Goal: Task Accomplishment & Management: Use online tool/utility

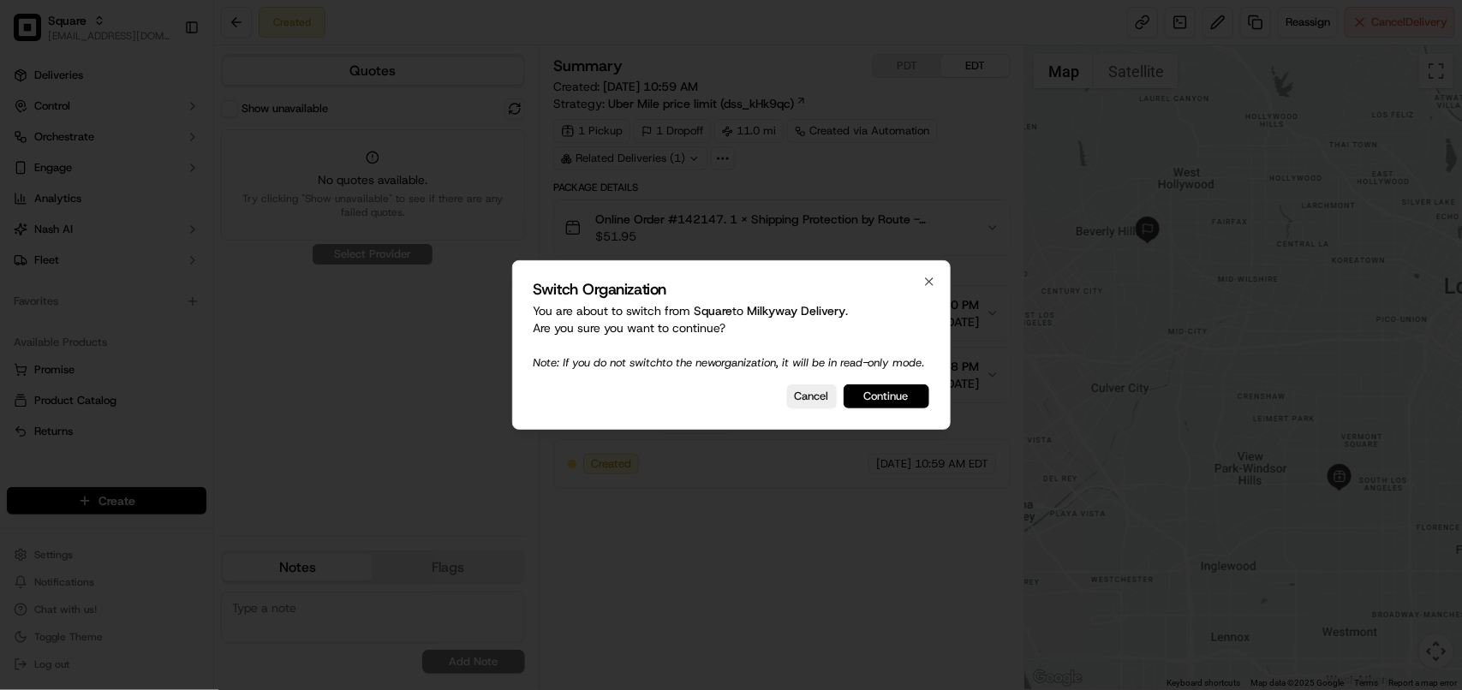
click at [902, 407] on button "Continue" at bounding box center [887, 397] width 86 height 24
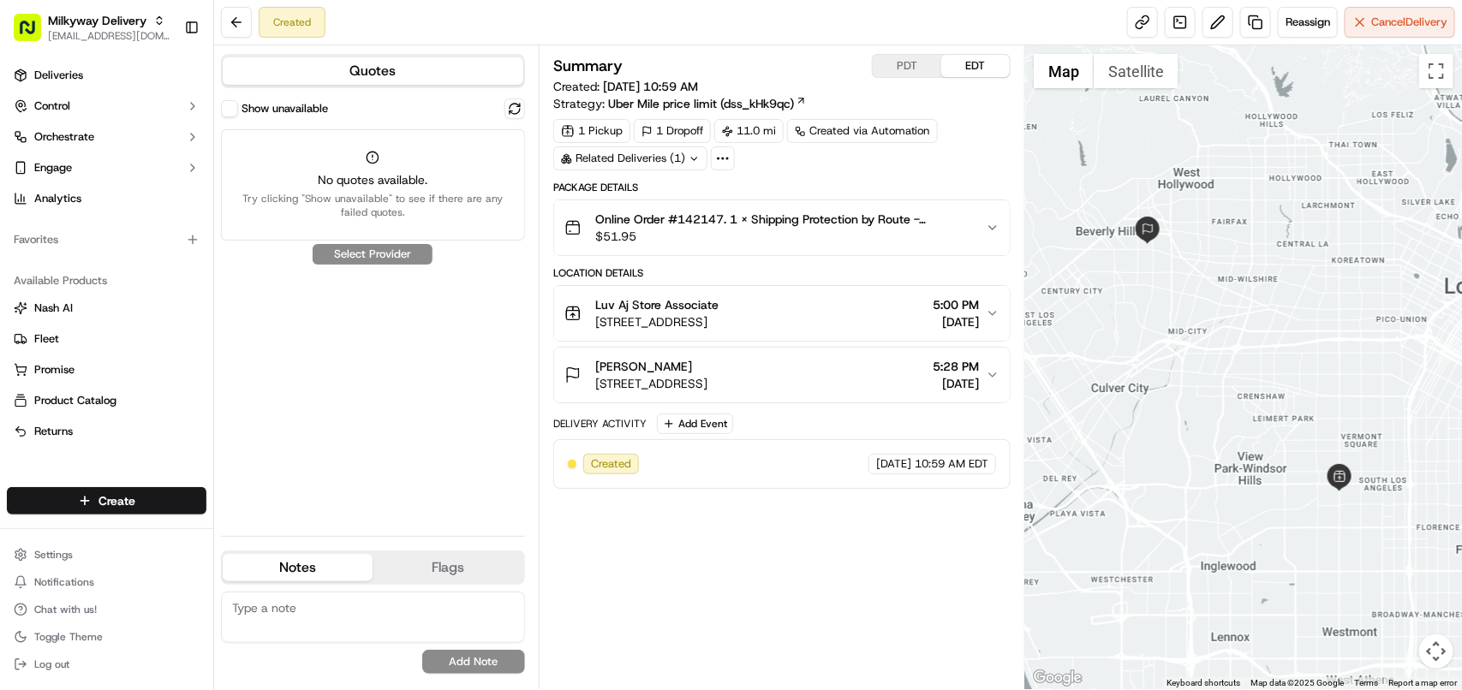
click at [234, 110] on button "Show unavailable" at bounding box center [229, 108] width 17 height 17
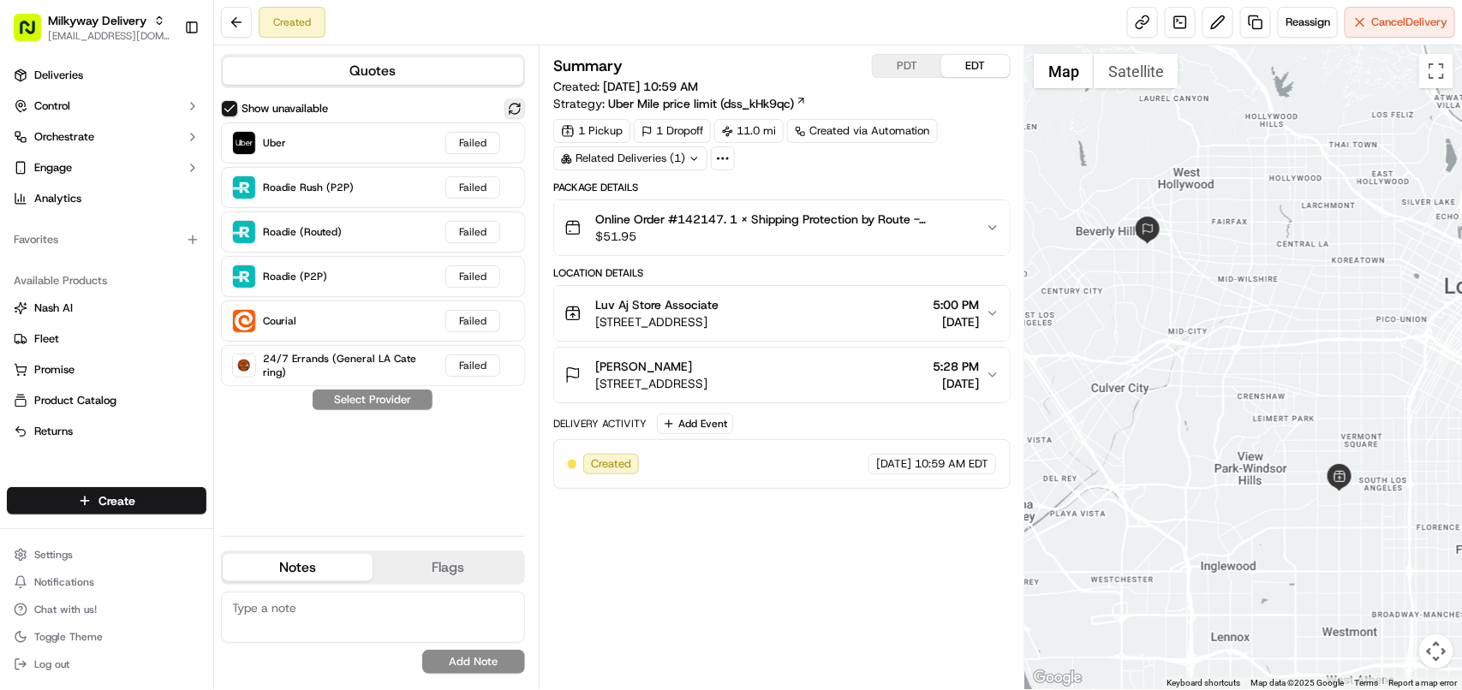
click at [521, 111] on button at bounding box center [515, 109] width 21 height 21
click at [77, 105] on button "Control" at bounding box center [107, 106] width 200 height 27
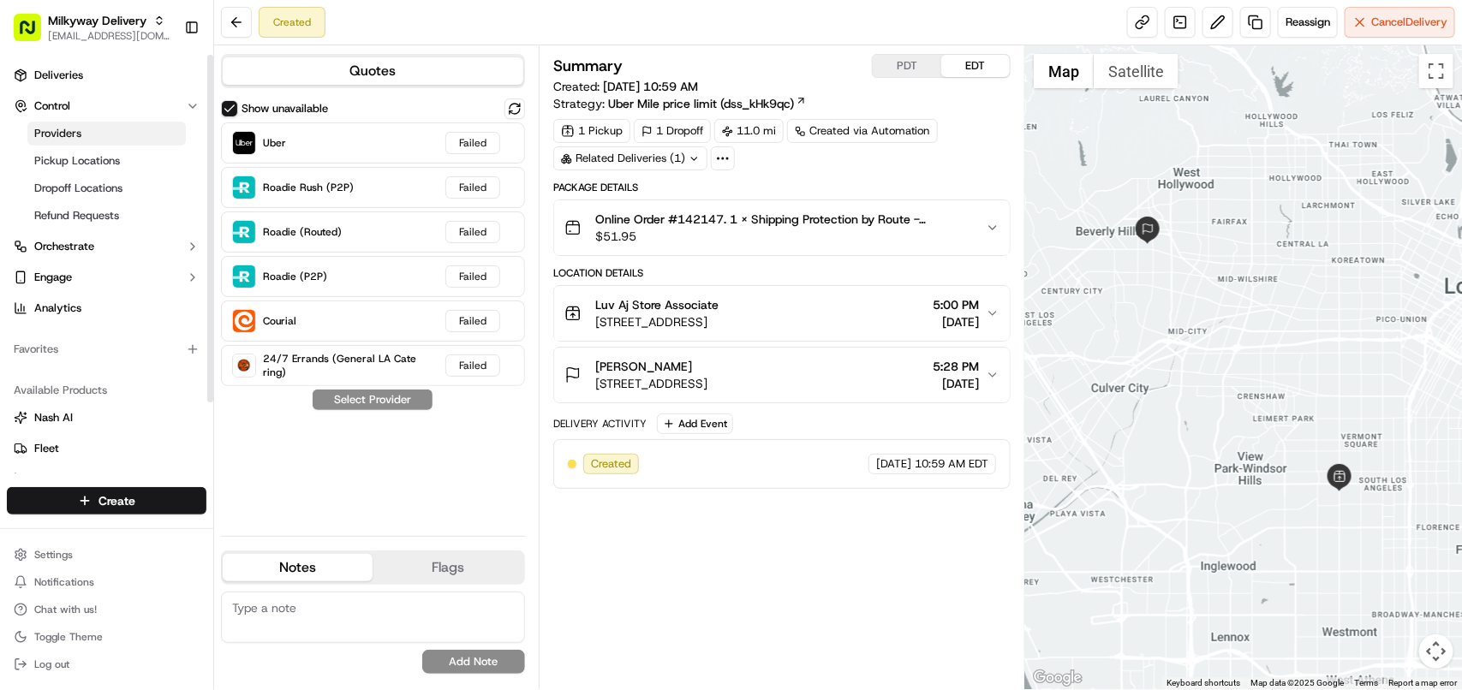
click at [69, 133] on span "Providers" at bounding box center [57, 133] width 47 height 15
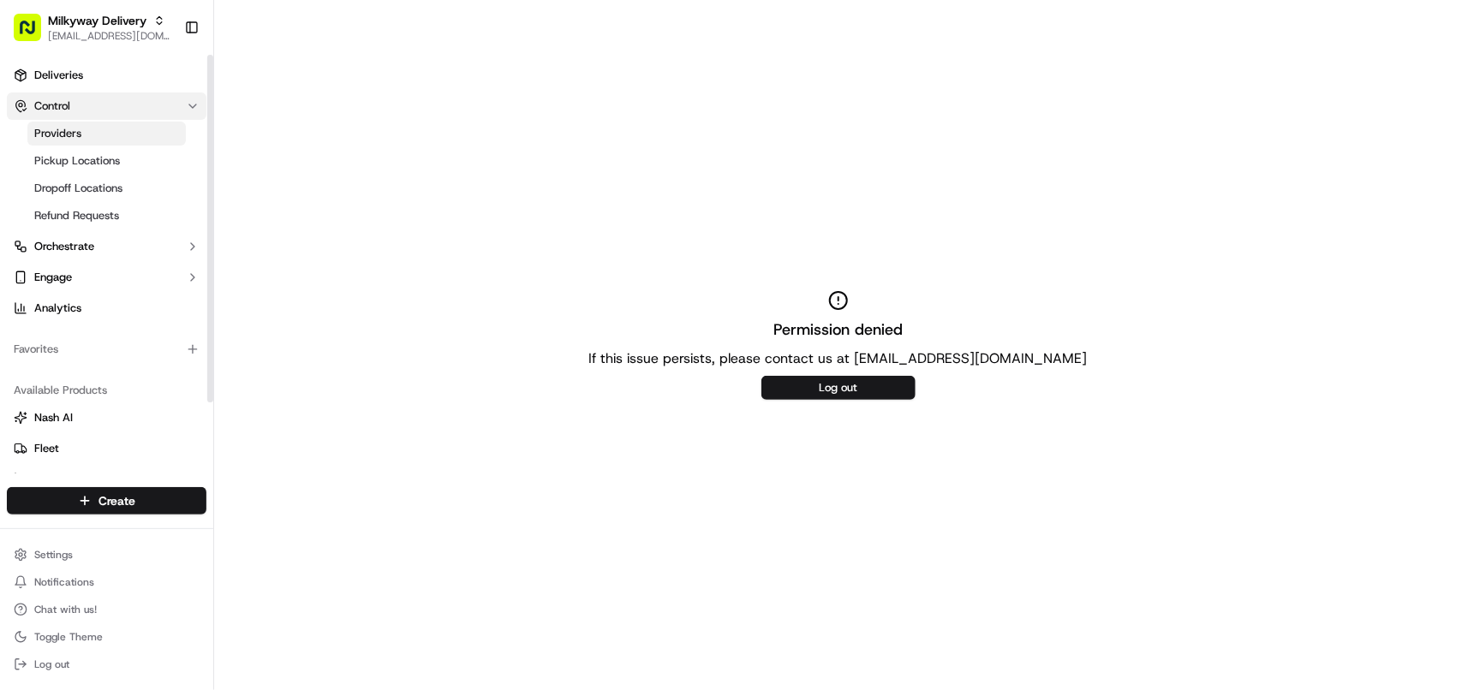
click at [56, 104] on span "Control" at bounding box center [52, 106] width 36 height 15
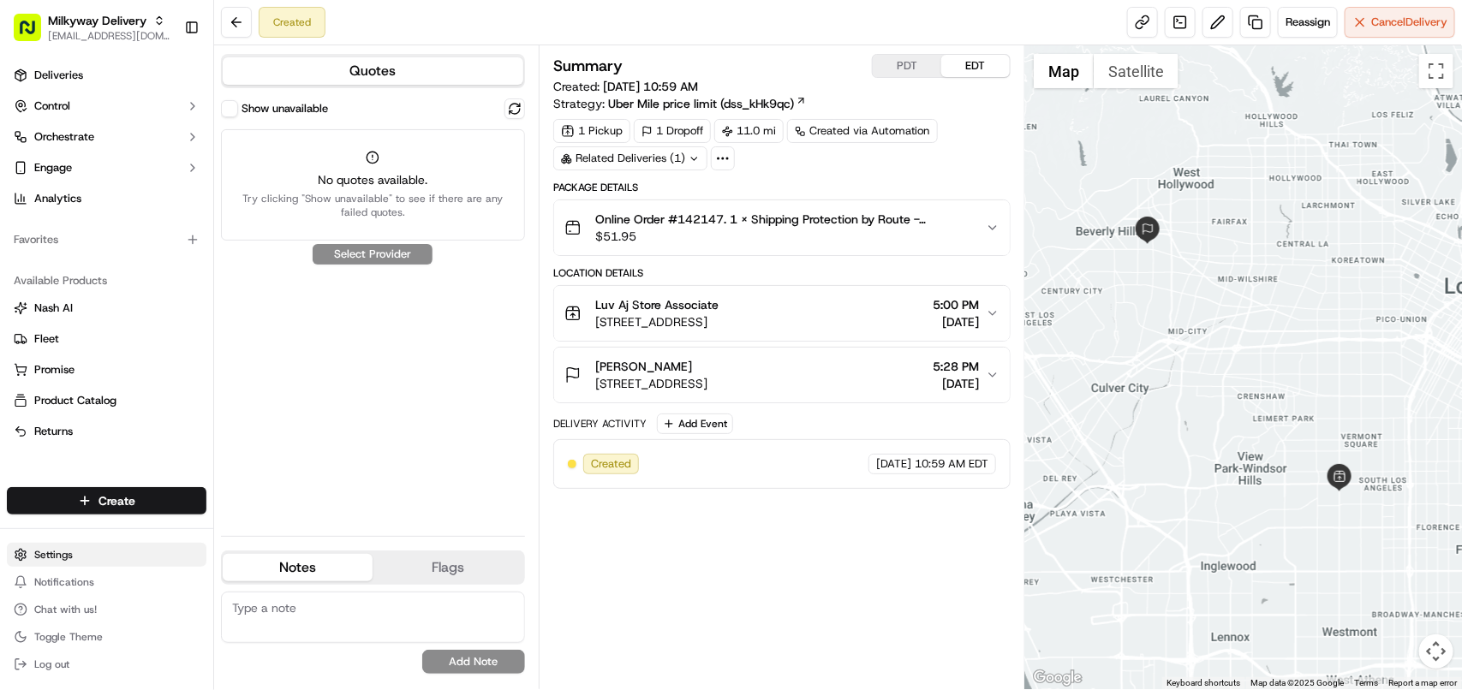
click at [66, 557] on html "Milkyway Delivery avaldez@nashhelp.com Toggle Sidebar Deliveries Control Orches…" at bounding box center [731, 345] width 1462 height 690
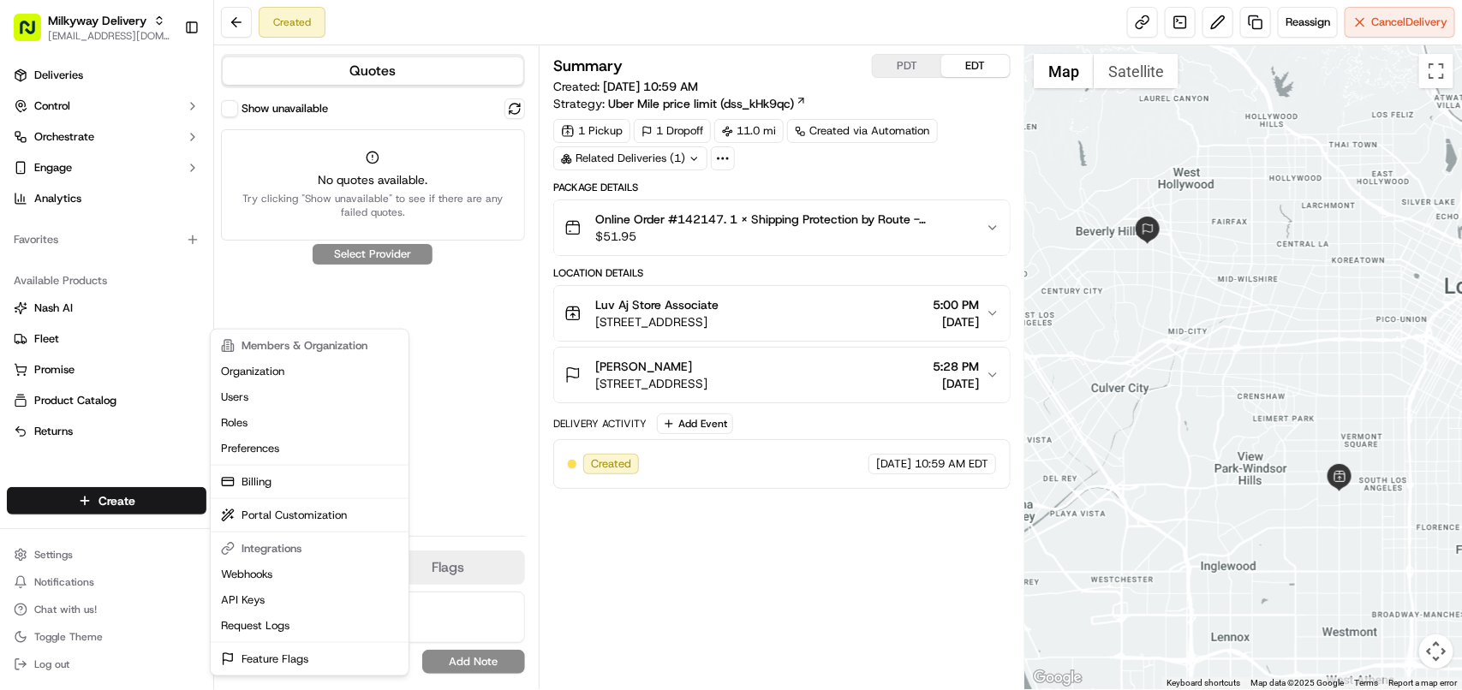
click at [122, 471] on html "Milkyway Delivery avaldez@nashhelp.com Toggle Sidebar Deliveries Control Orches…" at bounding box center [731, 345] width 1462 height 690
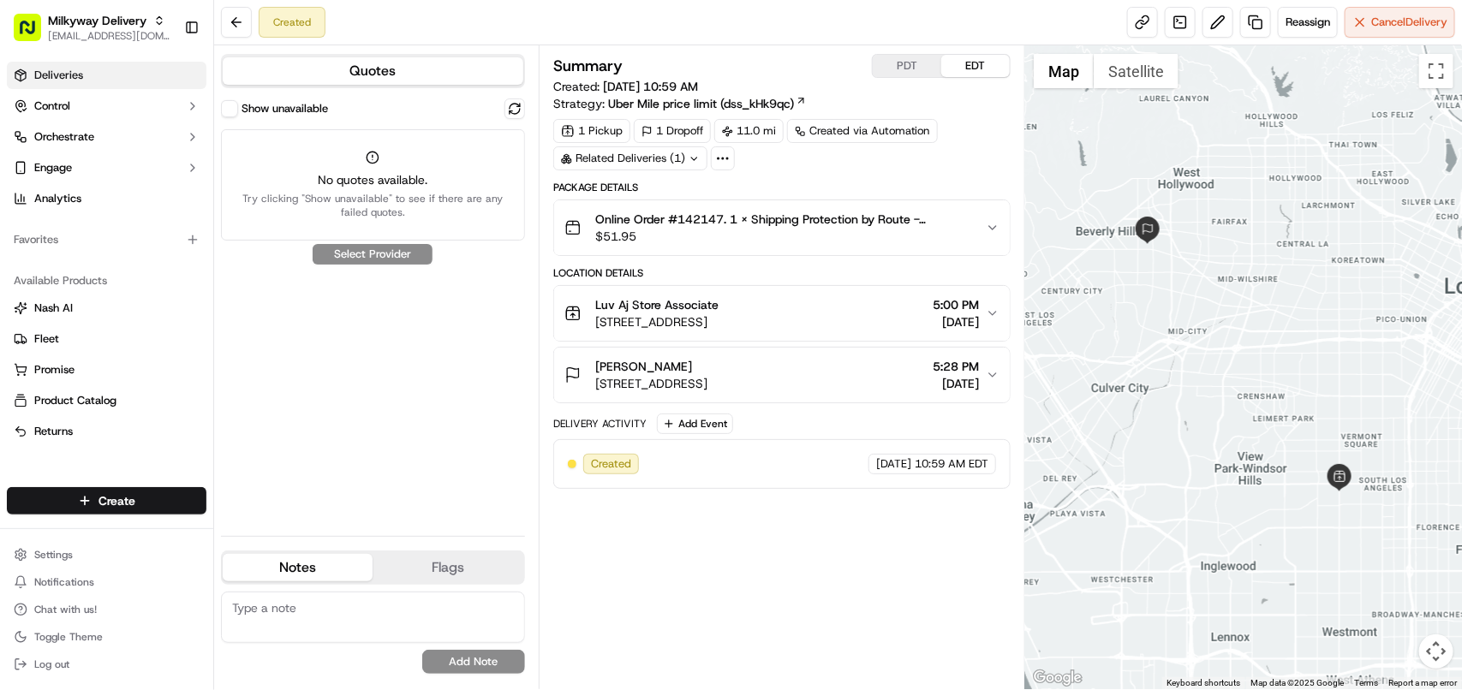
click at [57, 75] on span "Deliveries" at bounding box center [58, 75] width 49 height 15
click at [234, 111] on button "Show unavailable" at bounding box center [229, 108] width 17 height 17
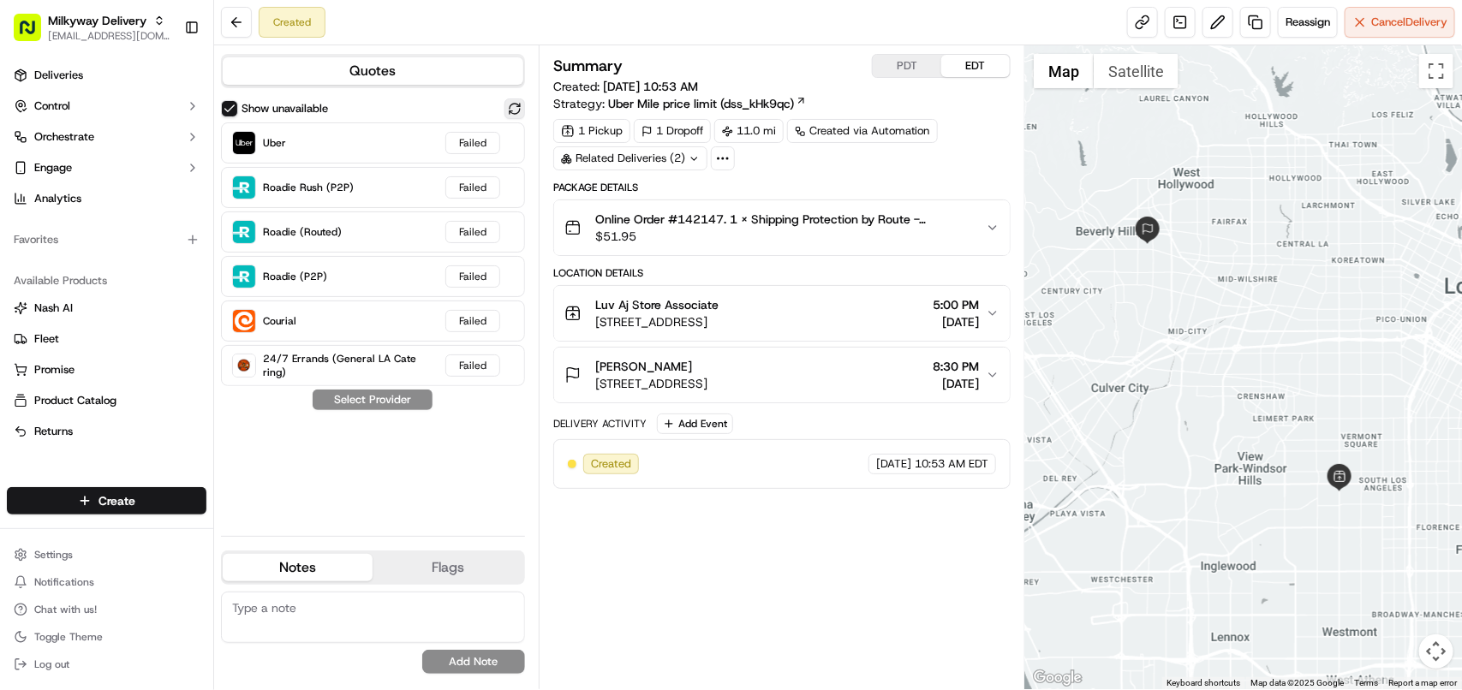
click at [523, 101] on div "Show unavailable" at bounding box center [373, 109] width 304 height 21
click at [516, 108] on button at bounding box center [515, 109] width 21 height 21
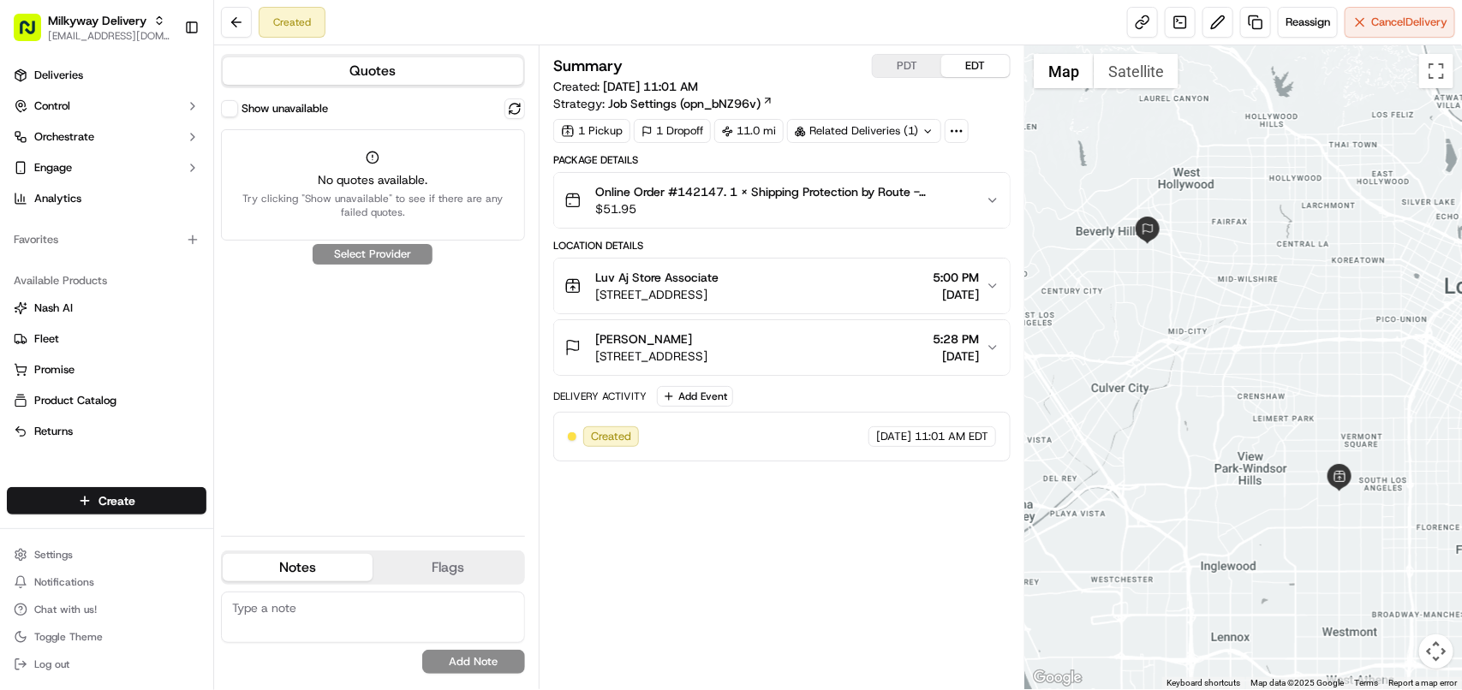
click at [237, 112] on div "Show unavailable" at bounding box center [274, 108] width 107 height 17
click at [230, 108] on button "Show unavailable" at bounding box center [229, 108] width 17 height 17
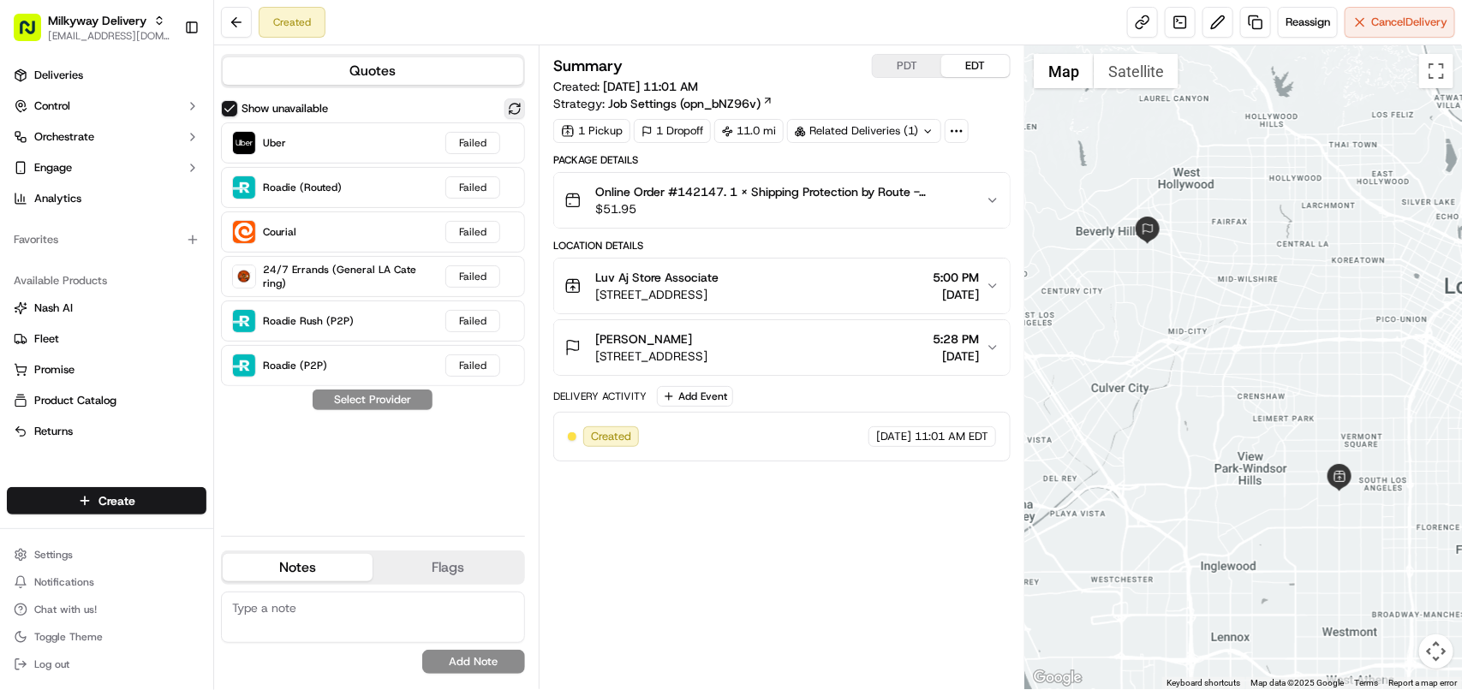
click at [511, 116] on button at bounding box center [515, 109] width 21 height 21
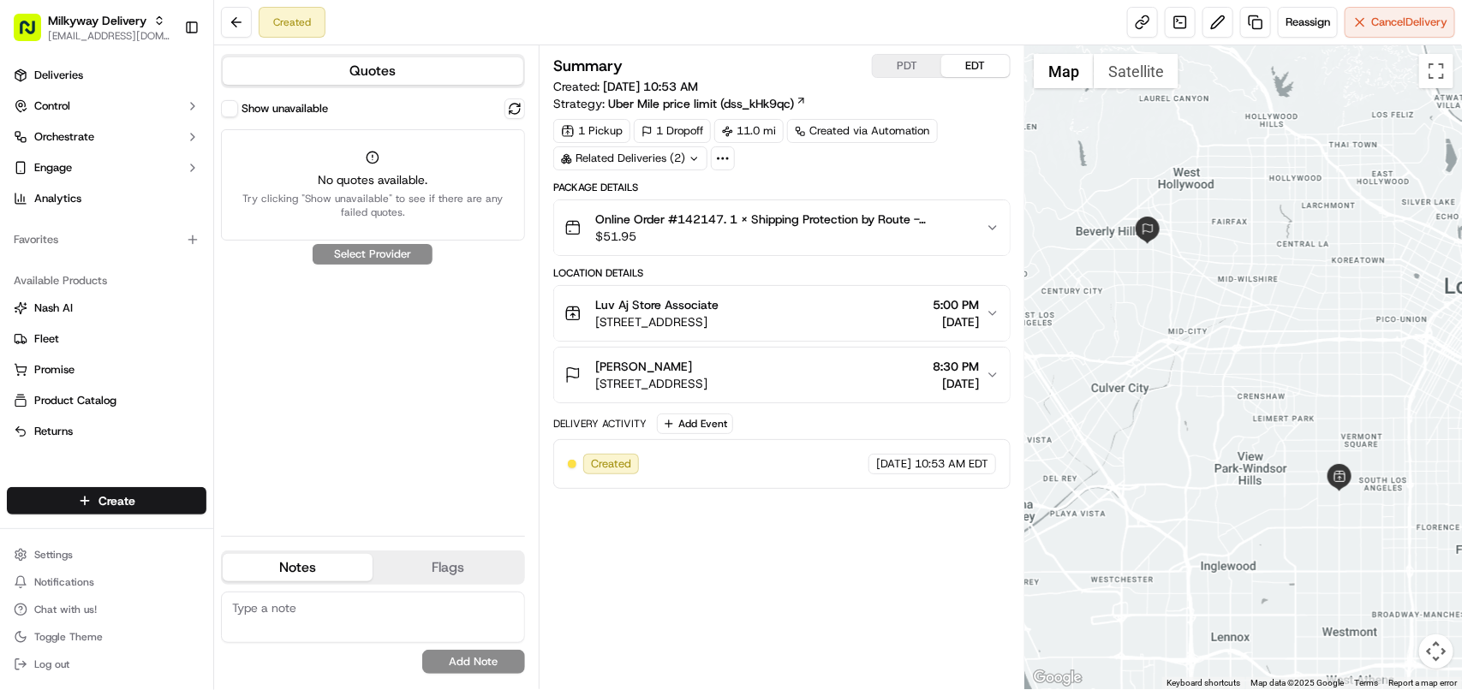
click at [232, 110] on button "Show unavailable" at bounding box center [229, 108] width 17 height 17
click at [232, 104] on button "Show unavailable" at bounding box center [229, 108] width 17 height 17
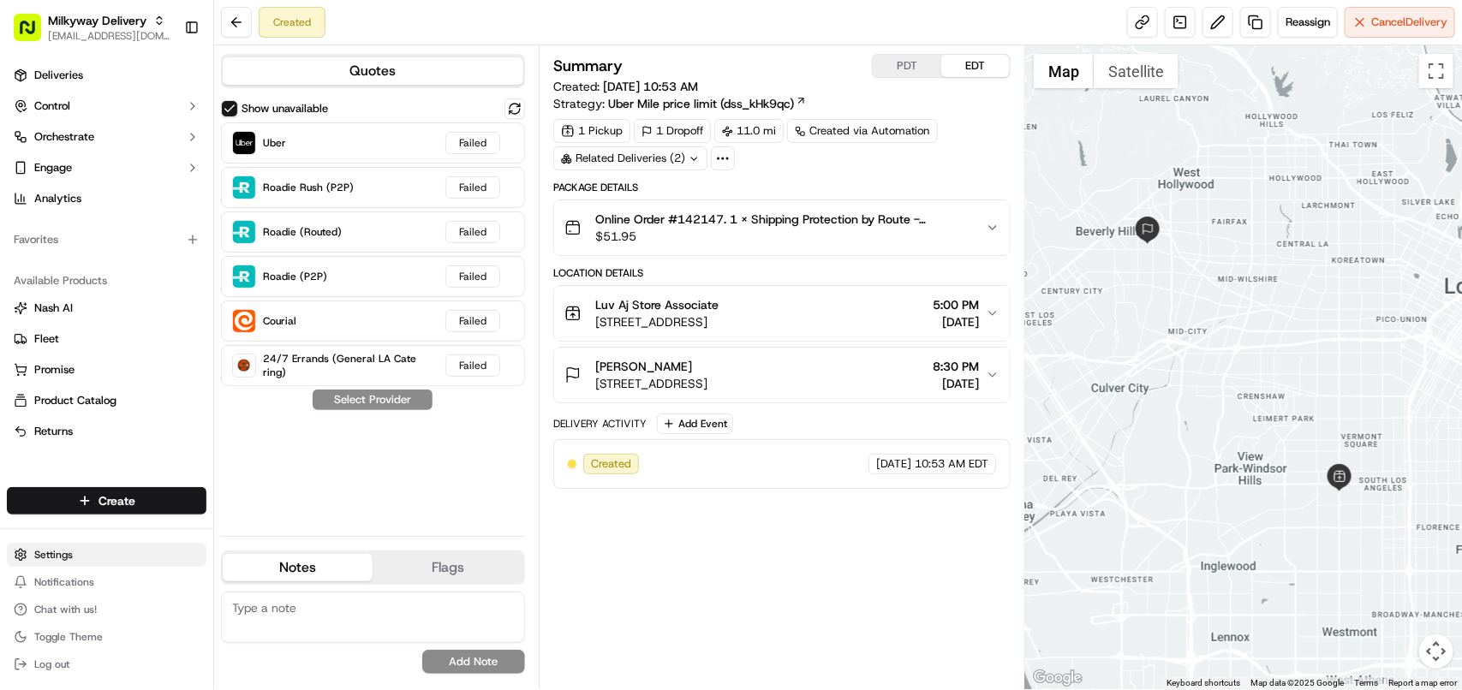
click at [57, 559] on html "Milkyway Delivery avaldez@nashhelp.com Toggle Sidebar Deliveries Control Orches…" at bounding box center [731, 345] width 1462 height 690
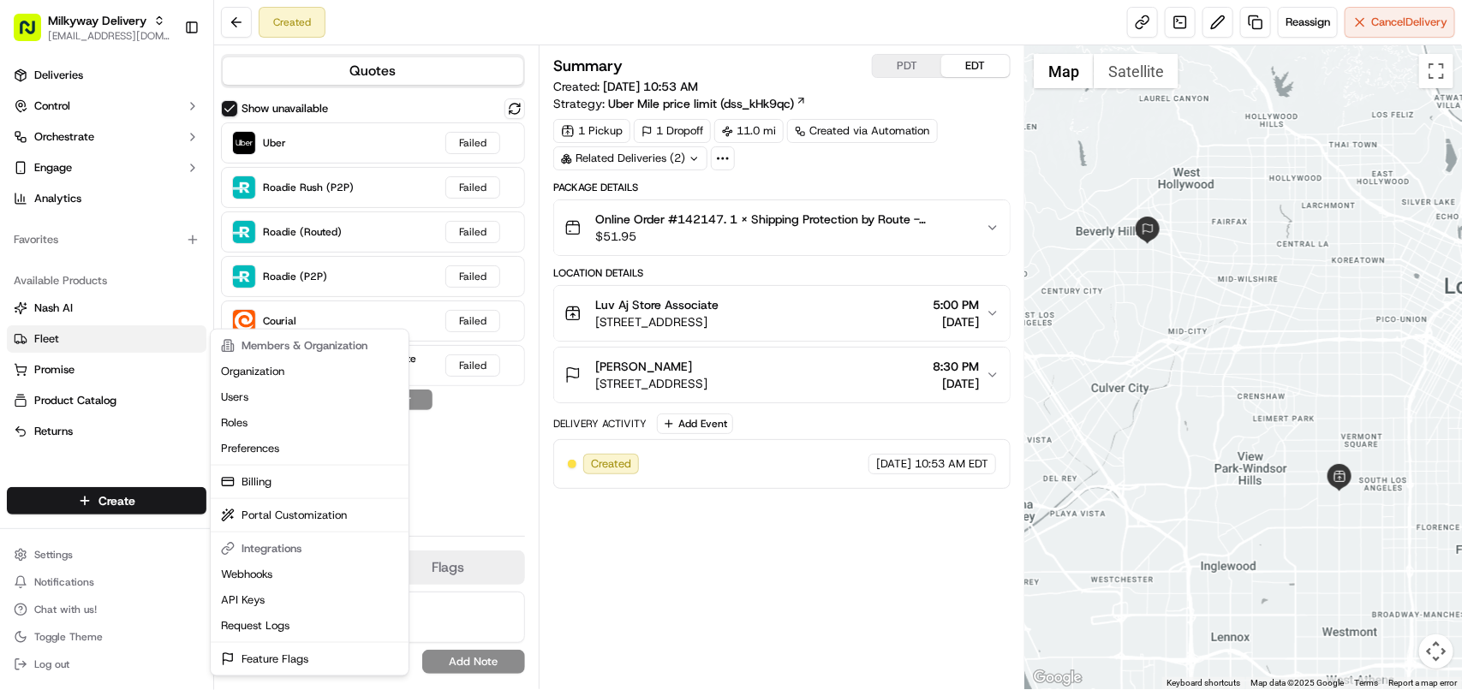
click at [51, 344] on html "Milkyway Delivery avaldez@nashhelp.com Toggle Sidebar Deliveries Control Orches…" at bounding box center [731, 345] width 1462 height 690
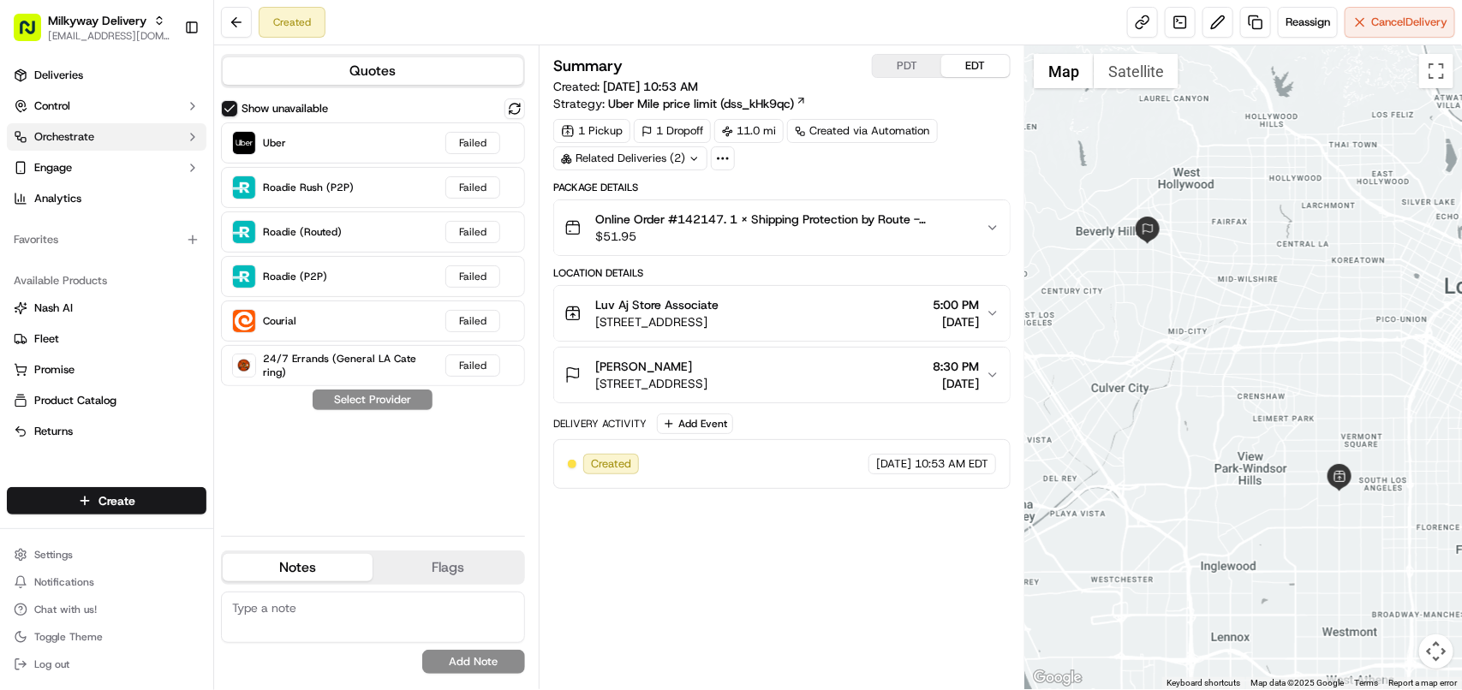
click at [49, 133] on span "Orchestrate" at bounding box center [64, 136] width 60 height 15
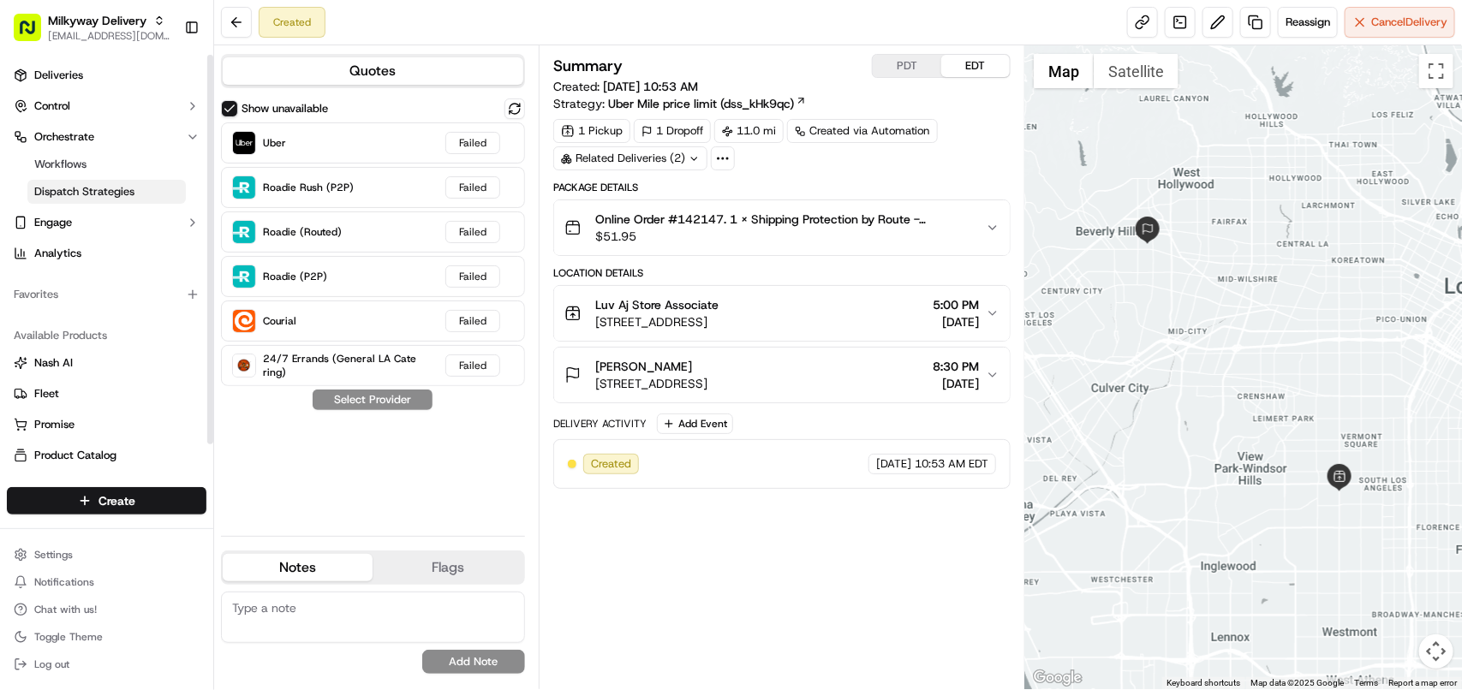
click at [87, 185] on span "Dispatch Strategies" at bounding box center [84, 191] width 100 height 15
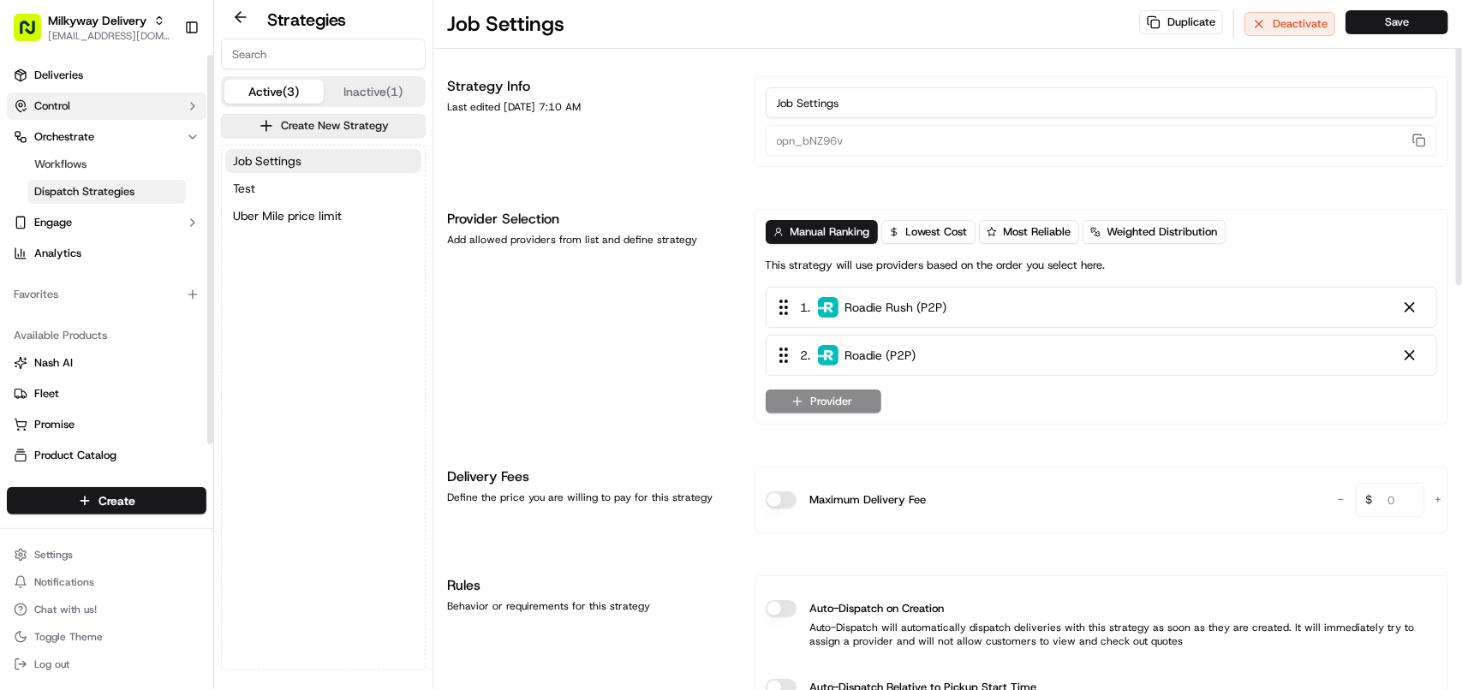
click at [34, 111] on span "Control" at bounding box center [52, 106] width 36 height 15
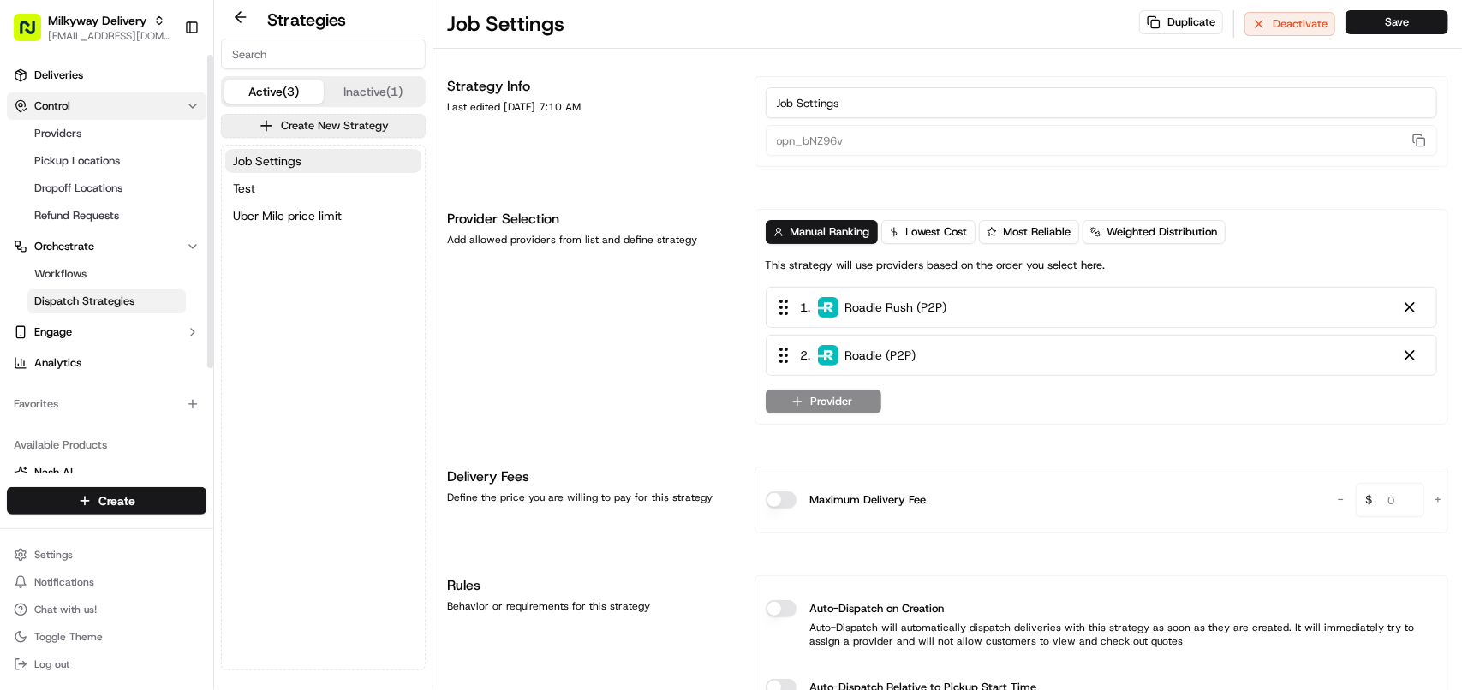
click at [54, 101] on span "Control" at bounding box center [52, 106] width 36 height 15
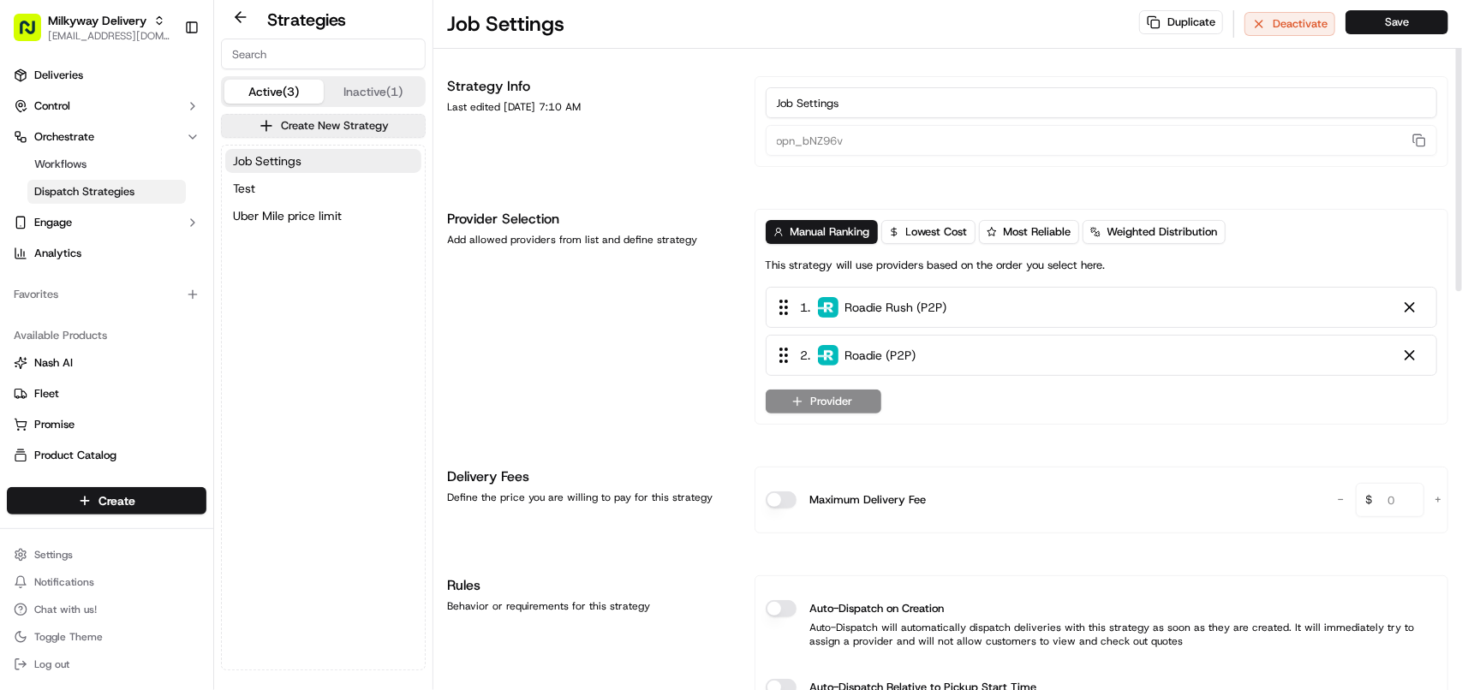
scroll to position [107, 0]
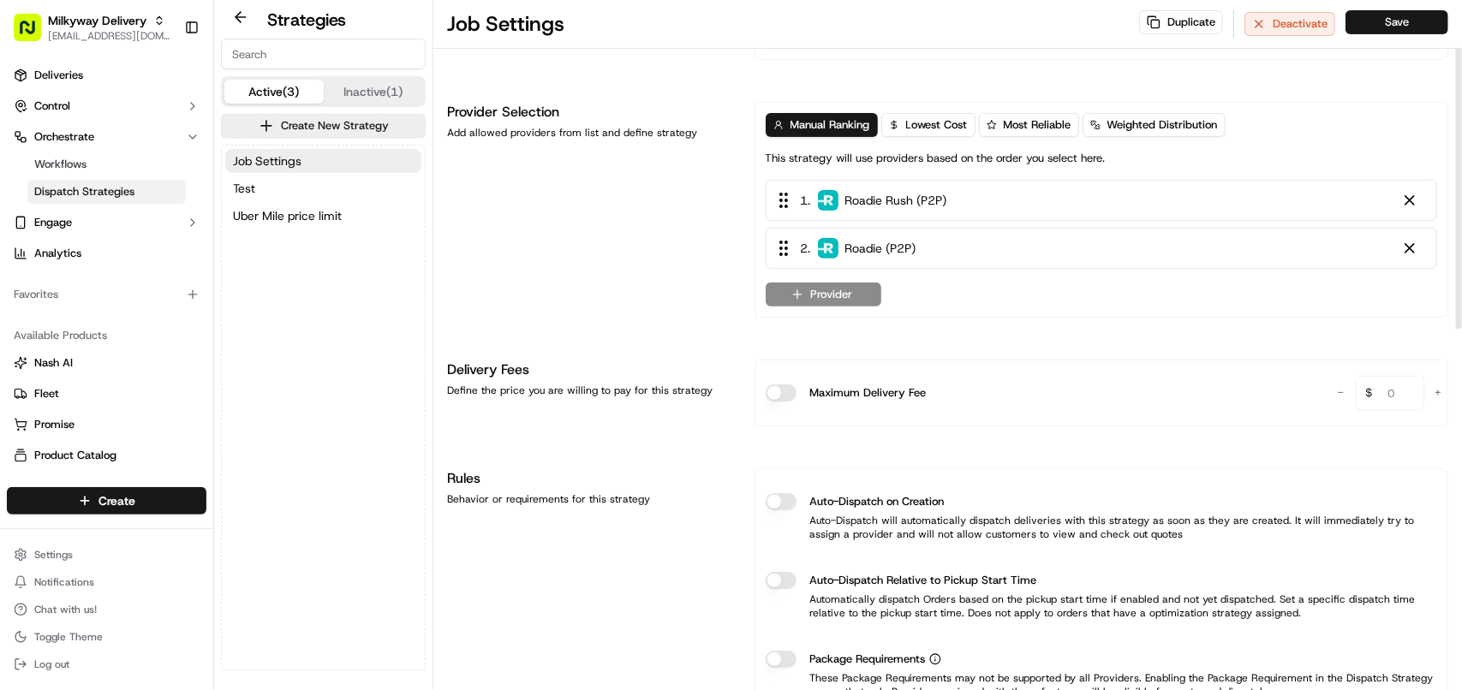
click at [863, 288] on button "Provider" at bounding box center [824, 295] width 116 height 24
click at [1093, 288] on html "Milkyway Delivery avaldez@nashhelp.com Toggle Sidebar Deliveries Control Orches…" at bounding box center [731, 345] width 1462 height 690
click at [57, 215] on span "Engage" at bounding box center [53, 222] width 38 height 15
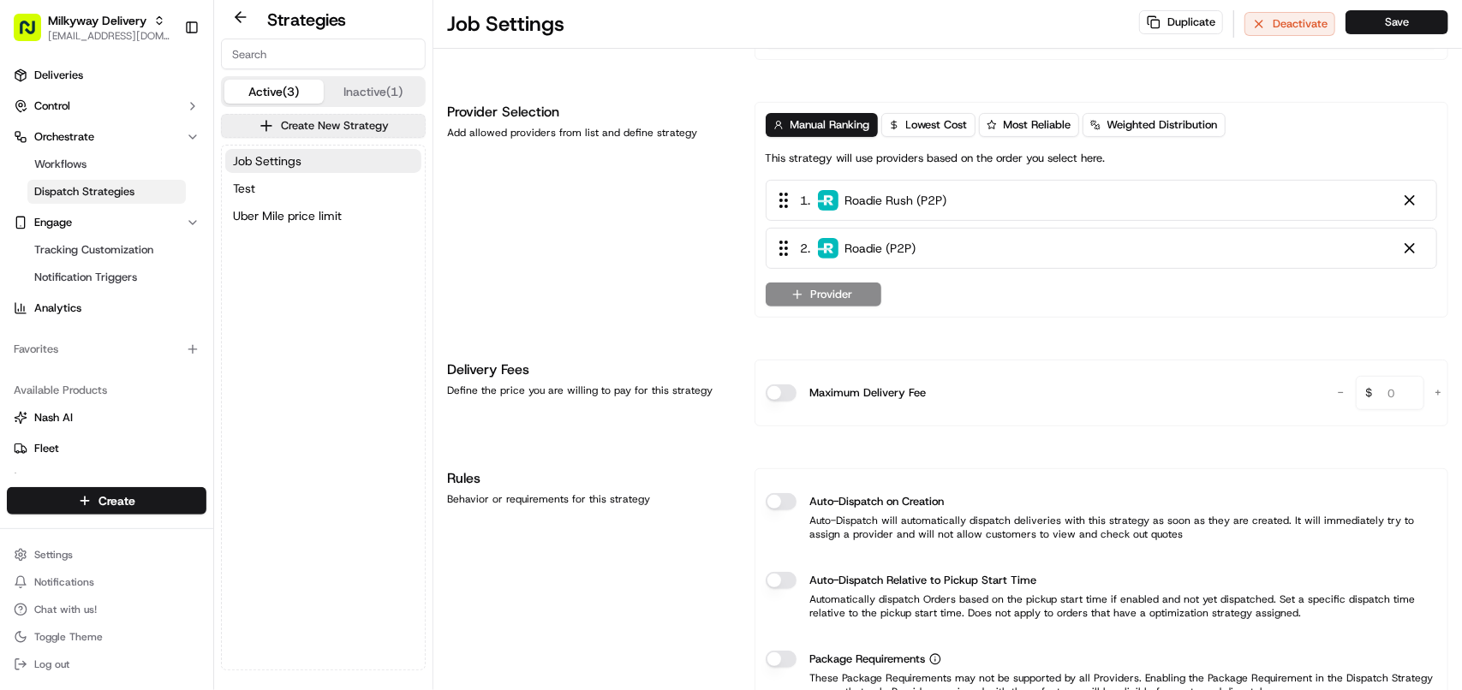
click at [399, 86] on button "Inactive (1)" at bounding box center [373, 92] width 99 height 24
click at [272, 84] on button "Active (3)" at bounding box center [273, 92] width 99 height 24
click at [246, 184] on span "Test" at bounding box center [244, 188] width 22 height 17
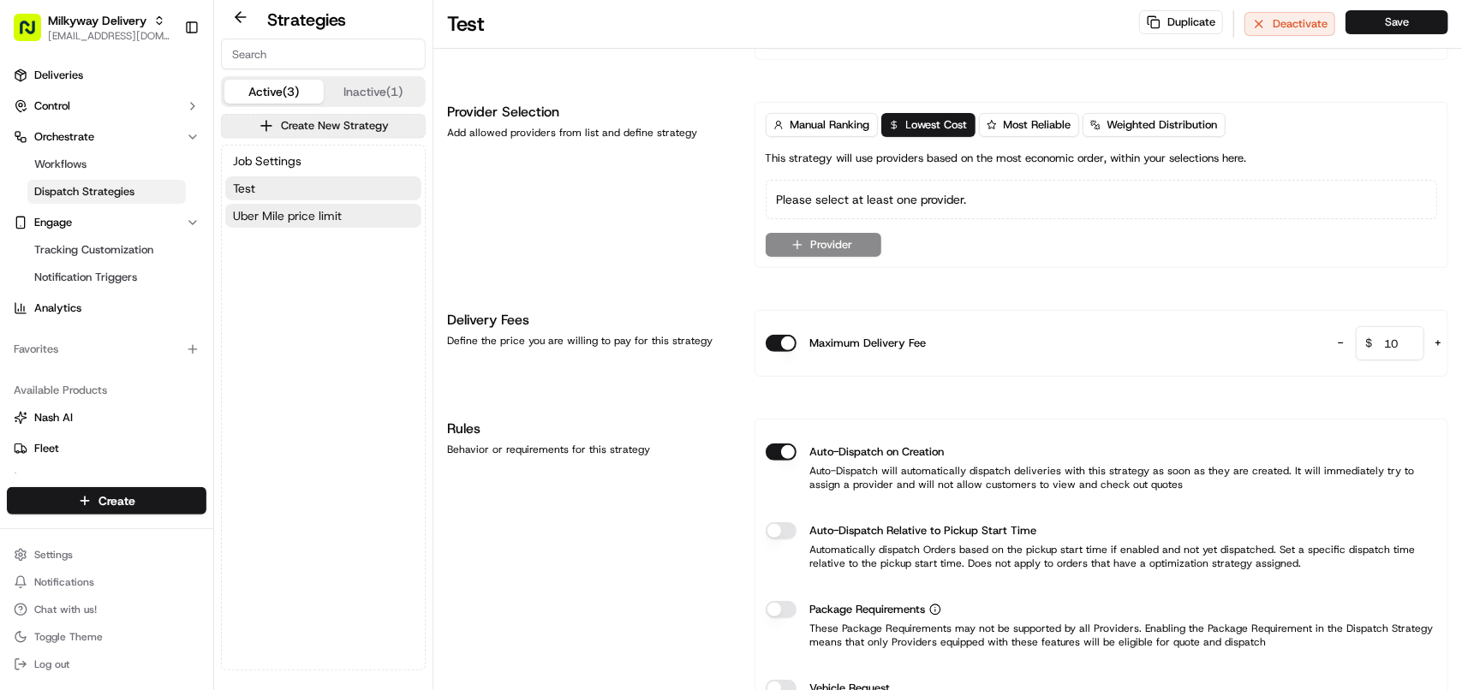
click at [250, 212] on span "Uber Mile price limit" at bounding box center [287, 215] width 109 height 17
click at [250, 186] on span "Test" at bounding box center [244, 188] width 22 height 17
click at [247, 212] on span "Uber Mile price limit" at bounding box center [287, 215] width 109 height 17
click at [246, 184] on span "Test" at bounding box center [244, 188] width 22 height 17
click at [241, 171] on button "Job Settings" at bounding box center [323, 161] width 196 height 24
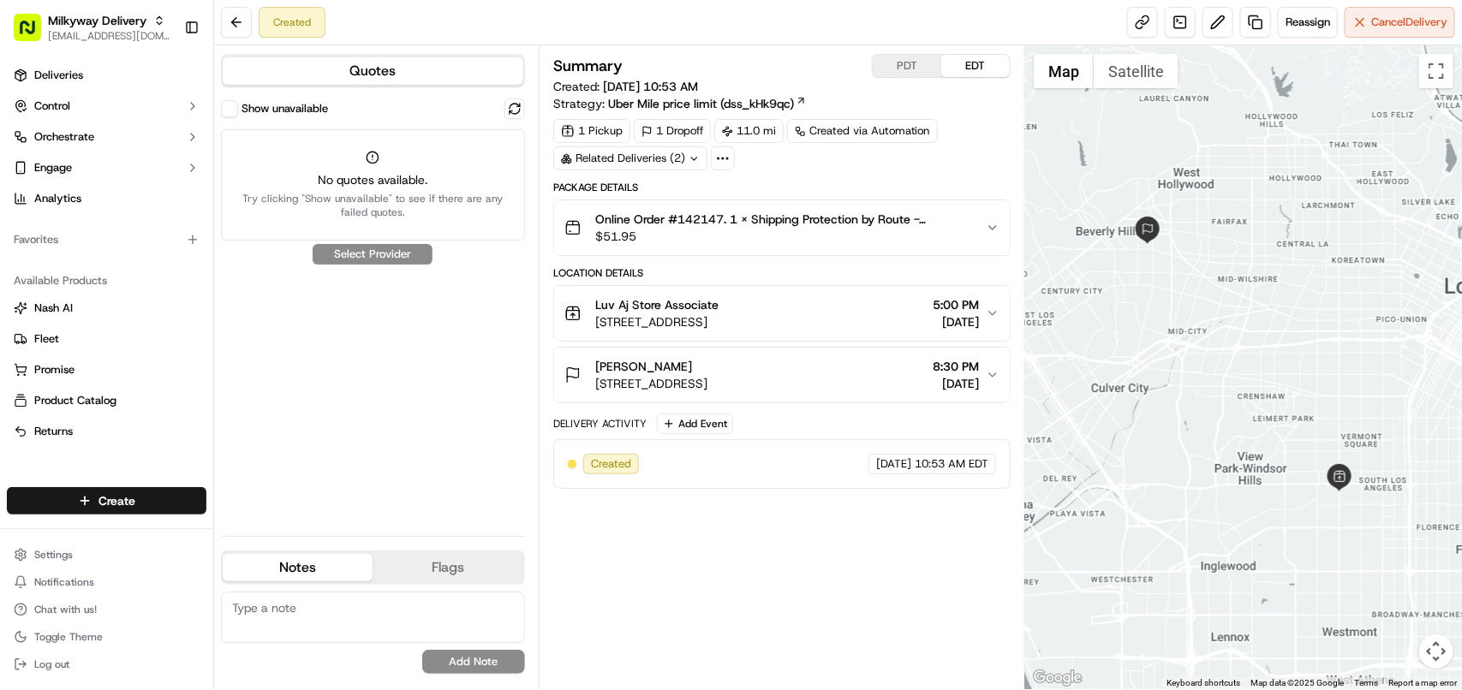
click at [228, 109] on button "Show unavailable" at bounding box center [229, 108] width 17 height 17
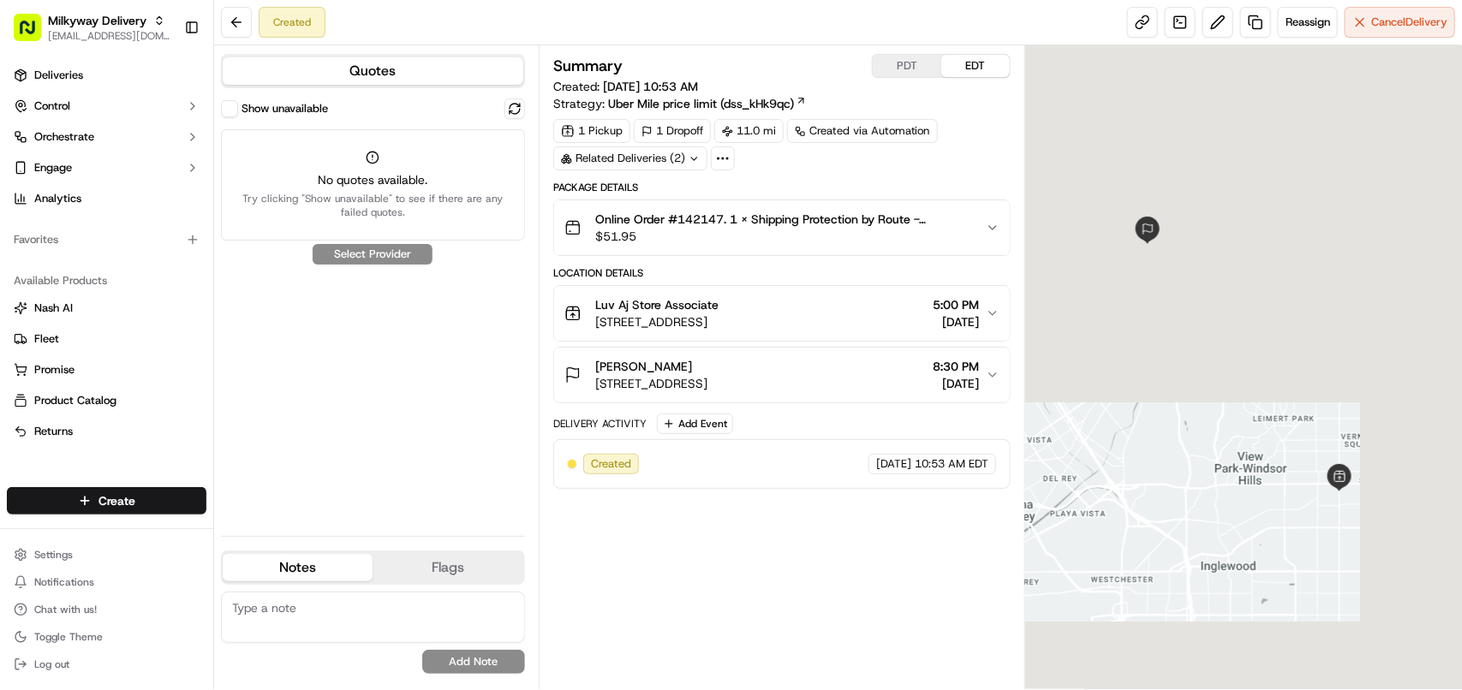
click at [236, 105] on button "Show unavailable" at bounding box center [229, 108] width 17 height 17
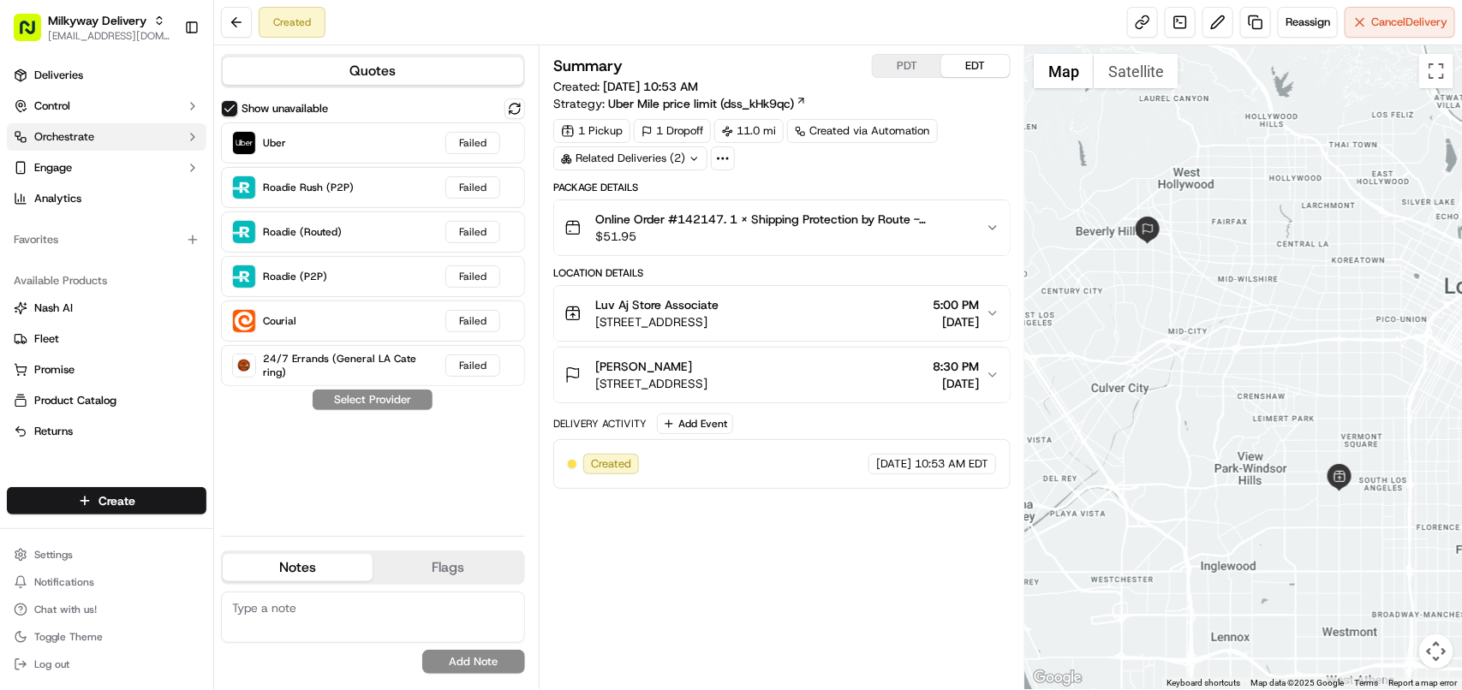
click at [93, 134] on span "Orchestrate" at bounding box center [64, 136] width 60 height 15
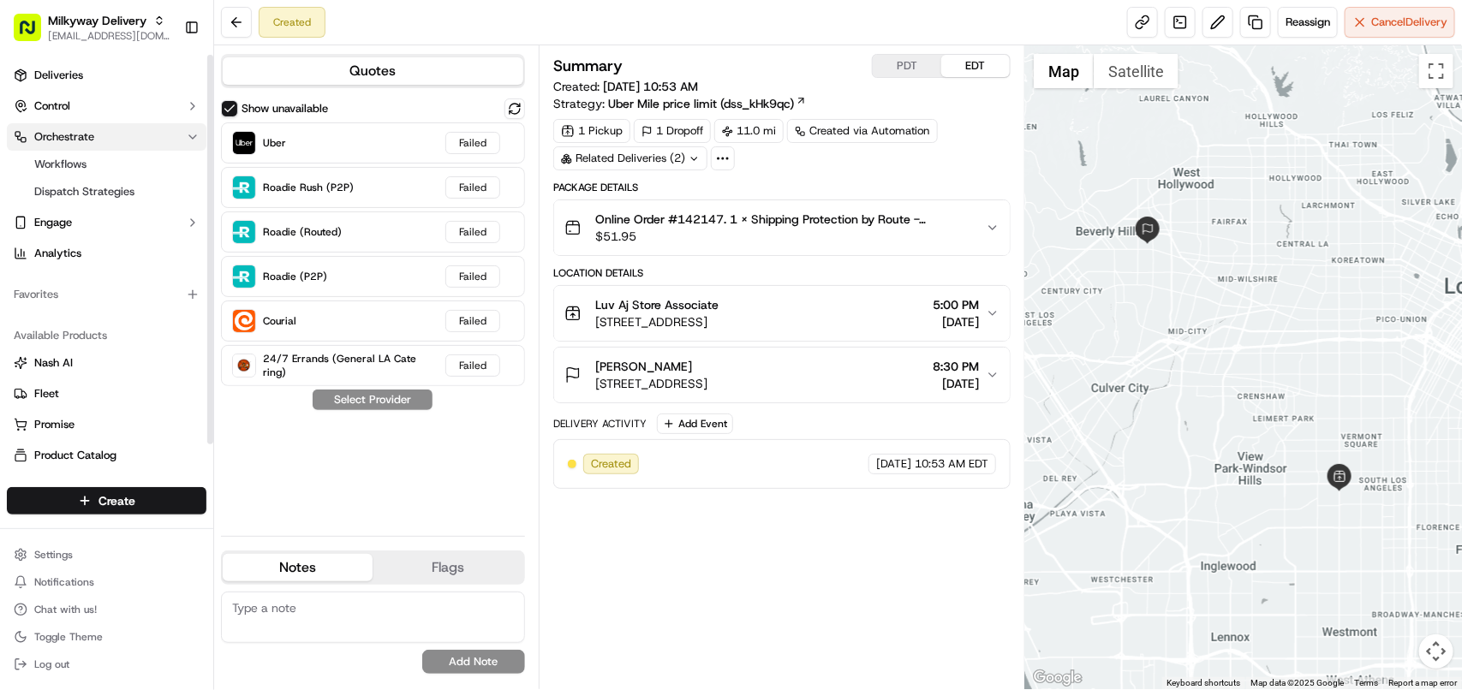
click at [93, 134] on span "Orchestrate" at bounding box center [64, 136] width 60 height 15
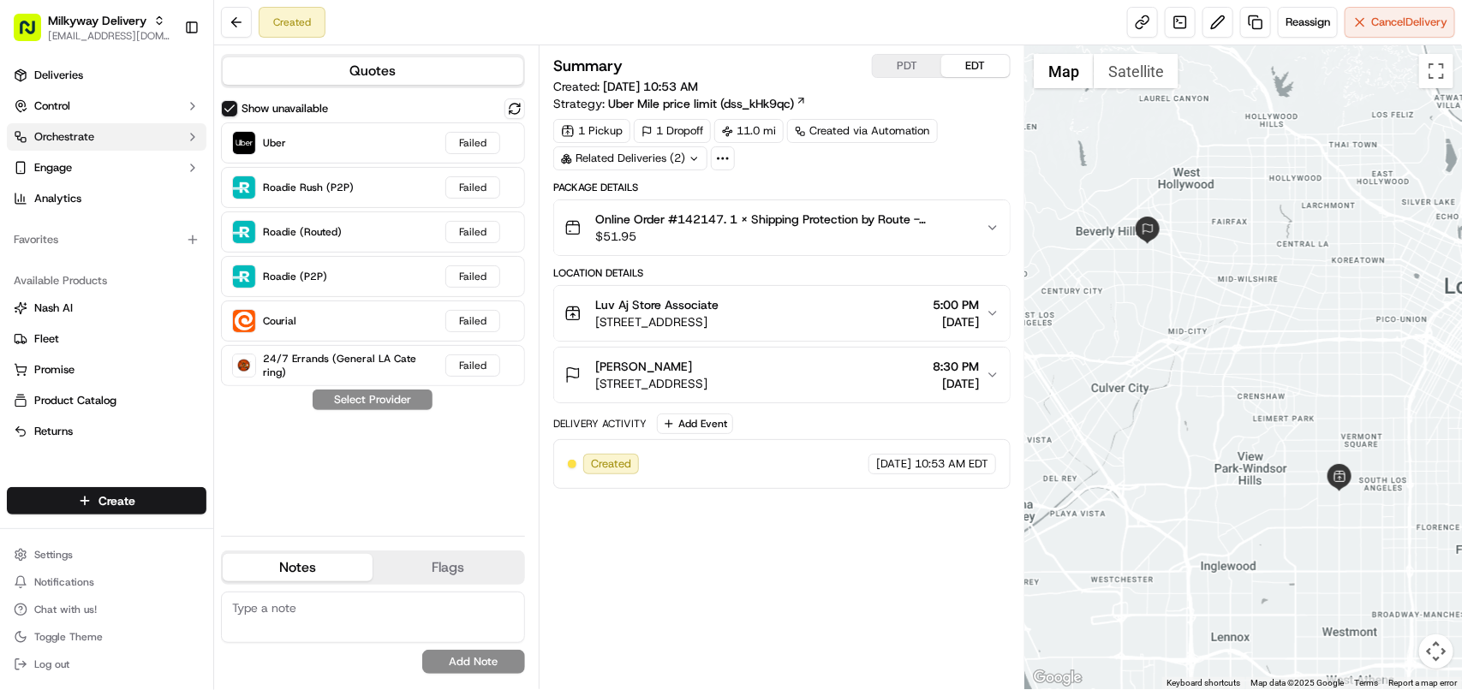
click at [93, 134] on span "Orchestrate" at bounding box center [64, 136] width 60 height 15
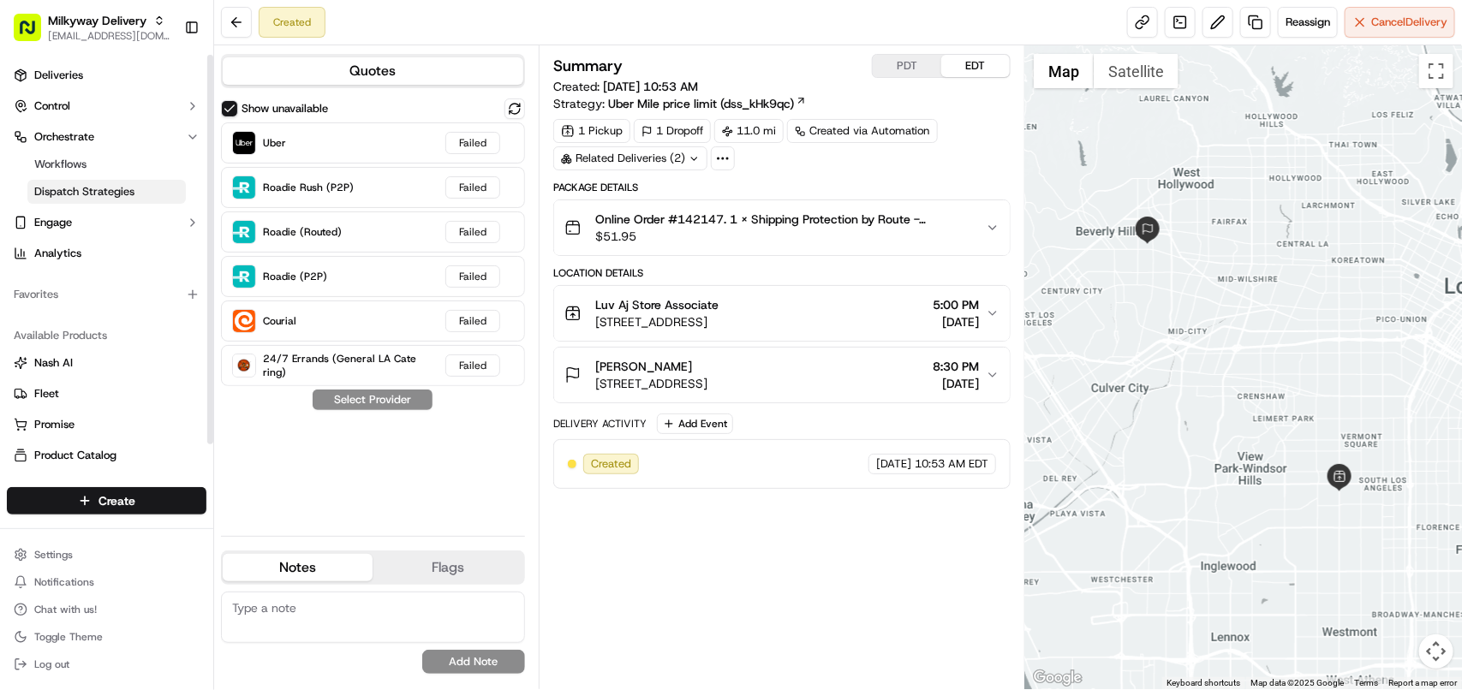
click at [87, 191] on span "Dispatch Strategies" at bounding box center [84, 191] width 100 height 15
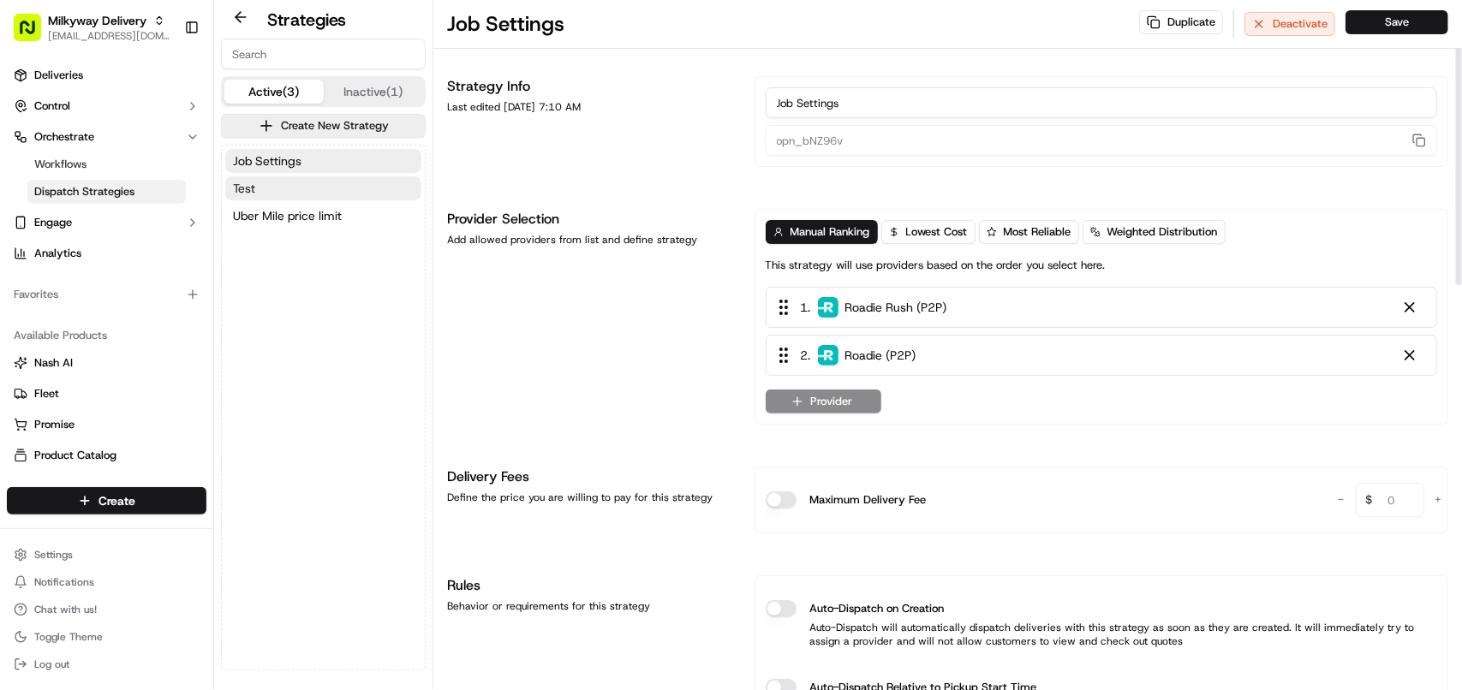
click at [297, 182] on button "Test" at bounding box center [323, 188] width 196 height 24
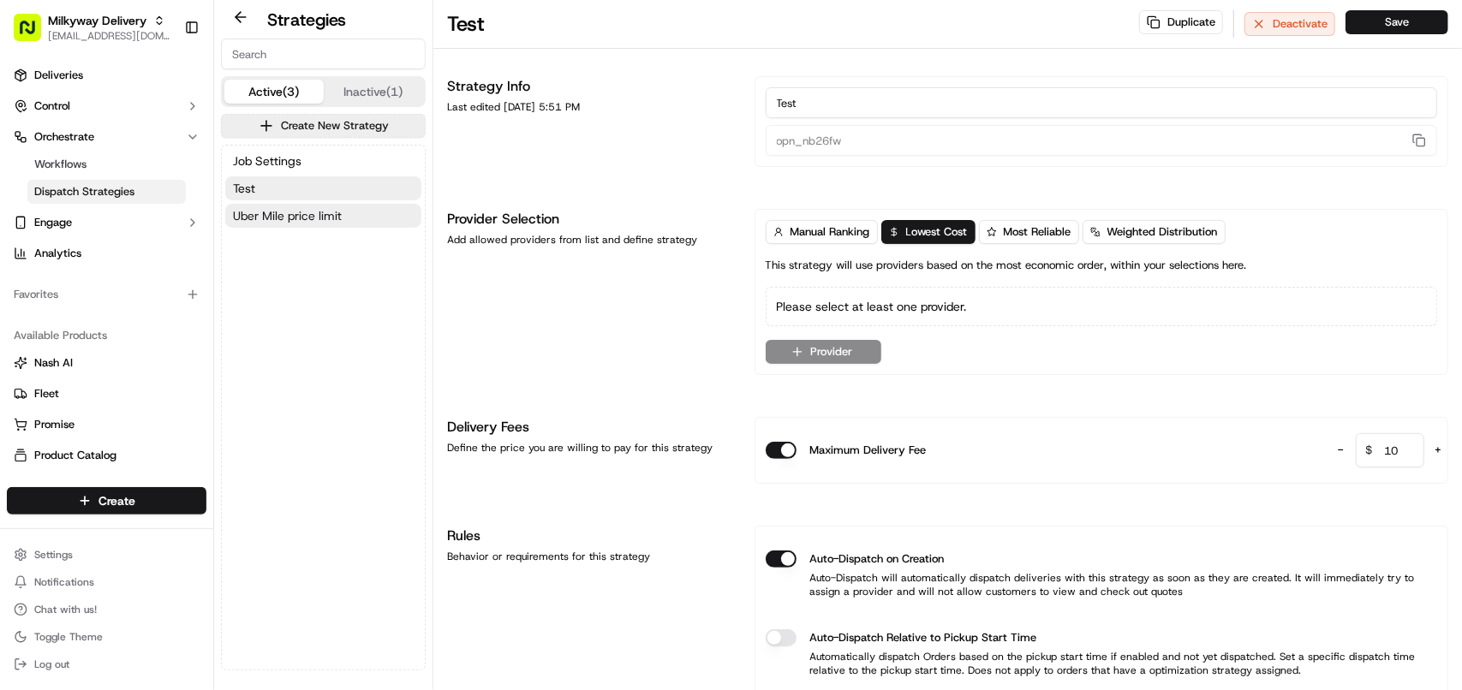
click at [292, 214] on span "Uber Mile price limit" at bounding box center [287, 215] width 109 height 17
click at [288, 189] on button "Test" at bounding box center [323, 188] width 196 height 24
click at [290, 154] on span "Job Settings" at bounding box center [267, 160] width 69 height 17
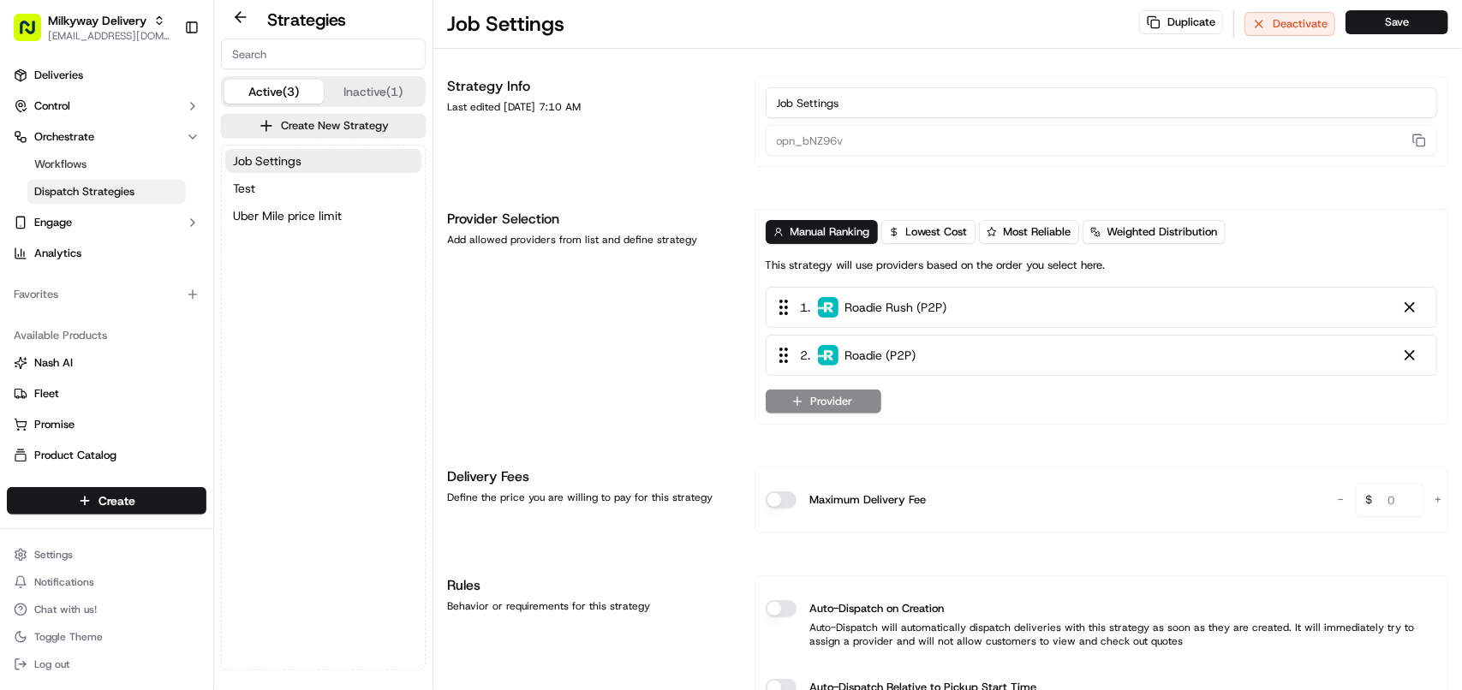
click at [399, 76] on div "Active (3) Inactive (1)" at bounding box center [323, 91] width 205 height 31
click at [374, 91] on button "Inactive (1)" at bounding box center [373, 92] width 99 height 24
click at [263, 87] on button "Active (3)" at bounding box center [273, 92] width 99 height 24
click at [268, 150] on button "Job Settings" at bounding box center [323, 161] width 196 height 24
click at [77, 140] on span "Orchestrate" at bounding box center [64, 136] width 60 height 15
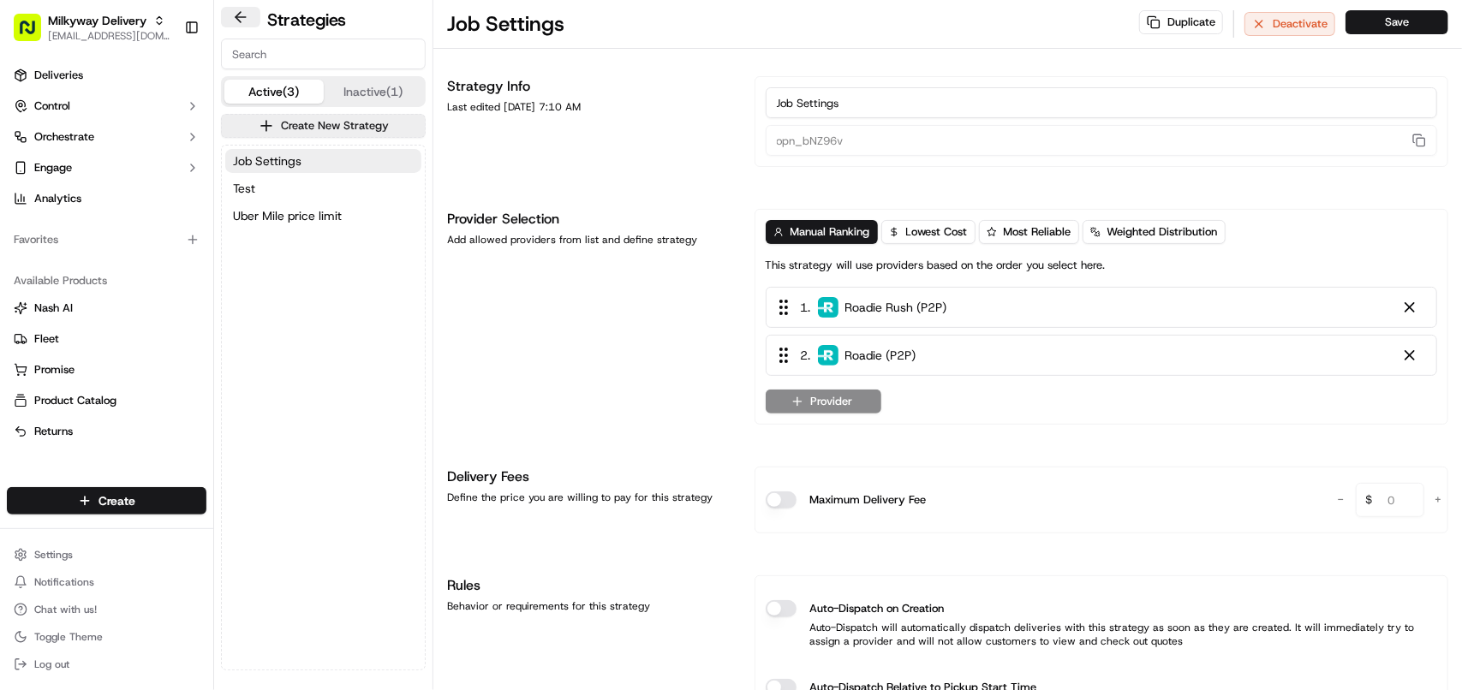
click at [242, 26] on button at bounding box center [240, 17] width 39 height 21
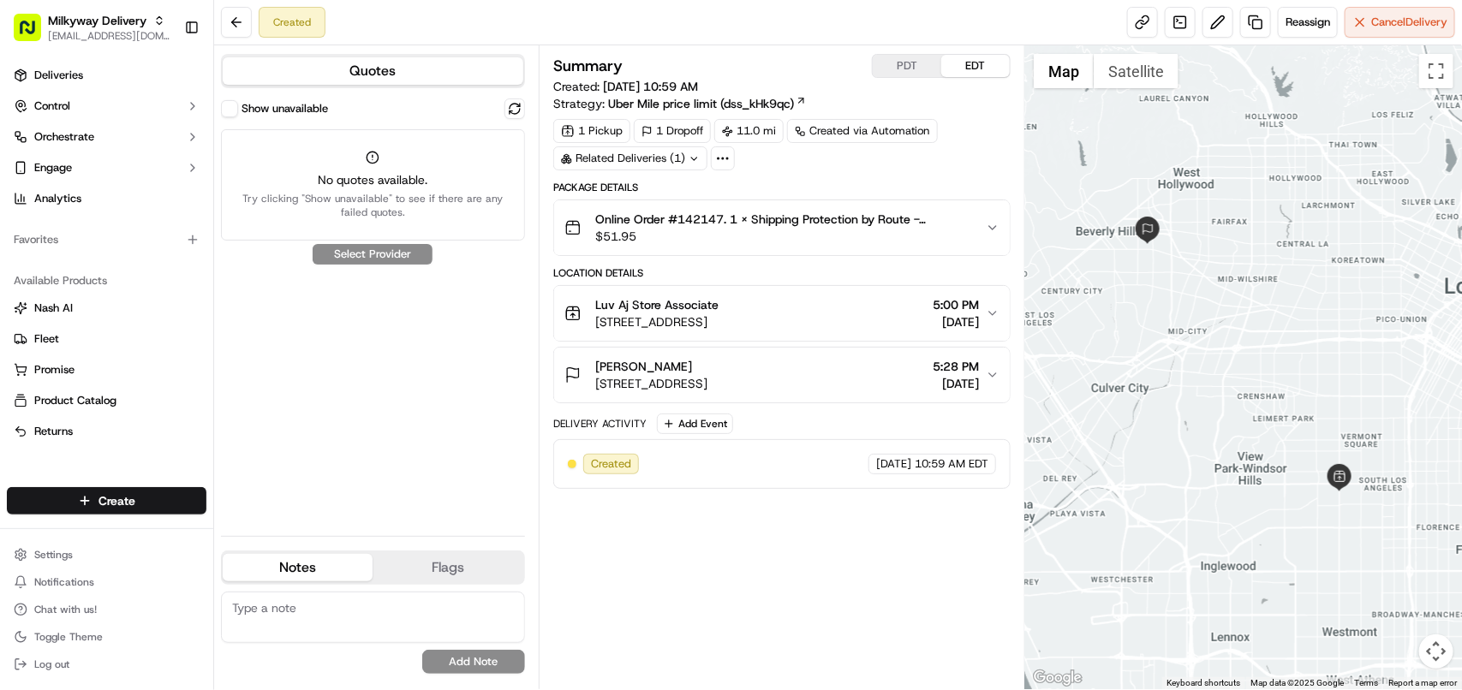
click at [228, 114] on button "Show unavailable" at bounding box center [229, 108] width 17 height 17
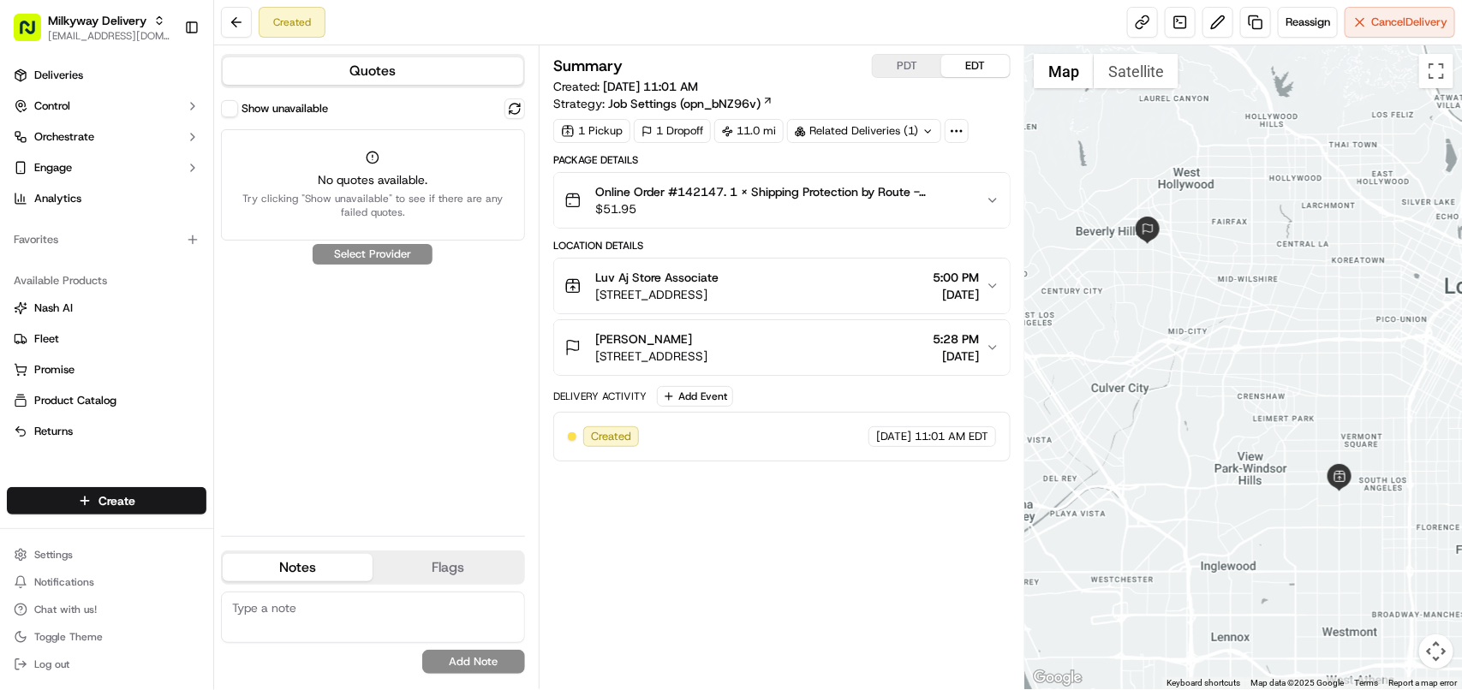
click at [224, 103] on div "Quotes Show unavailable No quotes available. Try clicking "Show unavailable" to…" at bounding box center [376, 367] width 325 height 644
click at [224, 103] on button "Show unavailable" at bounding box center [229, 108] width 17 height 17
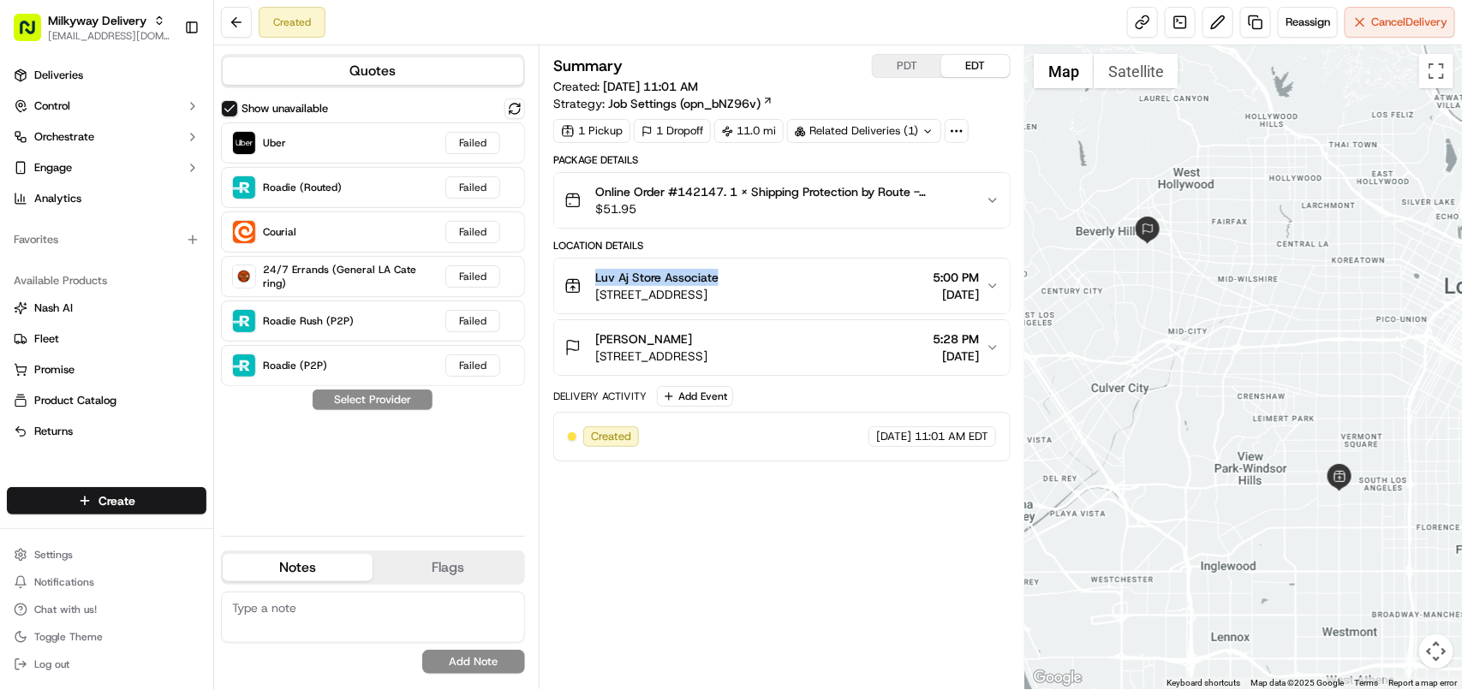
drag, startPoint x: 726, startPoint y: 278, endPoint x: 600, endPoint y: 279, distance: 126.8
click at [600, 279] on div "Luv Aj Store Associate" at bounding box center [656, 277] width 123 height 17
copy span "[PERSON_NAME]"
drag, startPoint x: 692, startPoint y: 338, endPoint x: 317, endPoint y: 137, distance: 425.8
click at [588, 335] on div "Bethany Huang 165 N Swall Dr APT 206, Beverly Hills, CA 90211, USA" at bounding box center [636, 348] width 143 height 34
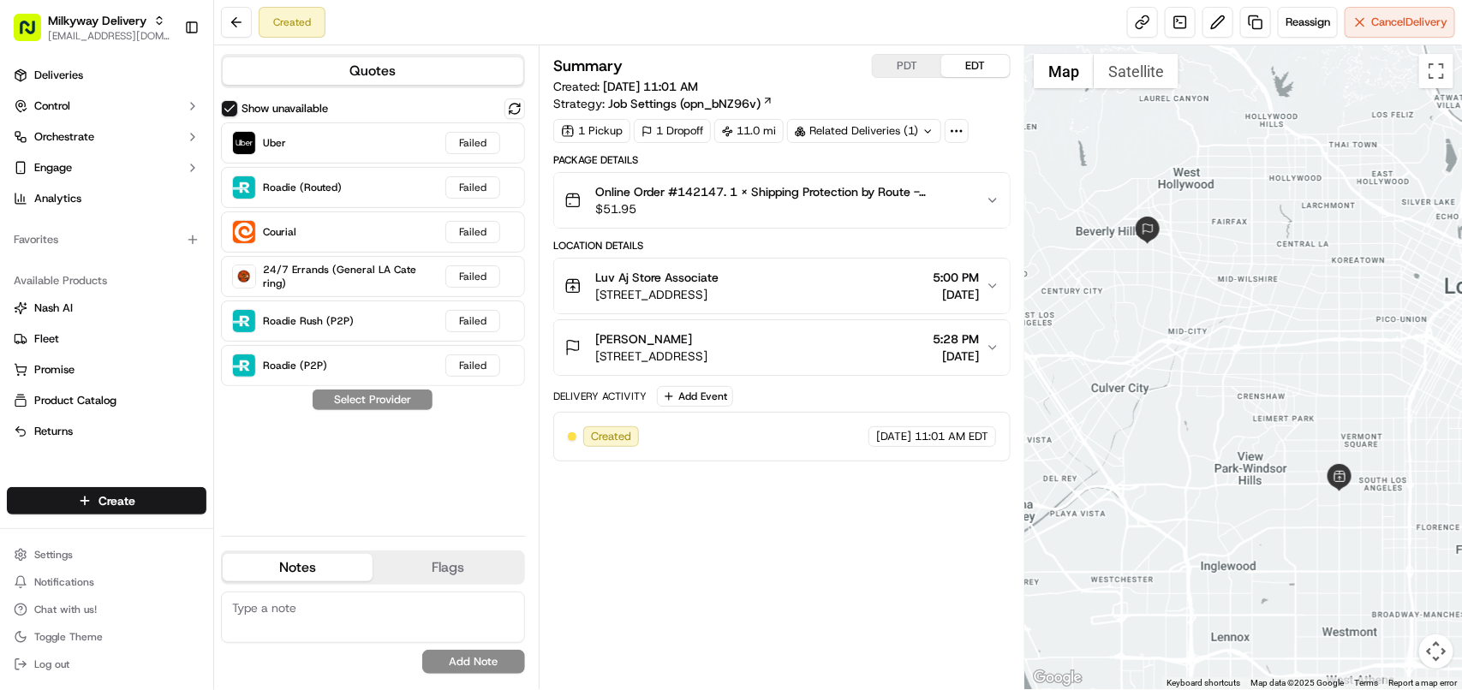
drag, startPoint x: 895, startPoint y: 546, endPoint x: 935, endPoint y: 506, distance: 55.7
click at [895, 547] on div "Summary PDT EDT Created: 09/22/2025 11:01 AM Strategy: Job Settings (opn_bNZ96v…" at bounding box center [781, 367] width 457 height 627
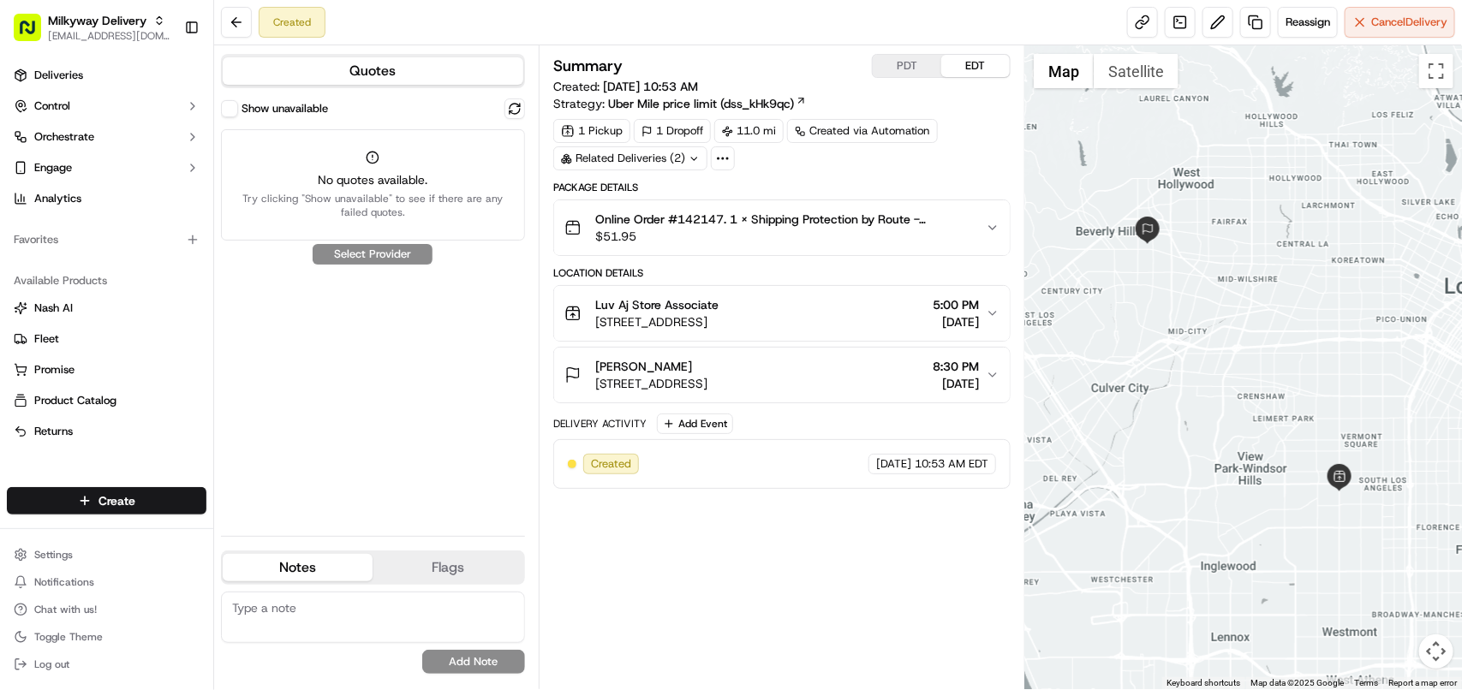
click at [227, 104] on button "Show unavailable" at bounding box center [229, 108] width 17 height 17
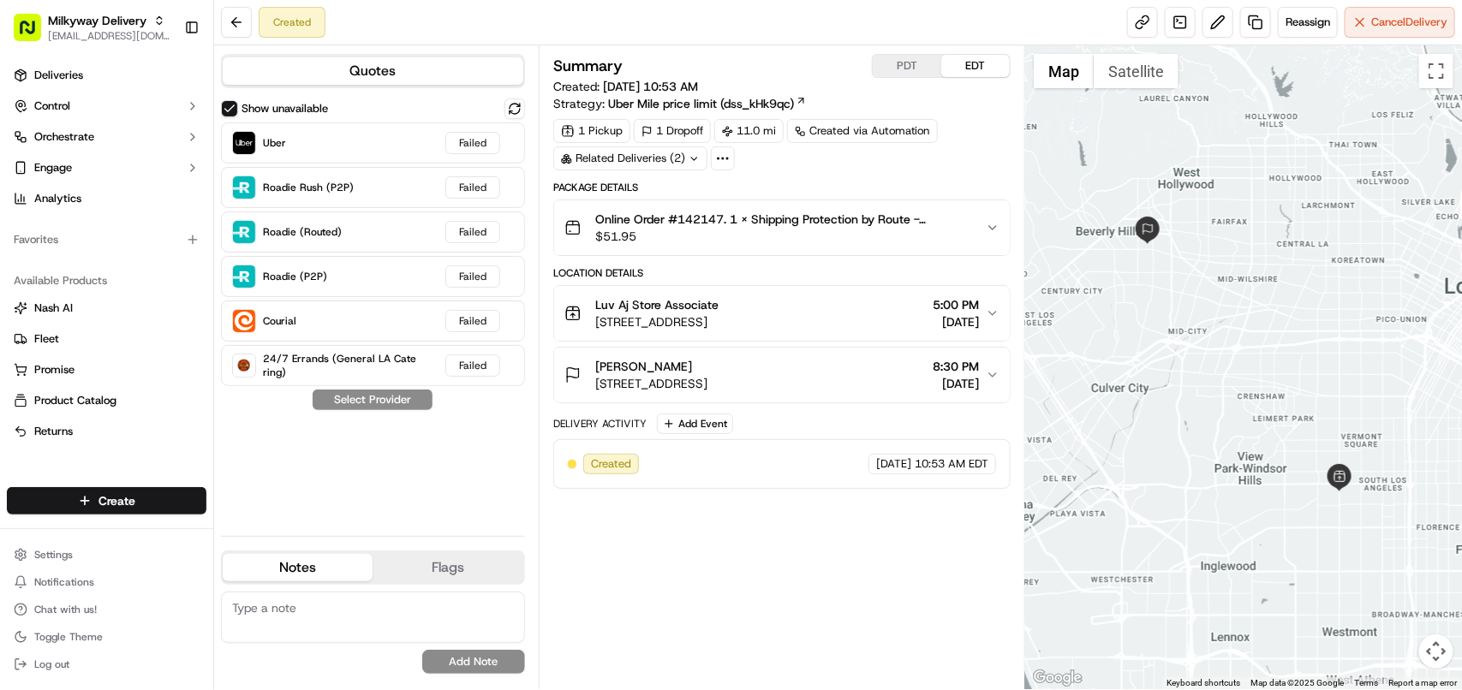
click at [1000, 319] on button "Luv Aj Store Associate 5931 S Western Ave, Los Angeles, CA 90047, USA 5:00 PM 0…" at bounding box center [782, 313] width 456 height 55
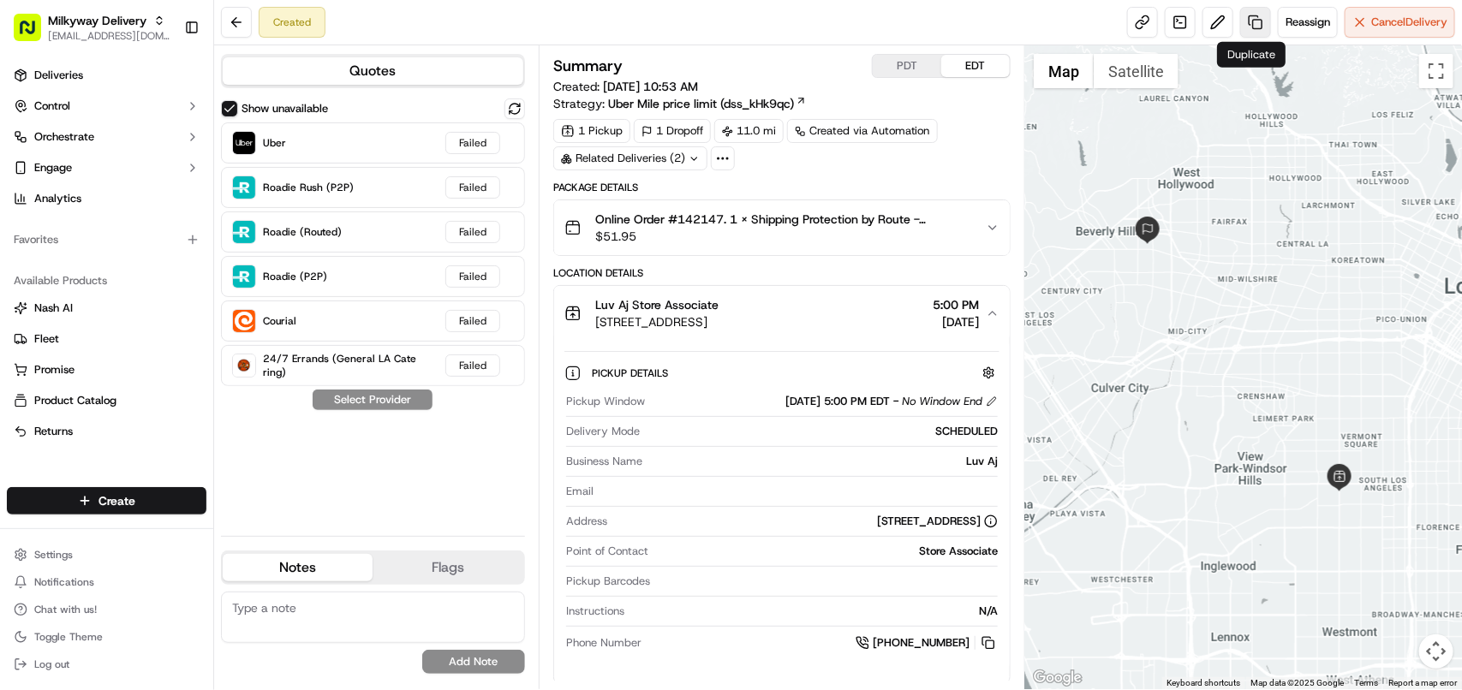
click at [1243, 31] on link at bounding box center [1255, 22] width 31 height 31
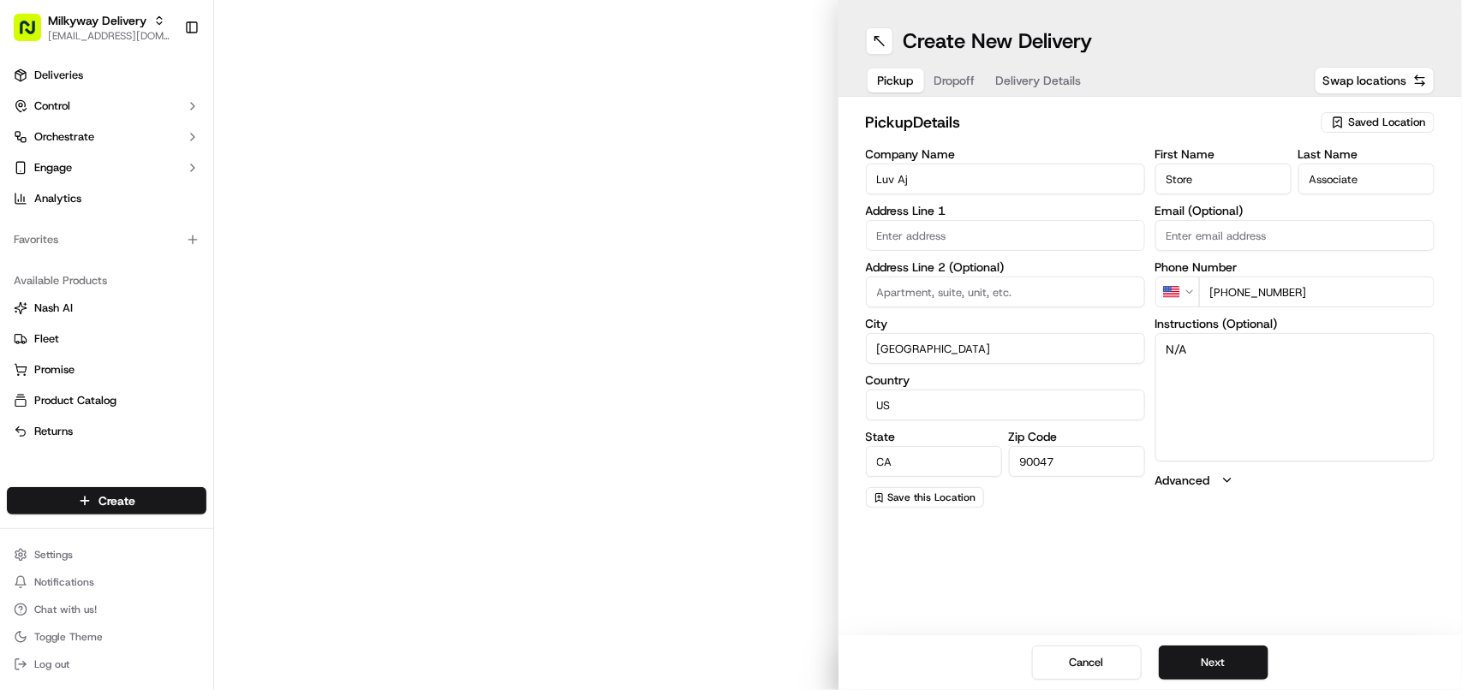
type input "5931 S Western Ave"
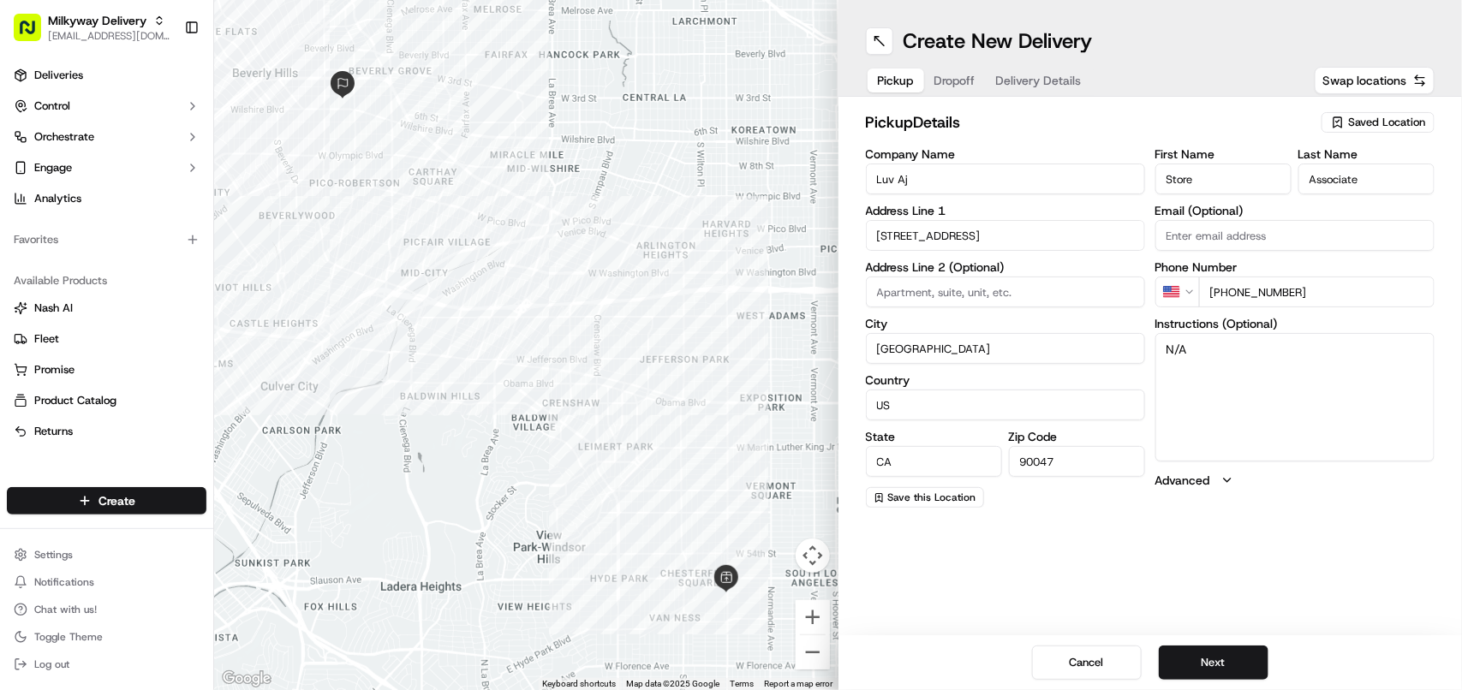
click at [1064, 80] on span "Delivery Details" at bounding box center [1039, 80] width 86 height 17
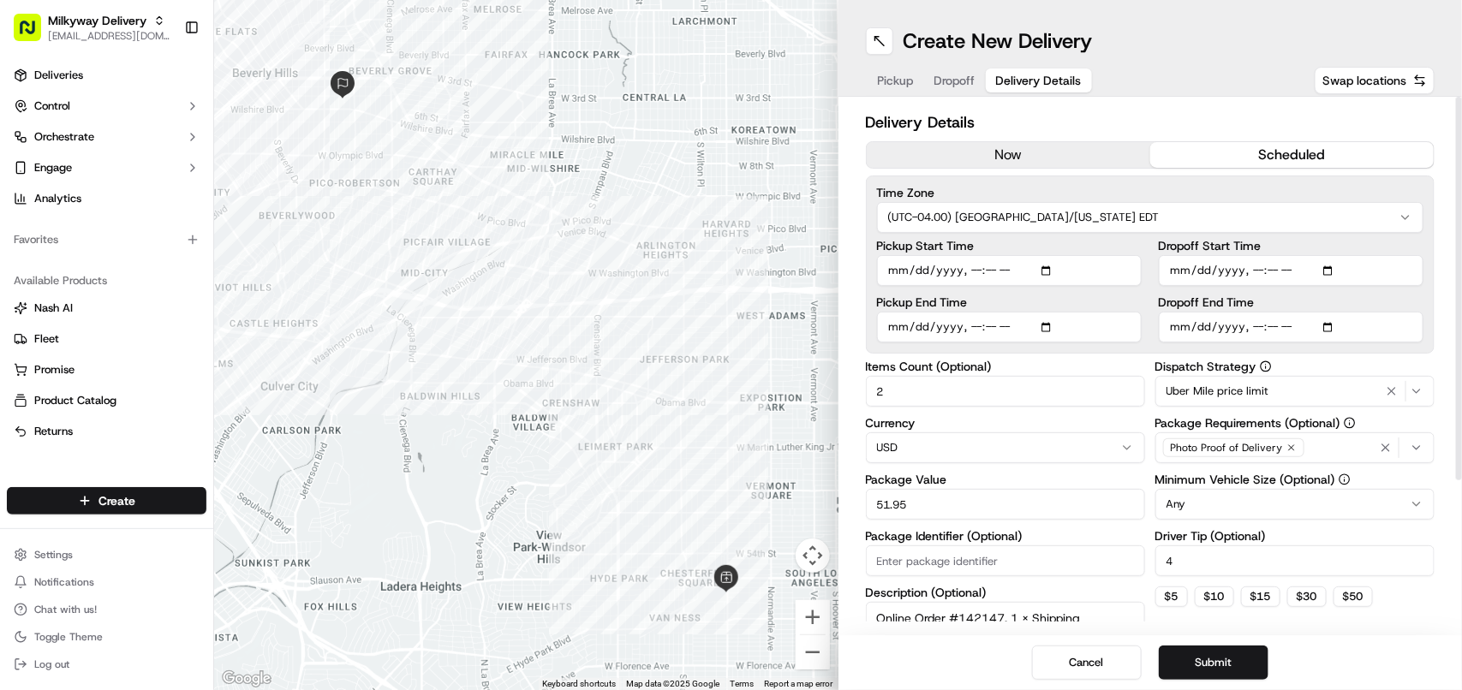
click at [1274, 384] on div "Uber Mile price limit" at bounding box center [1295, 391] width 271 height 21
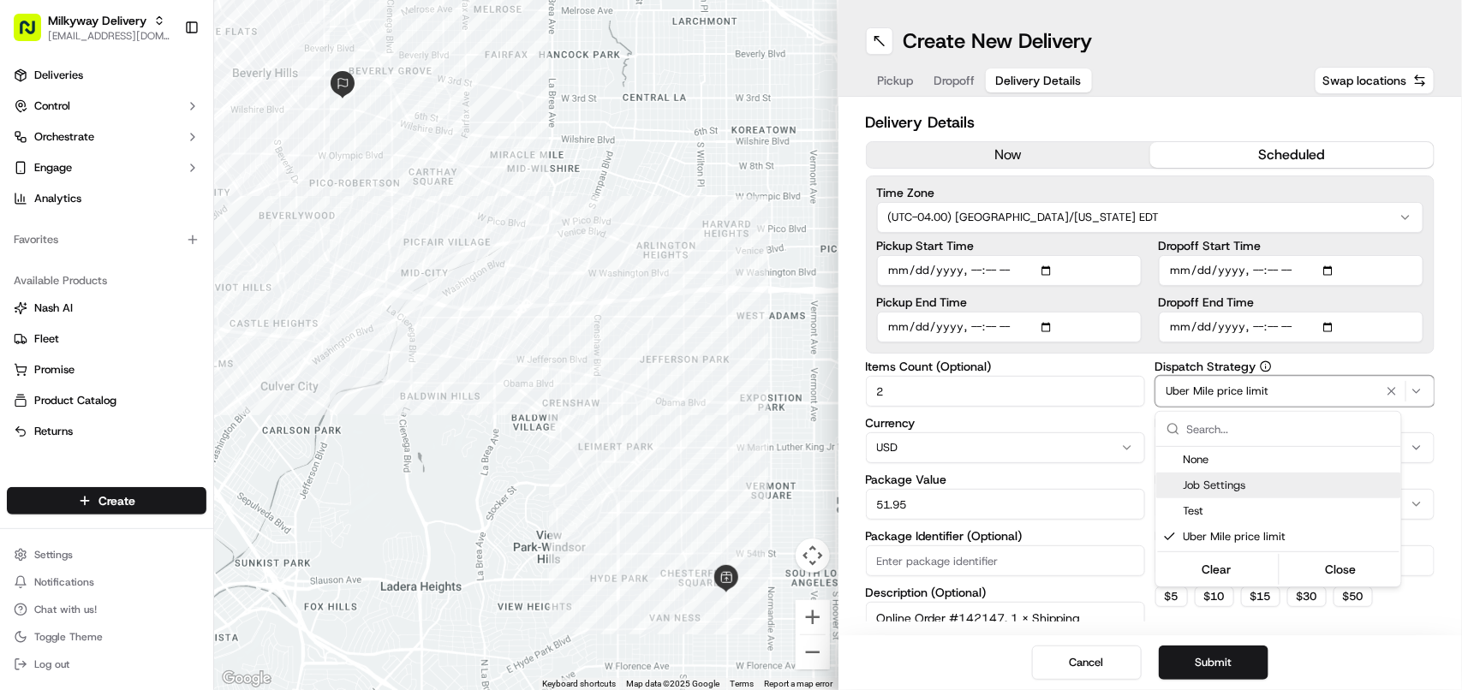
click at [1253, 488] on span "Job Settings" at bounding box center [1289, 485] width 211 height 15
click at [1440, 122] on html "Milkyway Delivery avaldez@nashhelp.com Toggle Sidebar Deliveries Control Orches…" at bounding box center [731, 345] width 1462 height 690
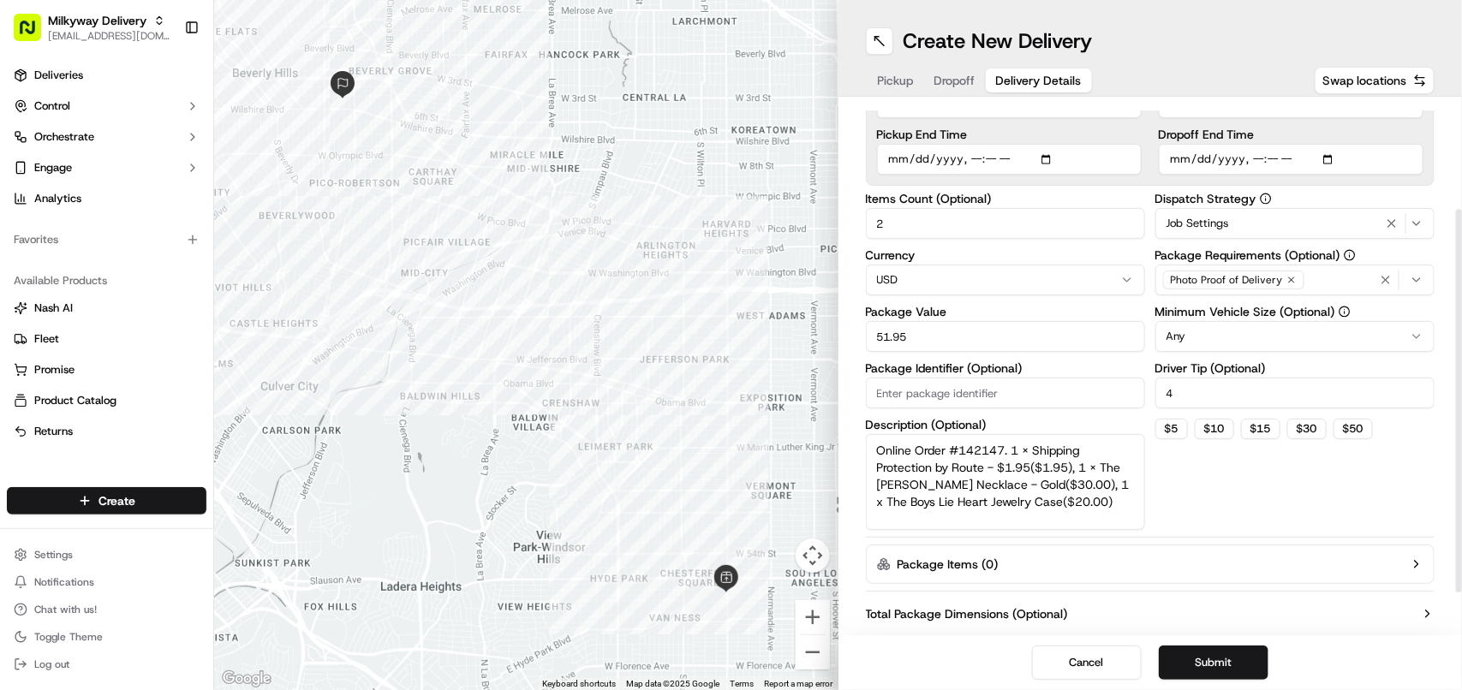
scroll to position [206, 0]
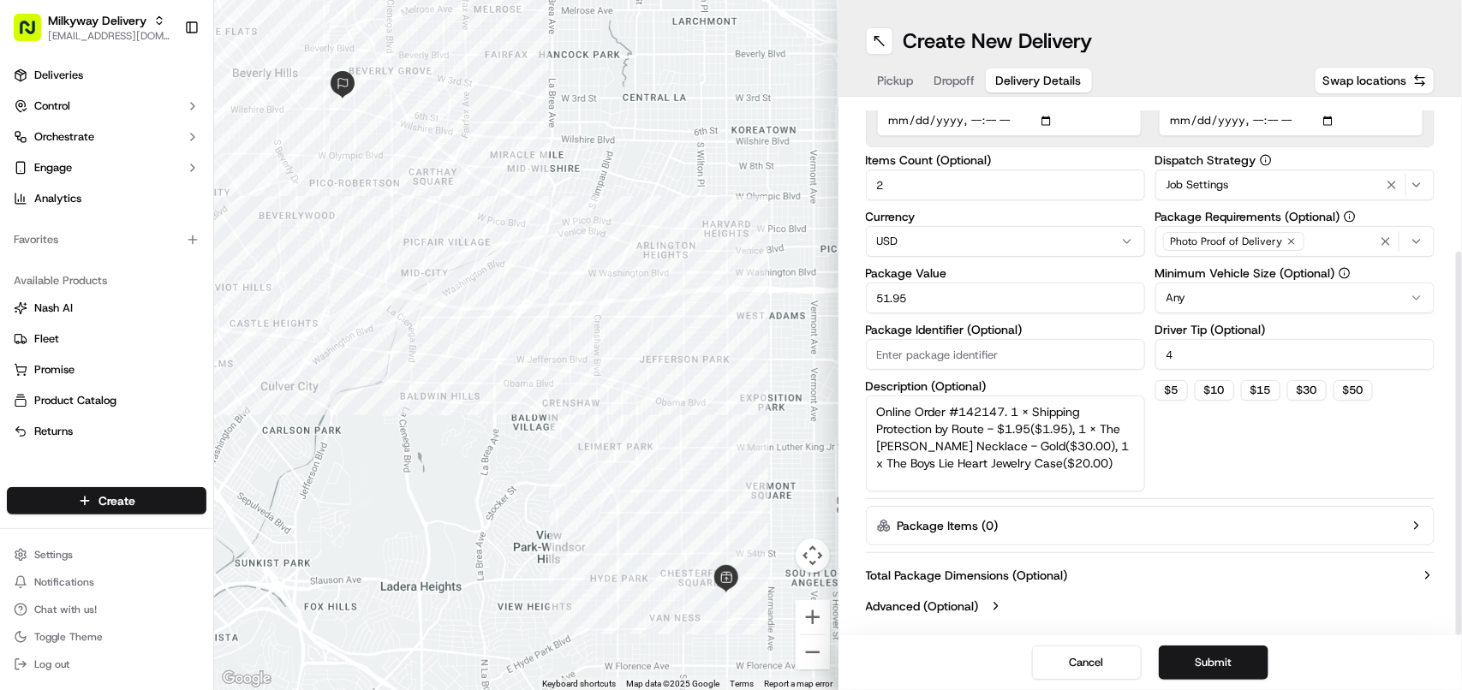
drag, startPoint x: 1459, startPoint y: 176, endPoint x: 1457, endPoint y: 356, distance: 180.8
click at [1457, 356] on div at bounding box center [1459, 444] width 6 height 384
click at [1210, 653] on button "Submit" at bounding box center [1214, 663] width 110 height 34
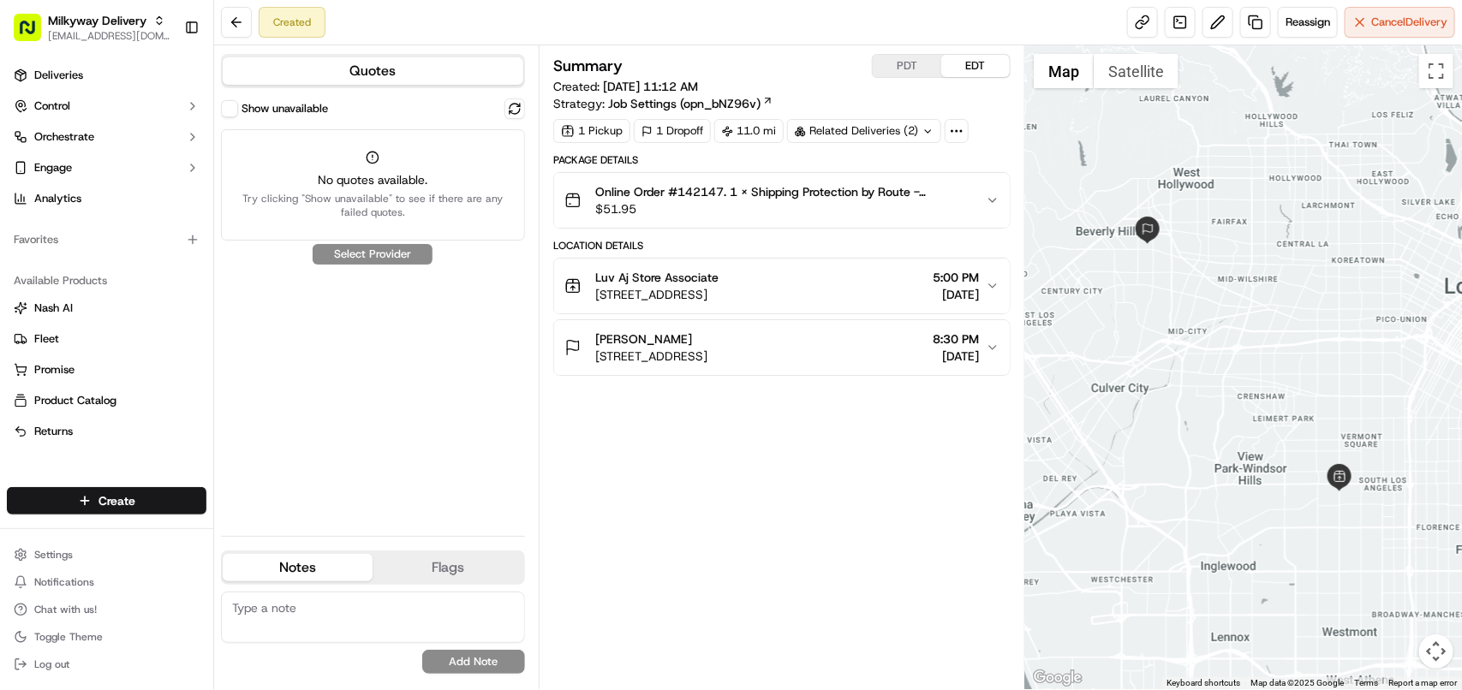
click at [229, 107] on button "Show unavailable" at bounding box center [229, 108] width 17 height 17
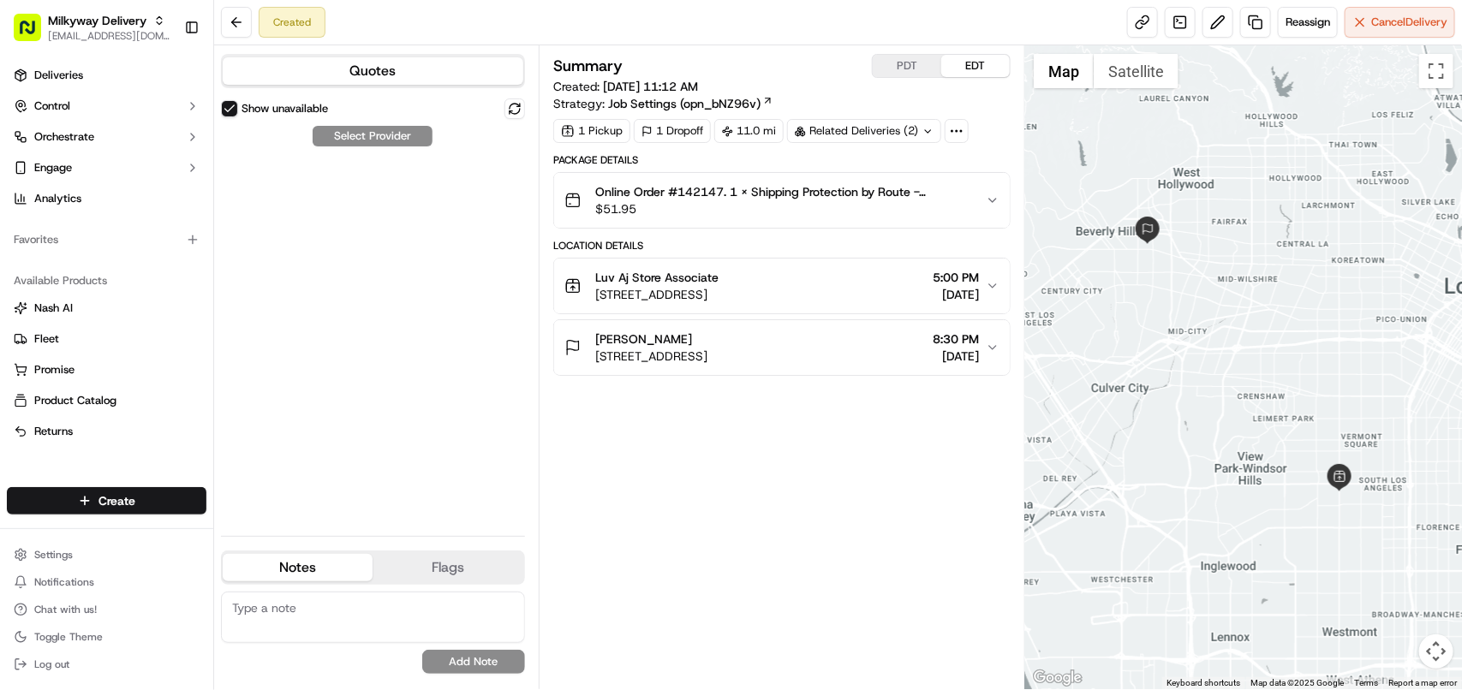
click at [229, 107] on button "Show unavailable" at bounding box center [229, 108] width 17 height 17
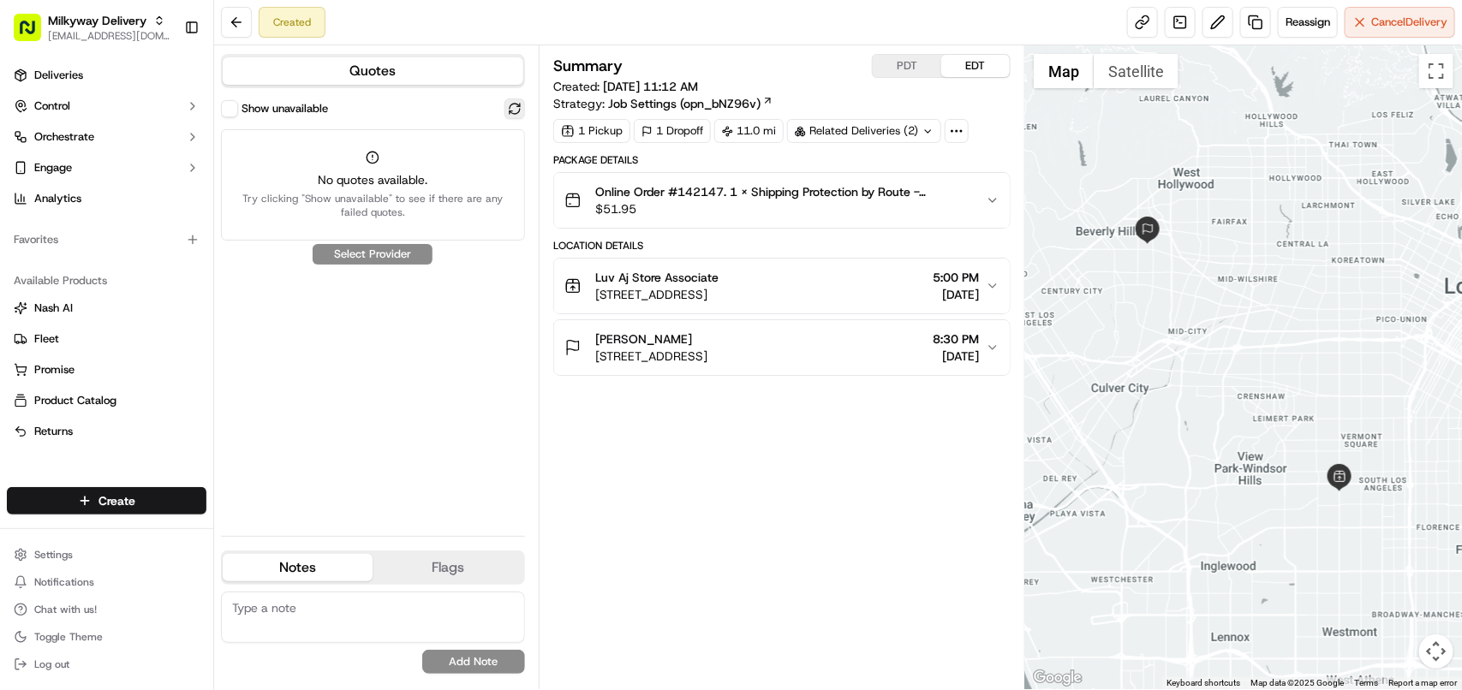
click at [510, 108] on button at bounding box center [515, 109] width 21 height 21
click at [231, 110] on button "Show unavailable" at bounding box center [229, 108] width 17 height 17
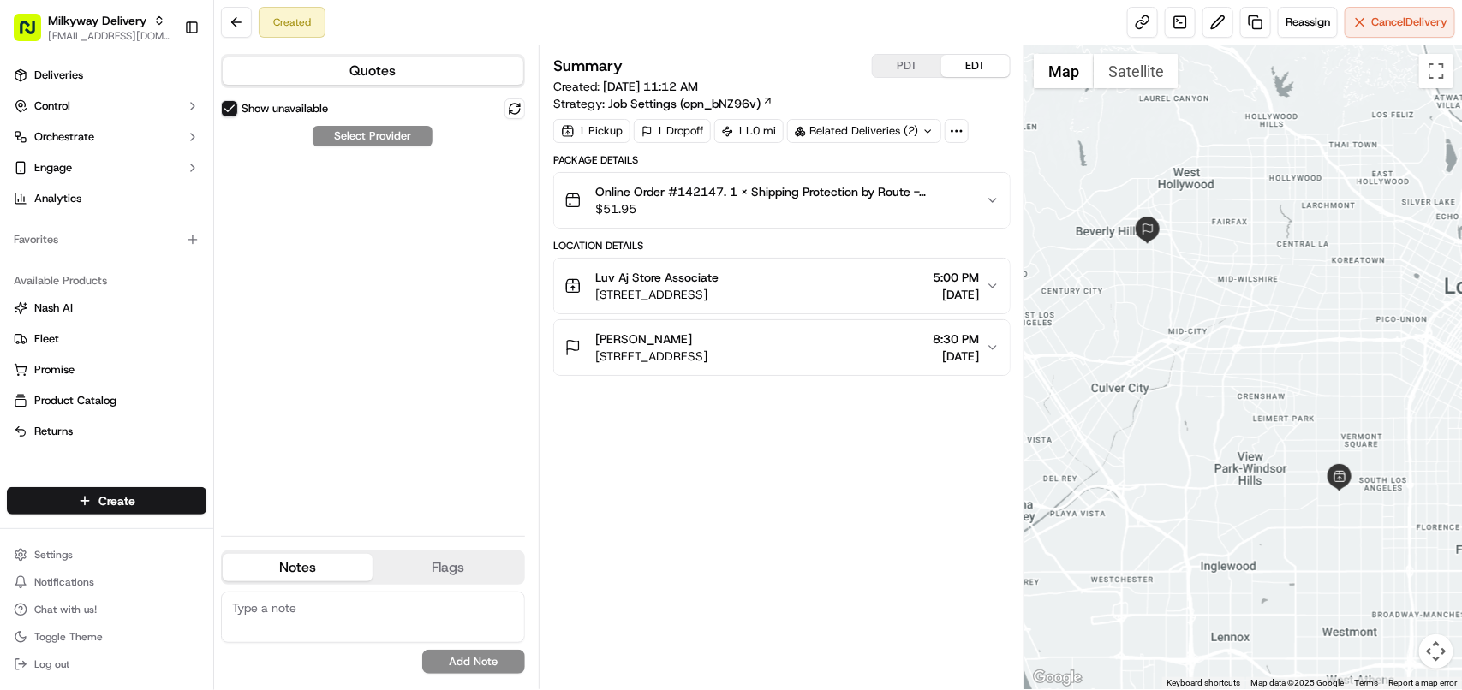
click at [231, 110] on button "Show unavailable" at bounding box center [229, 108] width 17 height 17
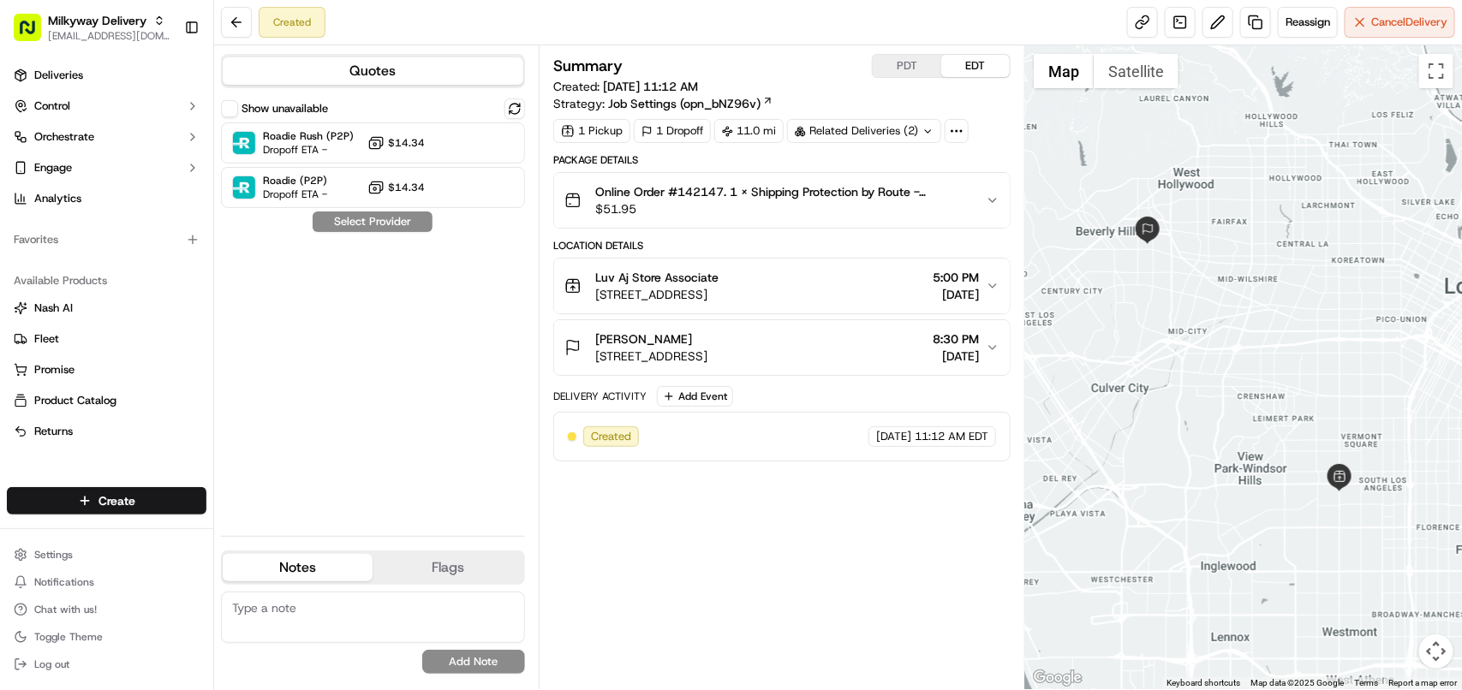
click at [921, 65] on button "PDT" at bounding box center [907, 66] width 69 height 22
click at [983, 66] on button "EDT" at bounding box center [975, 66] width 69 height 22
click at [1255, 28] on link at bounding box center [1255, 22] width 31 height 31
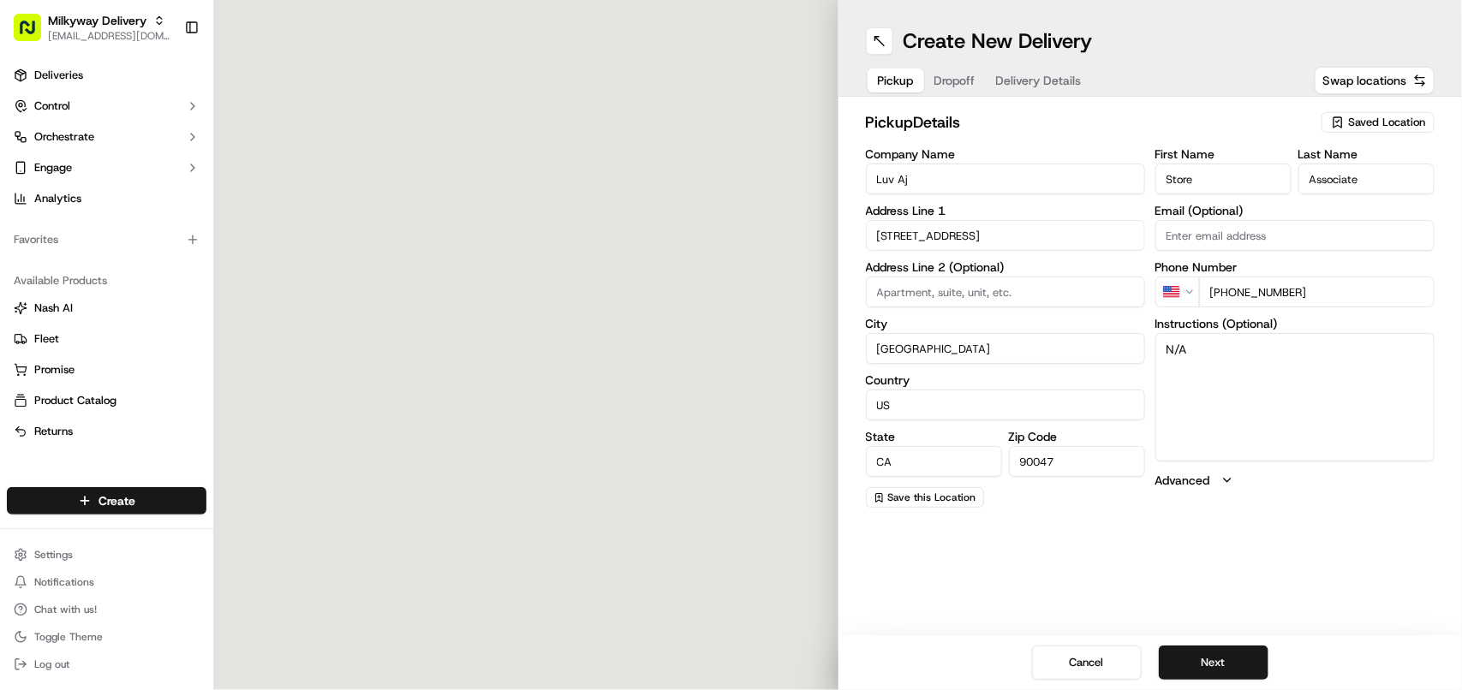
type input "[STREET_ADDRESS]"
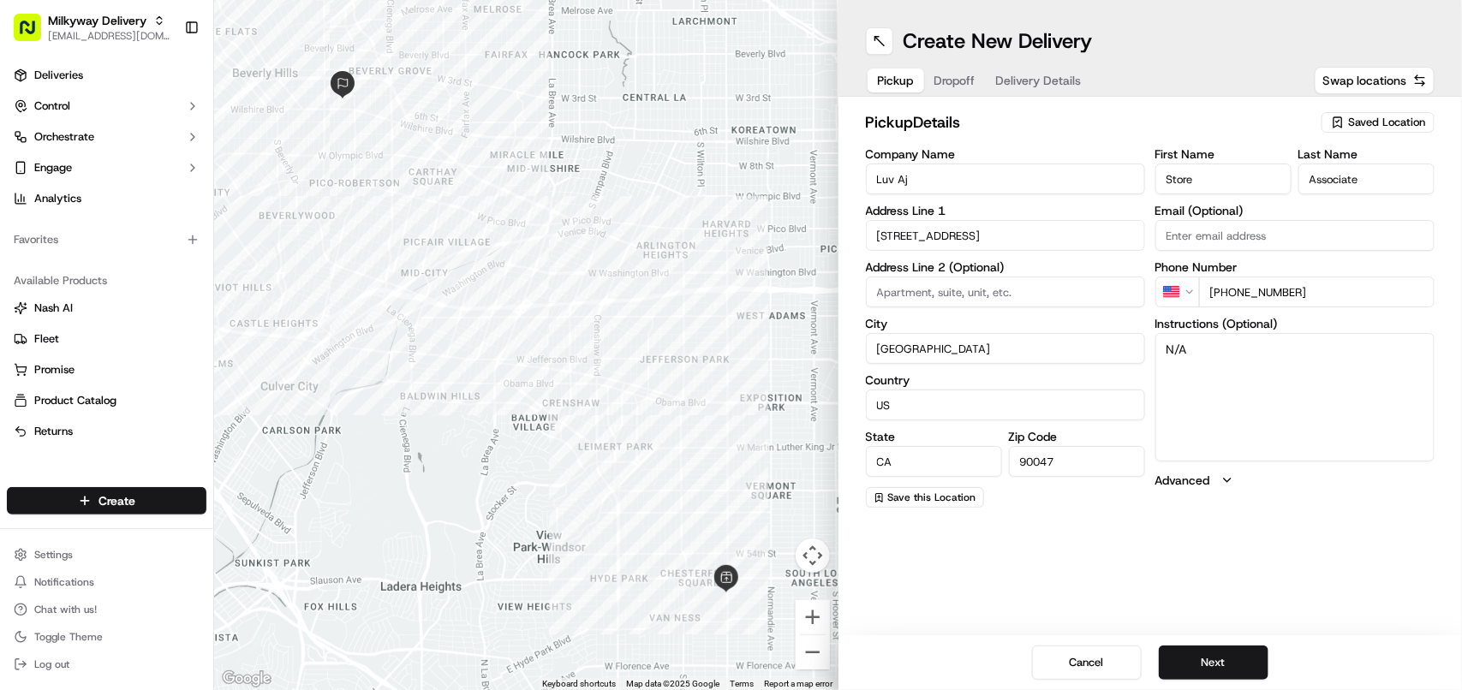
click at [1037, 81] on span "Delivery Details" at bounding box center [1039, 80] width 86 height 17
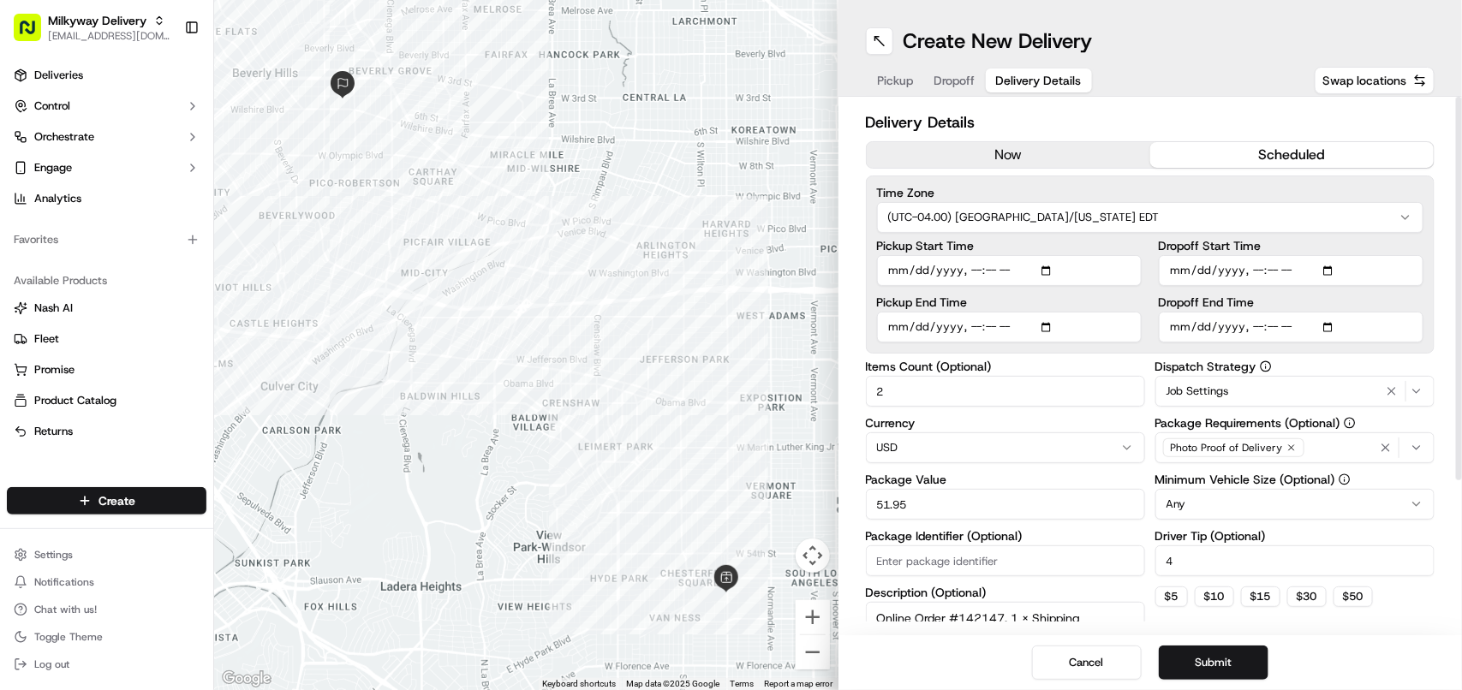
click at [1210, 397] on span "Job Settings" at bounding box center [1198, 391] width 63 height 15
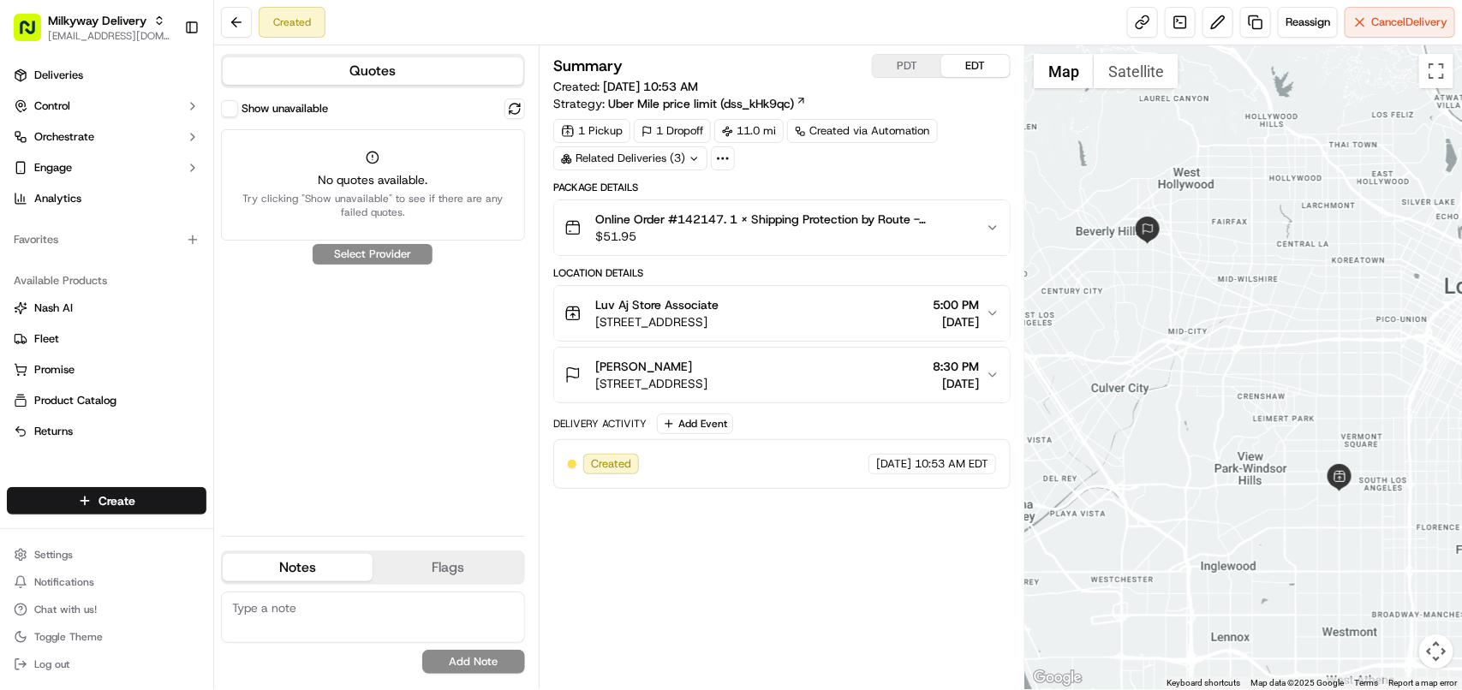
click at [232, 105] on button "Show unavailable" at bounding box center [229, 108] width 17 height 17
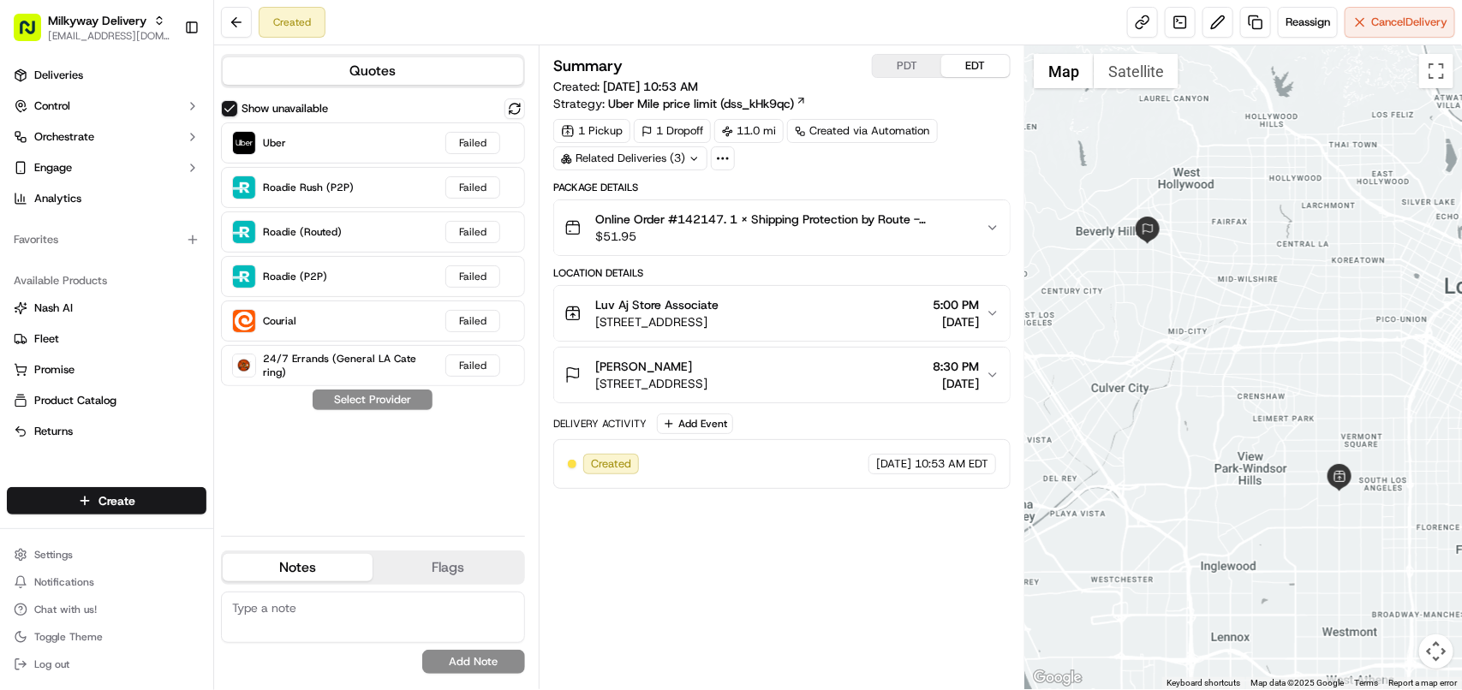
click at [640, 35] on div "Created Reassign Cancel Delivery" at bounding box center [838, 22] width 1248 height 45
click at [1249, 24] on link at bounding box center [1255, 22] width 31 height 31
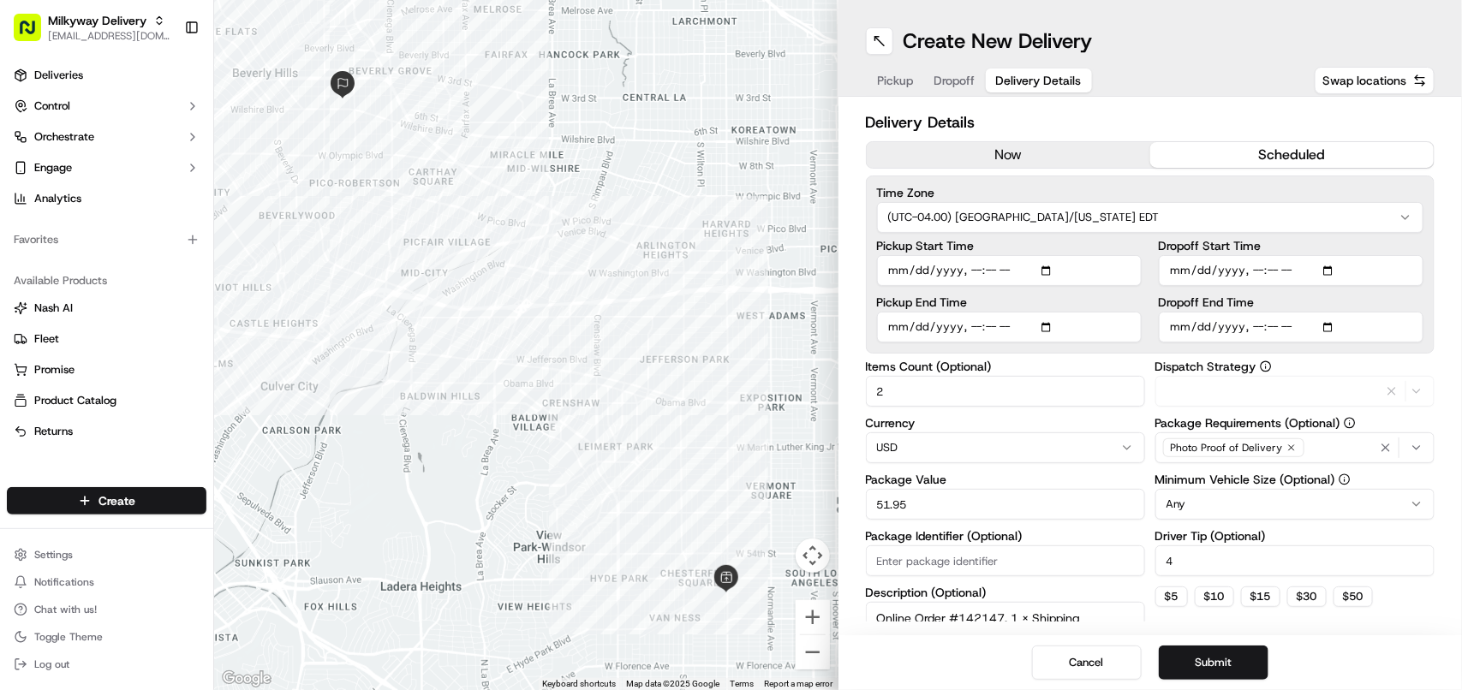
click at [1042, 72] on span "Delivery Details" at bounding box center [1039, 80] width 86 height 17
click at [1298, 394] on div "Uber Mile price limit" at bounding box center [1295, 391] width 271 height 21
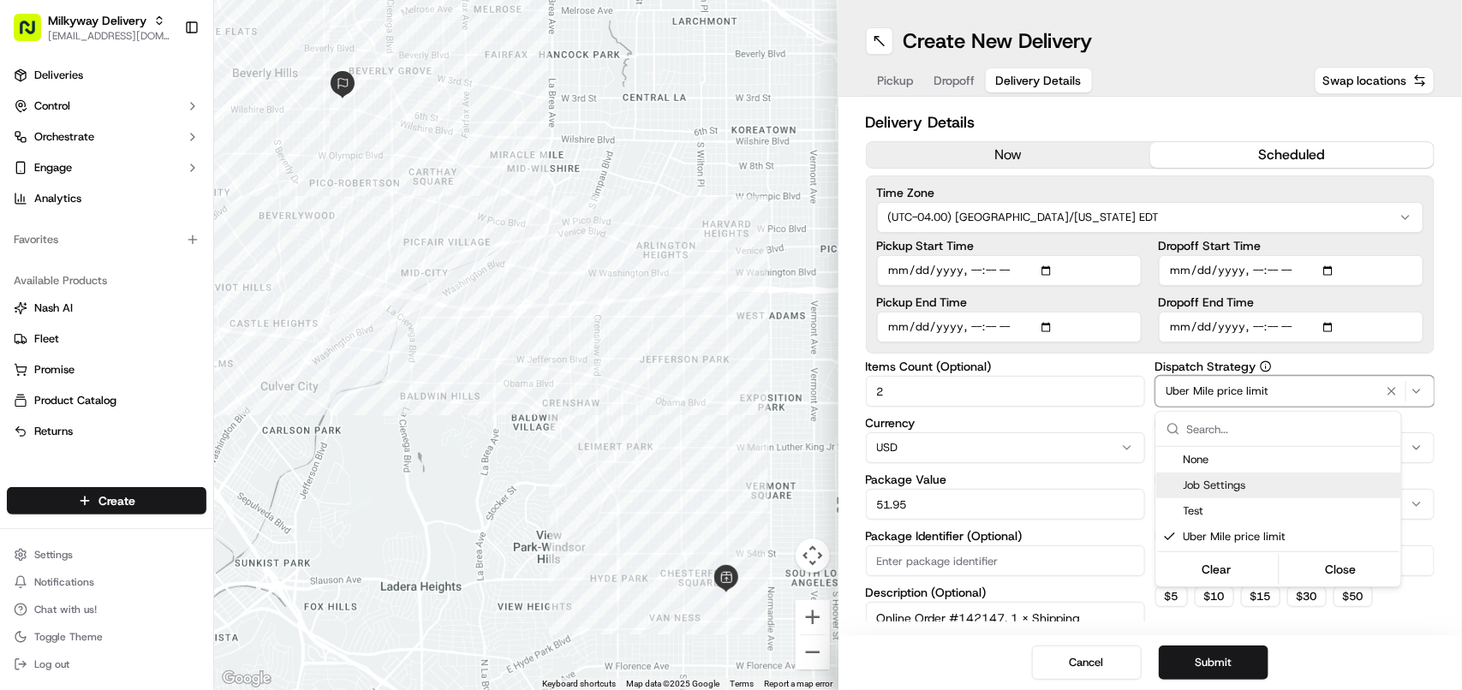
click at [1202, 478] on span "Job Settings" at bounding box center [1289, 485] width 211 height 15
click at [1191, 654] on html "Milkyway Delivery avaldez@nashhelp.com Toggle Sidebar Deliveries Control Orches…" at bounding box center [731, 345] width 1462 height 690
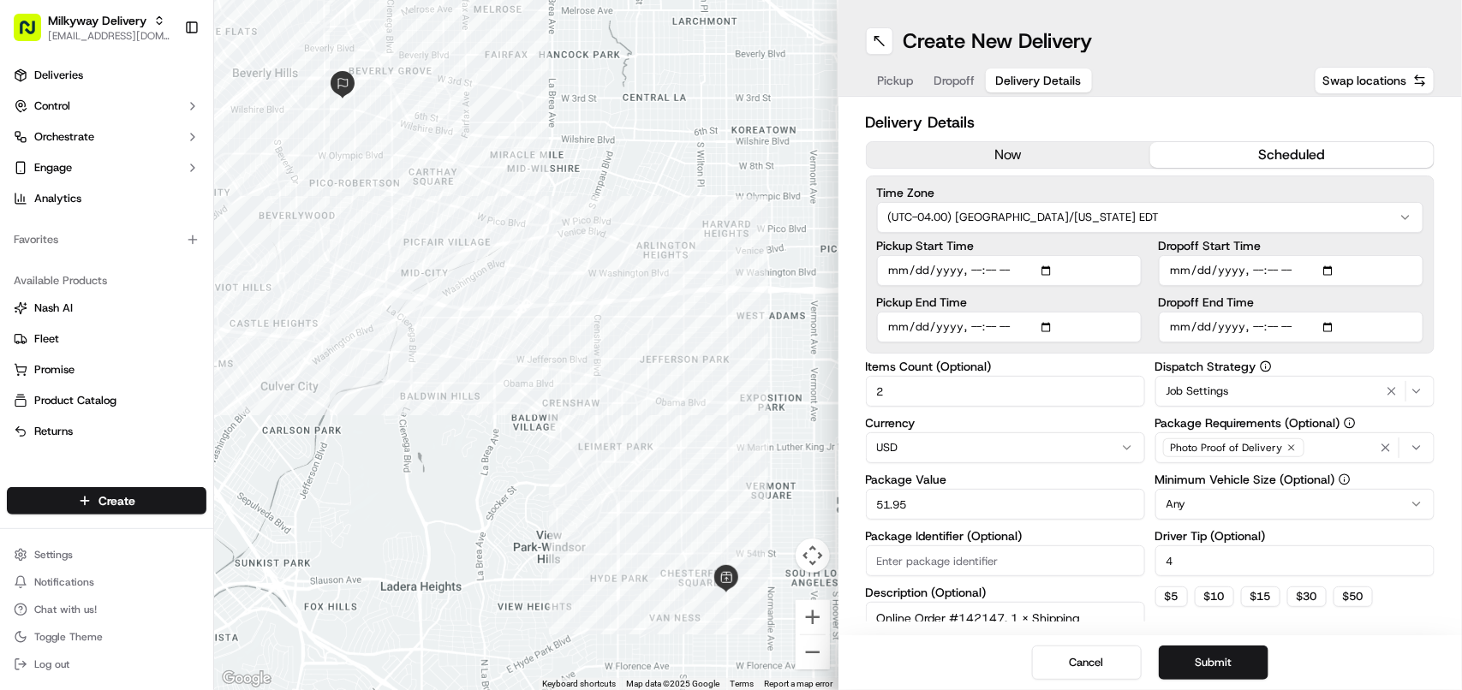
click at [1191, 656] on button "Submit" at bounding box center [1214, 663] width 110 height 34
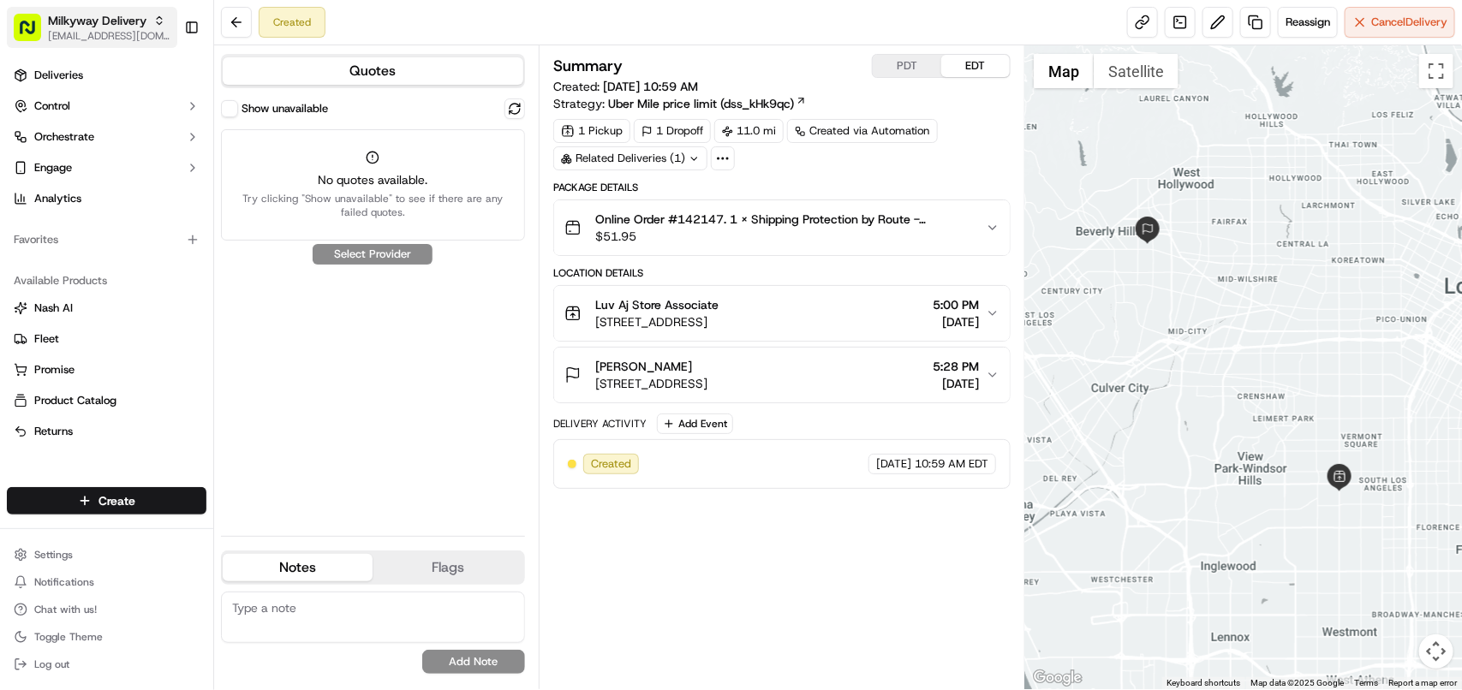
click at [140, 26] on span "Milkyway Delivery" at bounding box center [97, 20] width 99 height 17
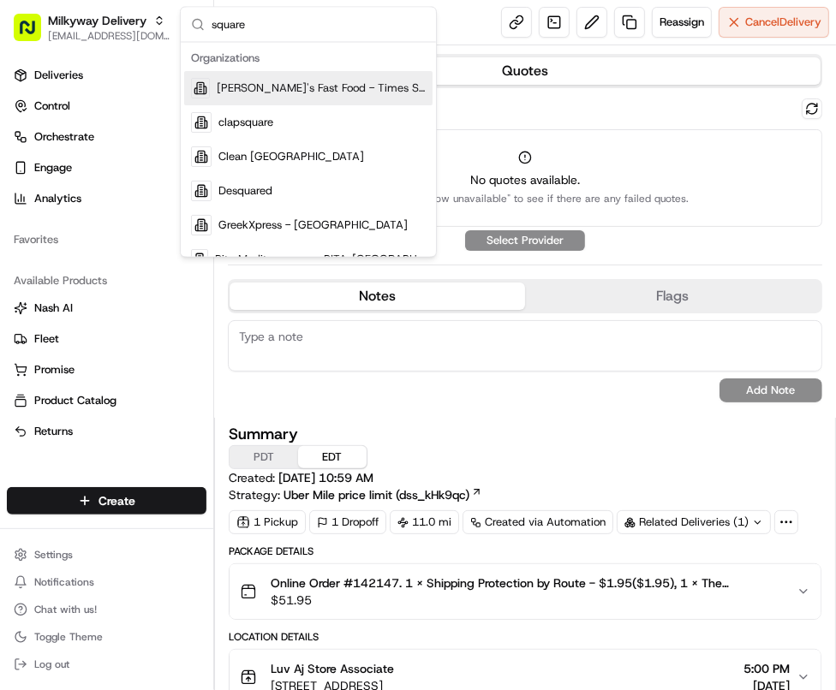
type input "square"
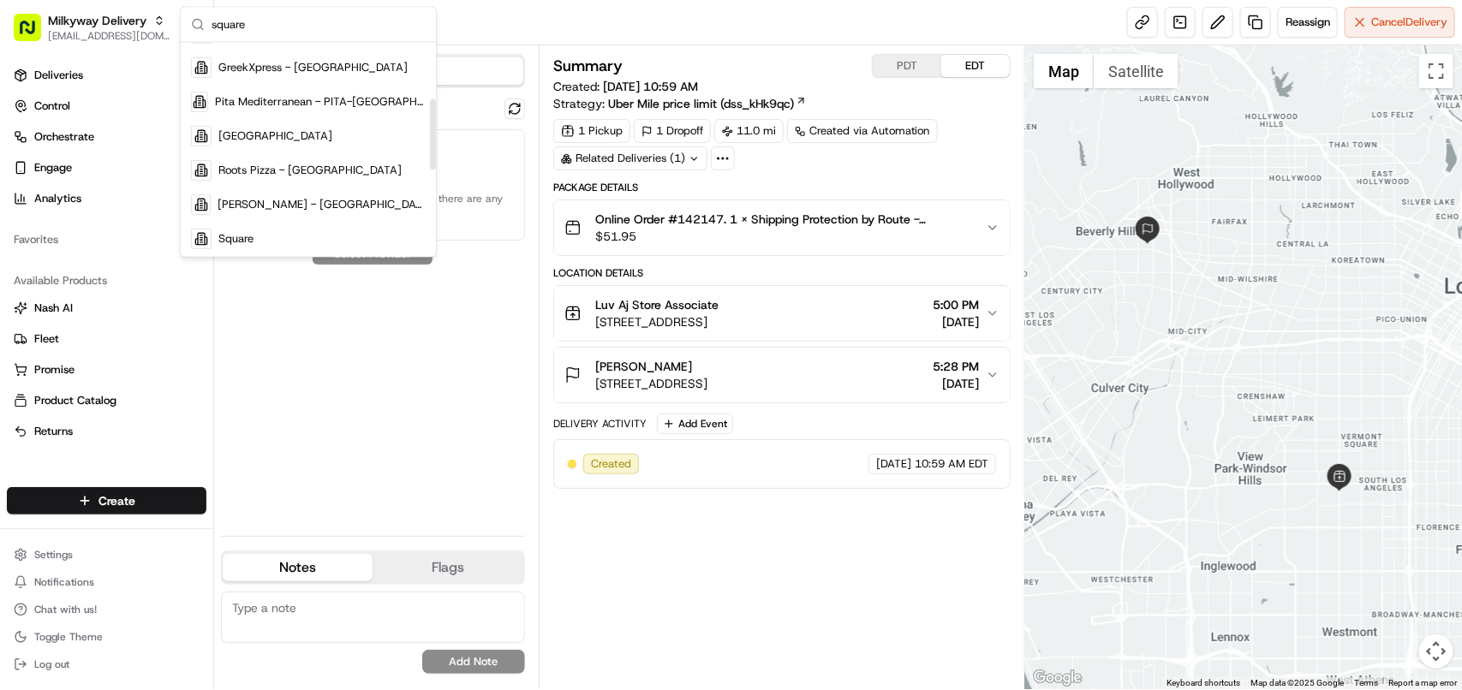
scroll to position [220, 0]
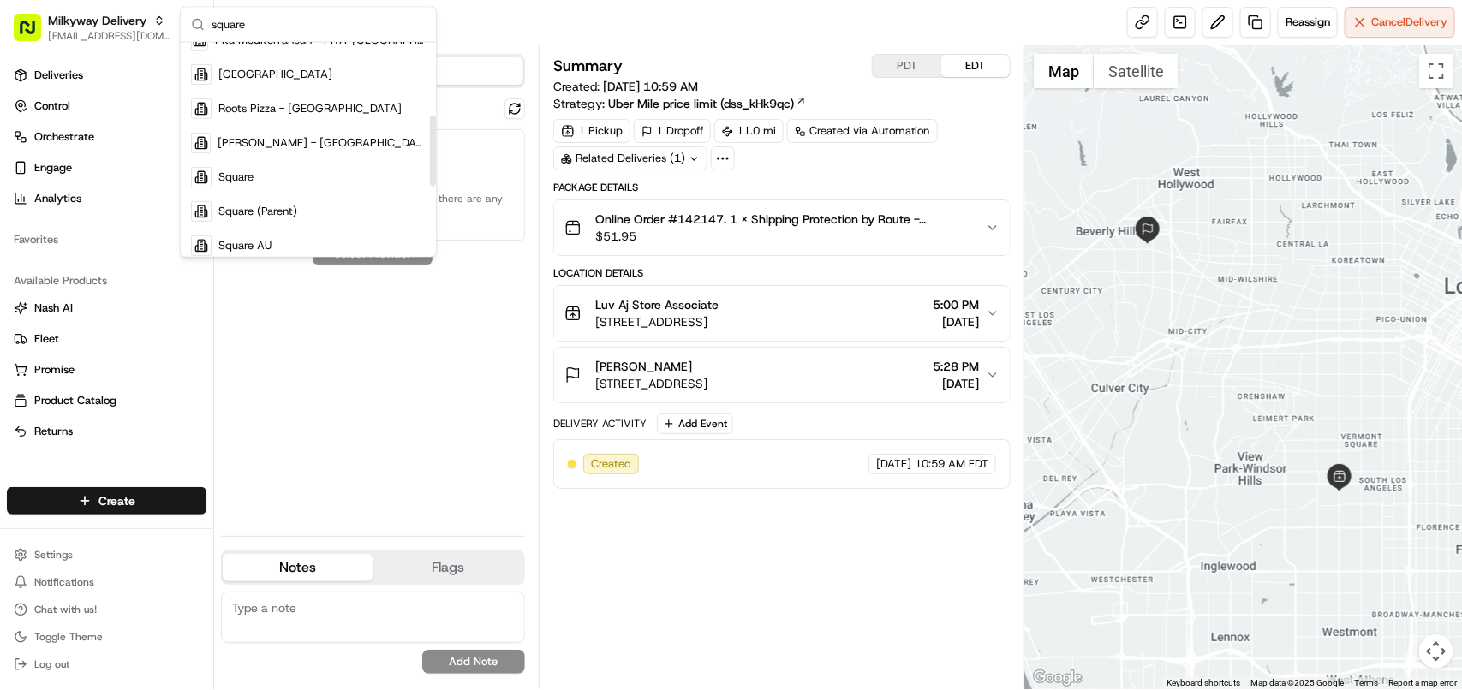
drag, startPoint x: 434, startPoint y: 81, endPoint x: 439, endPoint y: 154, distance: 73.0
click at [436, 154] on div "Suggestions" at bounding box center [433, 151] width 6 height 71
click at [306, 168] on div "Square" at bounding box center [308, 177] width 248 height 34
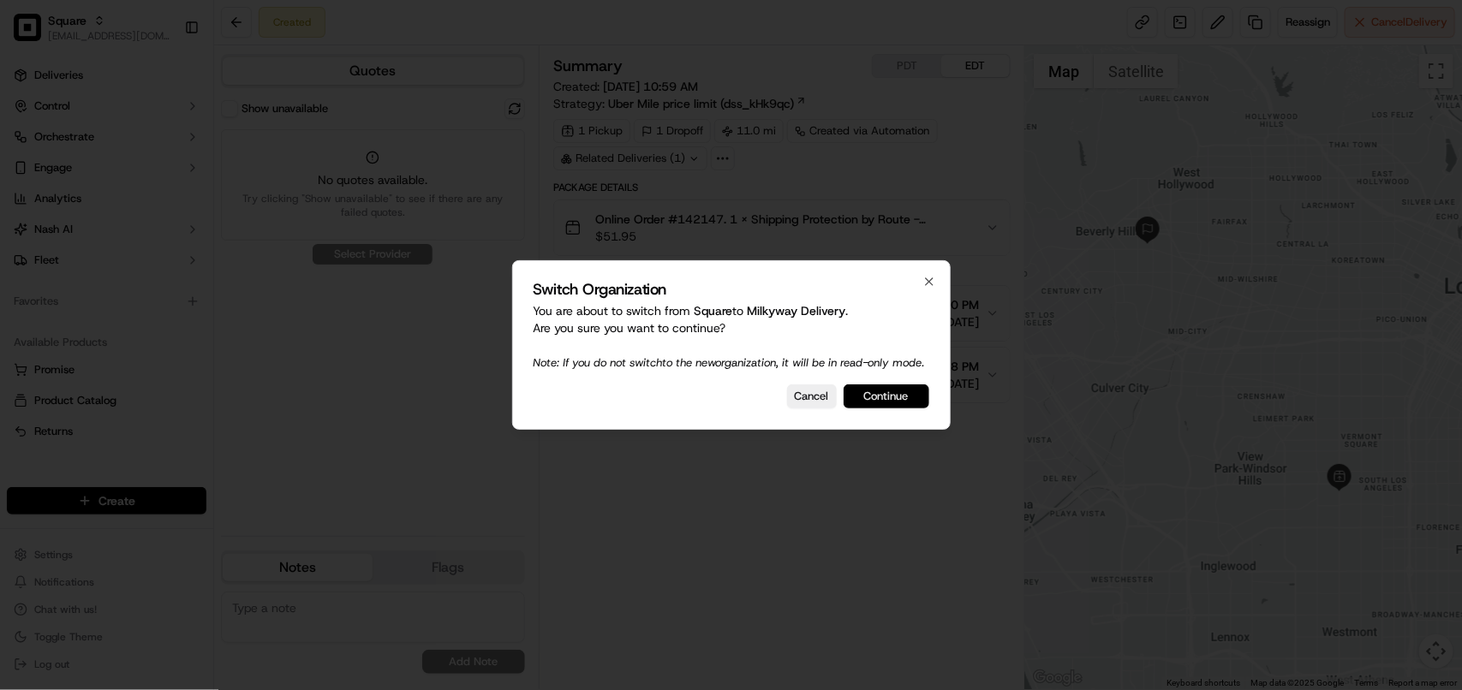
click at [888, 409] on button "Continue" at bounding box center [887, 397] width 86 height 24
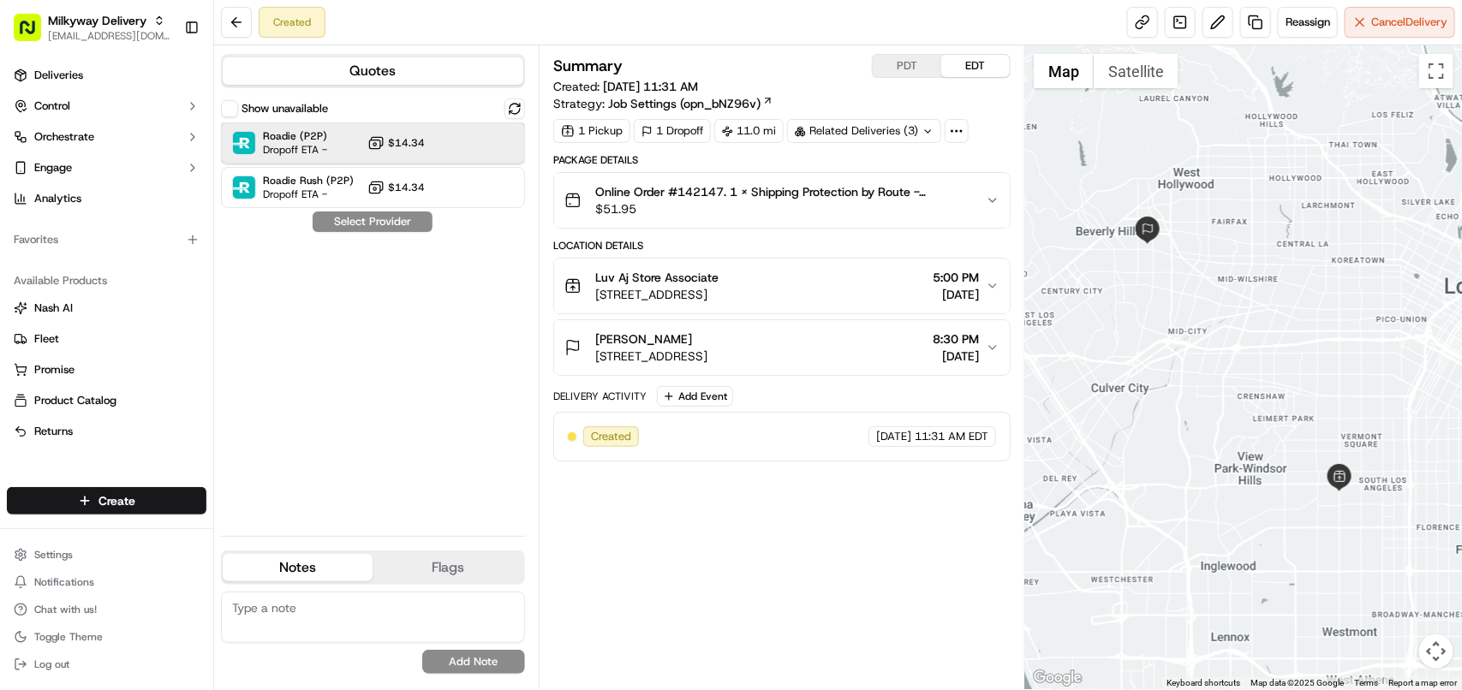
click at [443, 150] on div "Roadie (P2P) Dropoff ETA - $14.34" at bounding box center [373, 142] width 304 height 41
click at [392, 223] on button "Assign Provider" at bounding box center [373, 222] width 122 height 21
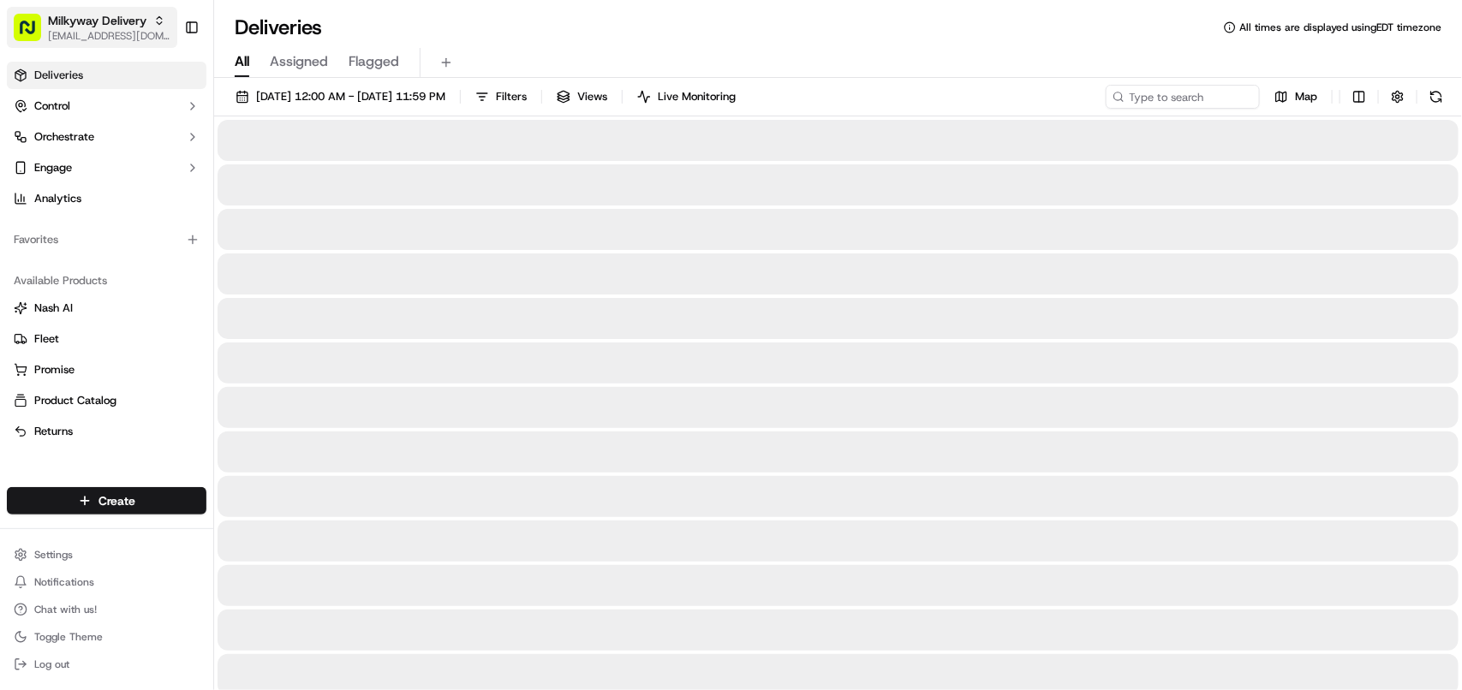
click at [128, 20] on span "Milkyway Delivery" at bounding box center [97, 20] width 99 height 17
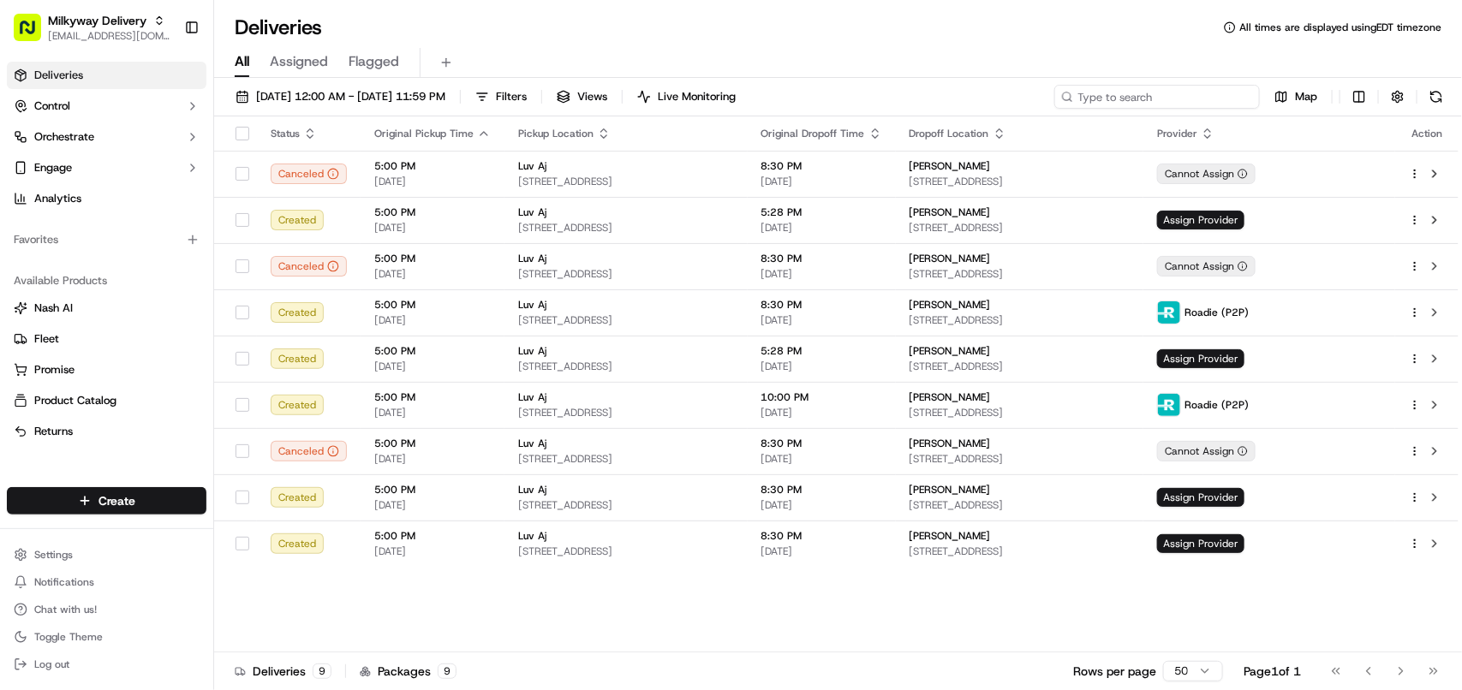
click at [1208, 93] on input at bounding box center [1157, 97] width 206 height 24
click at [120, 34] on span "[EMAIL_ADDRESS][DOMAIN_NAME]" at bounding box center [109, 36] width 122 height 14
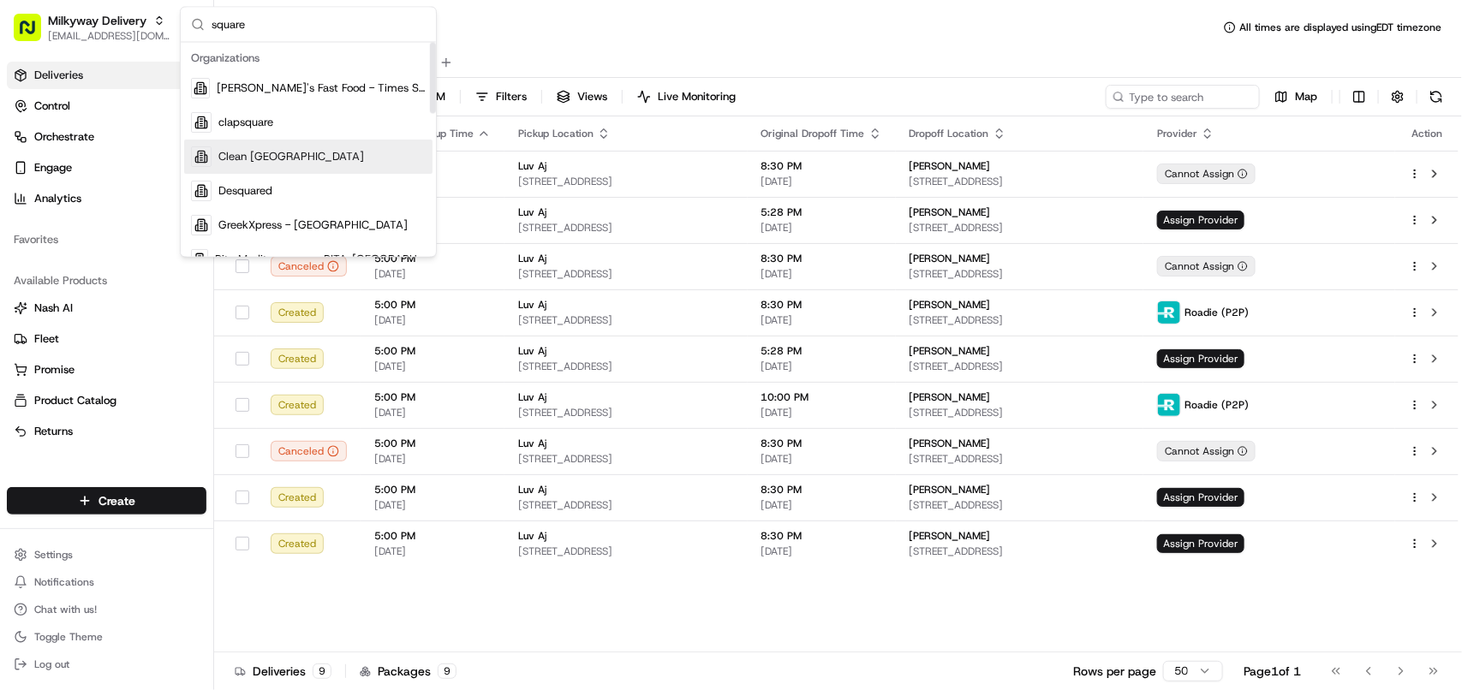
type input "square"
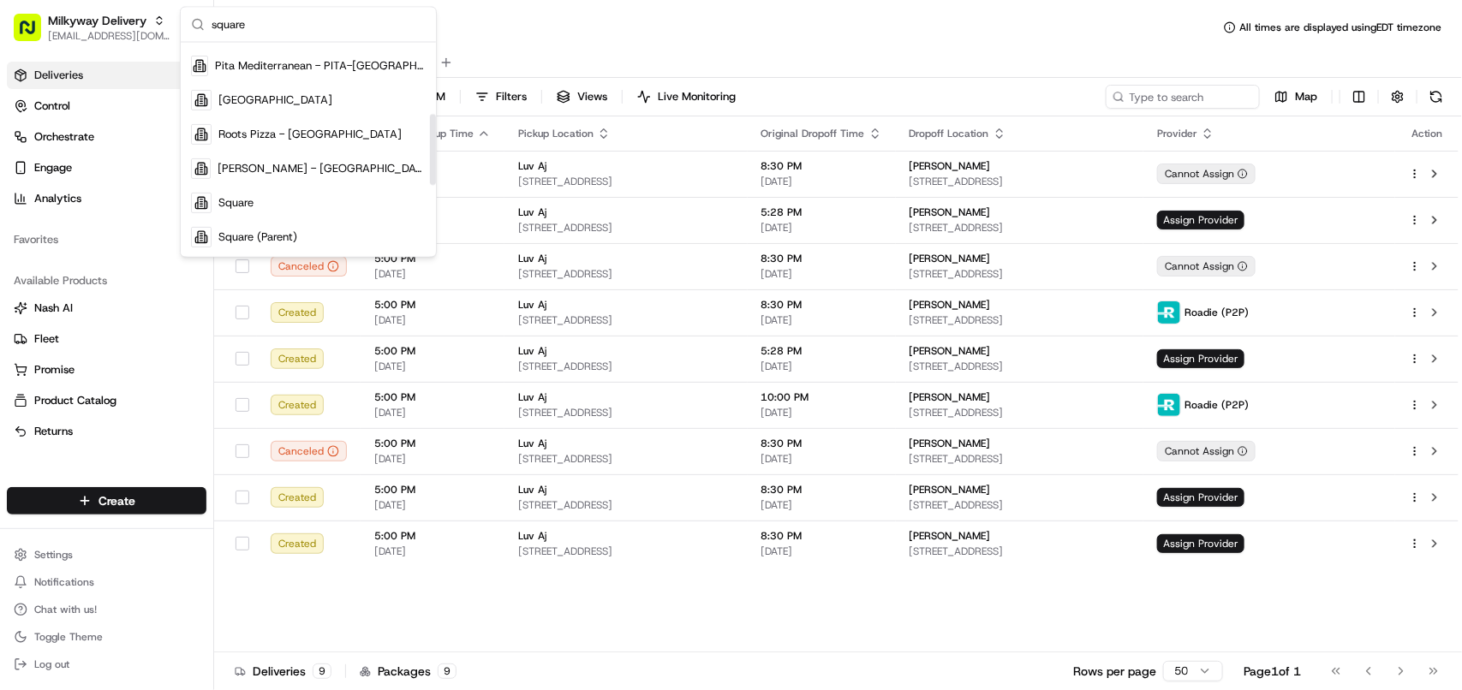
scroll to position [217, 0]
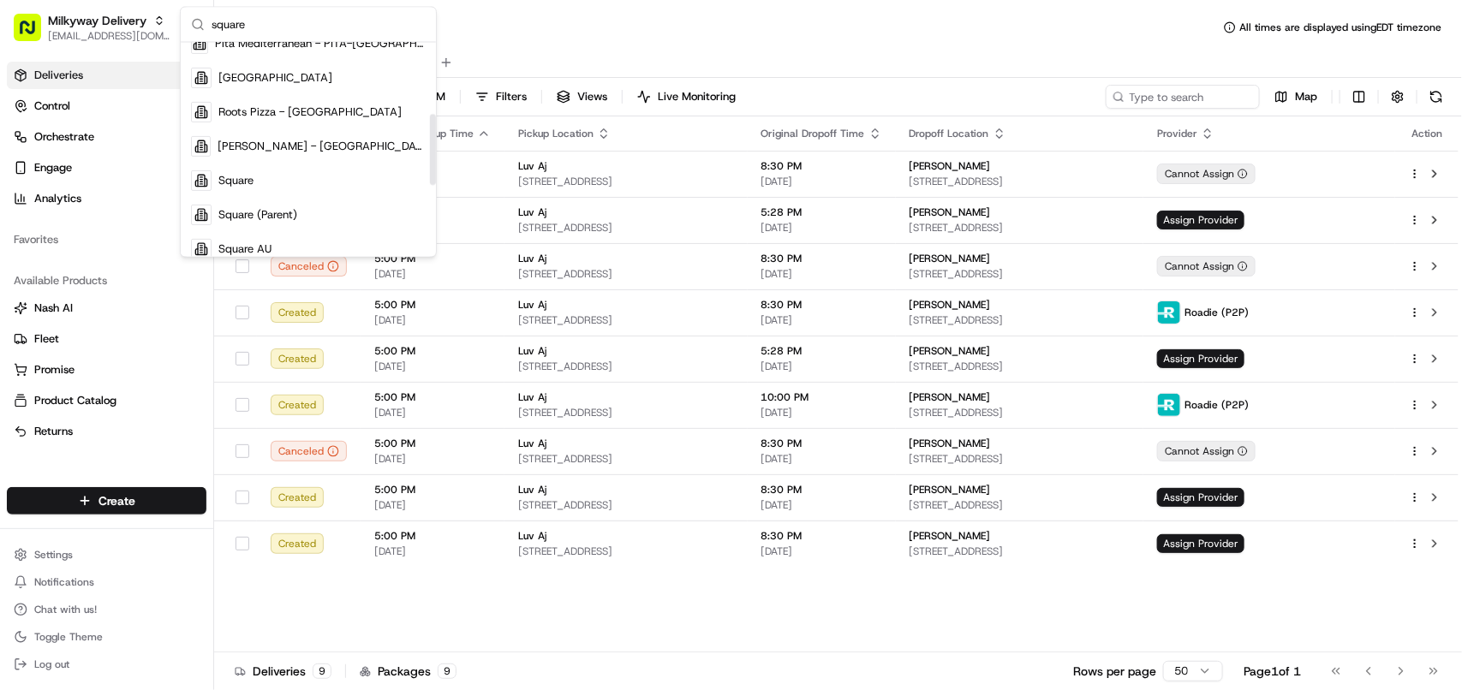
drag, startPoint x: 433, startPoint y: 90, endPoint x: 438, endPoint y: 161, distance: 71.3
click at [436, 161] on div "Suggestions" at bounding box center [433, 149] width 6 height 71
click at [278, 180] on div "Square" at bounding box center [308, 181] width 248 height 34
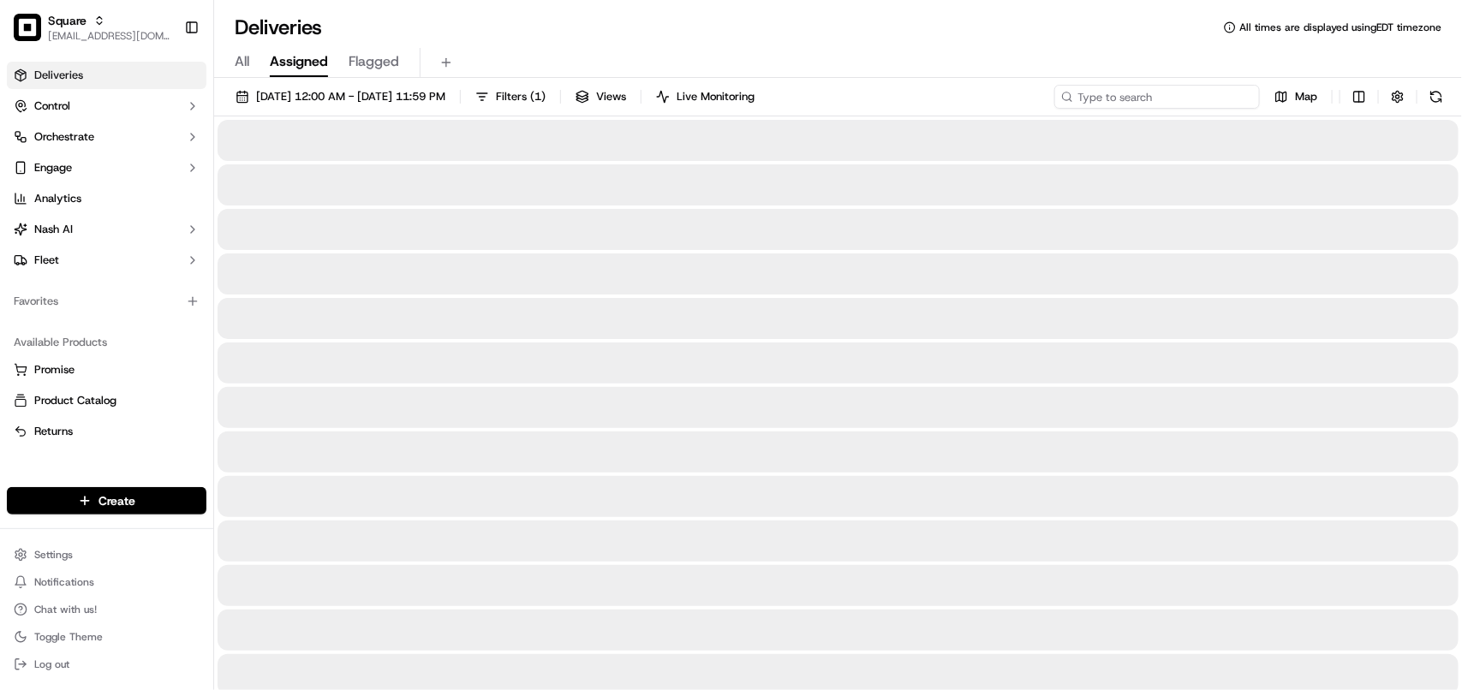
click at [1161, 99] on input at bounding box center [1157, 97] width 206 height 24
click at [1161, 96] on input at bounding box center [1157, 97] width 206 height 24
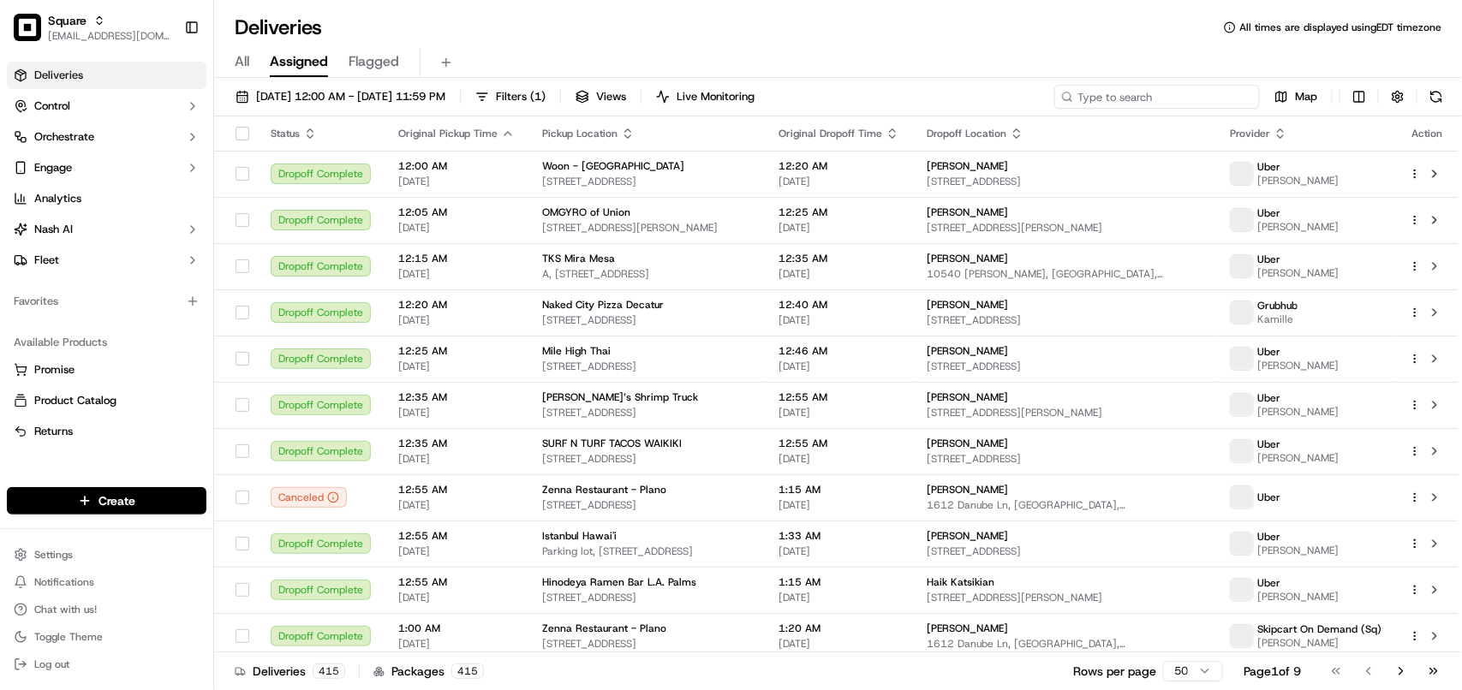
click at [1161, 96] on input at bounding box center [1157, 97] width 206 height 24
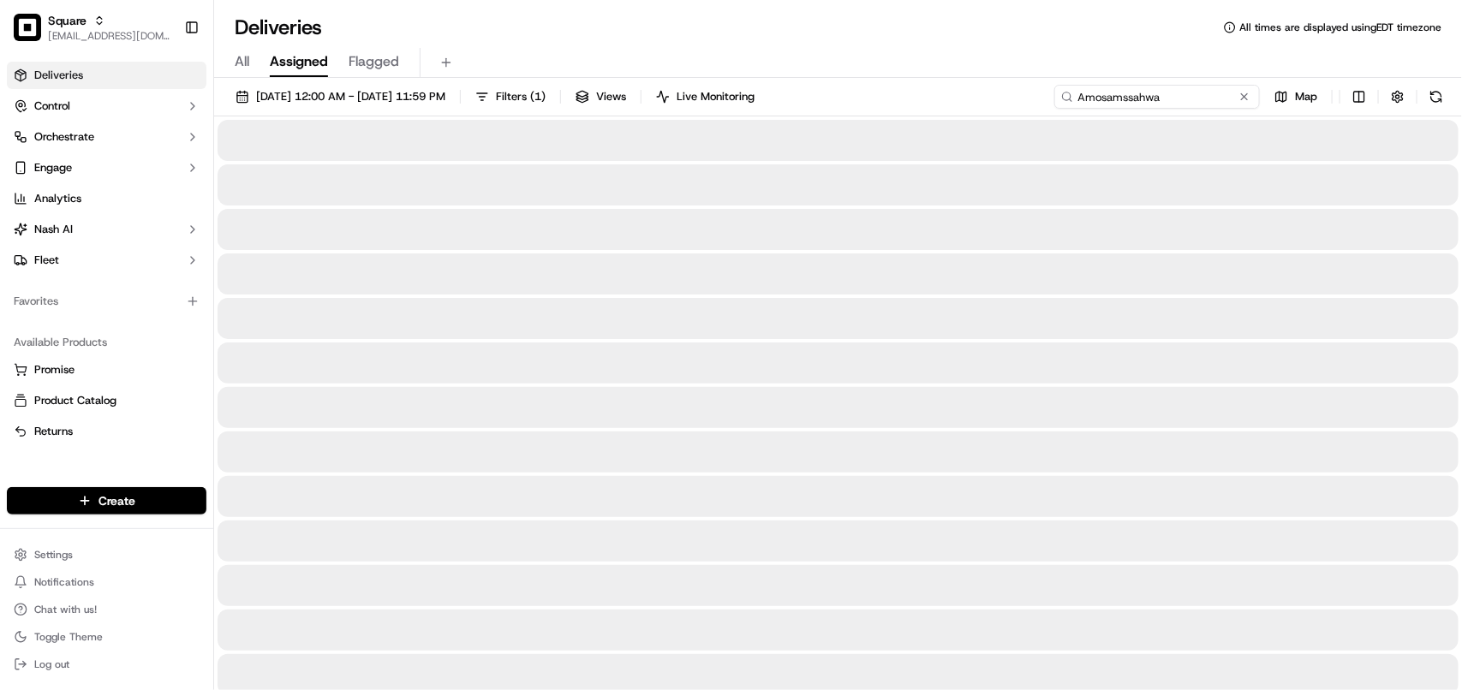
type input "Amosamssahwar"
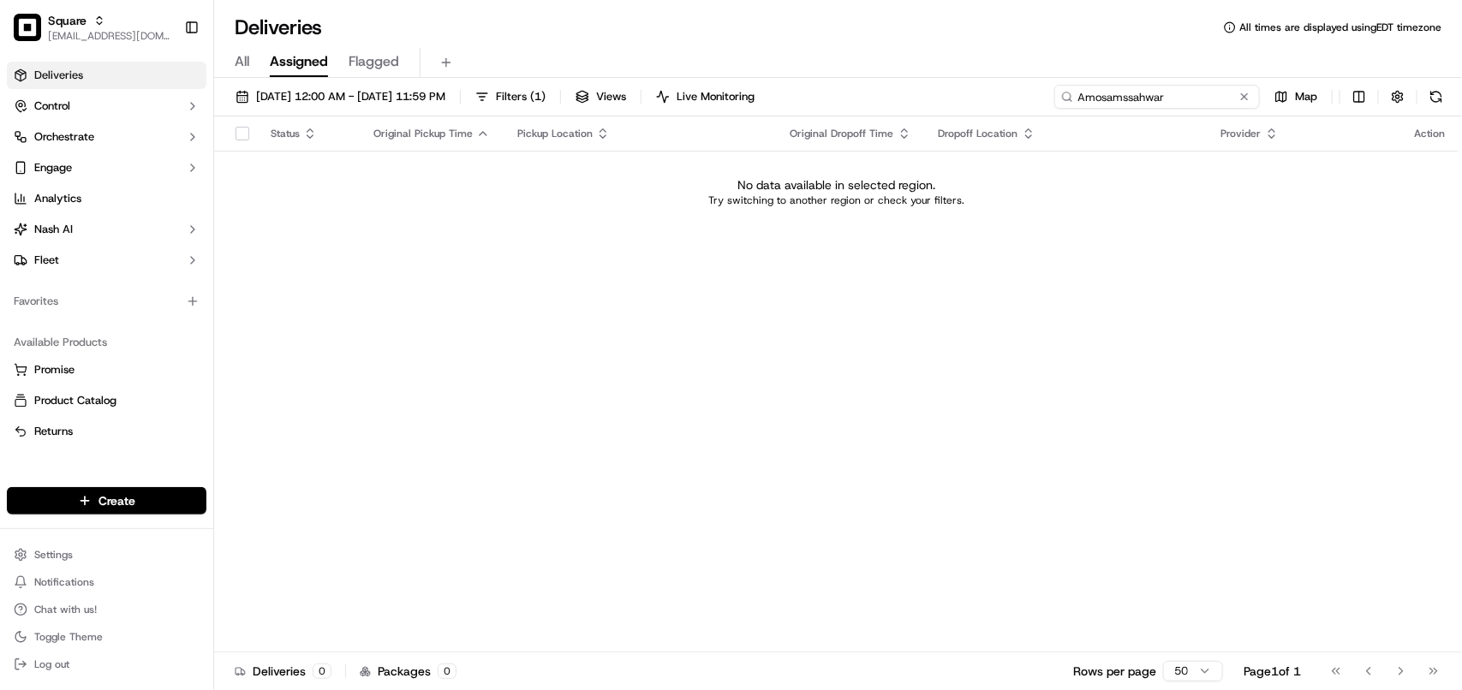
click at [1111, 94] on input "Amosamssahwar" at bounding box center [1157, 97] width 206 height 24
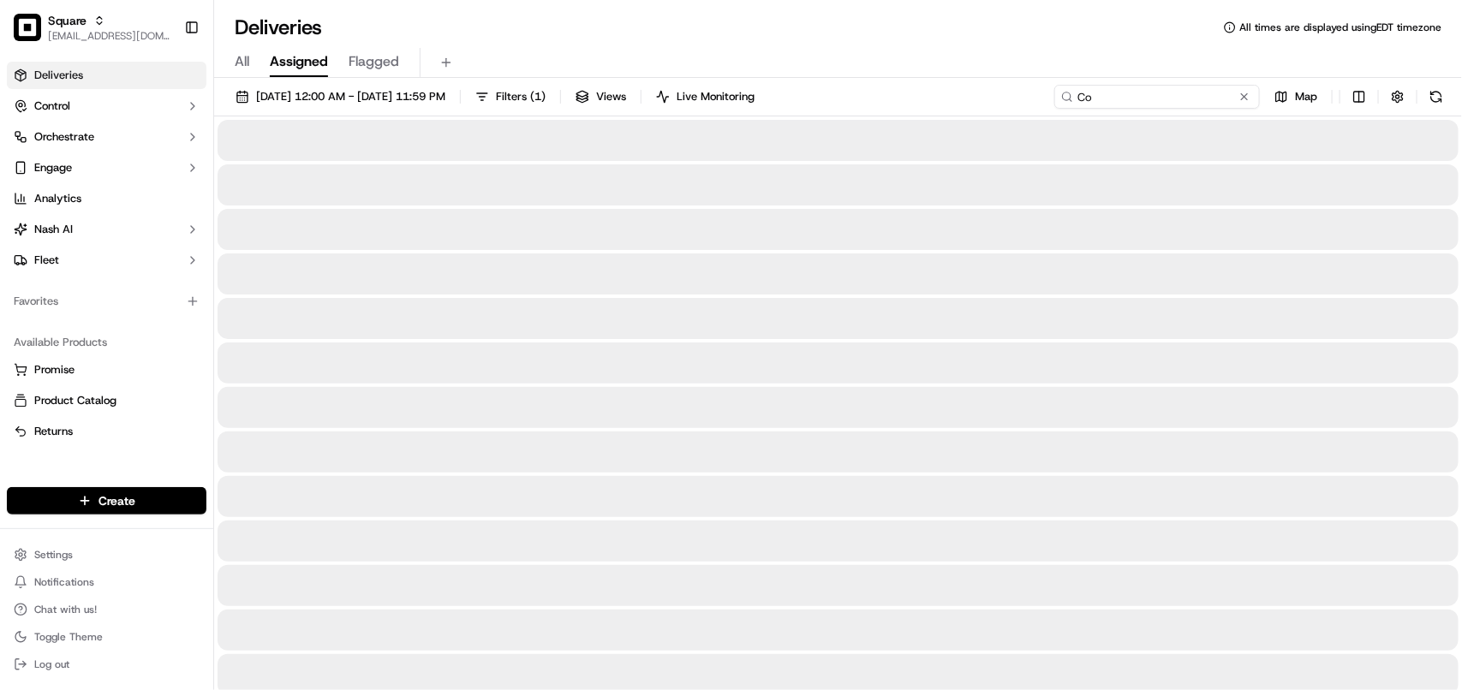
type input "C"
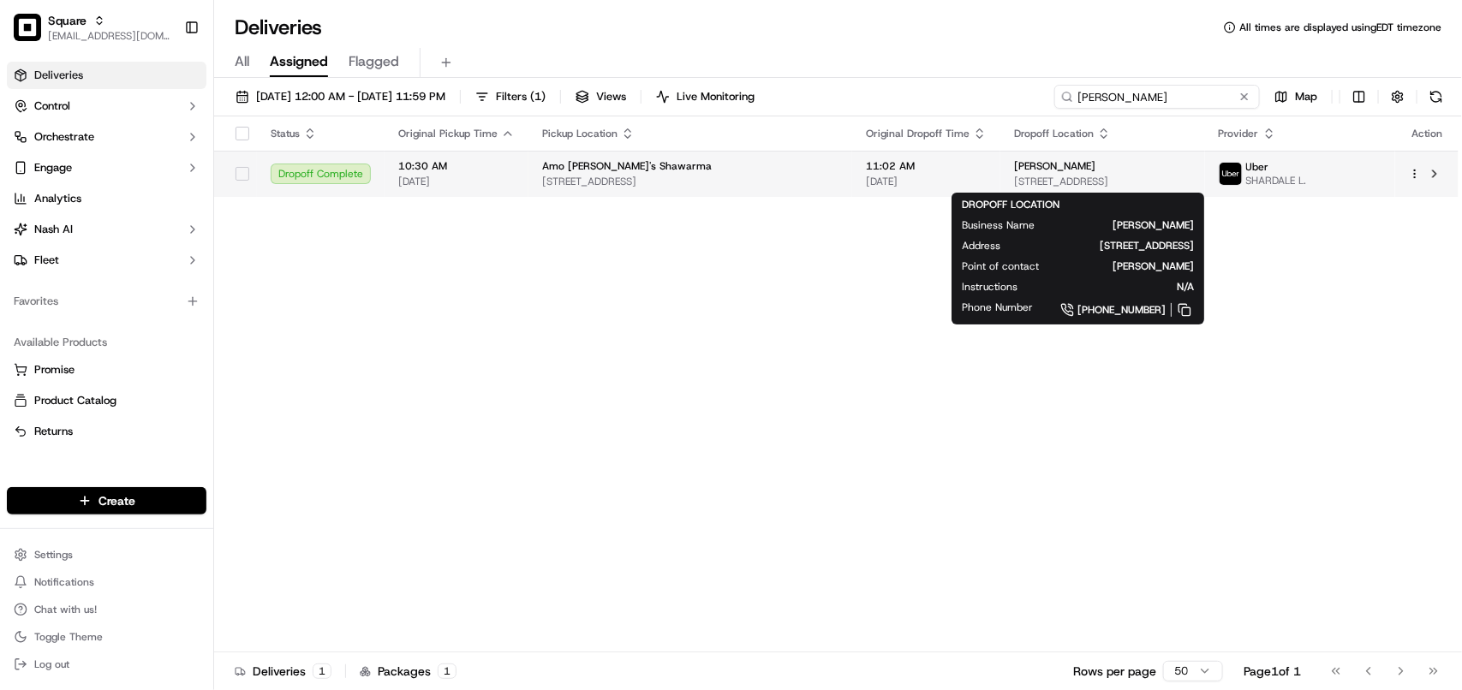
type input "Cullen"
click at [1090, 173] on div "Cullen Cockerham" at bounding box center [1102, 166] width 177 height 14
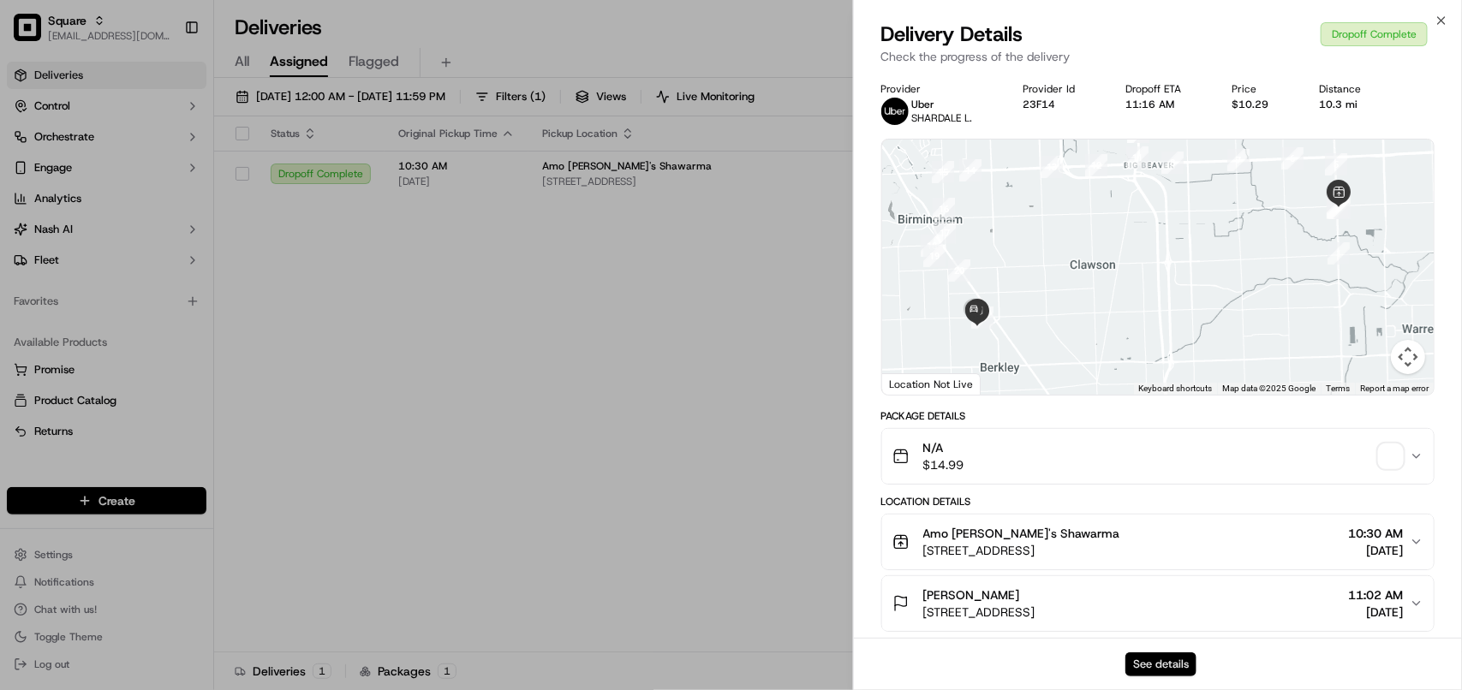
click at [1148, 654] on button "See details" at bounding box center [1161, 665] width 71 height 24
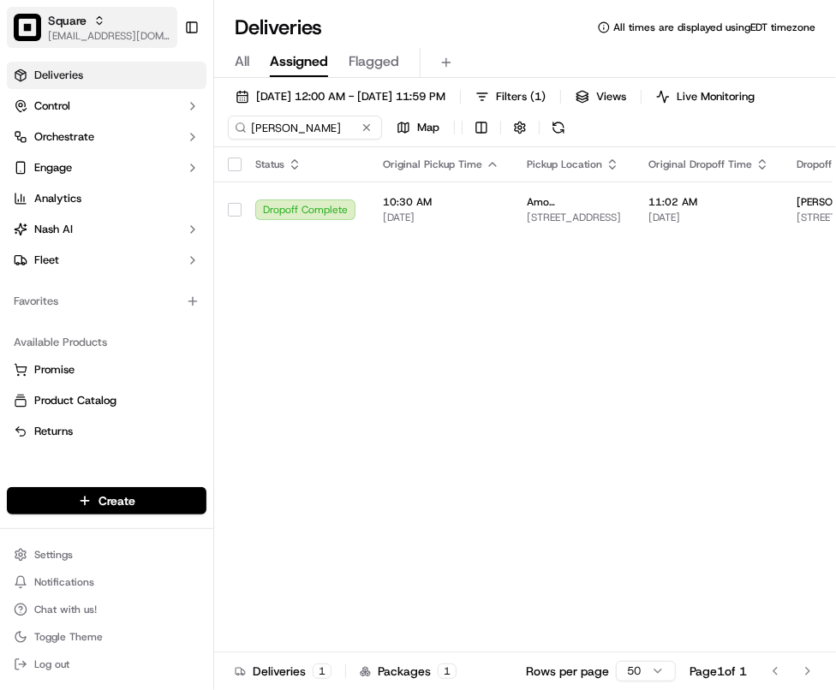
click at [109, 27] on div "Square" at bounding box center [109, 20] width 122 height 17
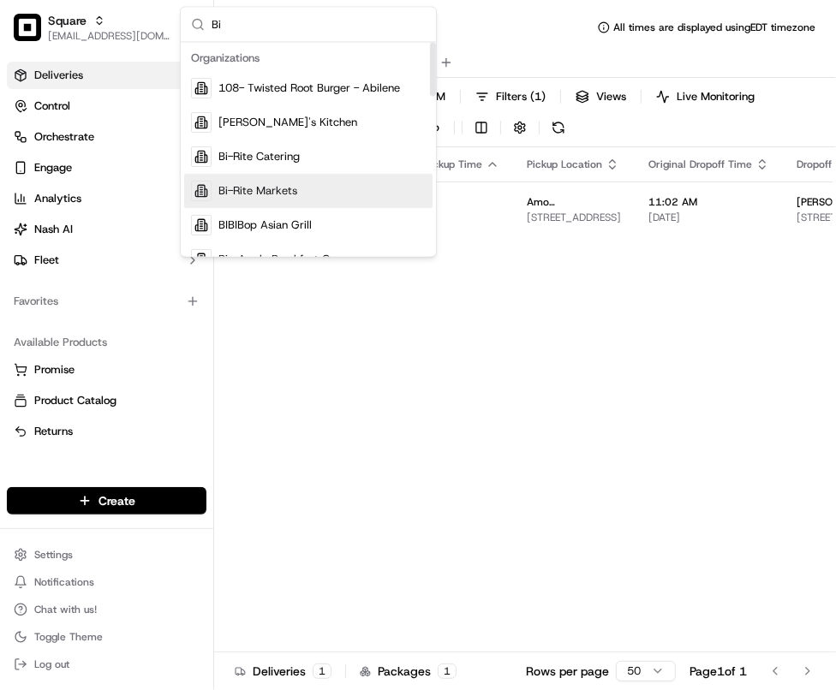
type input "Bi"
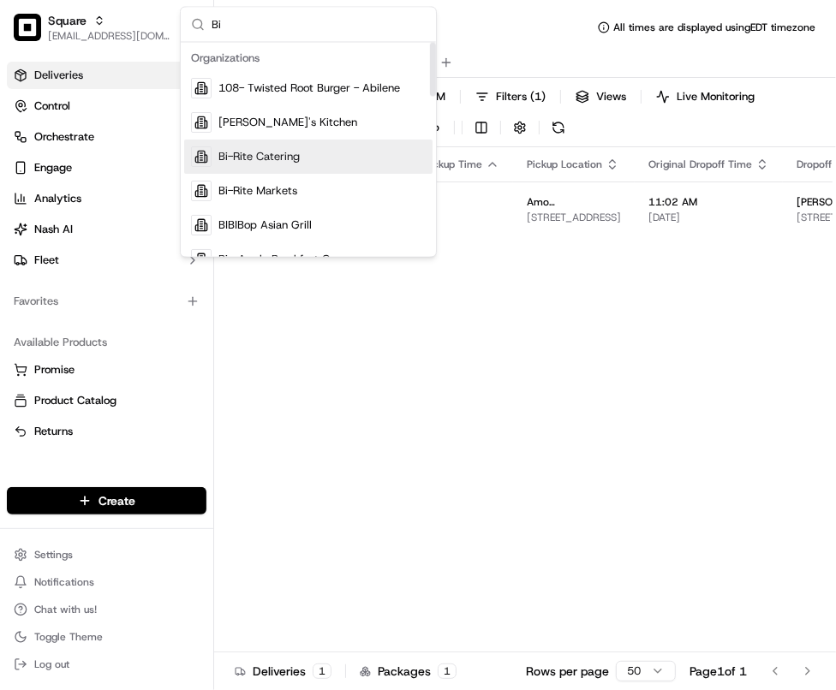
click at [290, 155] on span "Bi-Rite Catering" at bounding box center [258, 157] width 81 height 15
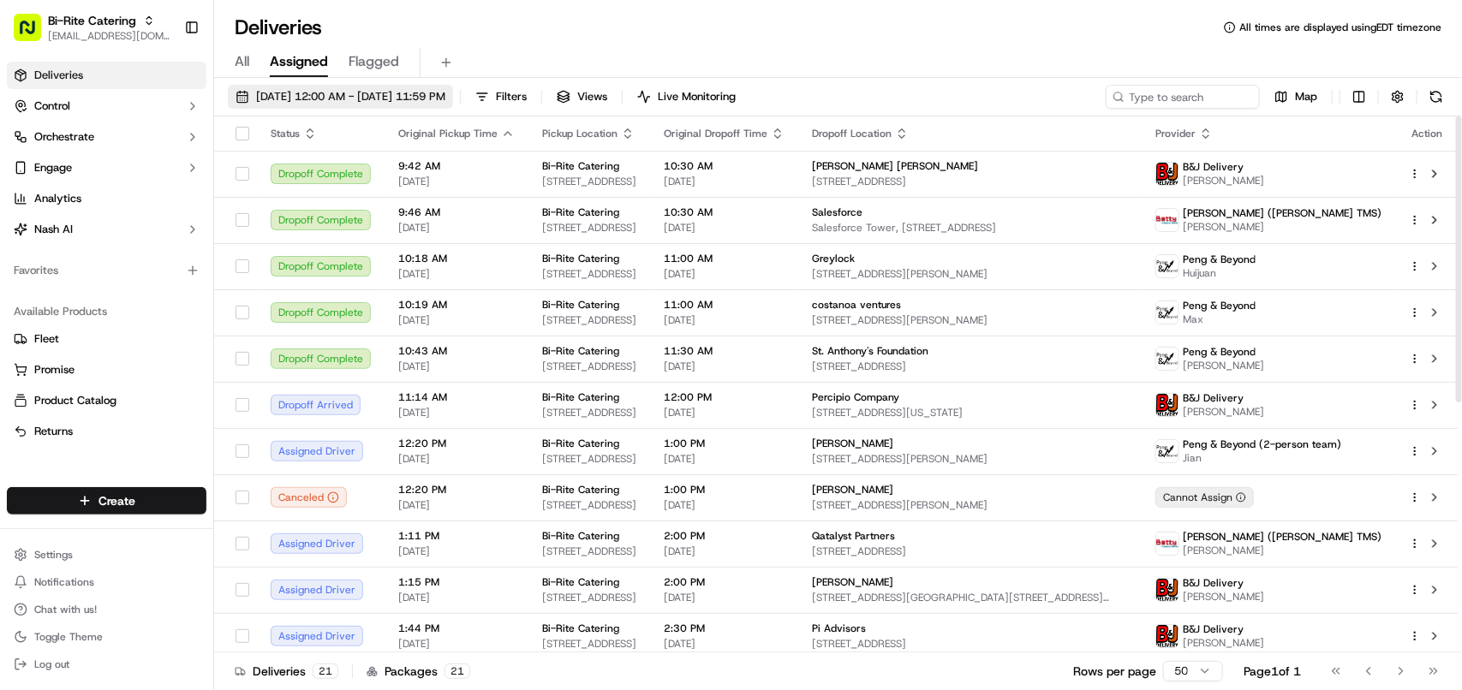
click at [400, 96] on span "[DATE] 12:00 AM - [DATE] 11:59 PM" at bounding box center [350, 96] width 189 height 15
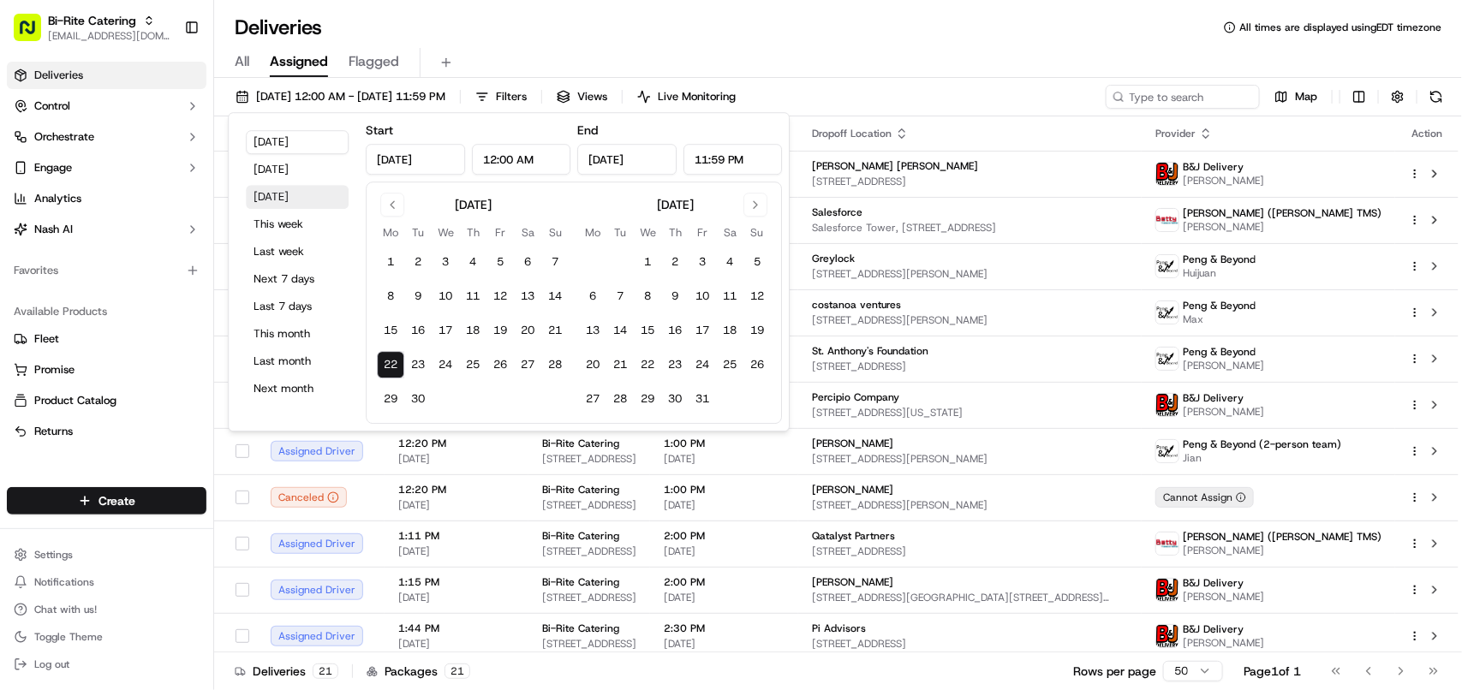
click at [298, 194] on button "Tomorrow" at bounding box center [297, 197] width 103 height 24
type input "Sep 23, 2025"
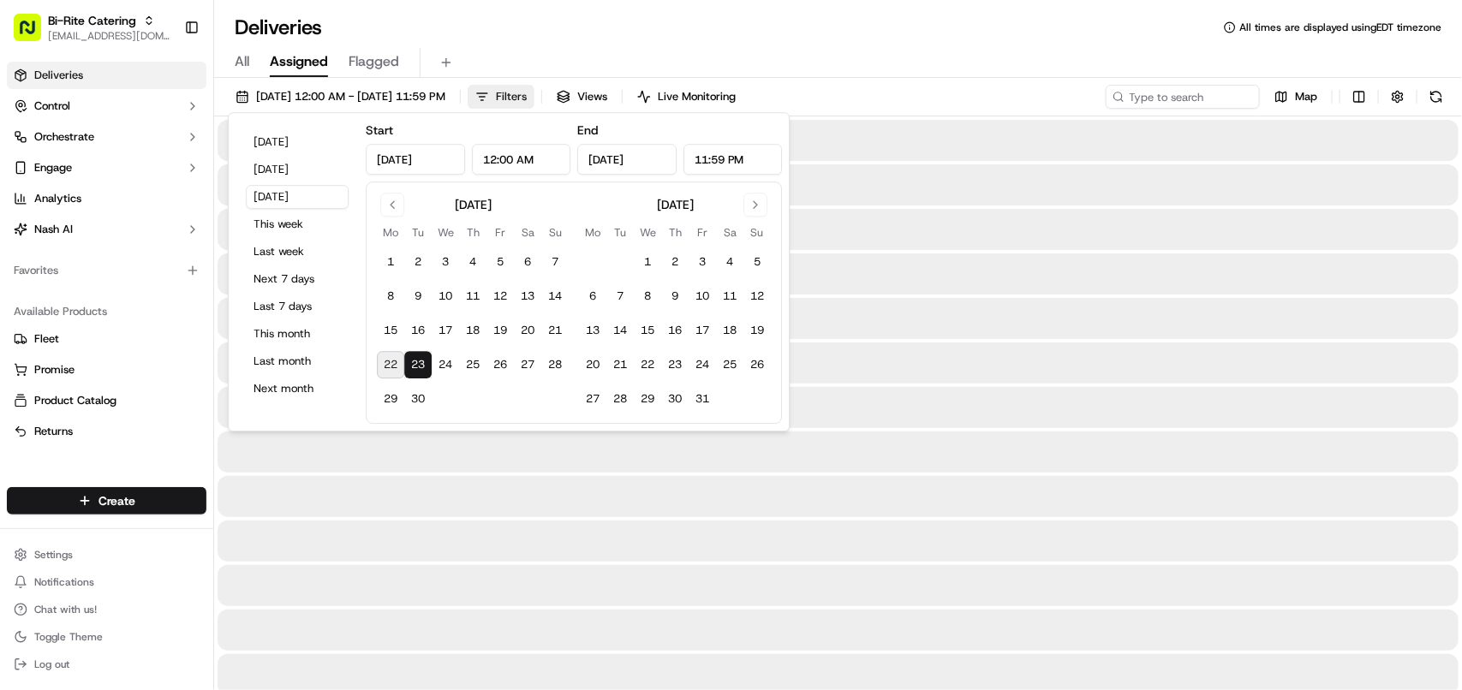
click at [527, 96] on span "Filters" at bounding box center [511, 96] width 31 height 15
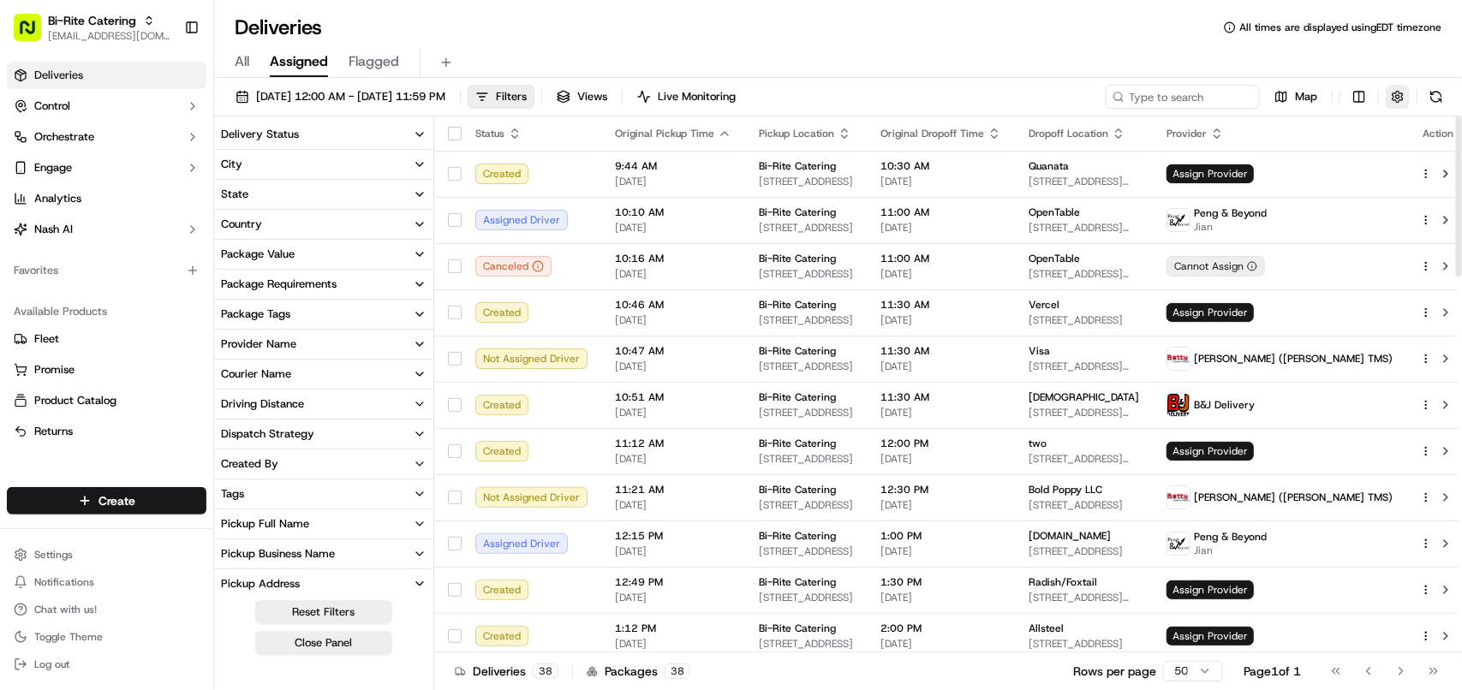
click at [1399, 96] on button "button" at bounding box center [1398, 97] width 24 height 24
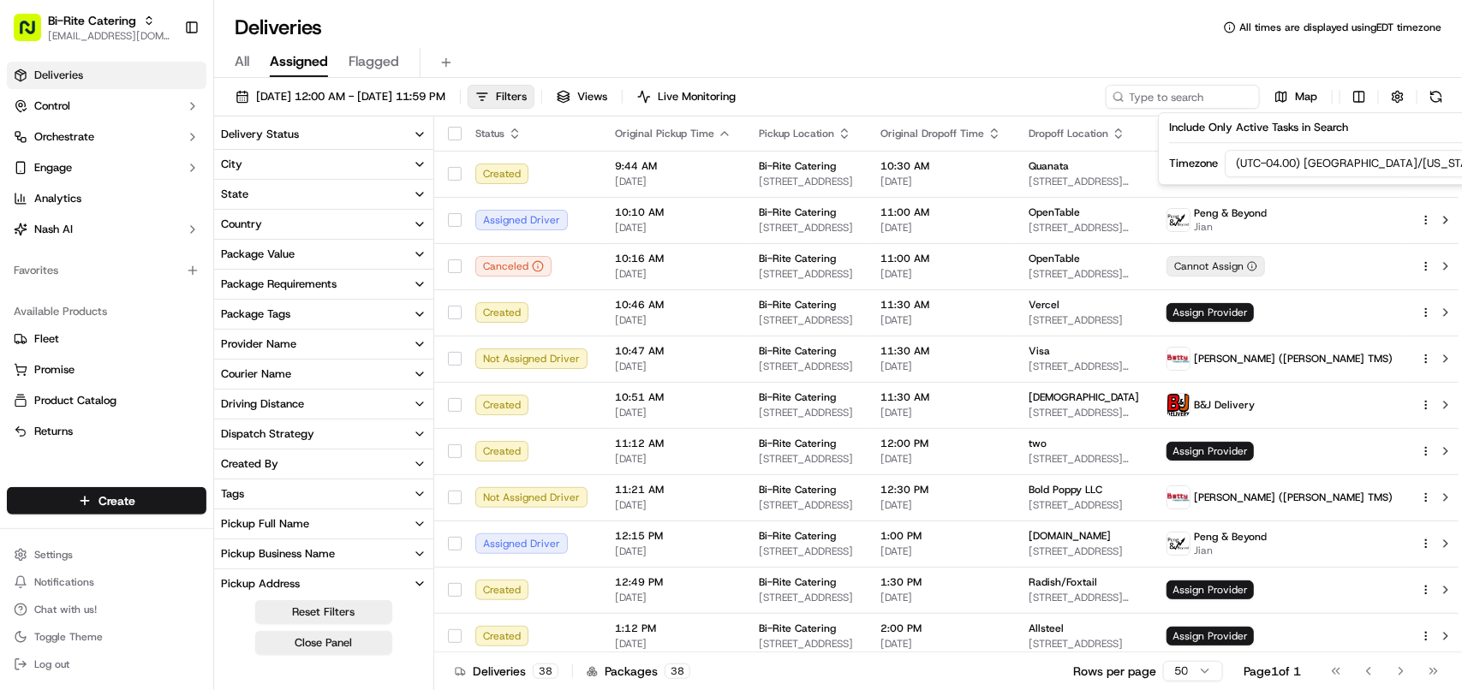
click at [1332, 161] on html "Bi-Rite Catering avaldez@nashhelp.com Toggle Sidebar Deliveries Control Orchest…" at bounding box center [731, 345] width 1462 height 690
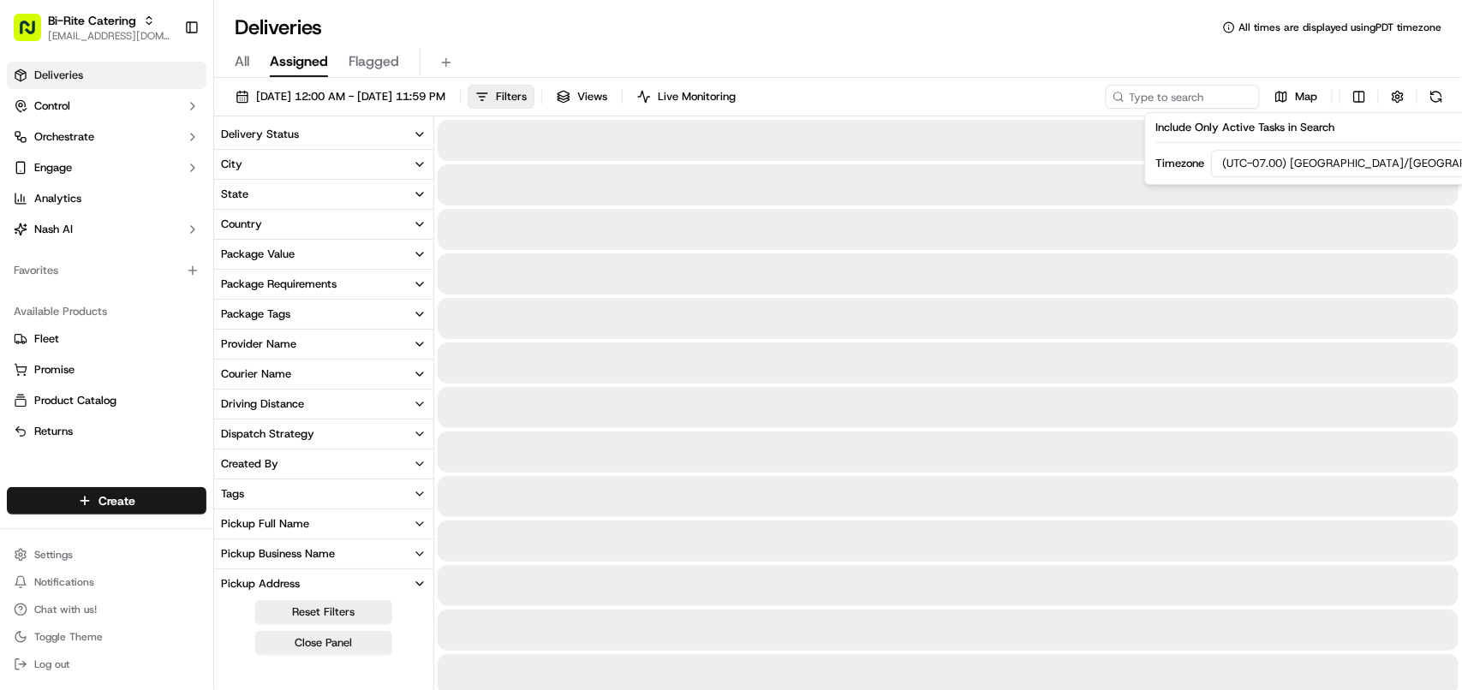
click at [1359, 96] on html "Bi-Rite Catering avaldez@nashhelp.com Toggle Sidebar Deliveries Control Orchest…" at bounding box center [731, 345] width 1462 height 690
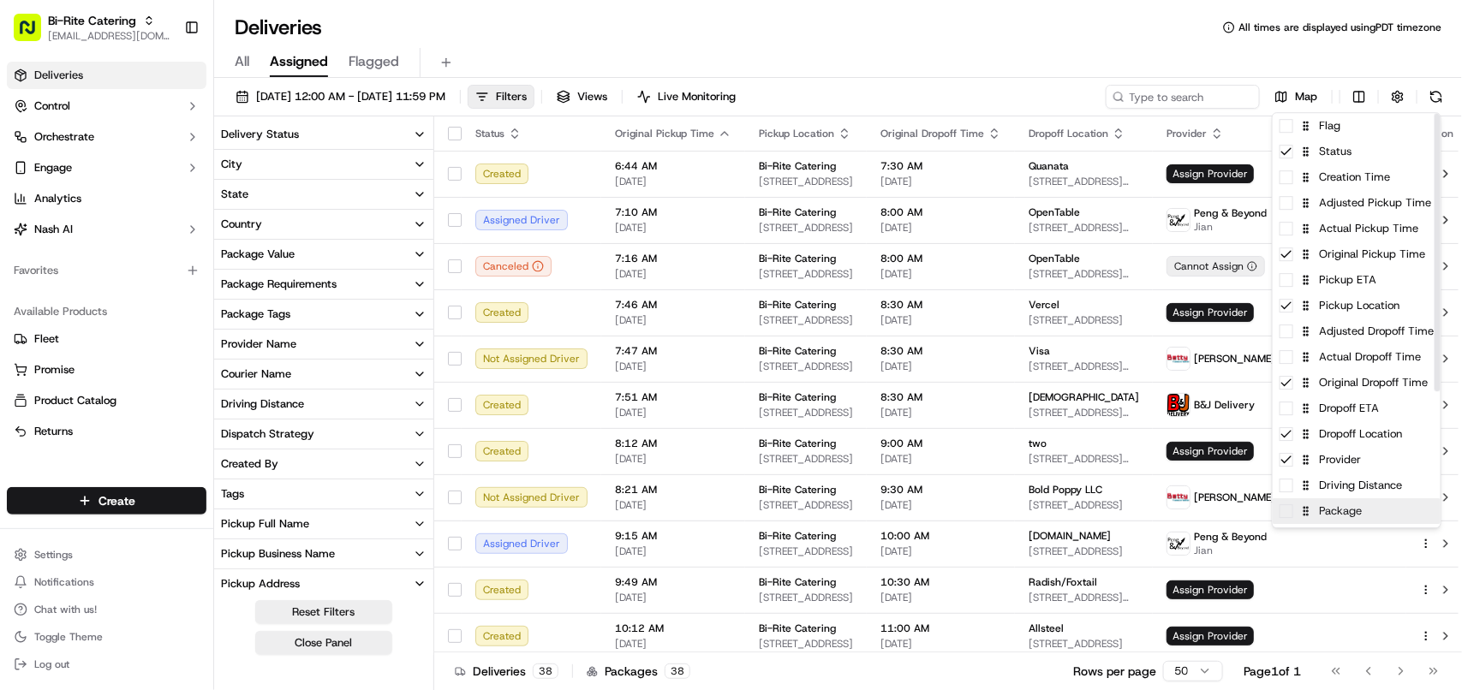
click at [1287, 512] on span at bounding box center [1287, 512] width 14 height 14
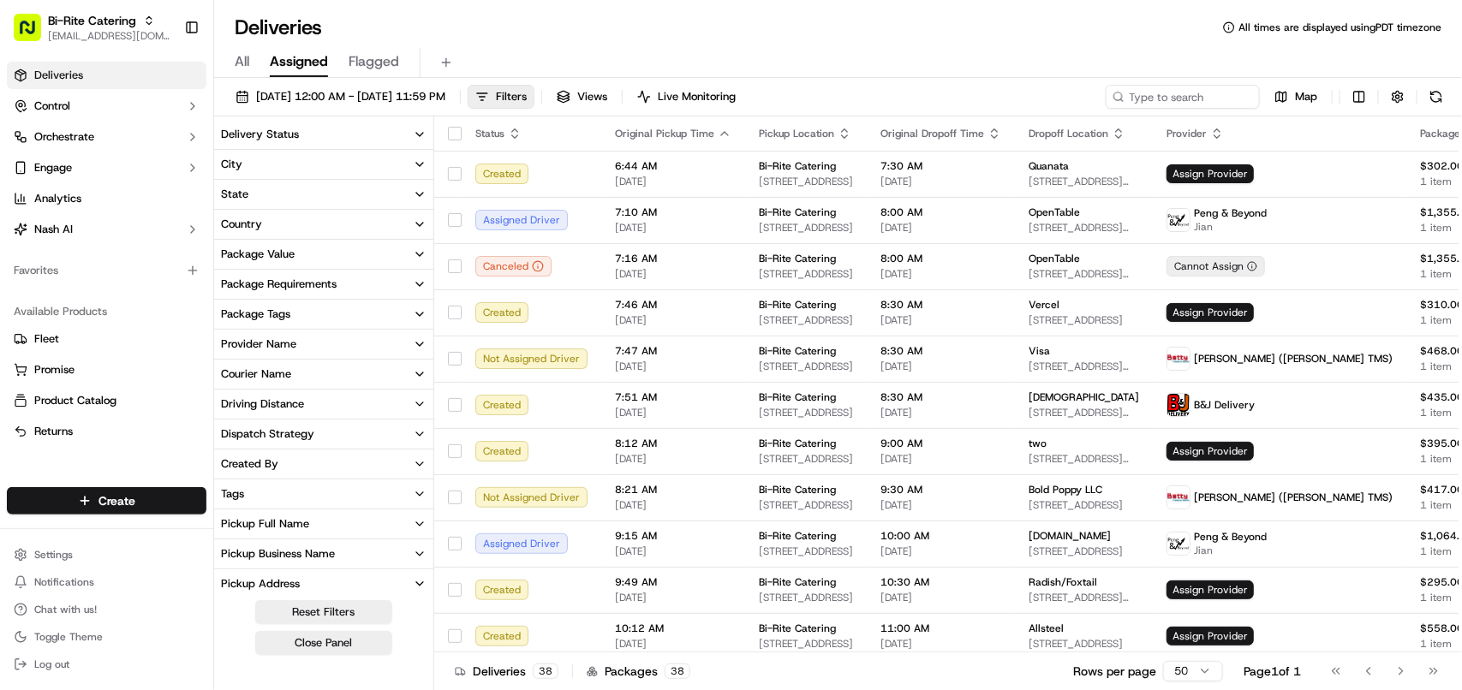
click at [234, 146] on html "Bi-Rite Catering avaldez@nashhelp.com Toggle Sidebar Deliveries Control Orchest…" at bounding box center [731, 345] width 1462 height 690
click at [244, 135] on div "Delivery Status" at bounding box center [260, 134] width 78 height 15
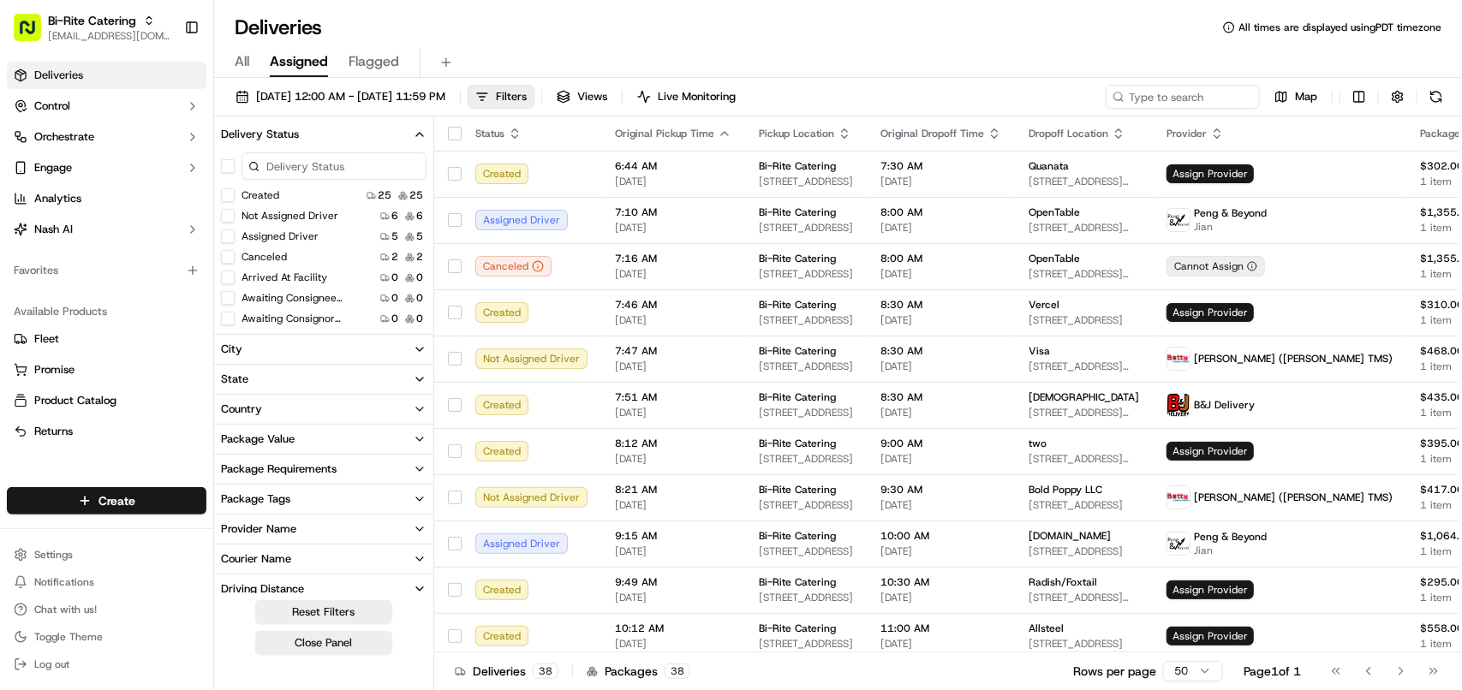
click at [223, 189] on button "Created" at bounding box center [228, 195] width 14 height 14
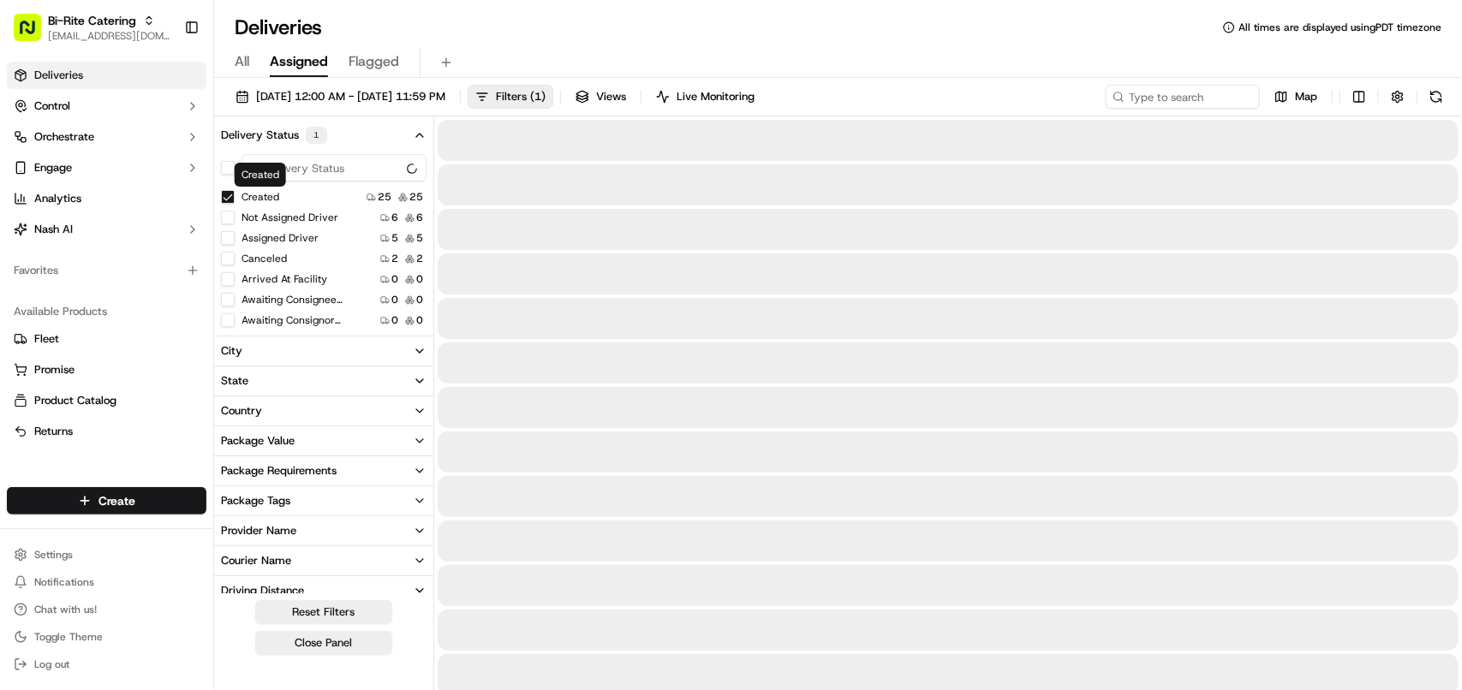
click at [330, 163] on input at bounding box center [334, 167] width 185 height 27
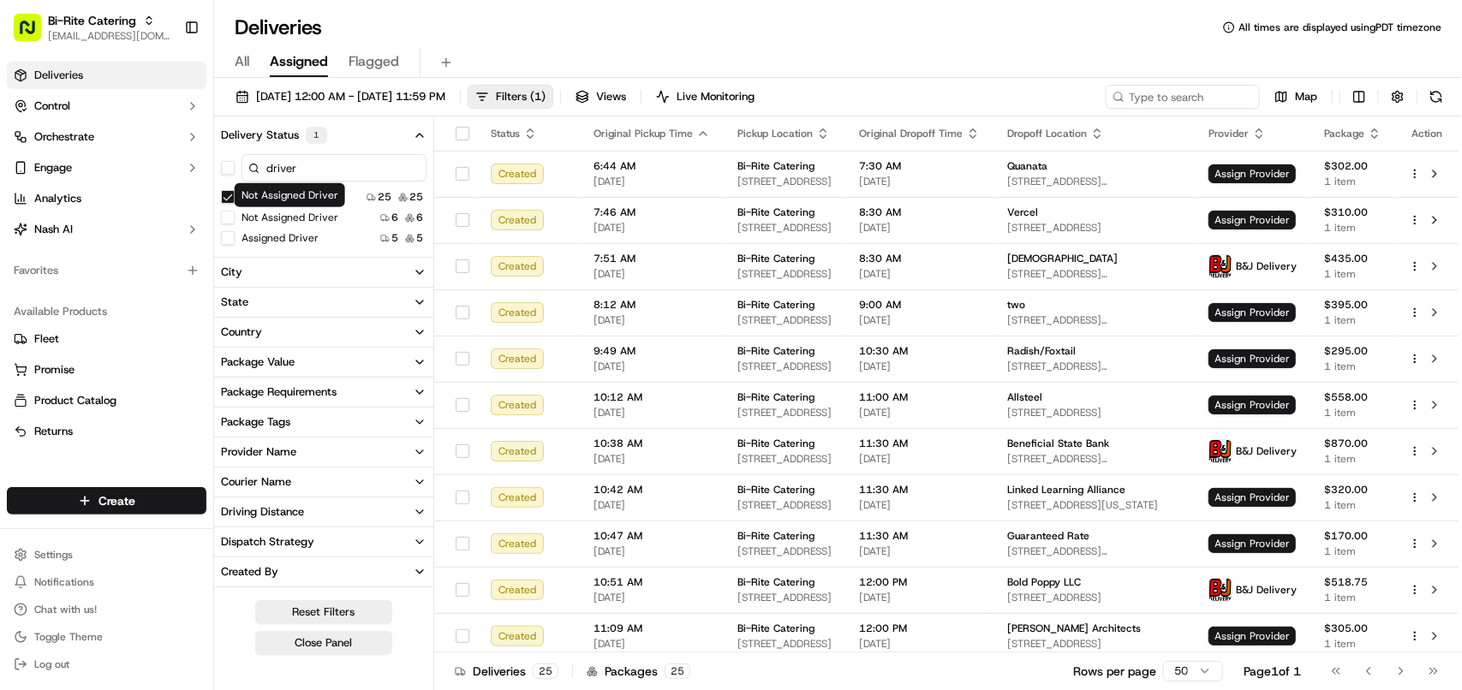
type input "driver"
click at [231, 216] on button "Not Assigned Driver" at bounding box center [228, 218] width 14 height 14
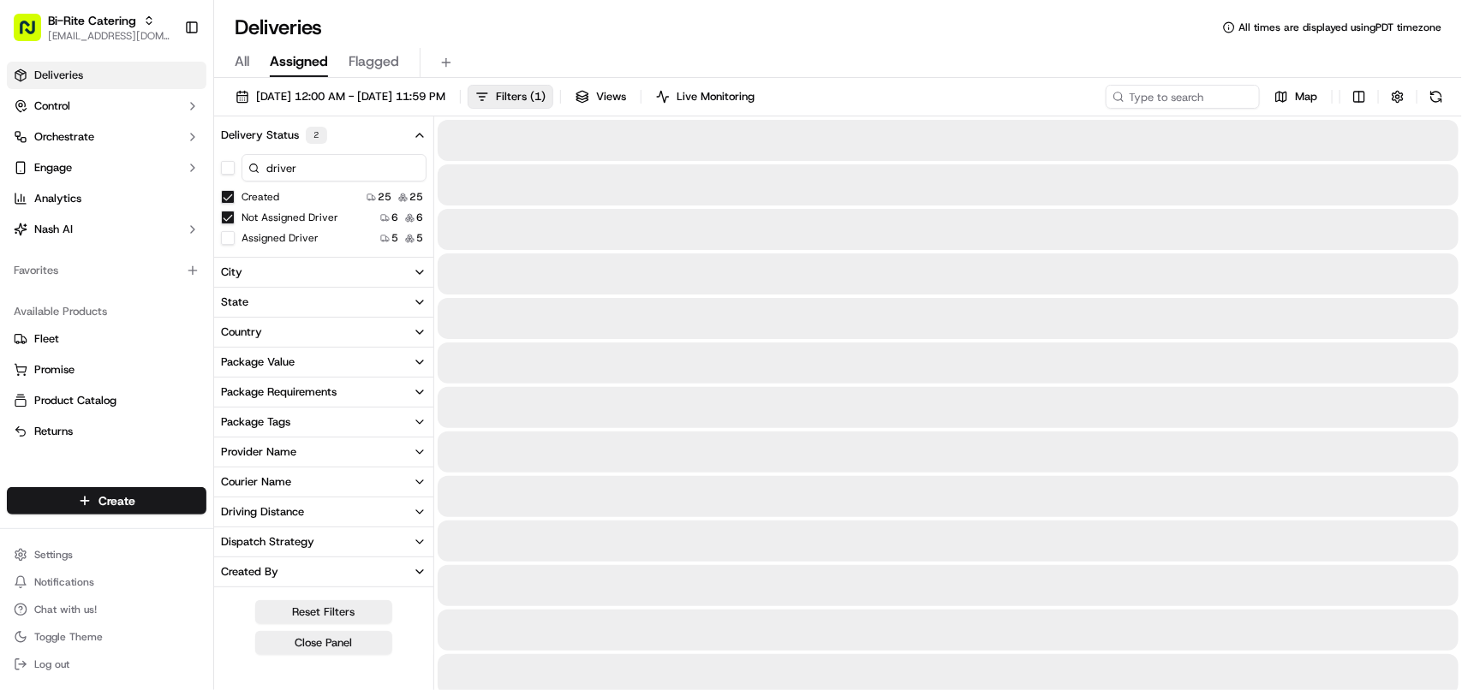
click at [230, 236] on button "Assigned Driver" at bounding box center [228, 238] width 14 height 14
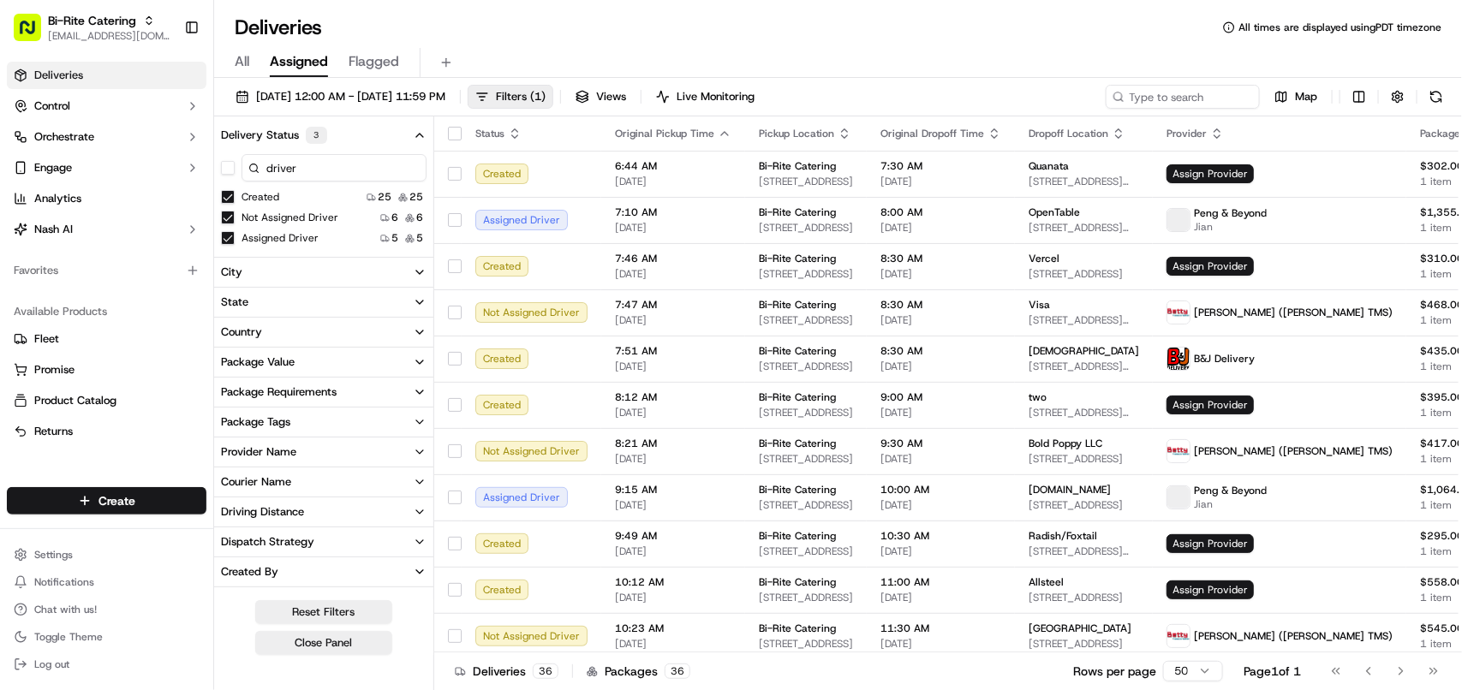
click at [270, 454] on div "Provider Name" at bounding box center [258, 452] width 75 height 15
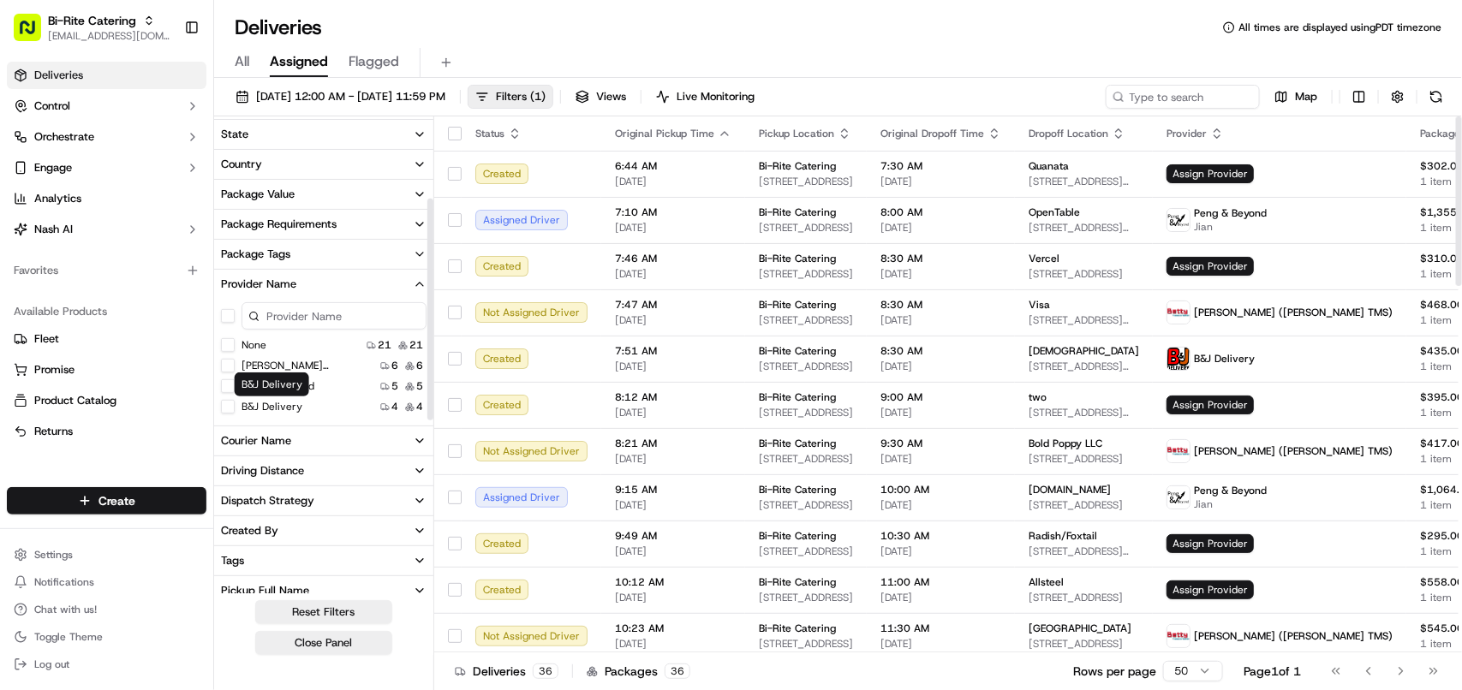
scroll to position [321, 0]
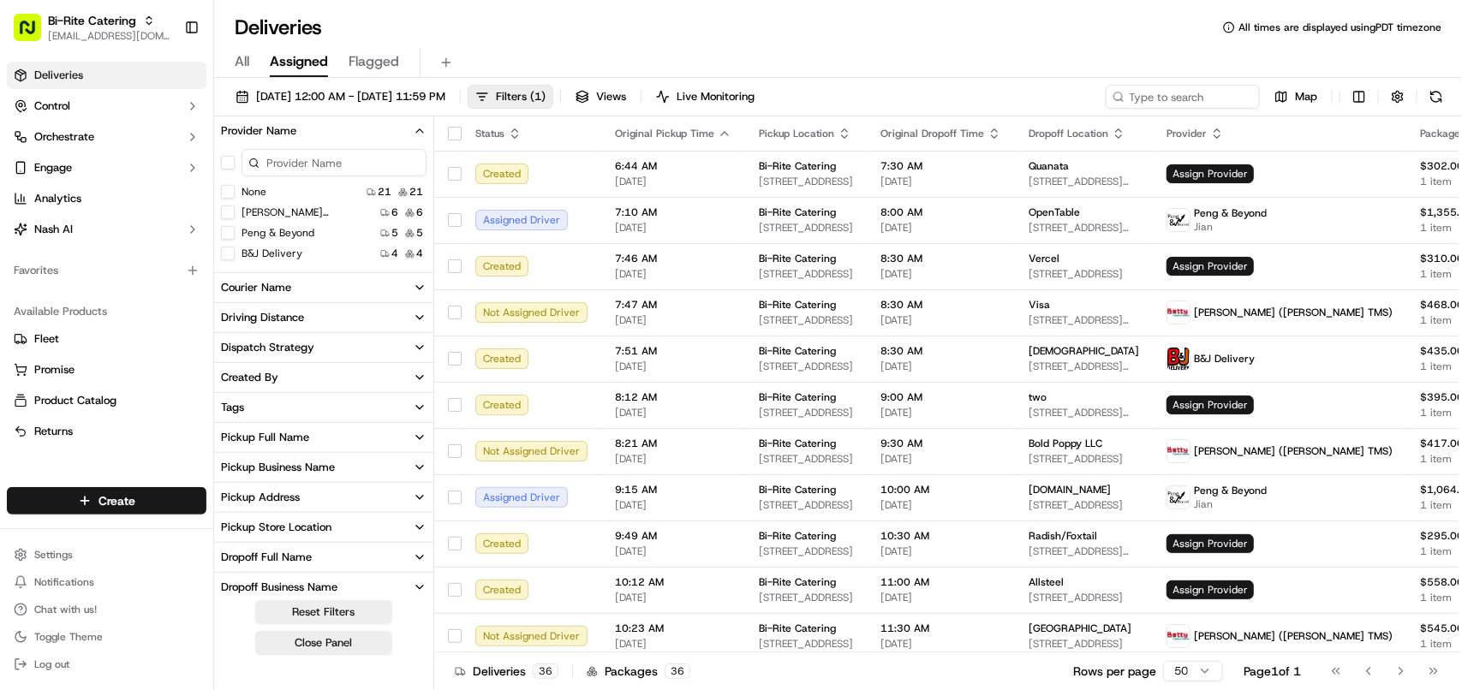
click at [225, 198] on button "None" at bounding box center [228, 192] width 14 height 14
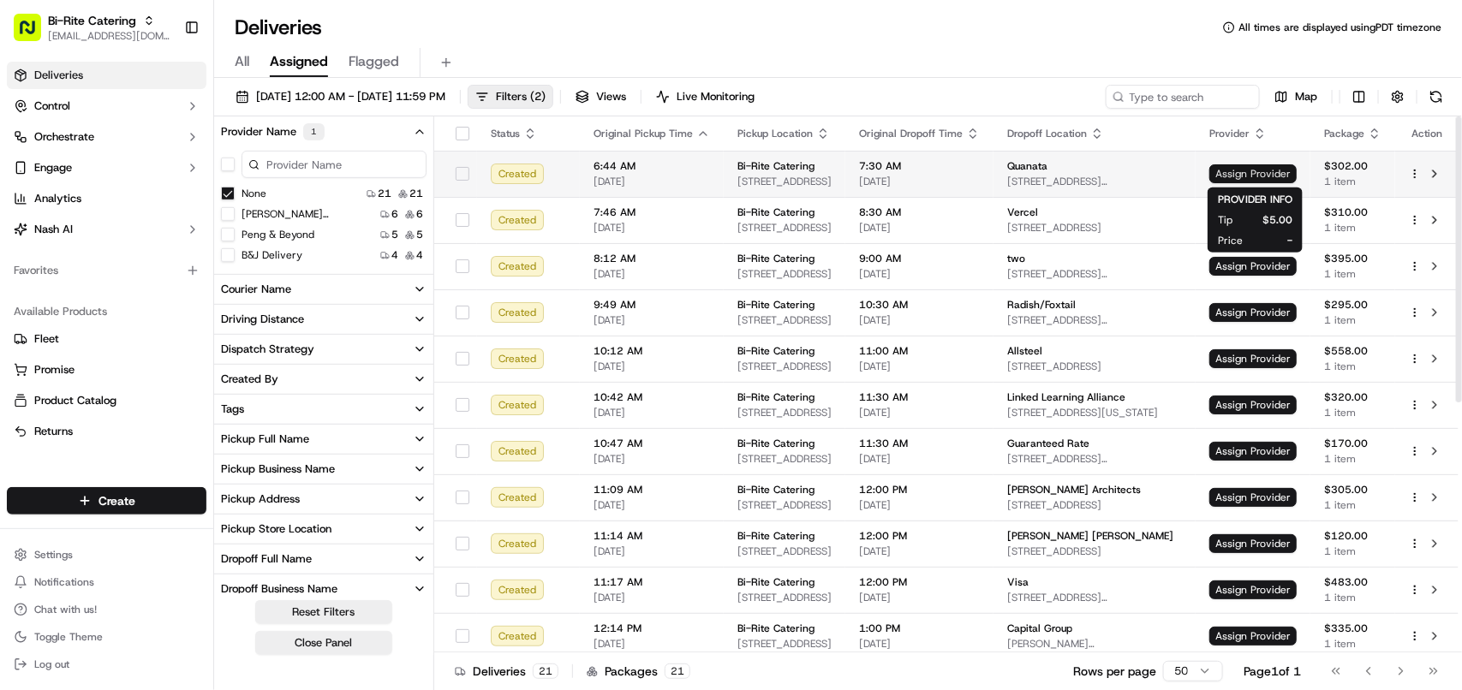
click at [1264, 174] on span "Assign Provider" at bounding box center [1253, 173] width 87 height 19
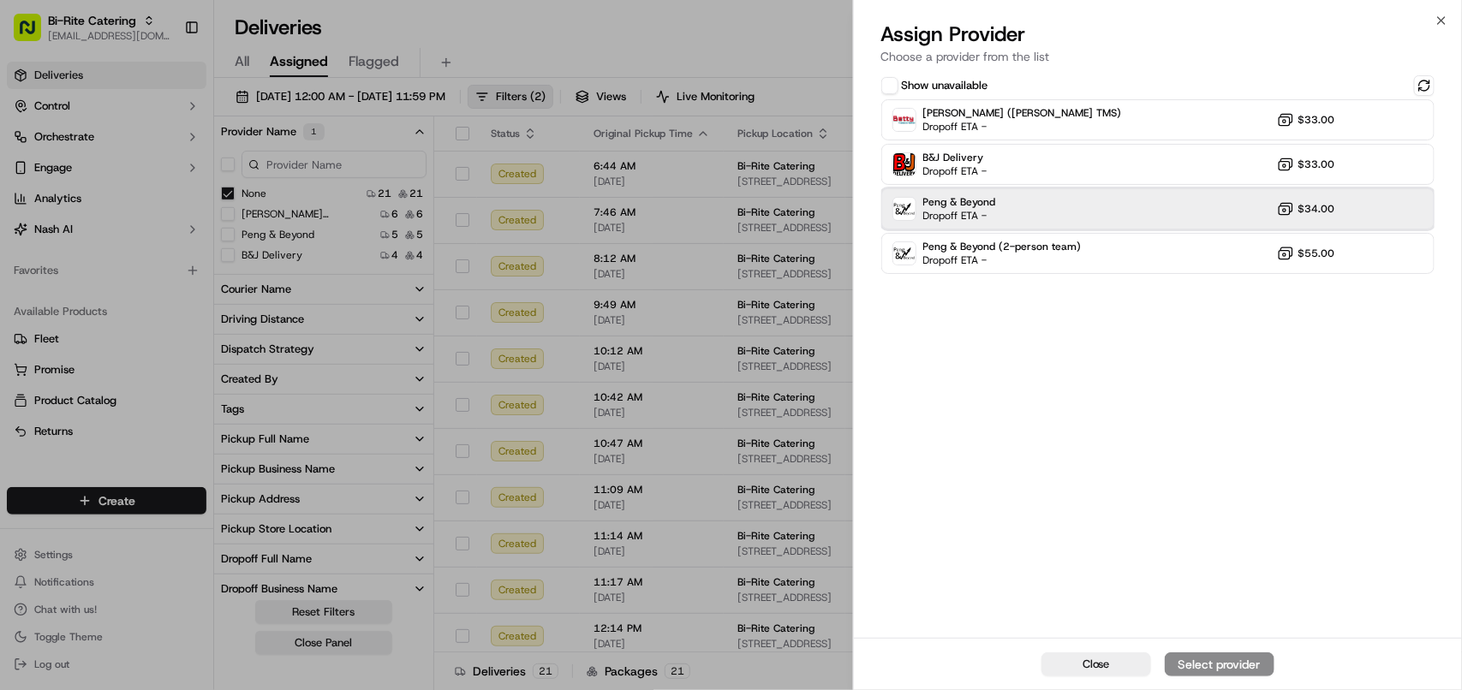
click at [1049, 207] on div "Peng & Beyond Dropoff ETA - $34.00" at bounding box center [1157, 208] width 553 height 41
click at [1239, 653] on button "Assign Provider" at bounding box center [1220, 665] width 110 height 24
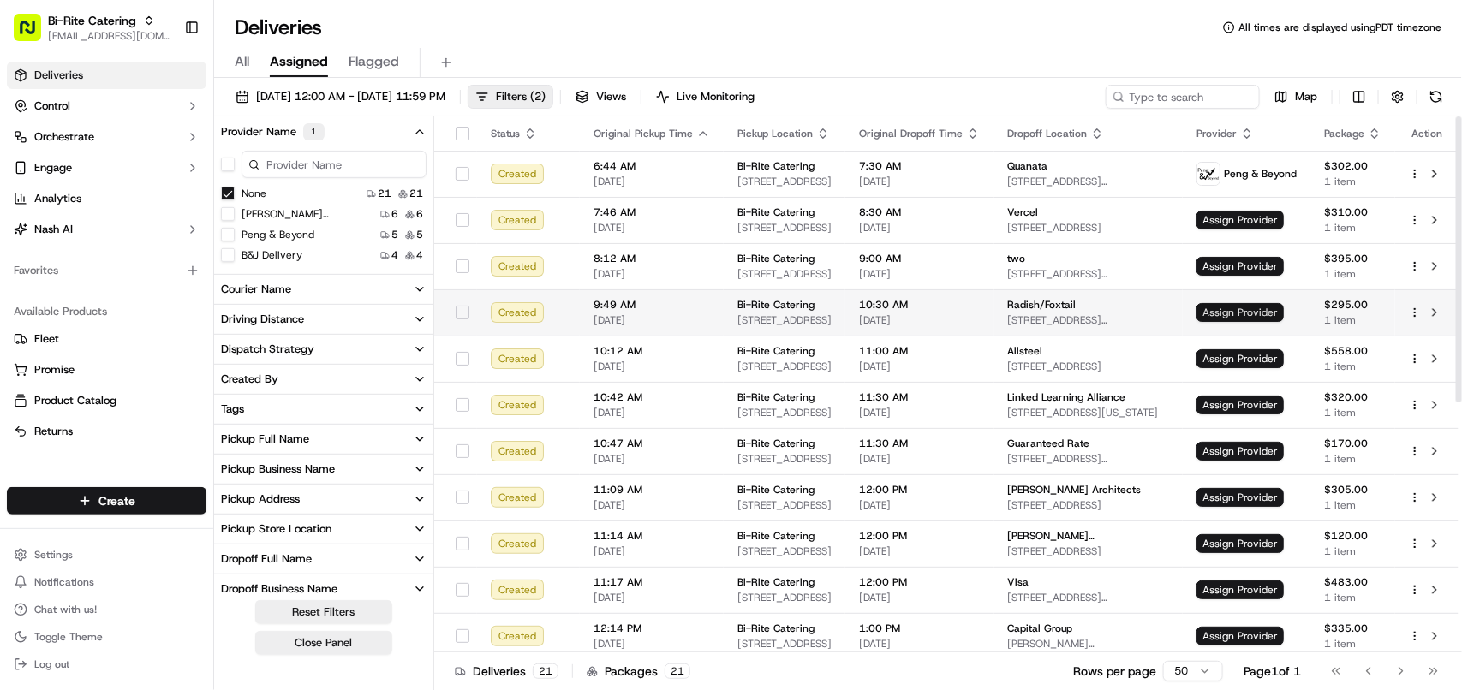
click at [1240, 314] on span "Assign Provider" at bounding box center [1240, 312] width 87 height 19
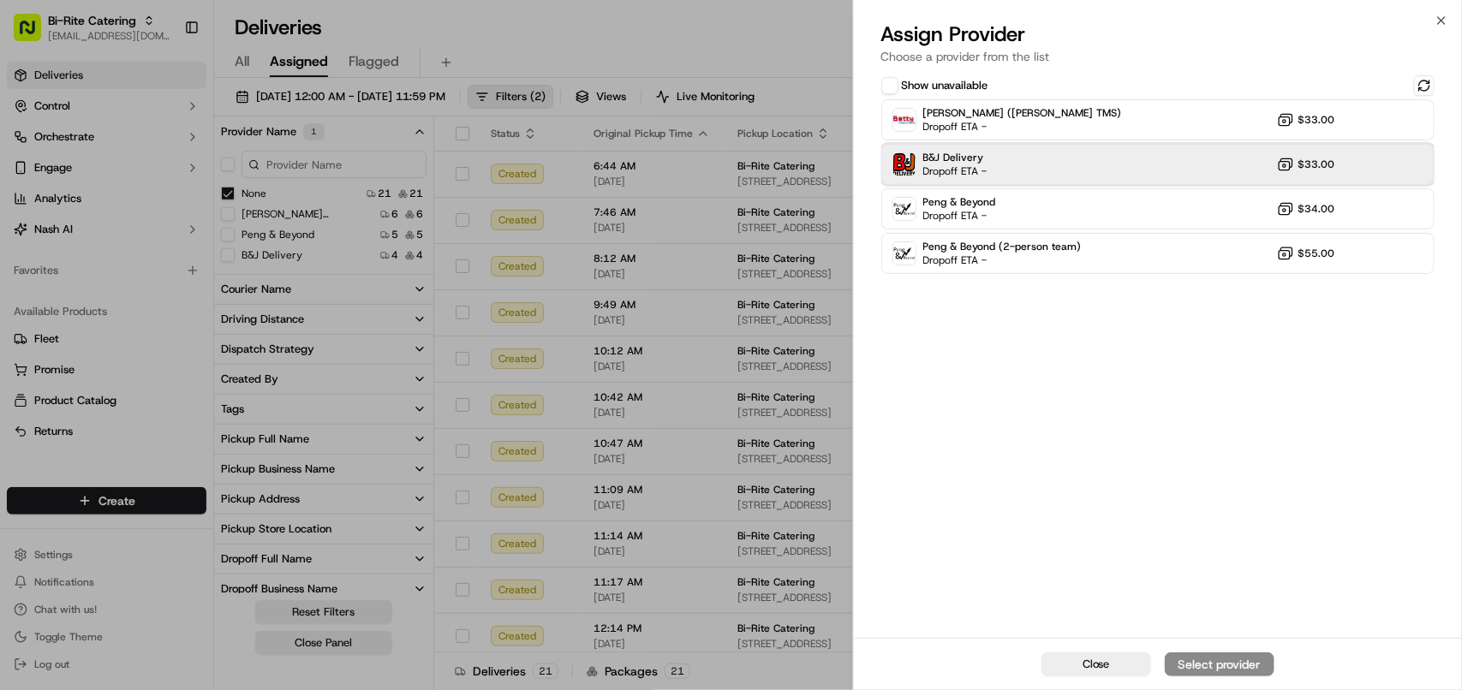
click at [1042, 157] on div "B&J Delivery Dropoff ETA - $33.00" at bounding box center [1157, 164] width 553 height 41
drag, startPoint x: 1243, startPoint y: 655, endPoint x: 1225, endPoint y: 651, distance: 18.5
click at [1242, 655] on button "Assign Provider" at bounding box center [1220, 665] width 110 height 24
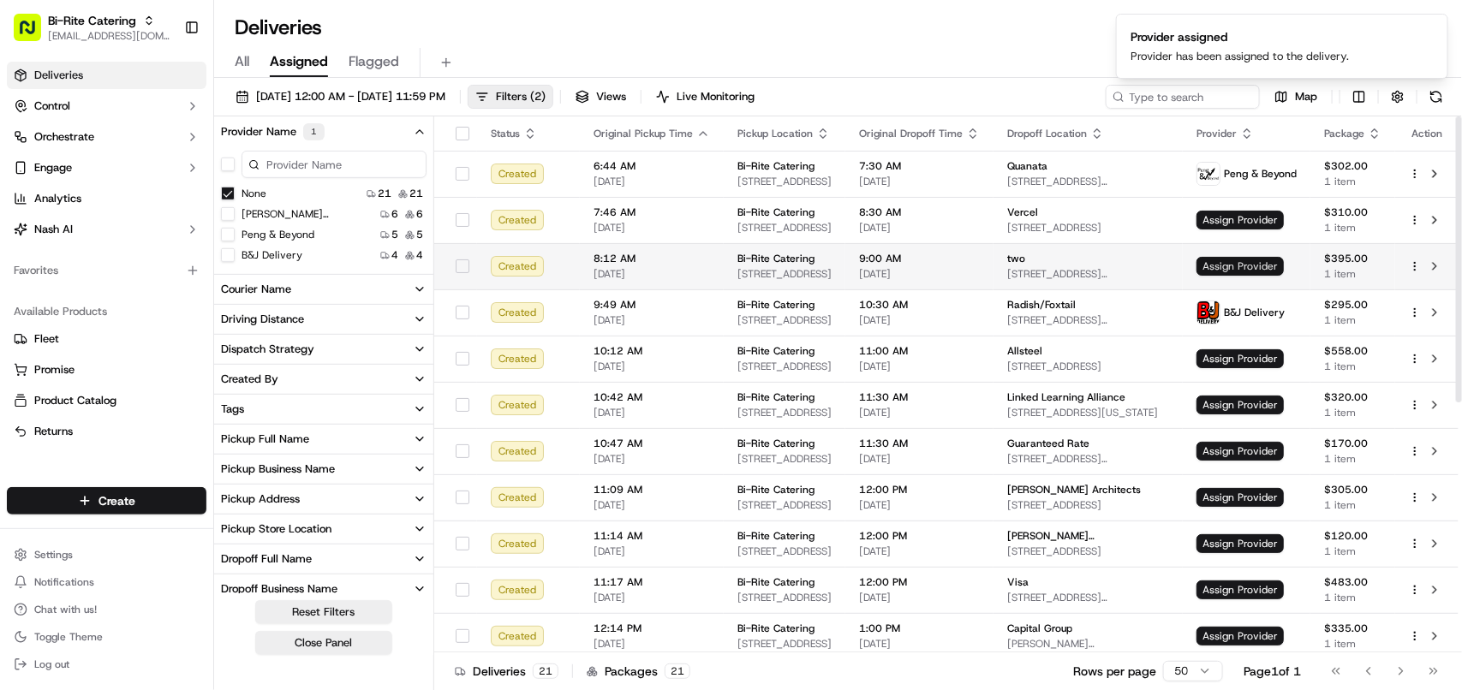
click at [1240, 266] on span "Assign Provider" at bounding box center [1240, 266] width 87 height 19
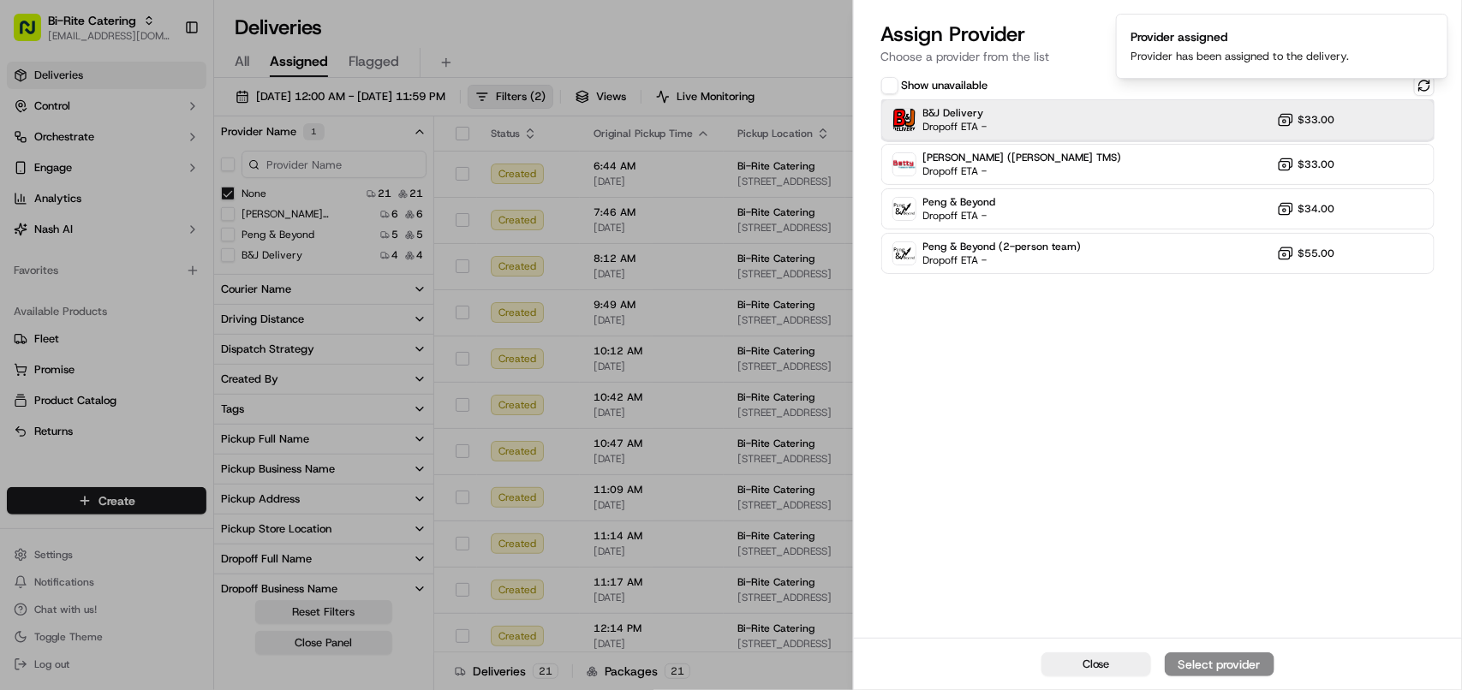
click at [1051, 116] on div "B&J Delivery Dropoff ETA - $33.00" at bounding box center [1157, 119] width 553 height 41
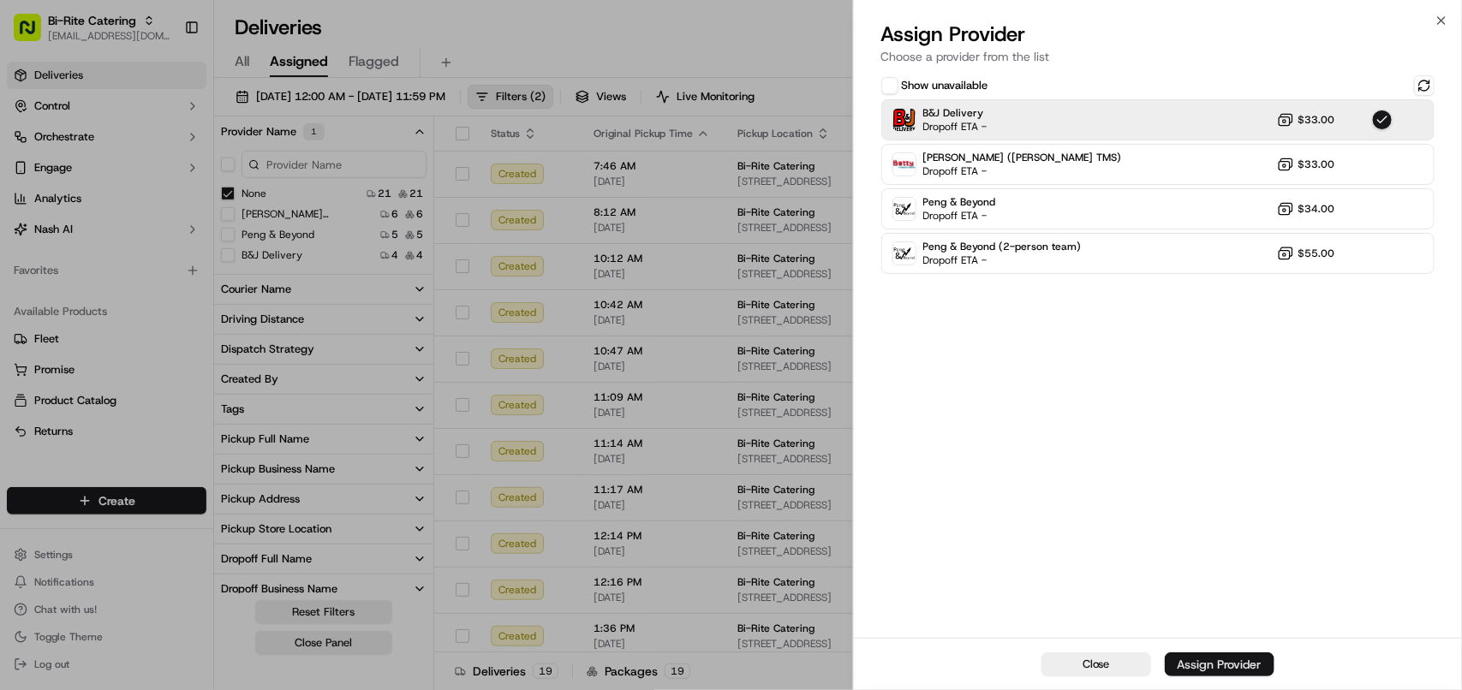
click at [1199, 653] on button "Assign Provider" at bounding box center [1220, 665] width 110 height 24
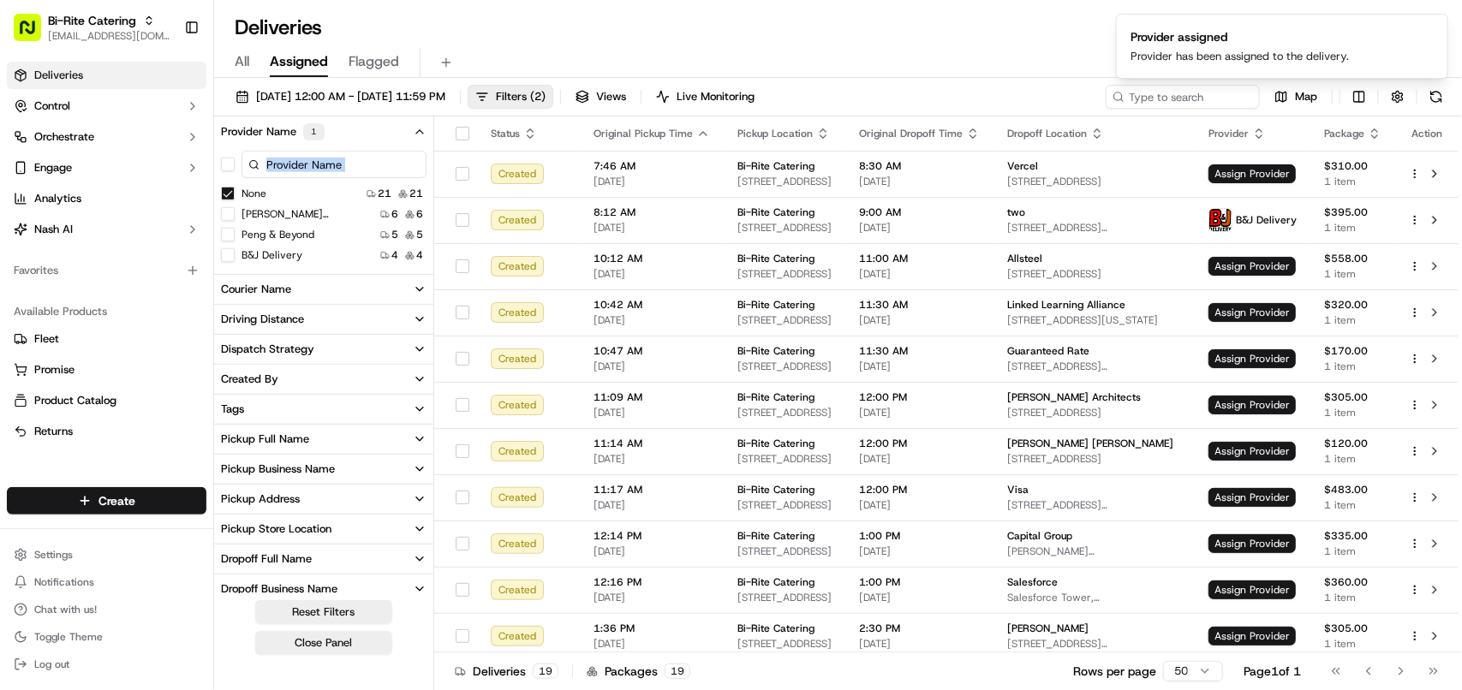
click at [224, 184] on div "None 21 21 Betty (Nash TMS) 6 6 Peng & Beyond 5 5 B&J Delivery 4 4" at bounding box center [323, 205] width 219 height 116
click at [227, 193] on button "None" at bounding box center [228, 194] width 14 height 14
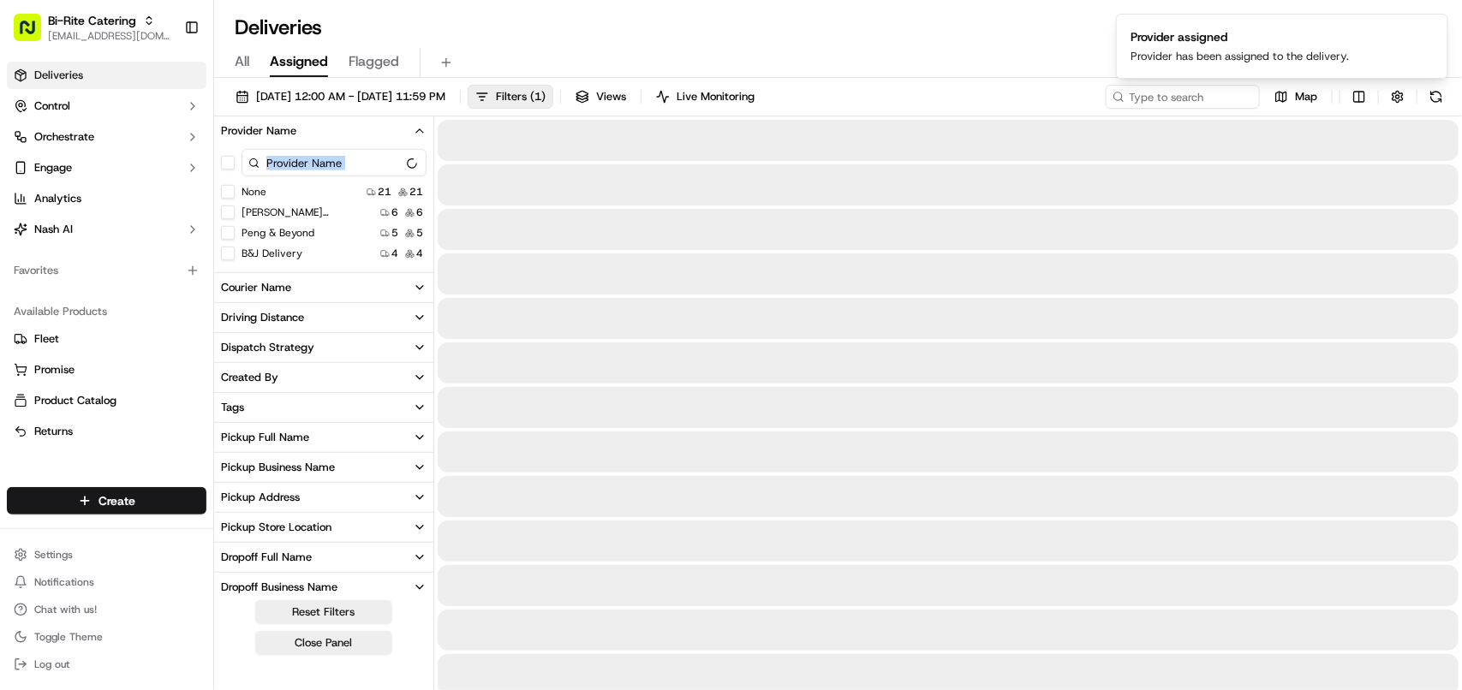
click at [230, 187] on button "None" at bounding box center [228, 192] width 14 height 14
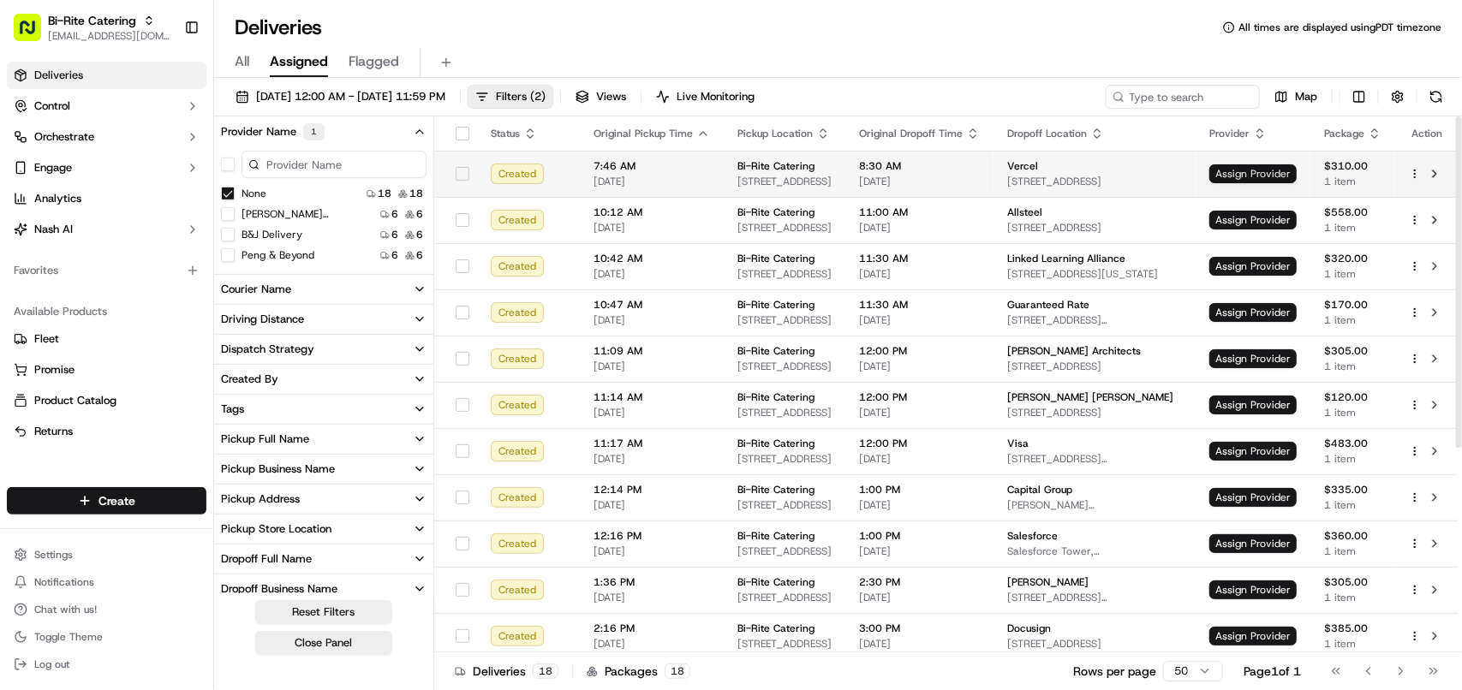
click at [1253, 181] on span "Assign Provider" at bounding box center [1253, 173] width 87 height 19
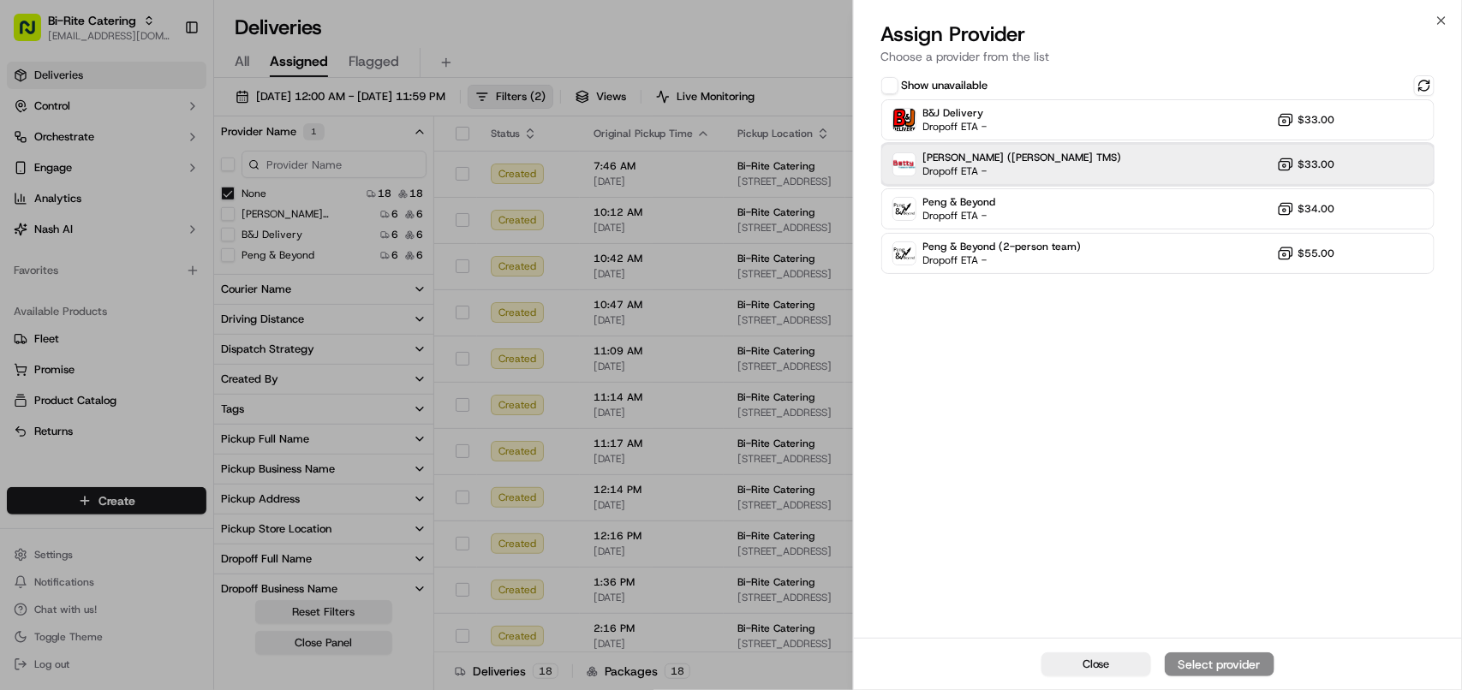
click at [1004, 176] on span "Dropoff ETA -" at bounding box center [983, 171] width 120 height 14
drag, startPoint x: 1201, startPoint y: 656, endPoint x: 1170, endPoint y: 631, distance: 39.6
click at [1201, 655] on button "Assign Provider" at bounding box center [1220, 665] width 110 height 24
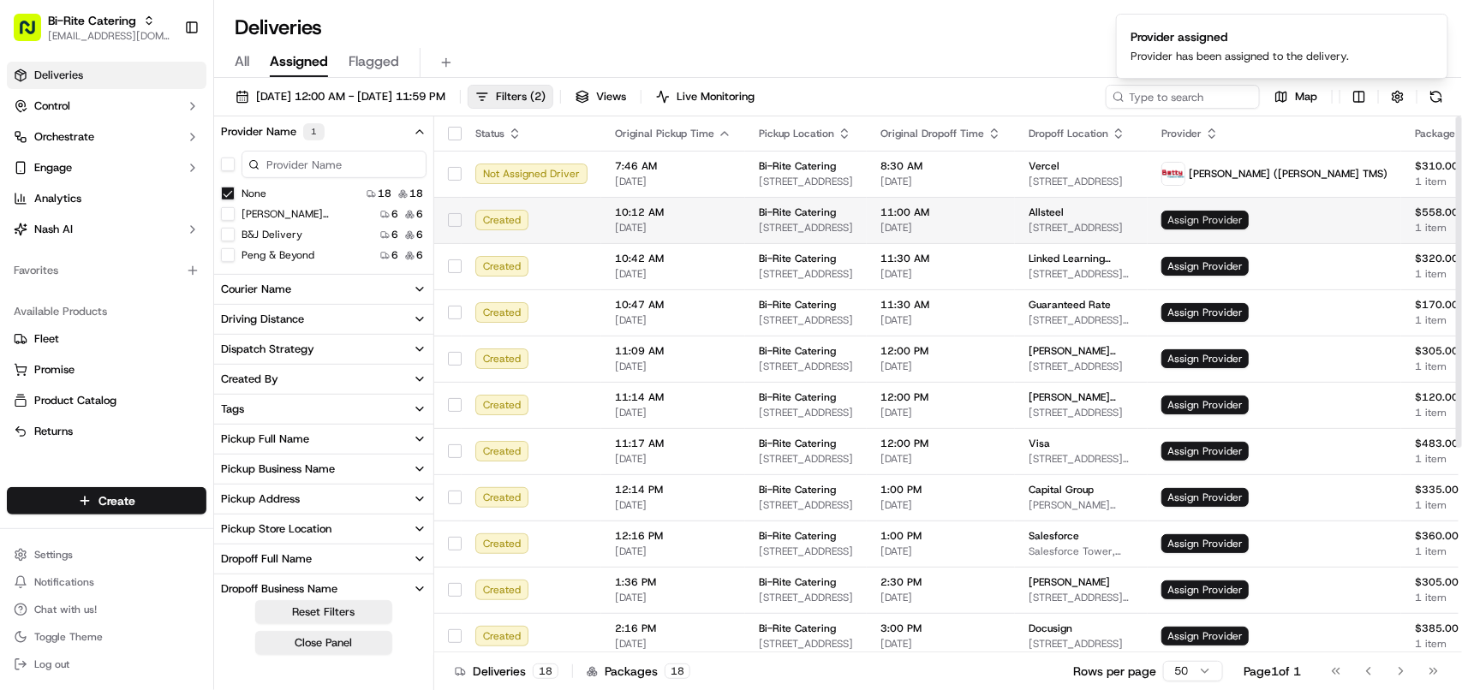
click at [1249, 212] on span "Assign Provider" at bounding box center [1205, 220] width 87 height 19
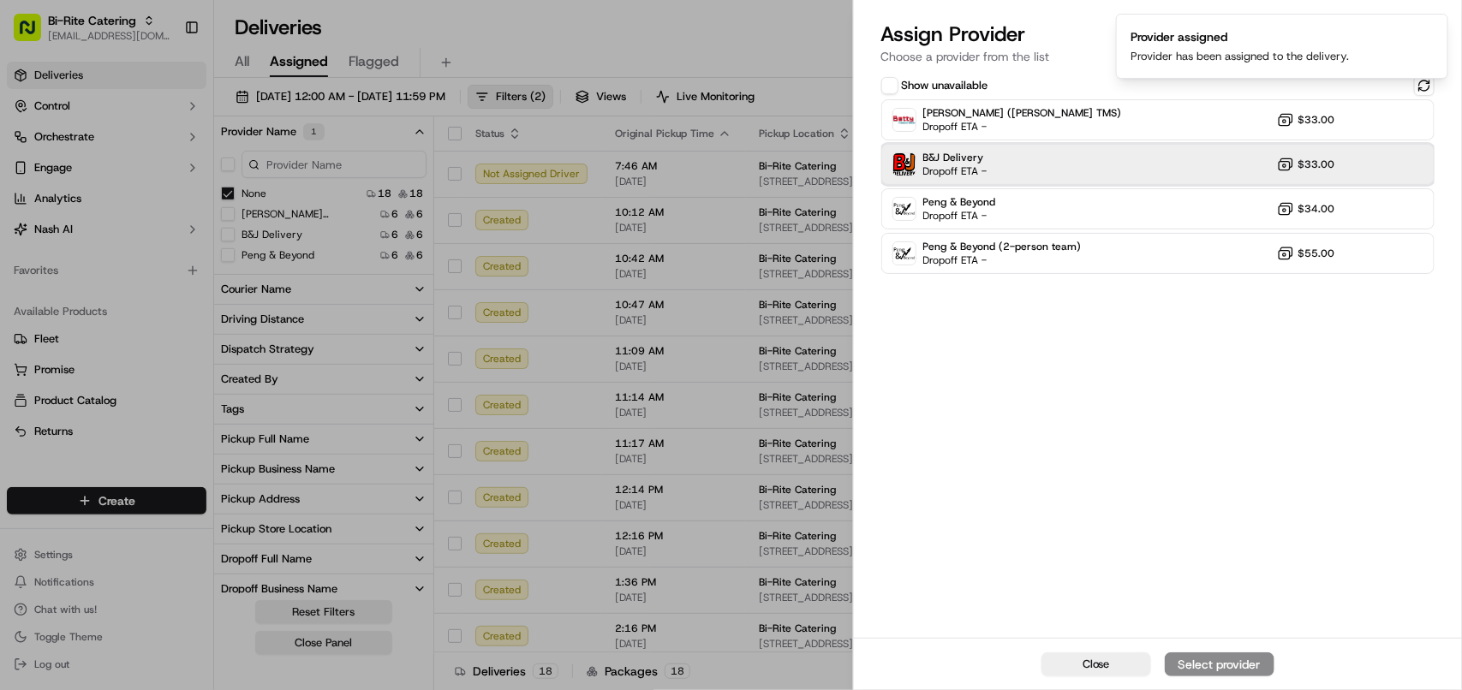
click at [1026, 164] on div "B&J Delivery Dropoff ETA - $33.00" at bounding box center [1157, 164] width 553 height 41
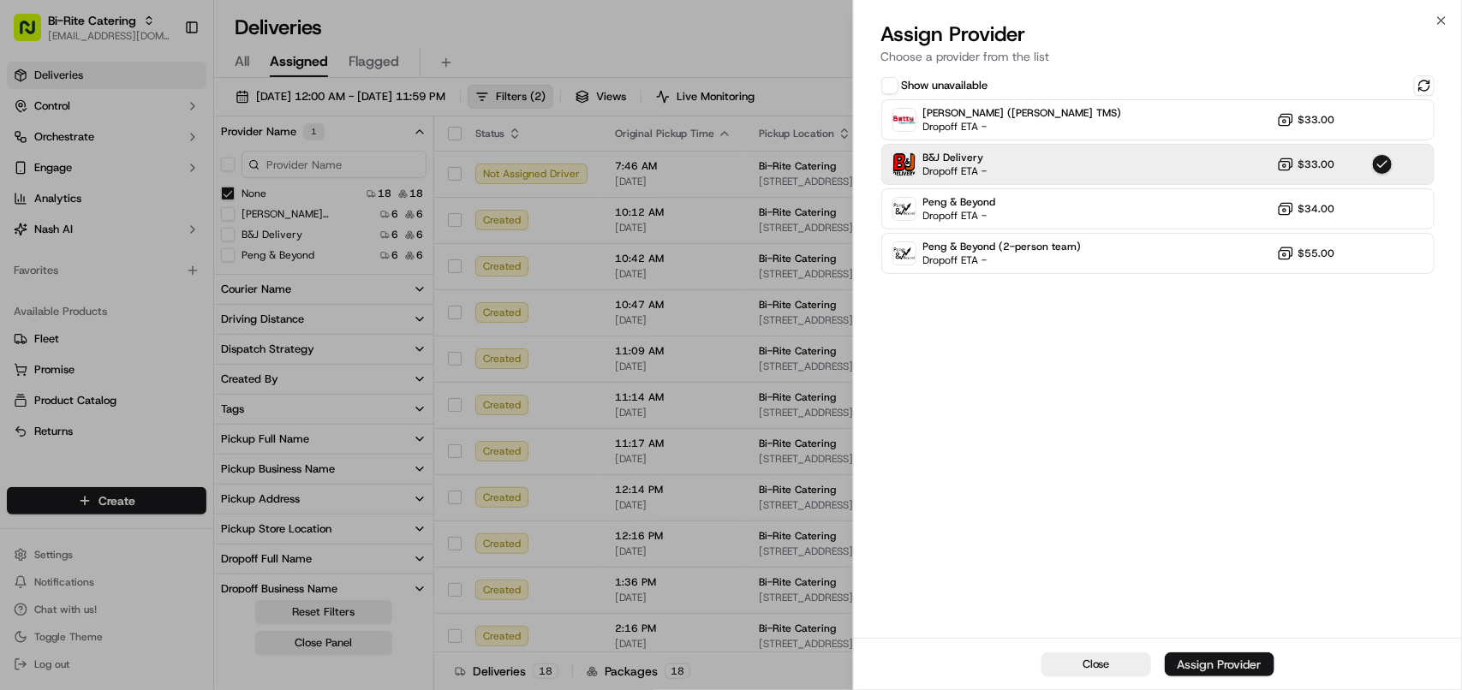
click at [1218, 654] on button "Assign Provider" at bounding box center [1220, 665] width 110 height 24
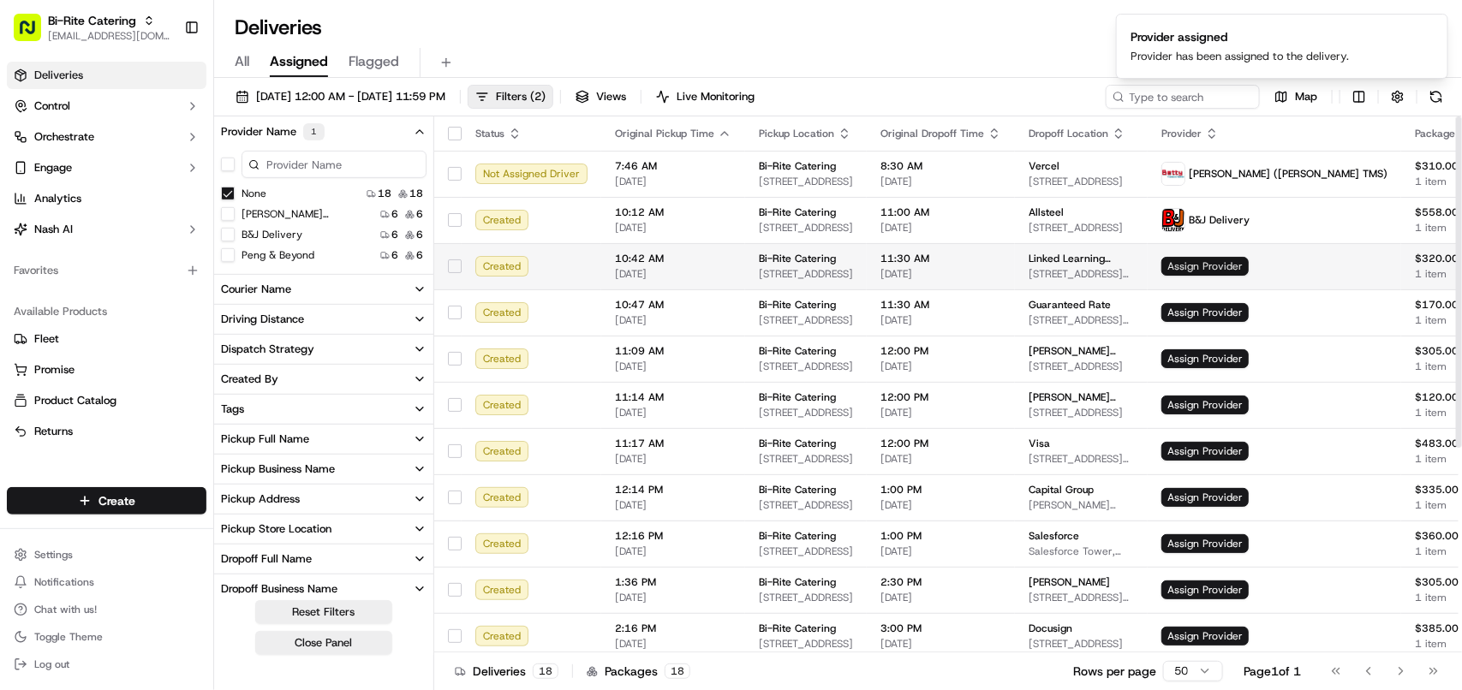
click at [1249, 261] on span "Assign Provider" at bounding box center [1205, 266] width 87 height 19
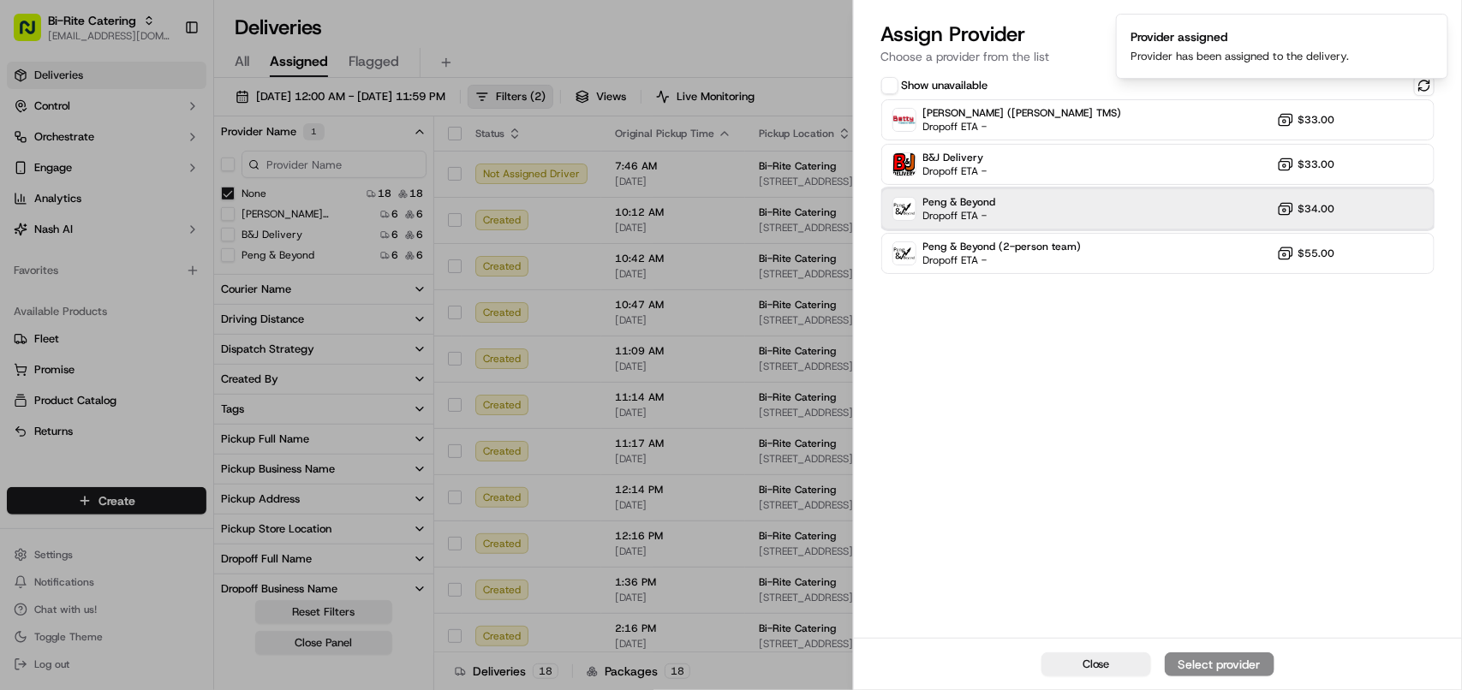
click at [977, 207] on span "Peng & Beyond" at bounding box center [959, 202] width 73 height 14
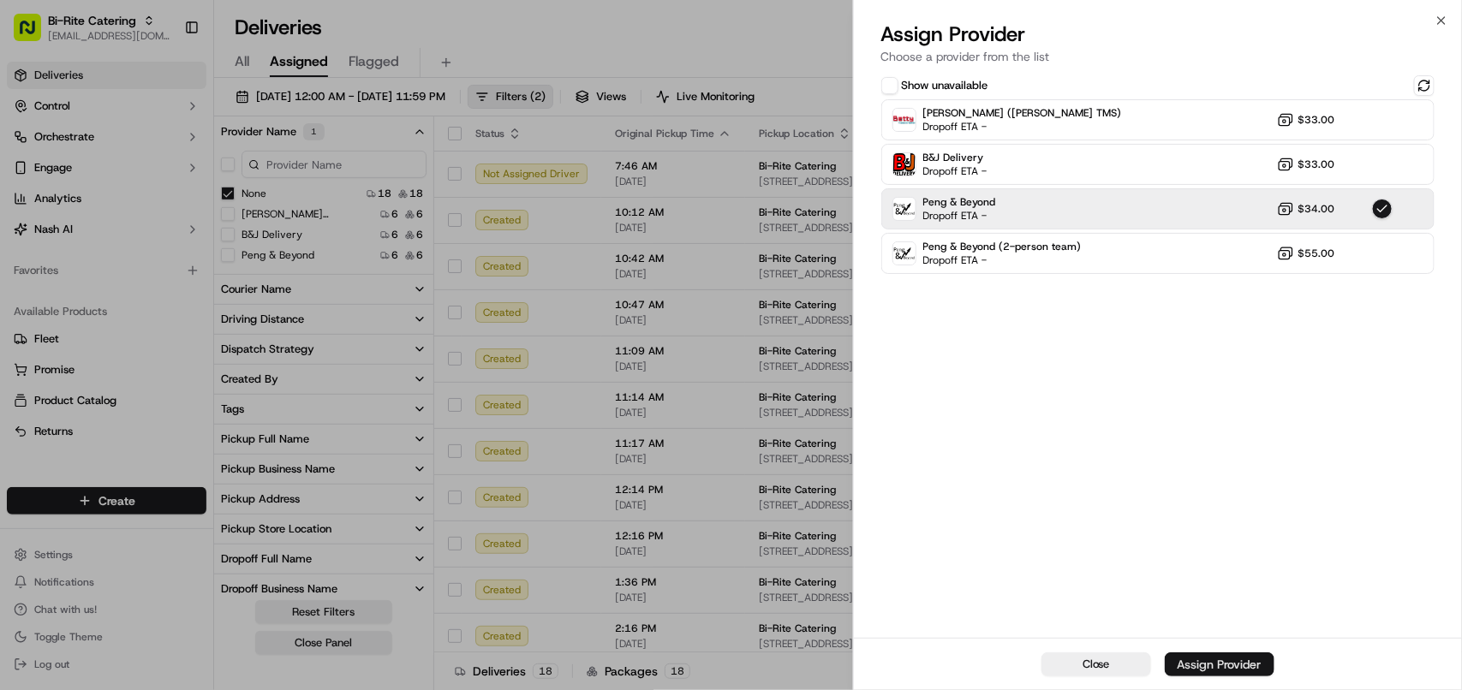
click at [1201, 655] on button "Assign Provider" at bounding box center [1220, 665] width 110 height 24
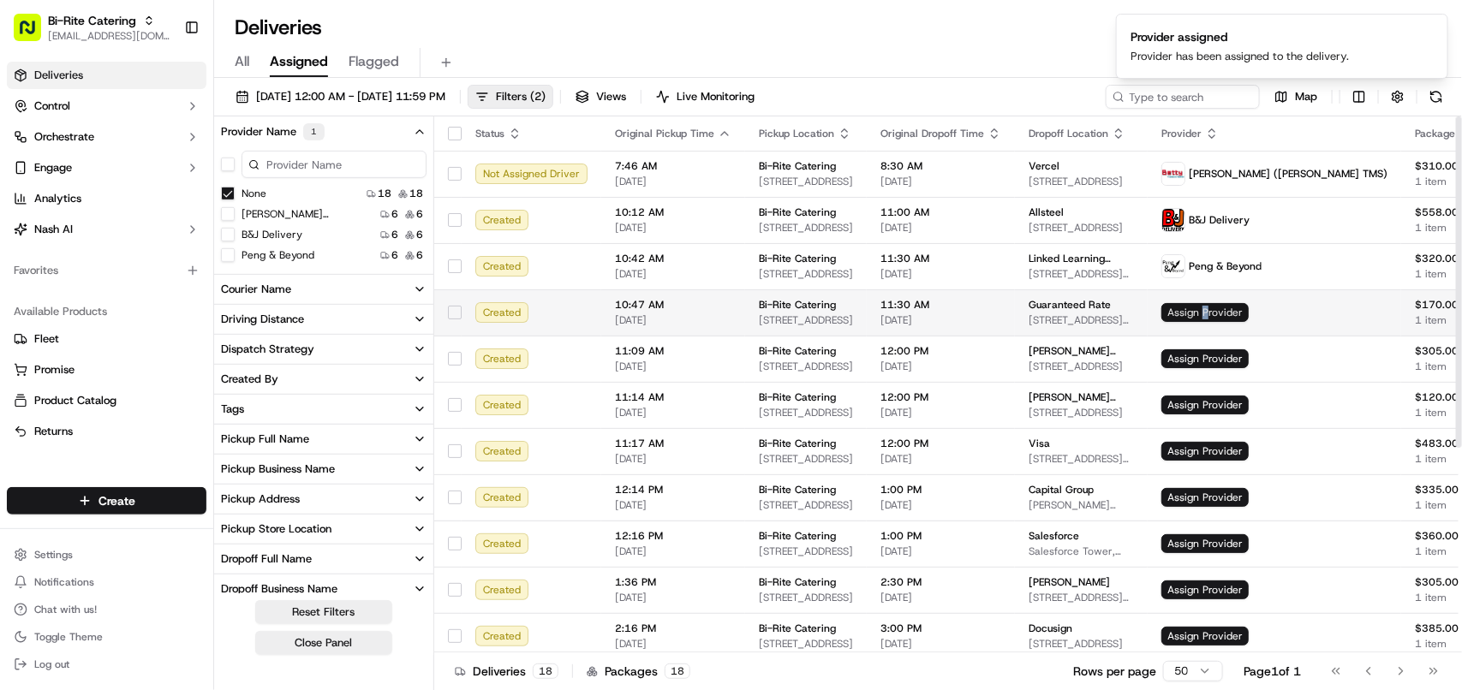
click at [1229, 306] on span "Assign Provider" at bounding box center [1205, 312] width 87 height 19
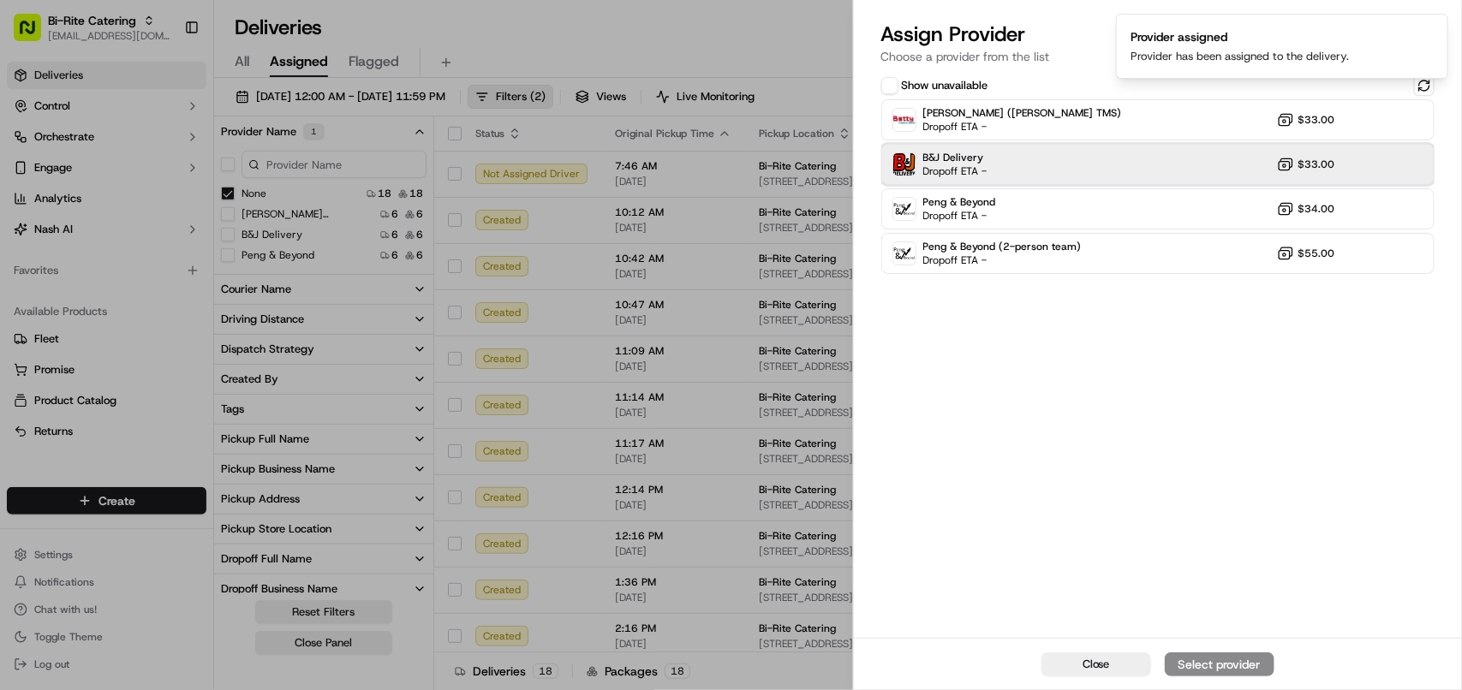
click at [1031, 156] on div "B&J Delivery Dropoff ETA - $33.00" at bounding box center [1157, 164] width 553 height 41
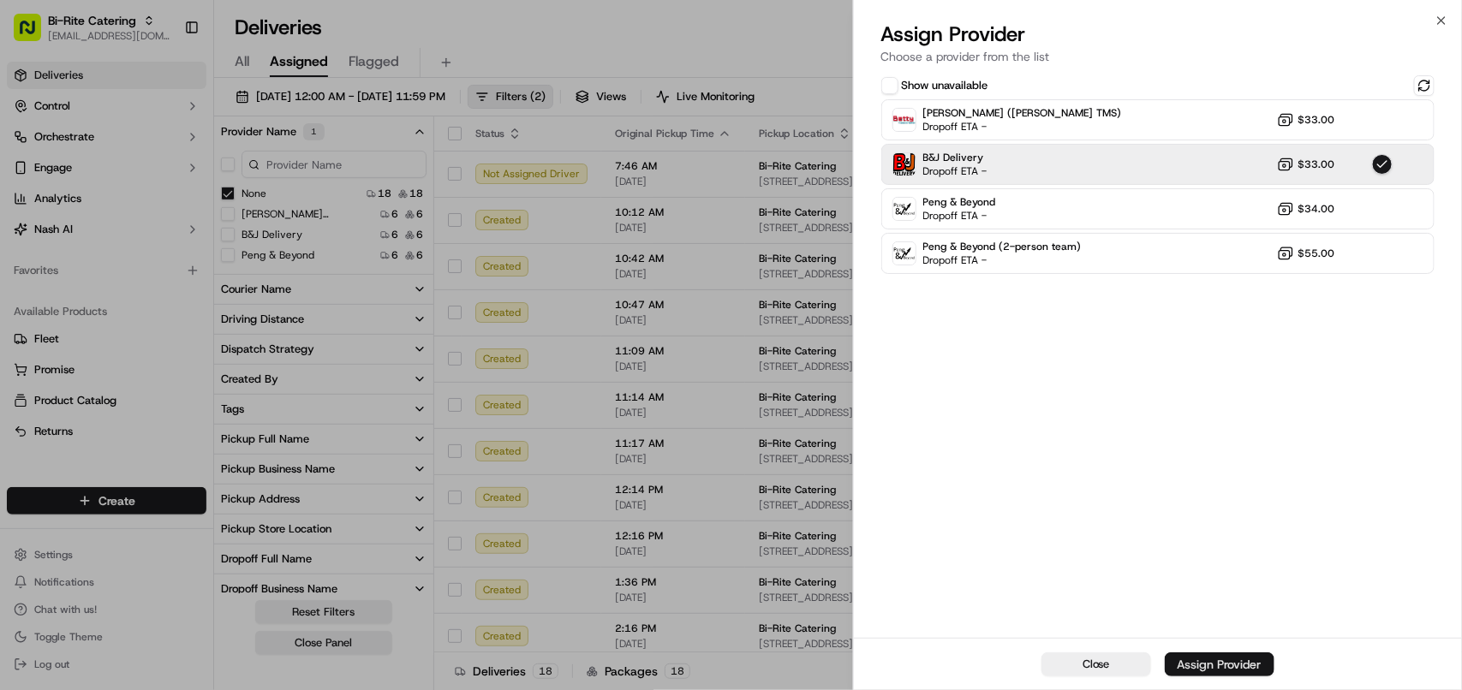
click at [1197, 658] on div "Assign Provider" at bounding box center [1220, 664] width 84 height 17
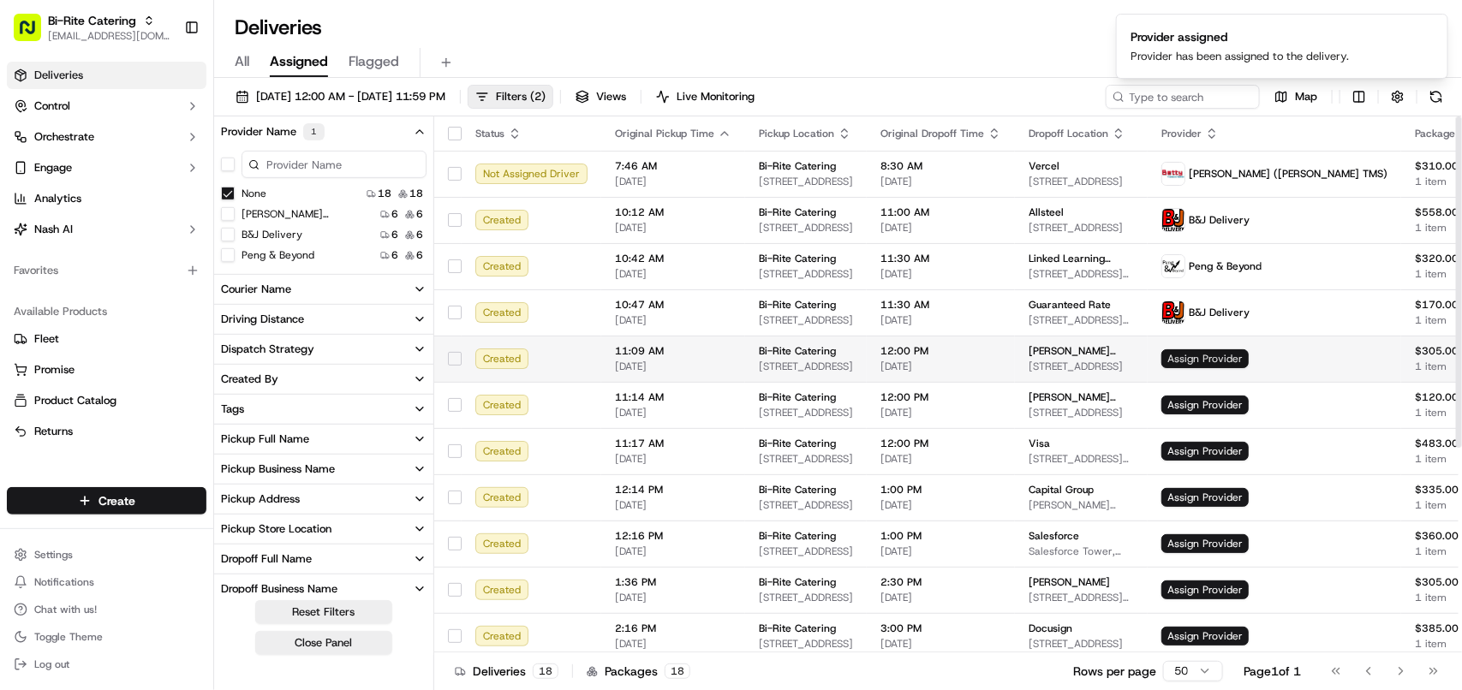
click at [1238, 368] on span "Assign Provider" at bounding box center [1205, 358] width 87 height 19
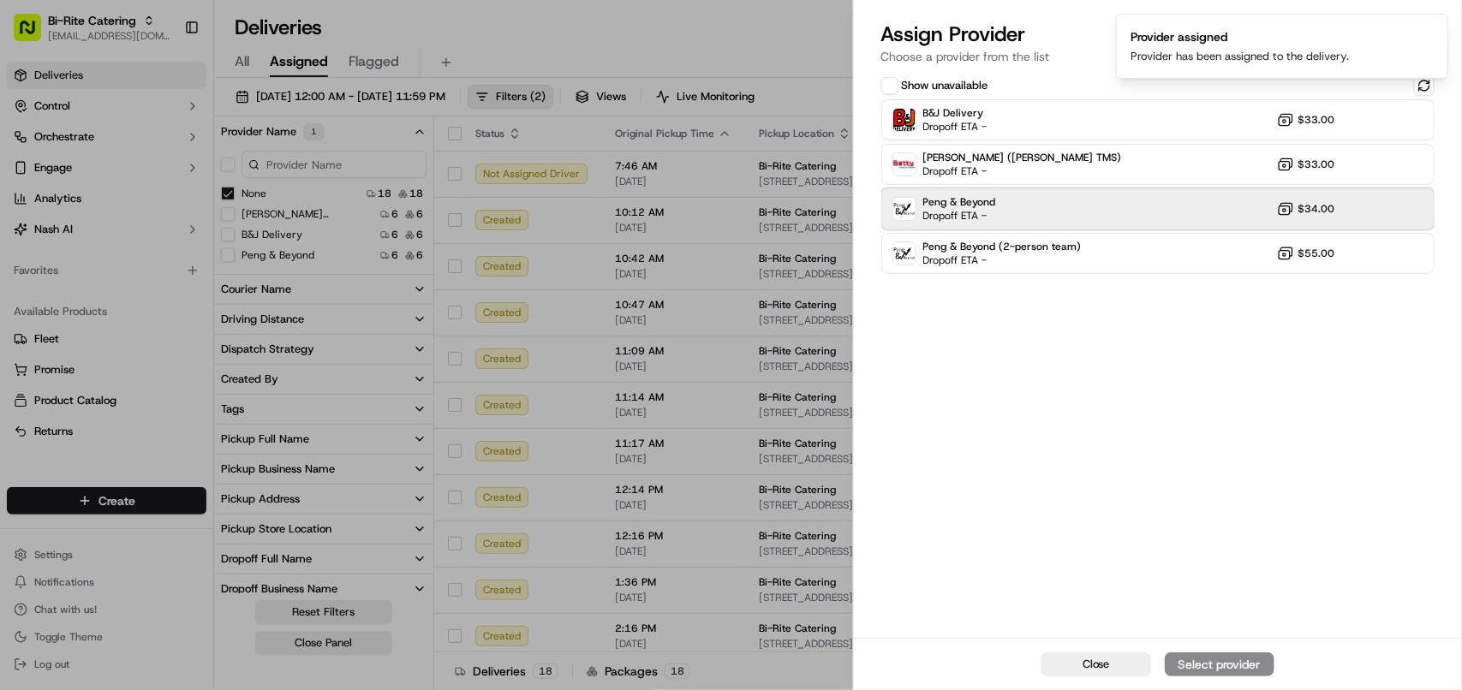
click at [1020, 204] on div "Peng & Beyond Dropoff ETA - $34.00" at bounding box center [1157, 208] width 553 height 41
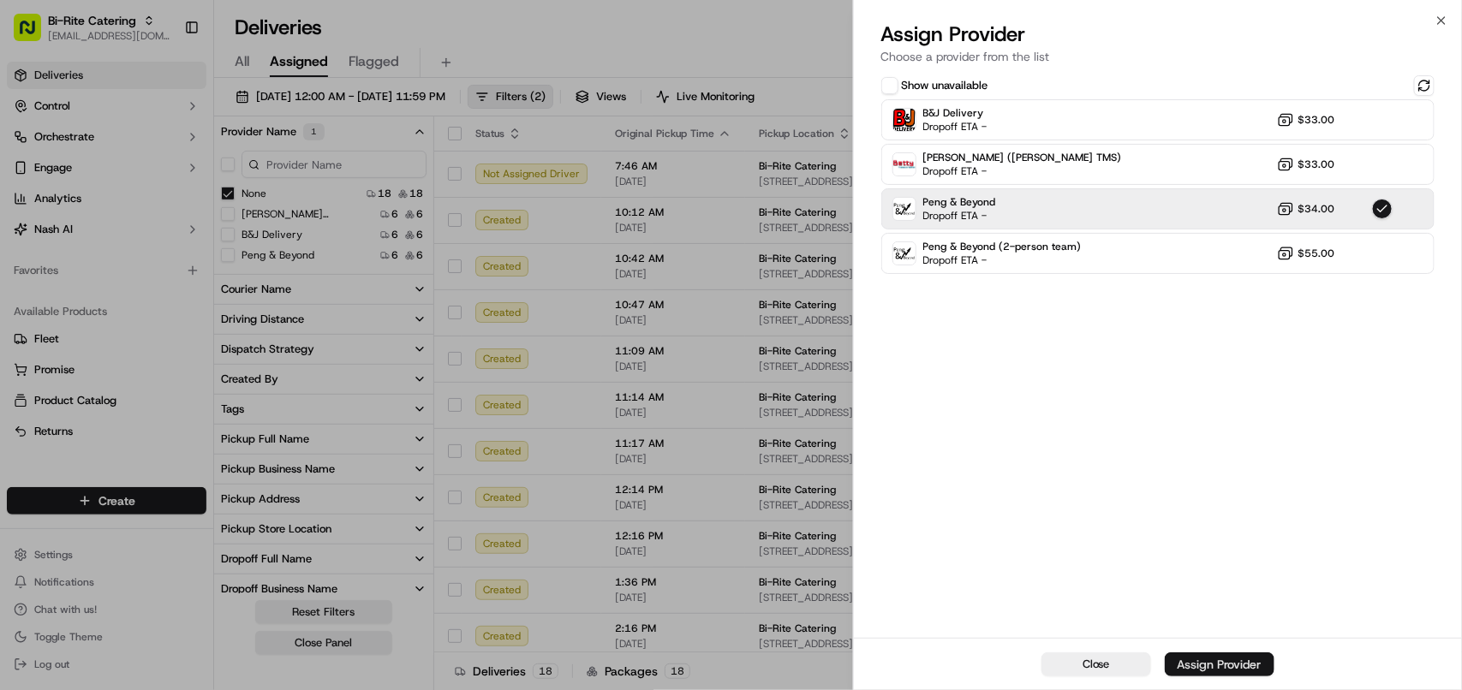
click at [1206, 655] on button "Assign Provider" at bounding box center [1220, 665] width 110 height 24
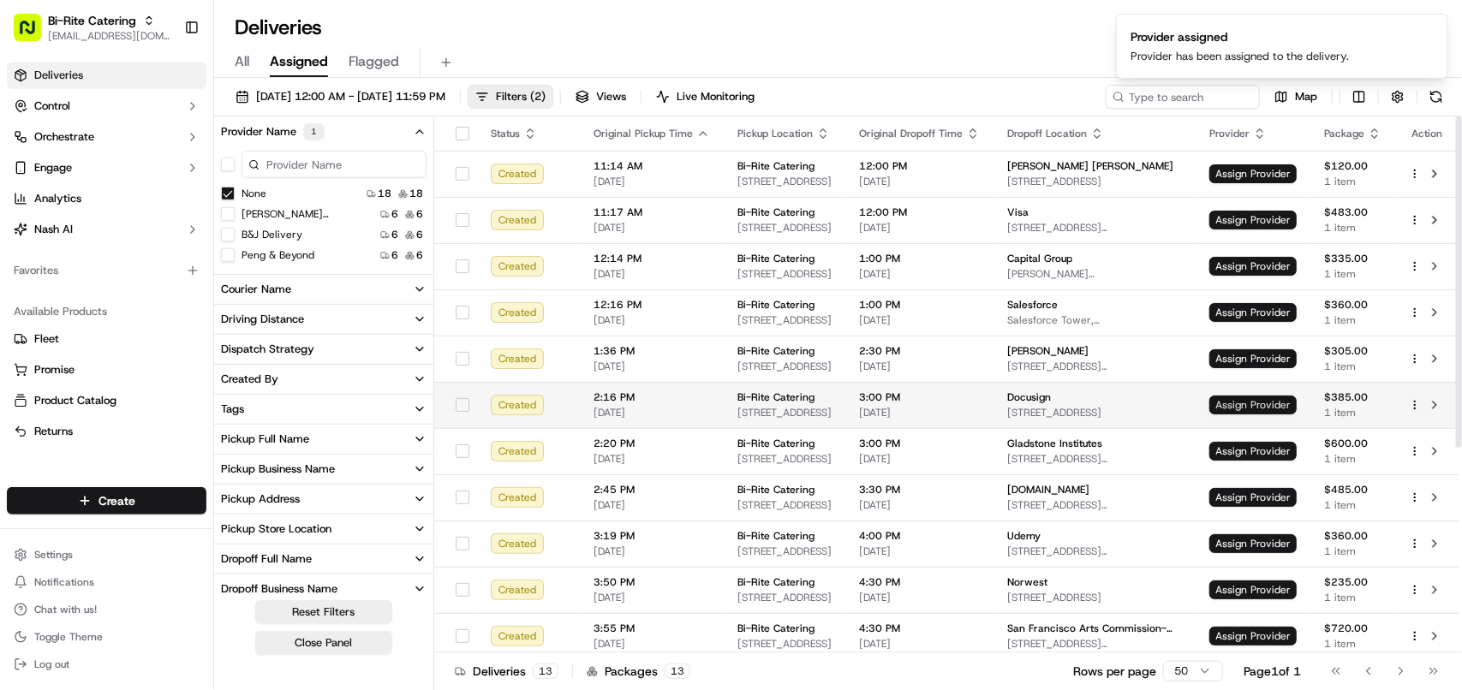
click at [1225, 409] on span "Assign Provider" at bounding box center [1253, 405] width 87 height 19
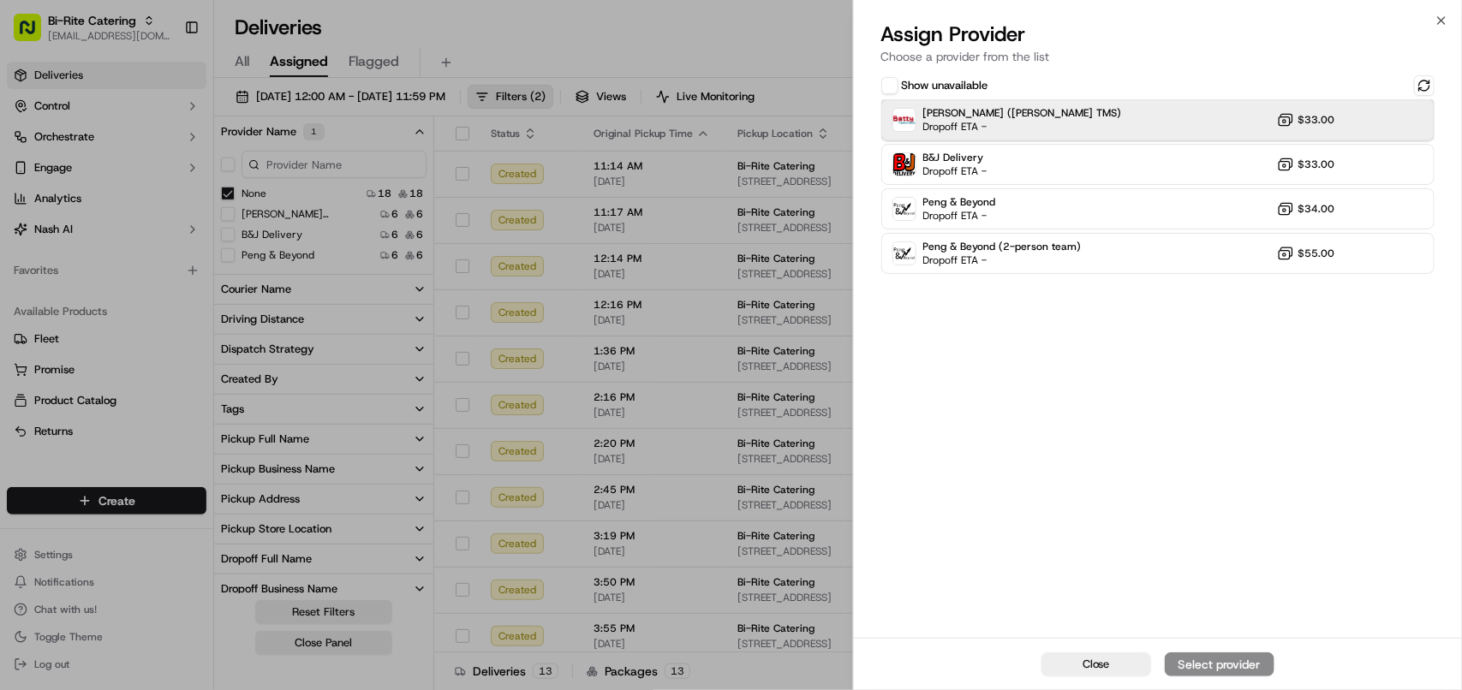
click at [994, 121] on span "Dropoff ETA -" at bounding box center [983, 127] width 120 height 14
click at [1196, 654] on button "Assign Provider" at bounding box center [1220, 665] width 110 height 24
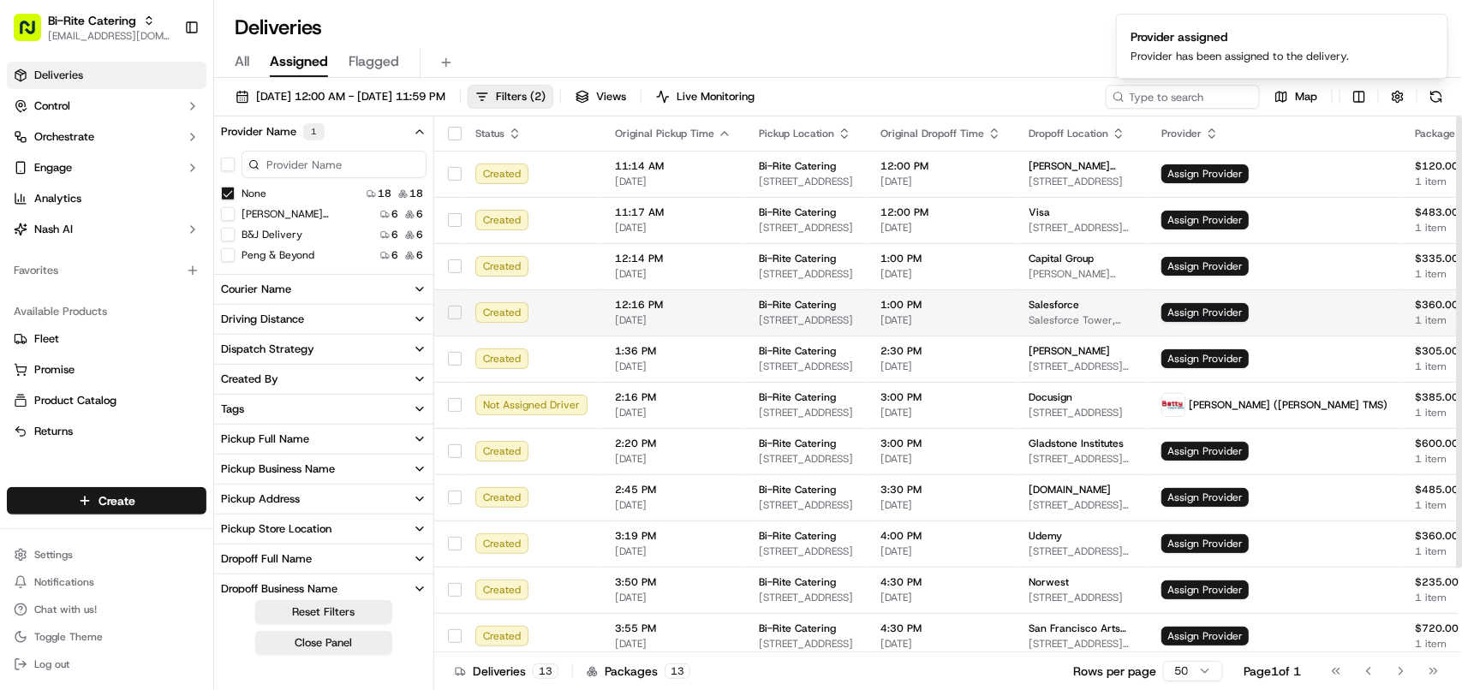
click at [1222, 300] on td "Assign Provider" at bounding box center [1275, 313] width 254 height 46
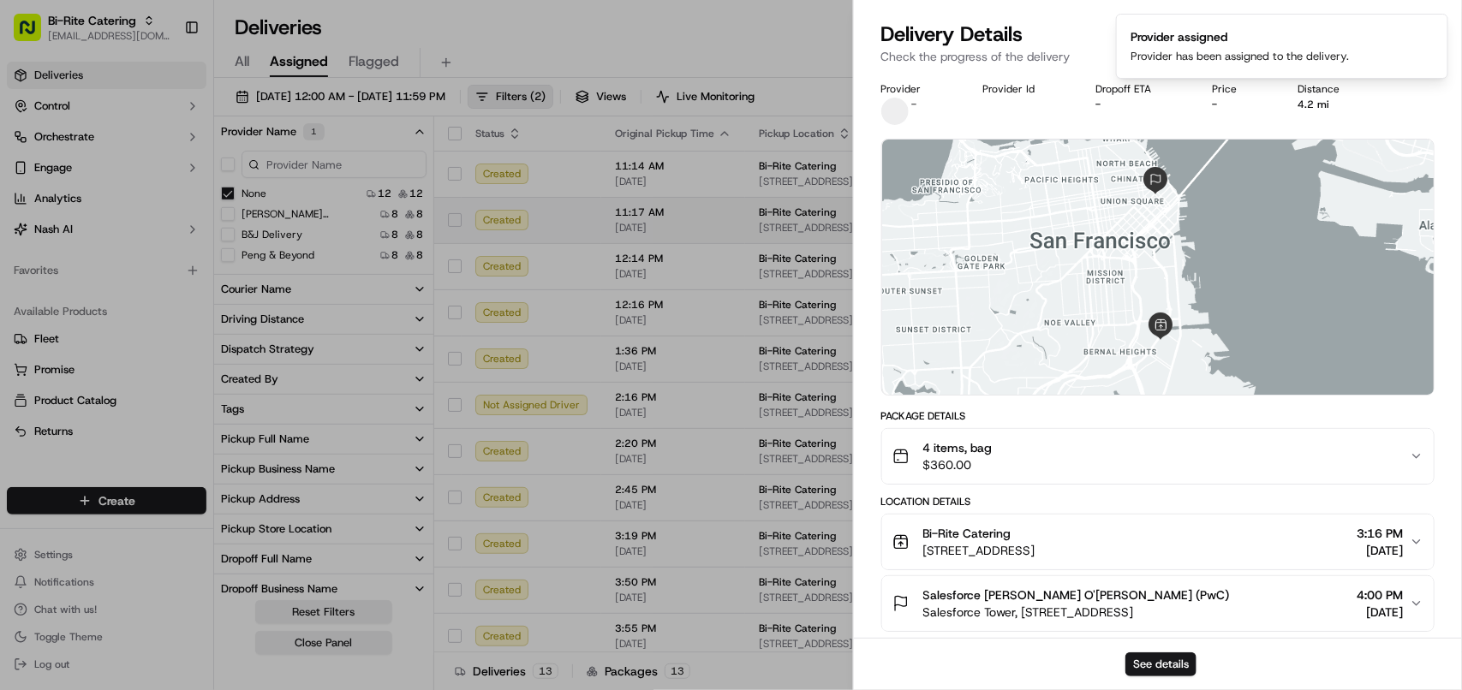
drag, startPoint x: 685, startPoint y: 32, endPoint x: 1077, endPoint y: 227, distance: 437.5
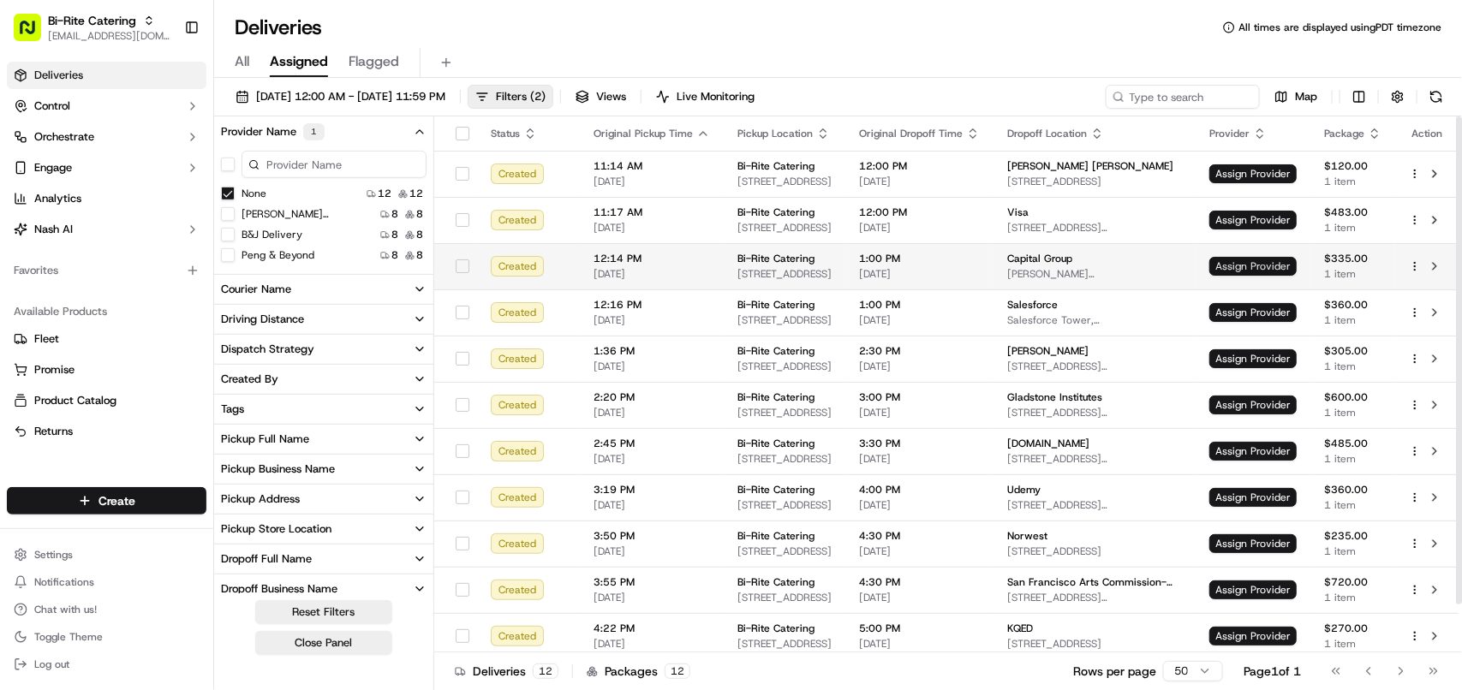
click at [1239, 266] on span "Assign Provider" at bounding box center [1253, 266] width 87 height 19
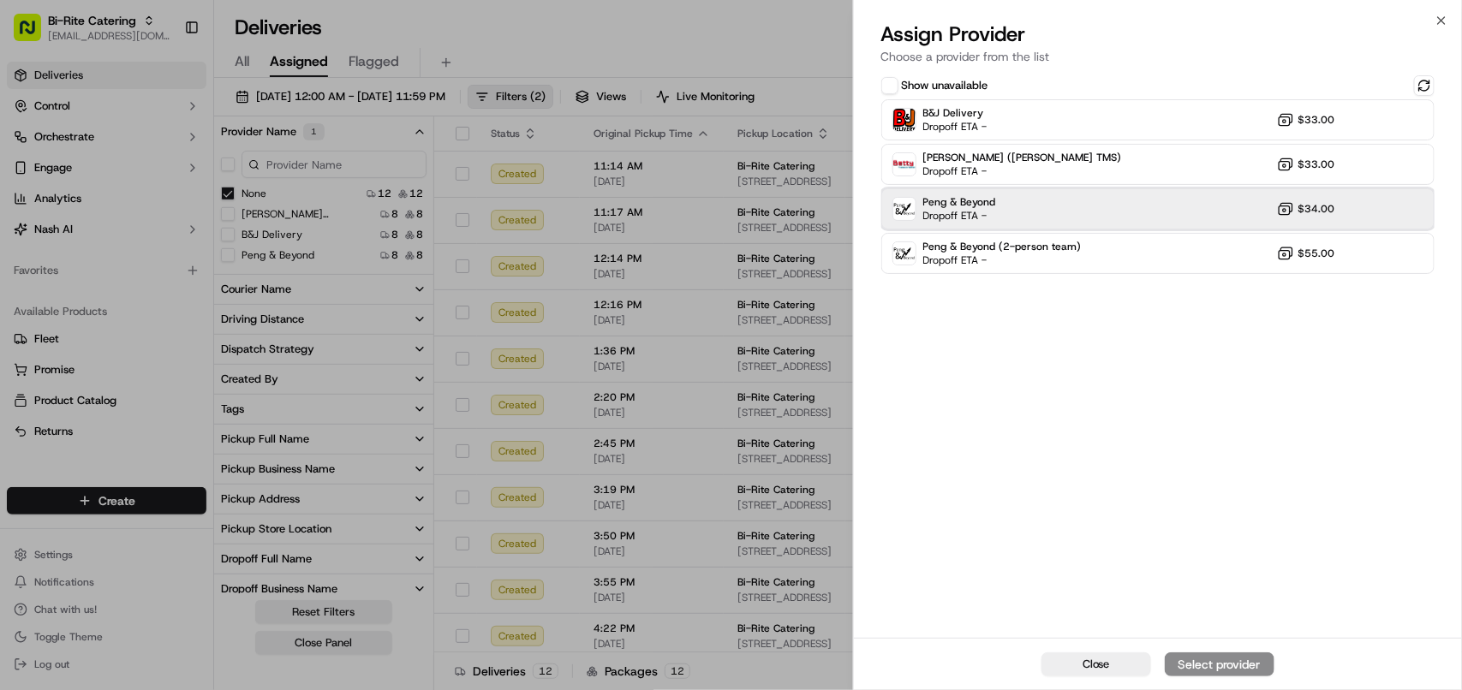
click at [999, 218] on div "Peng & Beyond Dropoff ETA - $34.00" at bounding box center [1157, 208] width 553 height 41
click at [1227, 653] on button "Assign Provider" at bounding box center [1220, 665] width 110 height 24
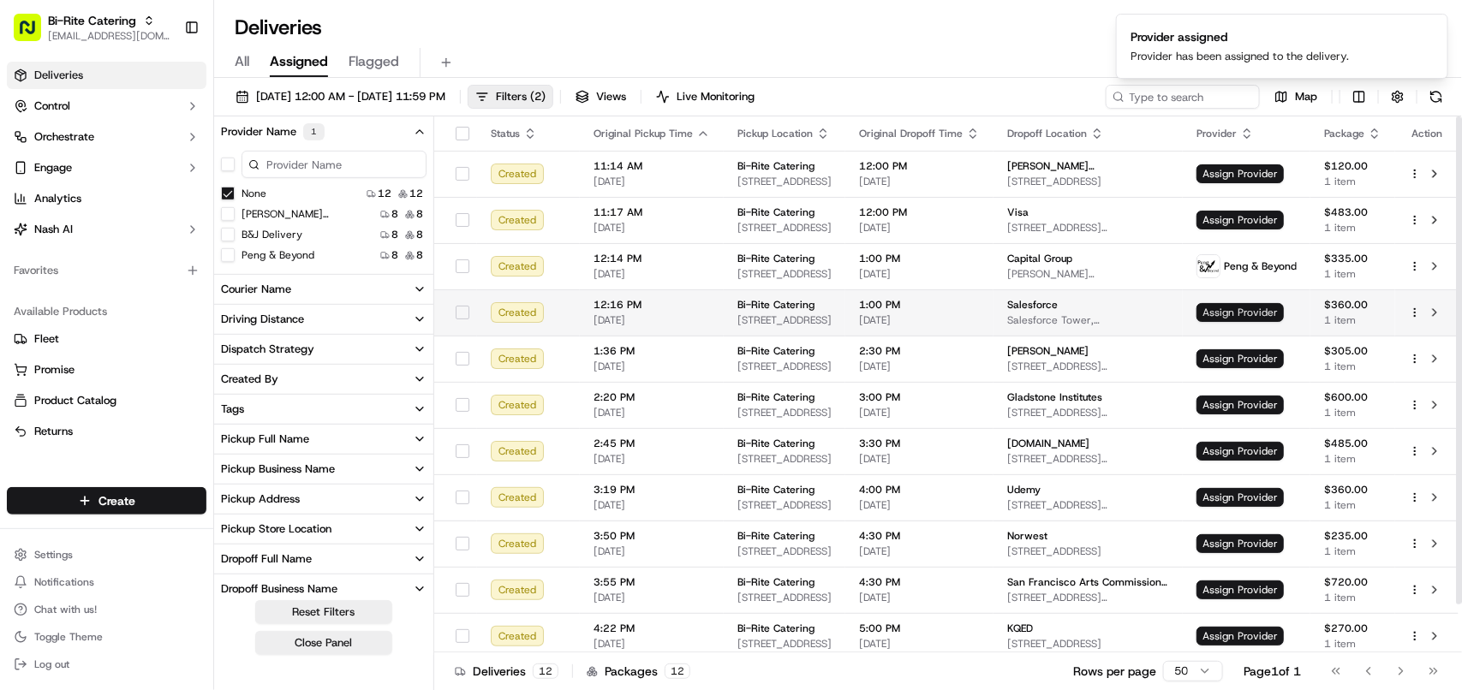
click at [1249, 307] on span "Assign Provider" at bounding box center [1240, 312] width 87 height 19
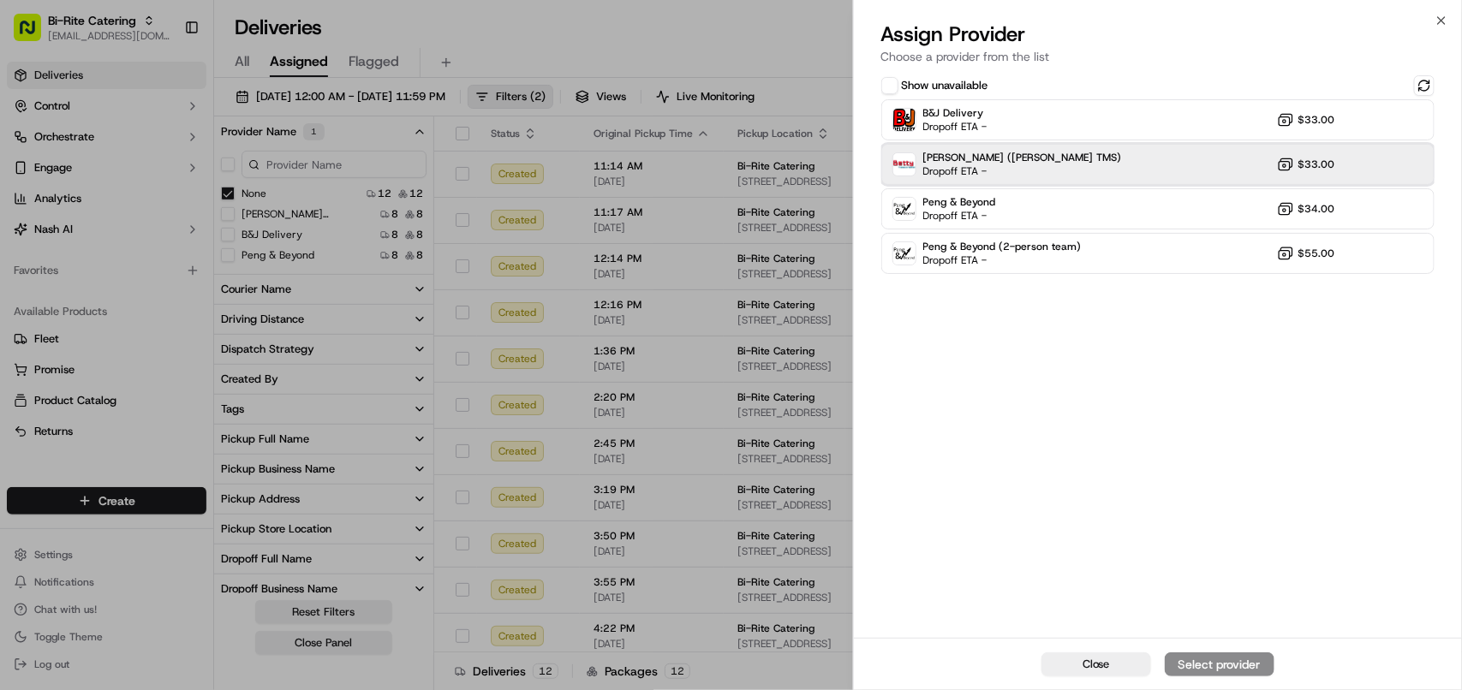
click at [1046, 155] on div "Betty (Nash TMS) Dropoff ETA - $33.00" at bounding box center [1157, 164] width 553 height 41
click at [1180, 654] on button "Assign Provider" at bounding box center [1220, 665] width 110 height 24
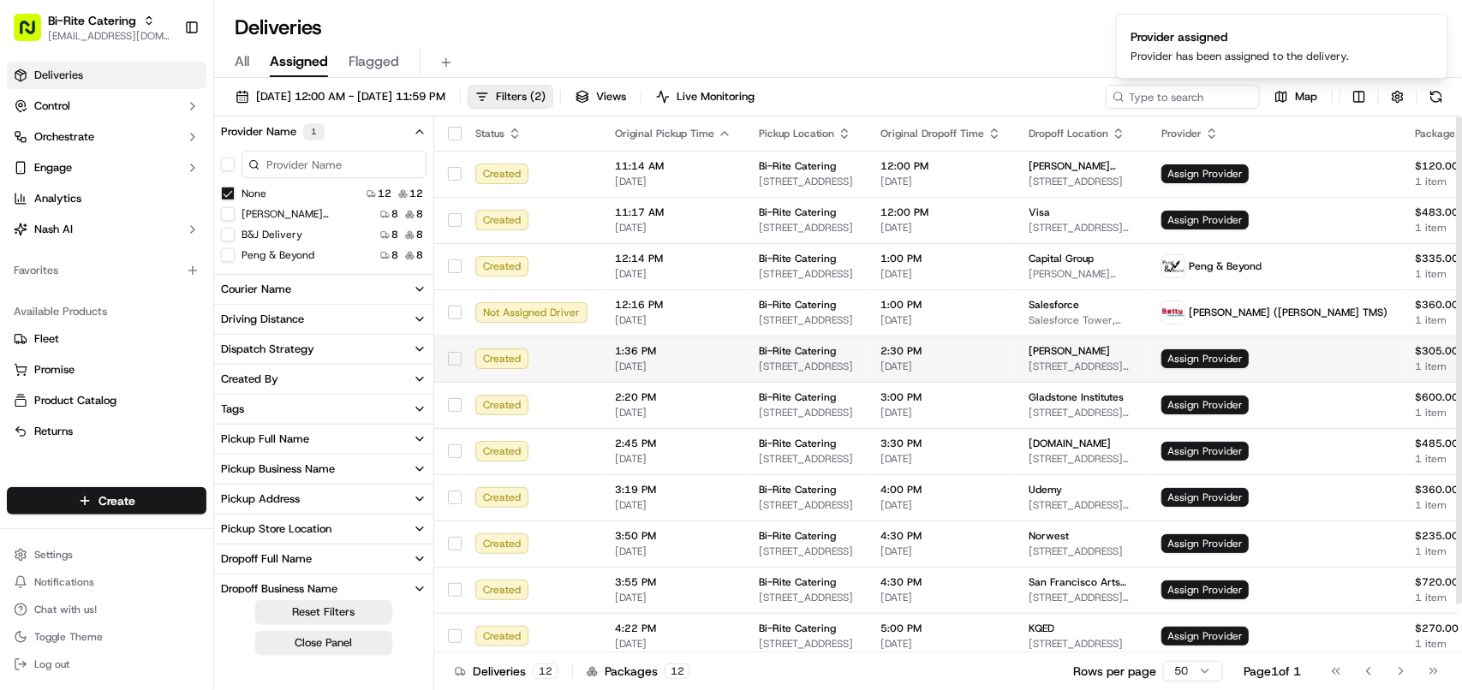
click at [1228, 369] on td "Assign Provider" at bounding box center [1275, 359] width 254 height 46
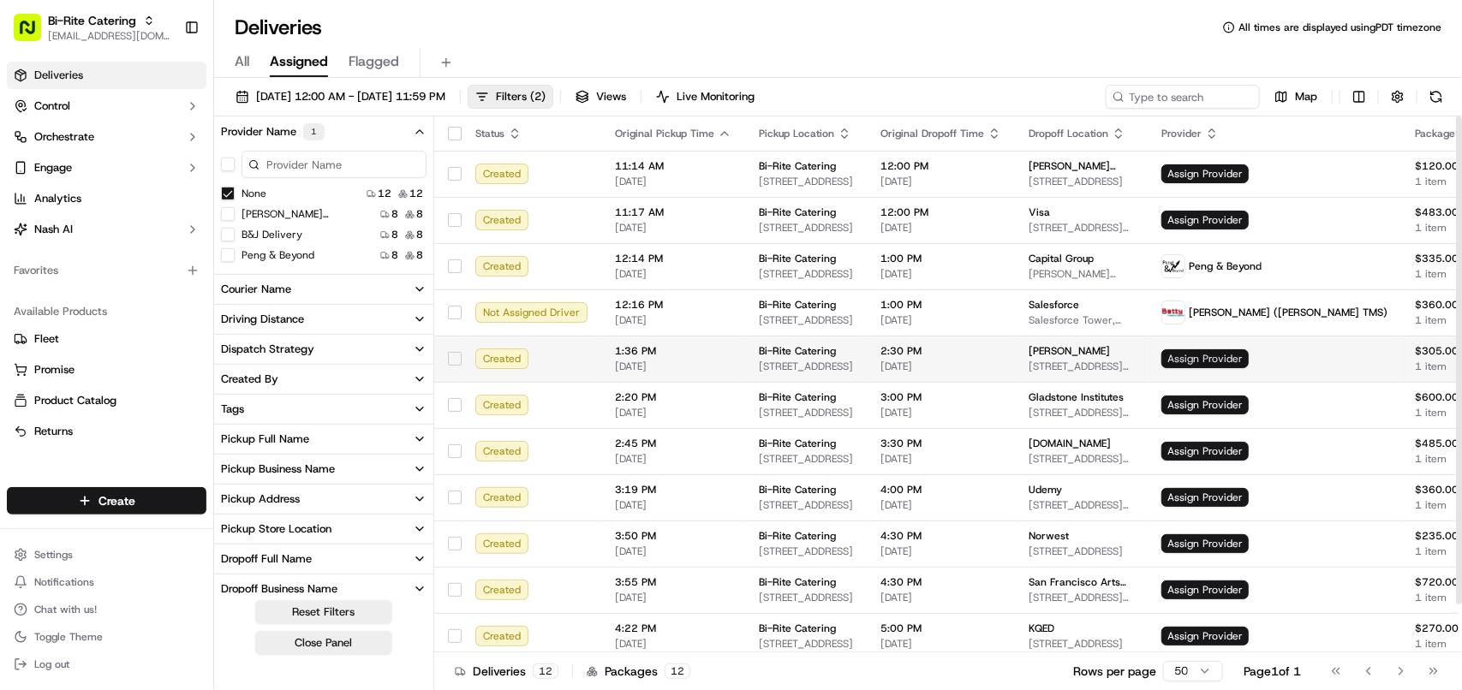
click at [1193, 353] on span "Assign Provider" at bounding box center [1205, 358] width 87 height 19
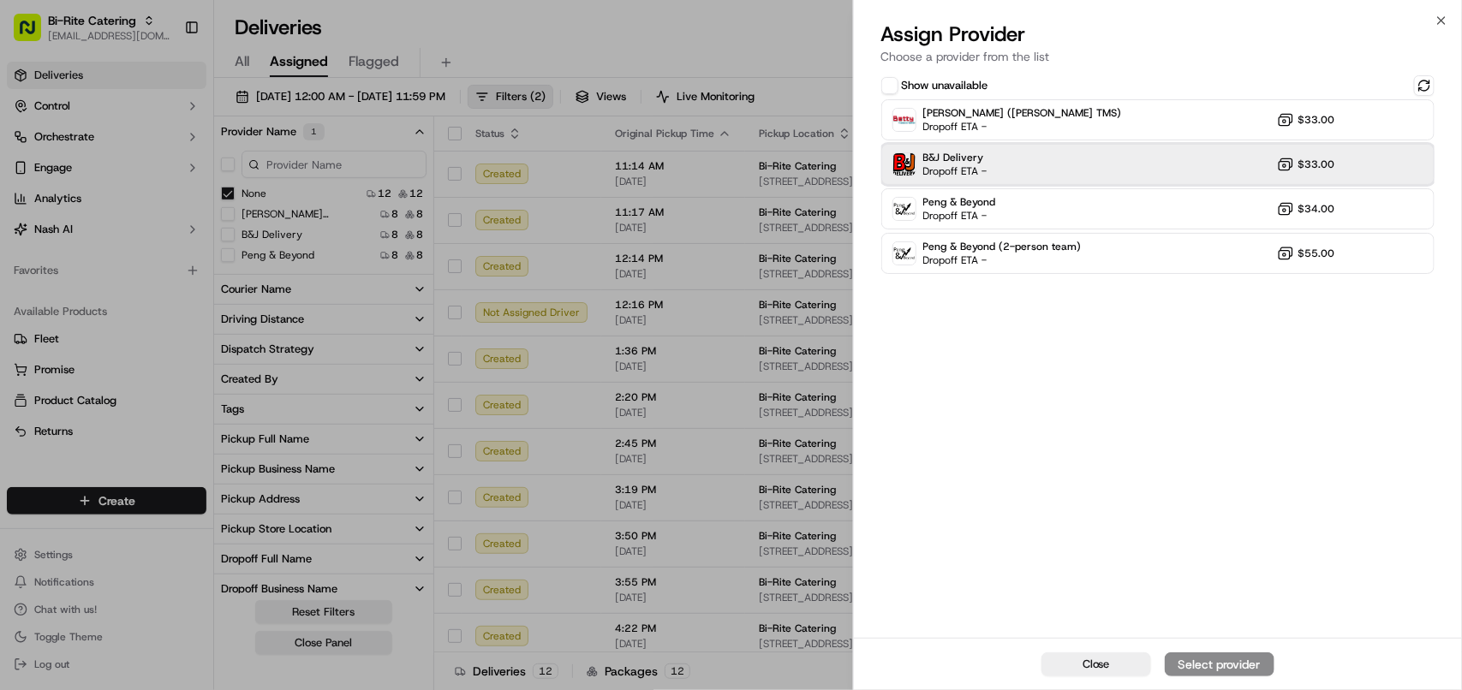
click at [1021, 173] on div "B&J Delivery Dropoff ETA - $33.00" at bounding box center [1157, 164] width 553 height 41
click at [1204, 656] on div "Assign Provider" at bounding box center [1220, 664] width 84 height 17
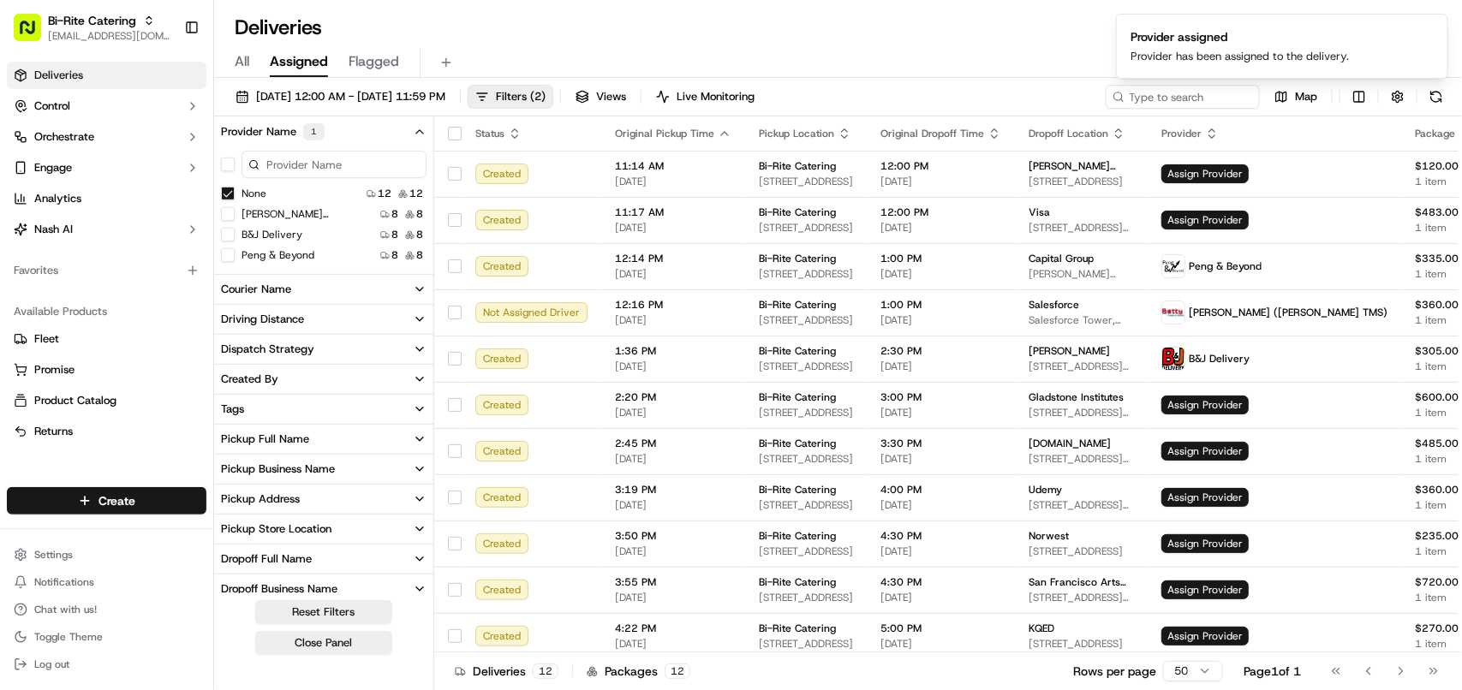
click at [224, 191] on button "None" at bounding box center [228, 194] width 14 height 14
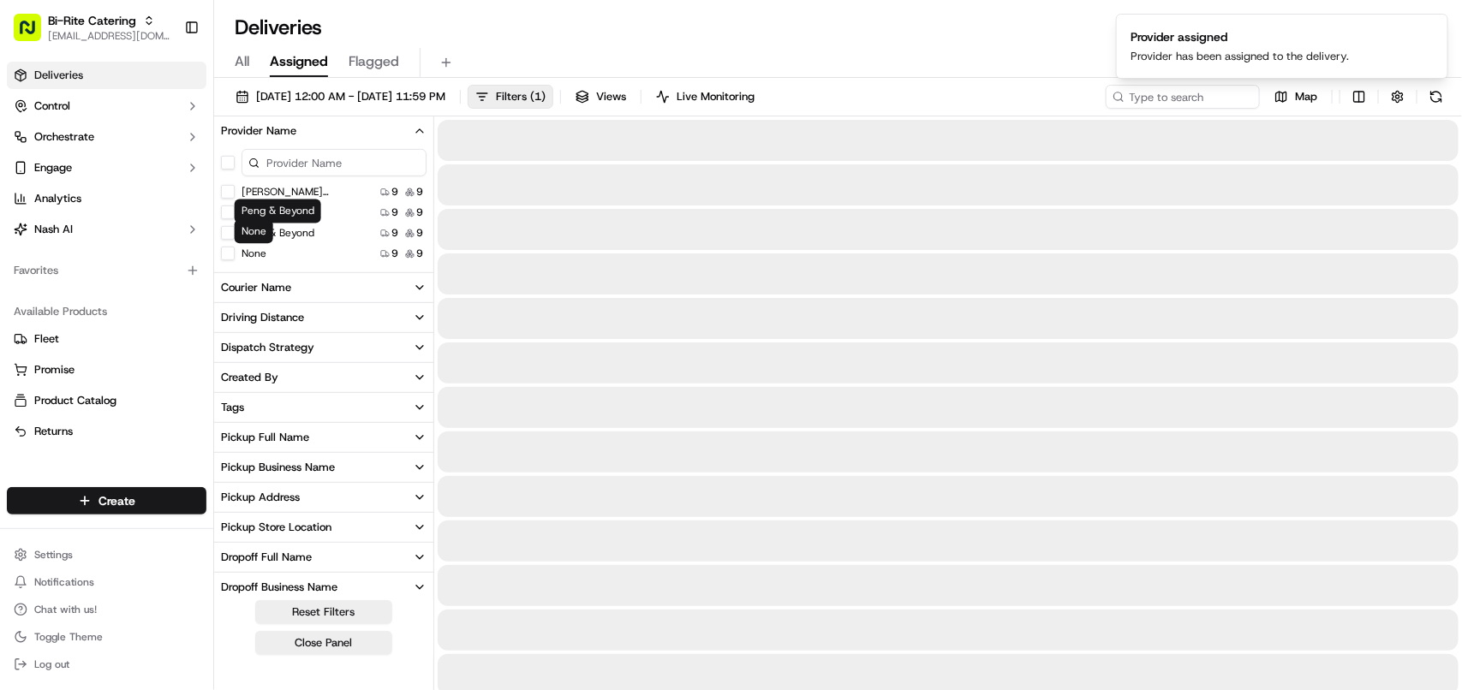
click at [224, 253] on button "None" at bounding box center [228, 254] width 14 height 14
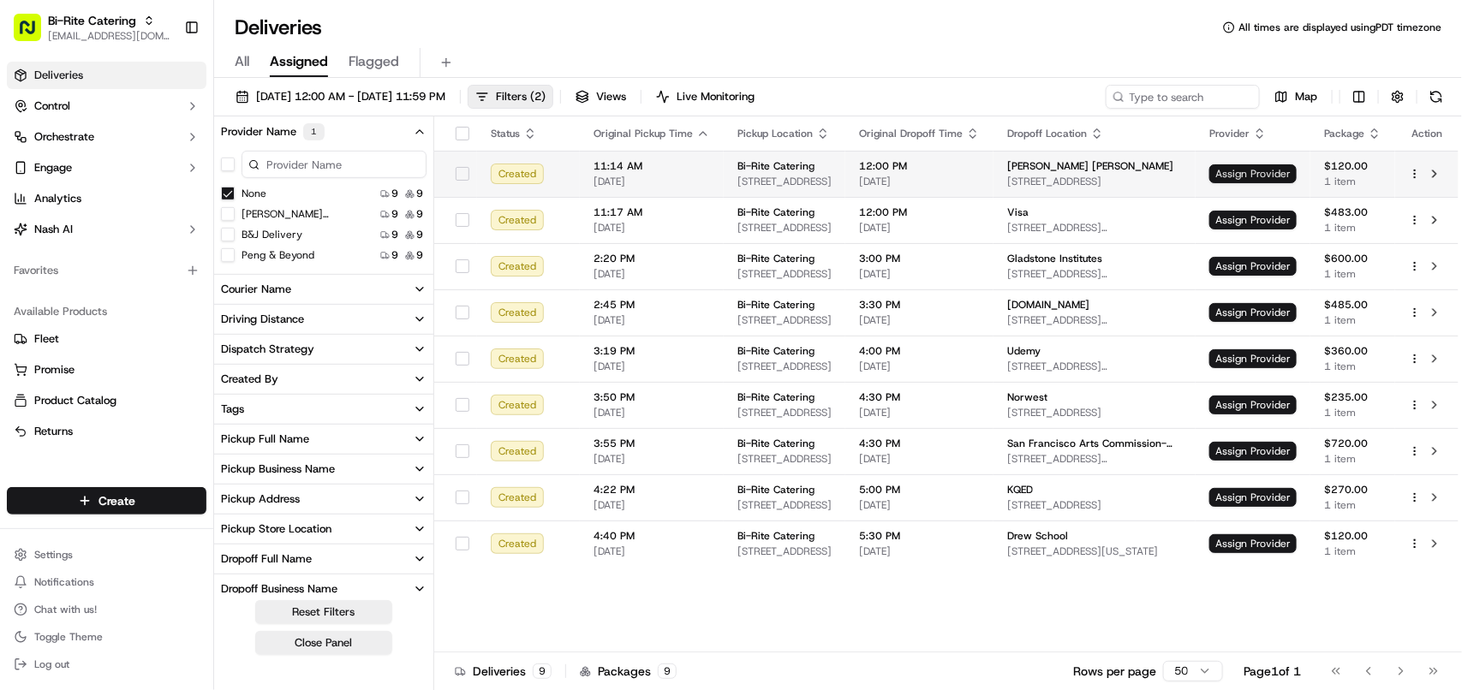
click at [1270, 171] on span "Assign Provider" at bounding box center [1253, 173] width 87 height 19
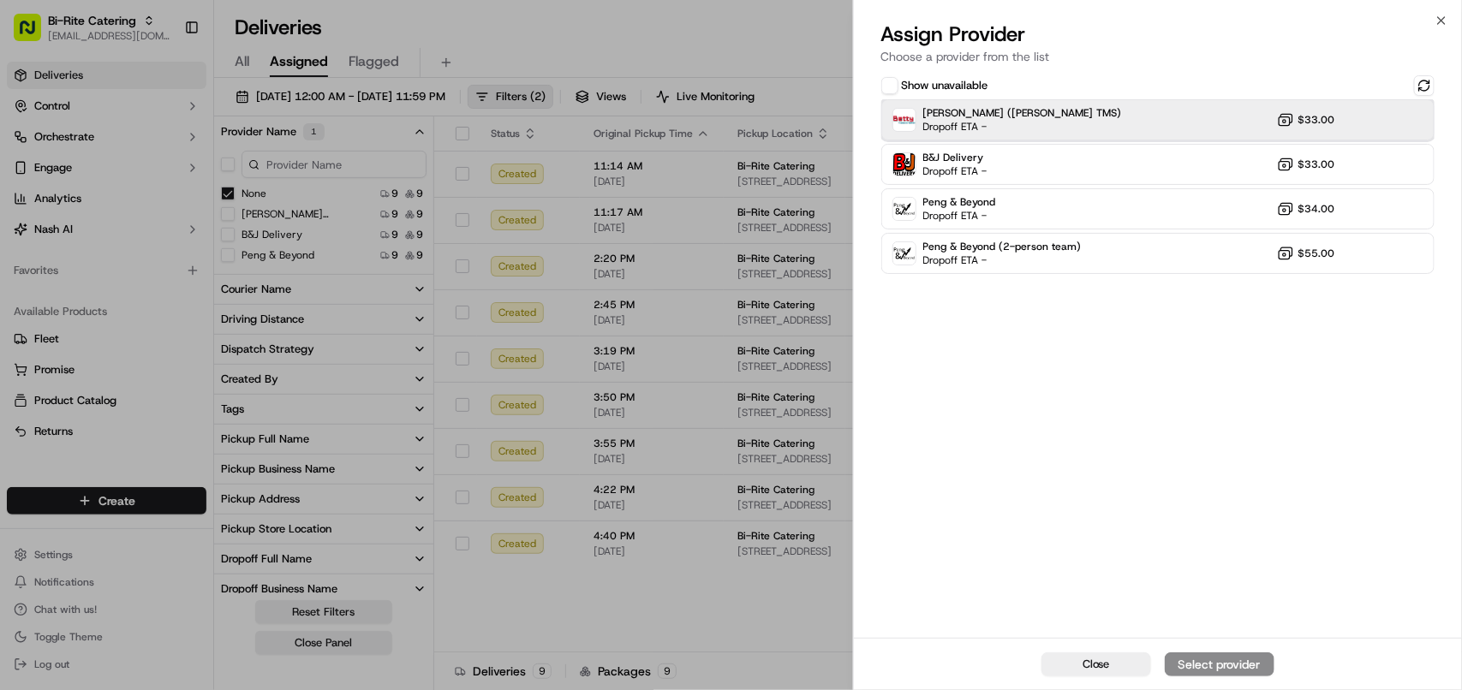
click at [1063, 122] on div "Betty (Nash TMS) Dropoff ETA - $33.00" at bounding box center [1157, 119] width 553 height 41
click at [1222, 653] on button "Assign Provider" at bounding box center [1220, 665] width 110 height 24
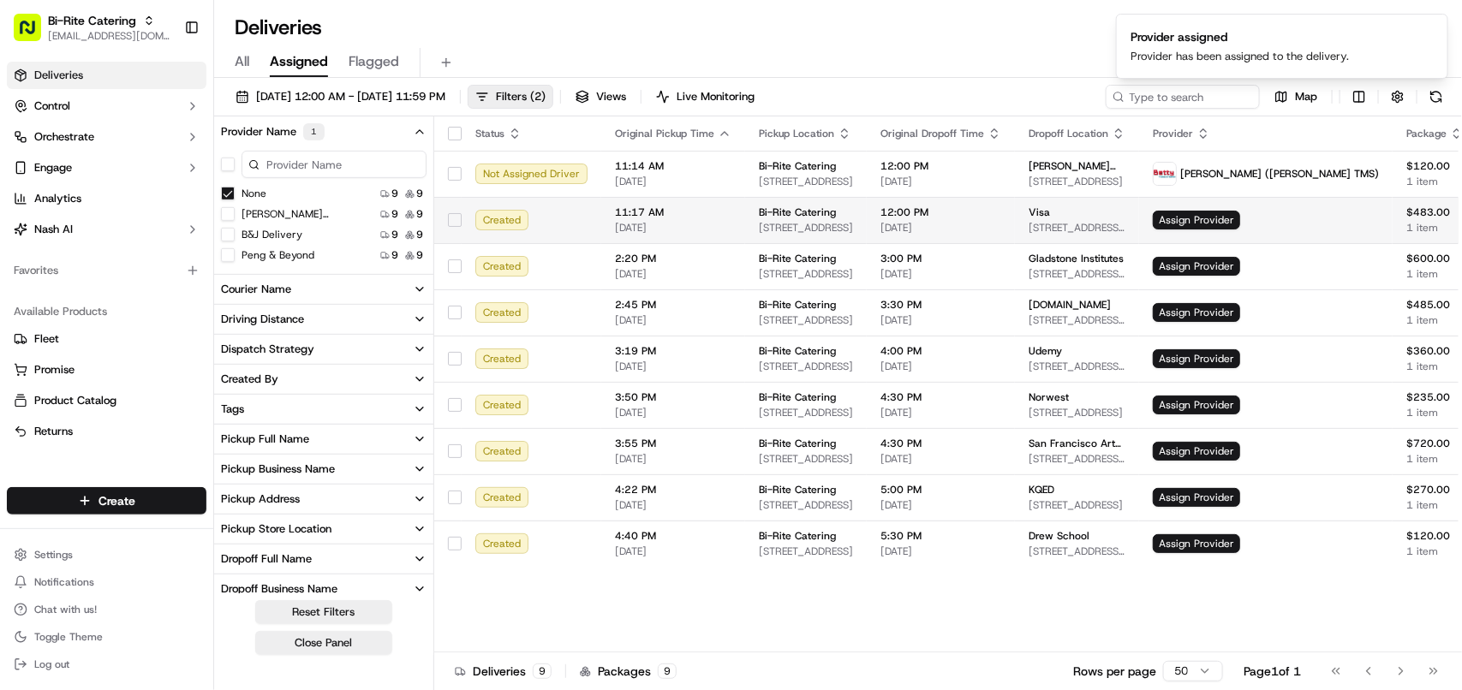
click at [1217, 208] on td "Assign Provider" at bounding box center [1266, 220] width 254 height 46
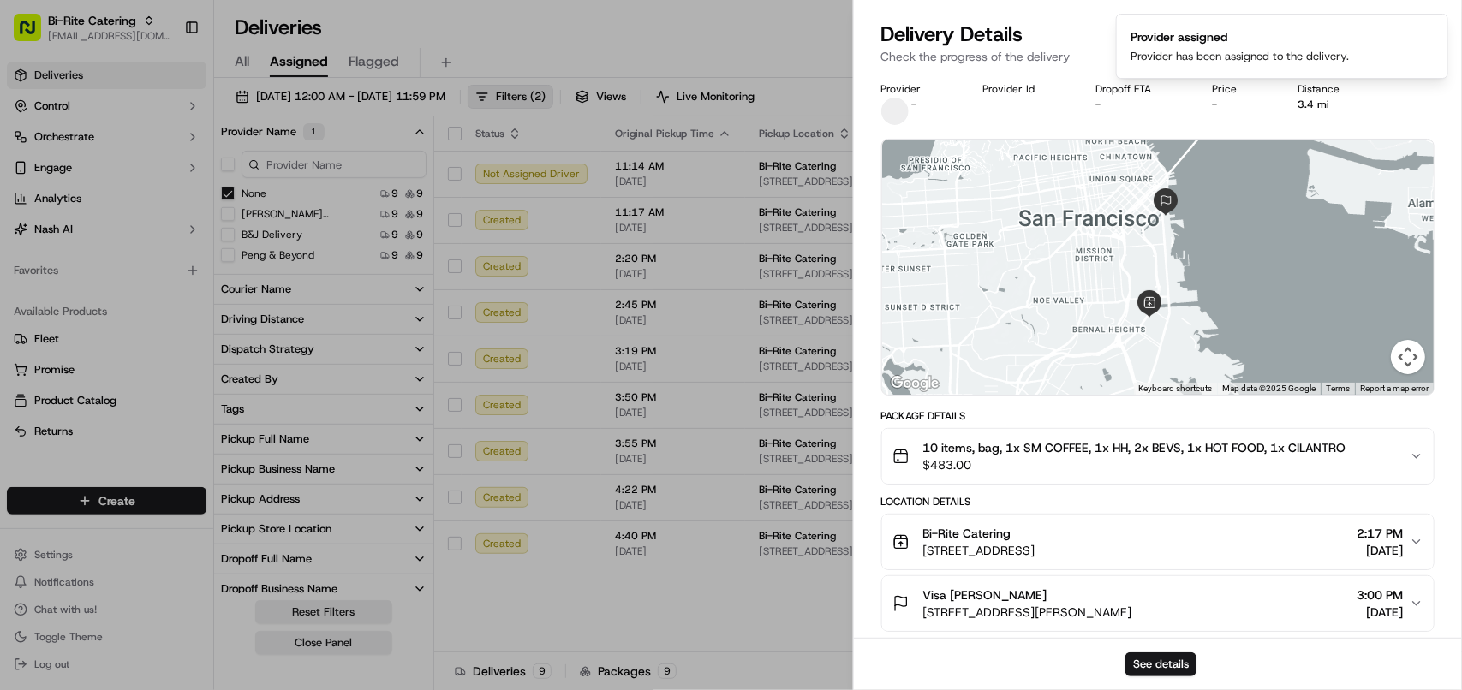
drag, startPoint x: 708, startPoint y: 75, endPoint x: 869, endPoint y: 90, distance: 161.8
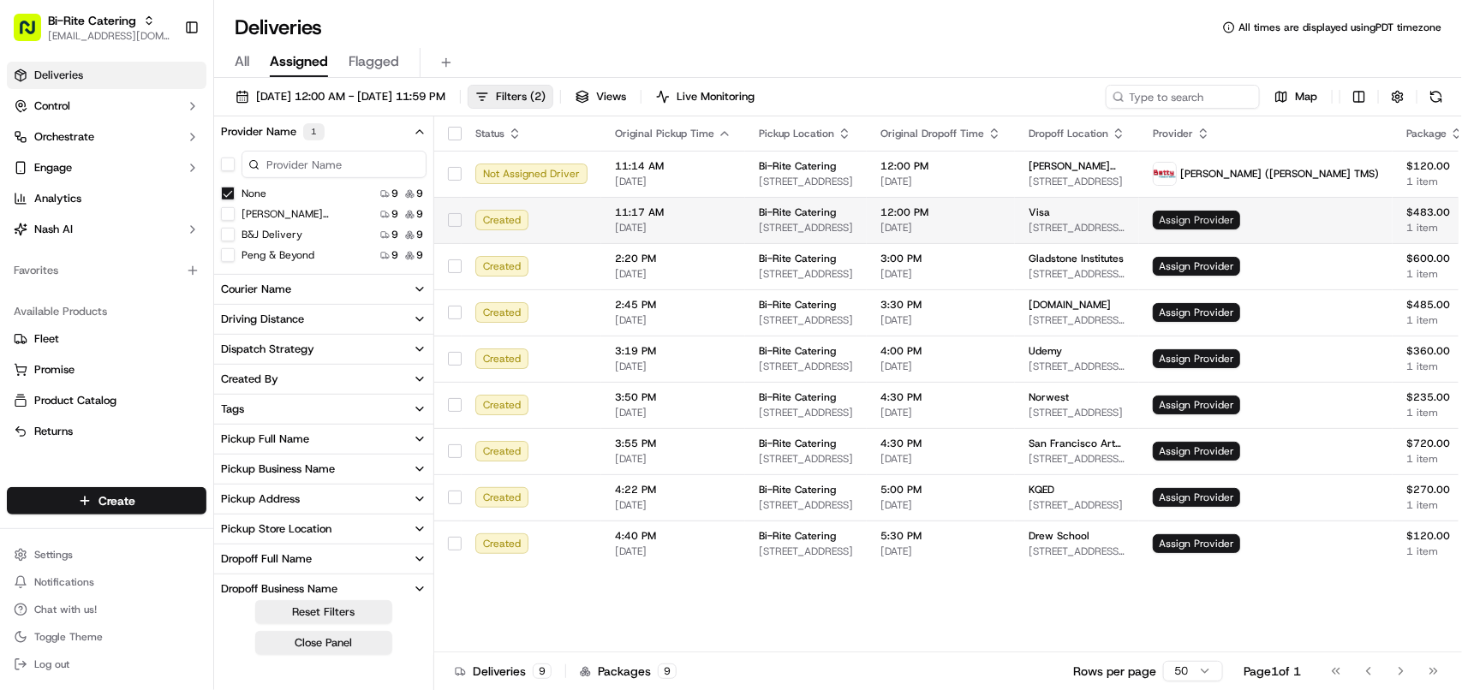
click at [1235, 223] on span "Assign Provider" at bounding box center [1196, 220] width 87 height 19
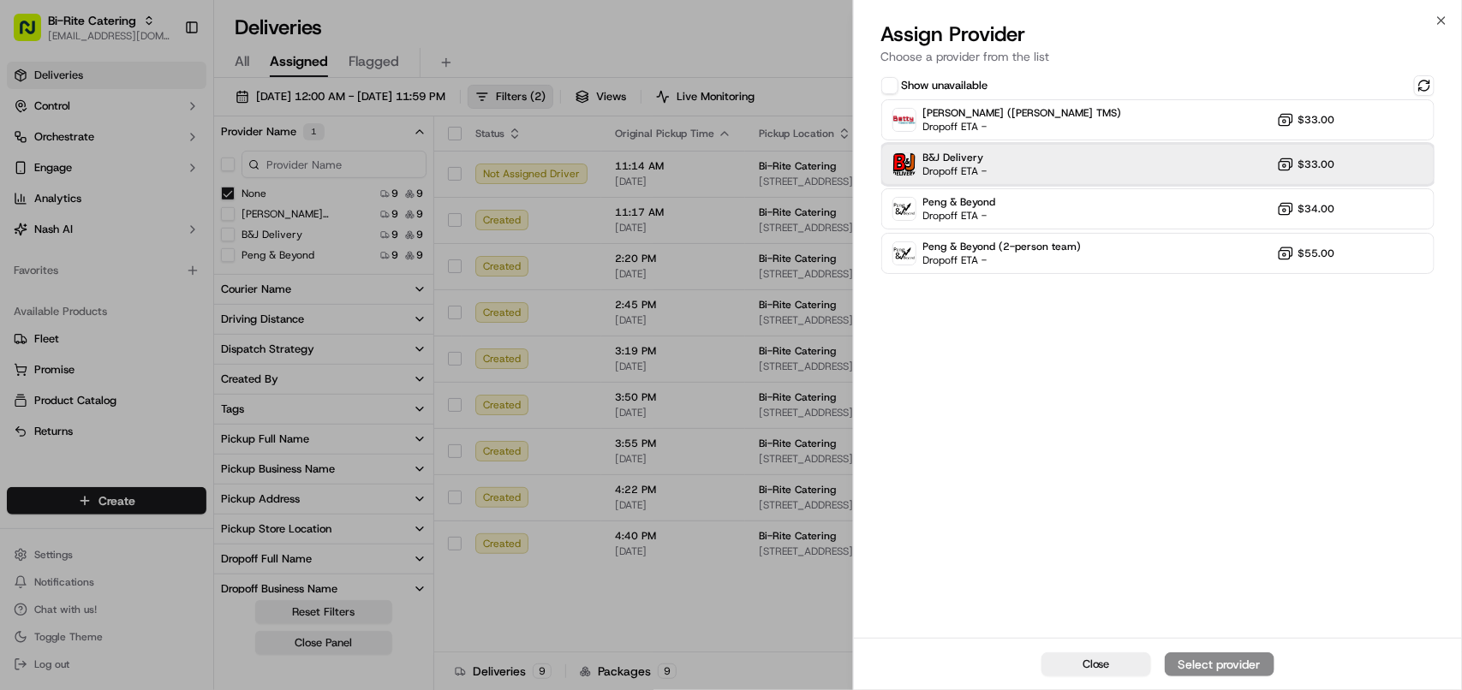
click at [978, 160] on span "B&J Delivery" at bounding box center [955, 158] width 64 height 14
click at [1208, 649] on div "Close Assign Provider" at bounding box center [1158, 664] width 608 height 52
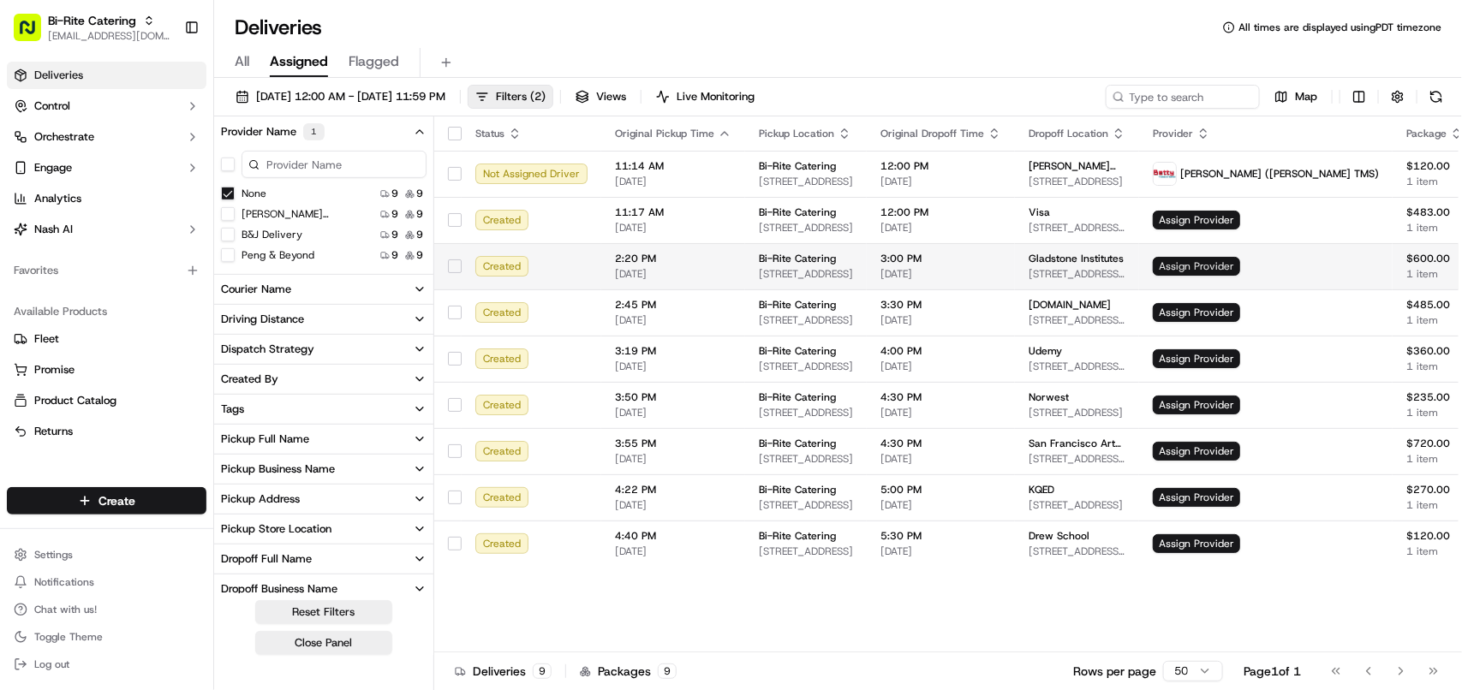
click at [1222, 267] on span "Assign Provider" at bounding box center [1196, 266] width 87 height 19
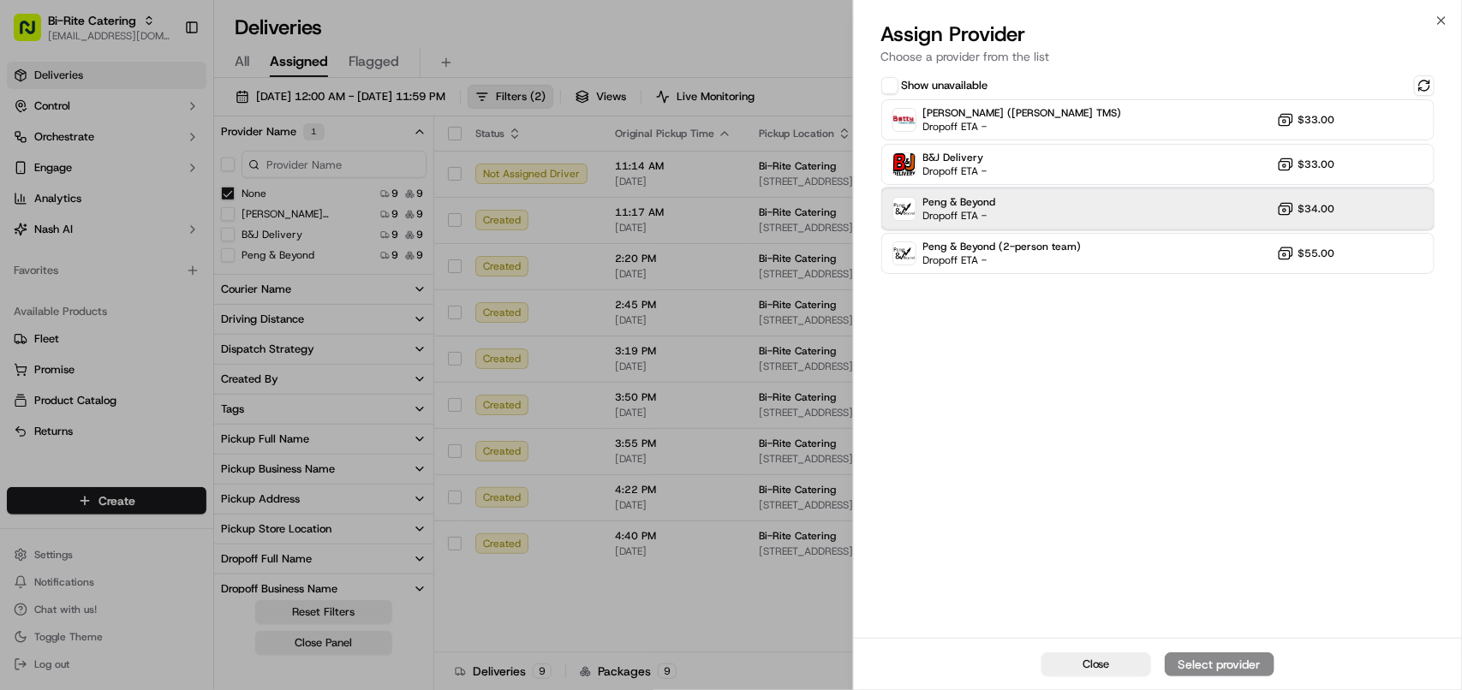
click at [962, 200] on span "Peng & Beyond" at bounding box center [959, 202] width 73 height 14
click at [1217, 654] on button "Assign Provider" at bounding box center [1220, 665] width 110 height 24
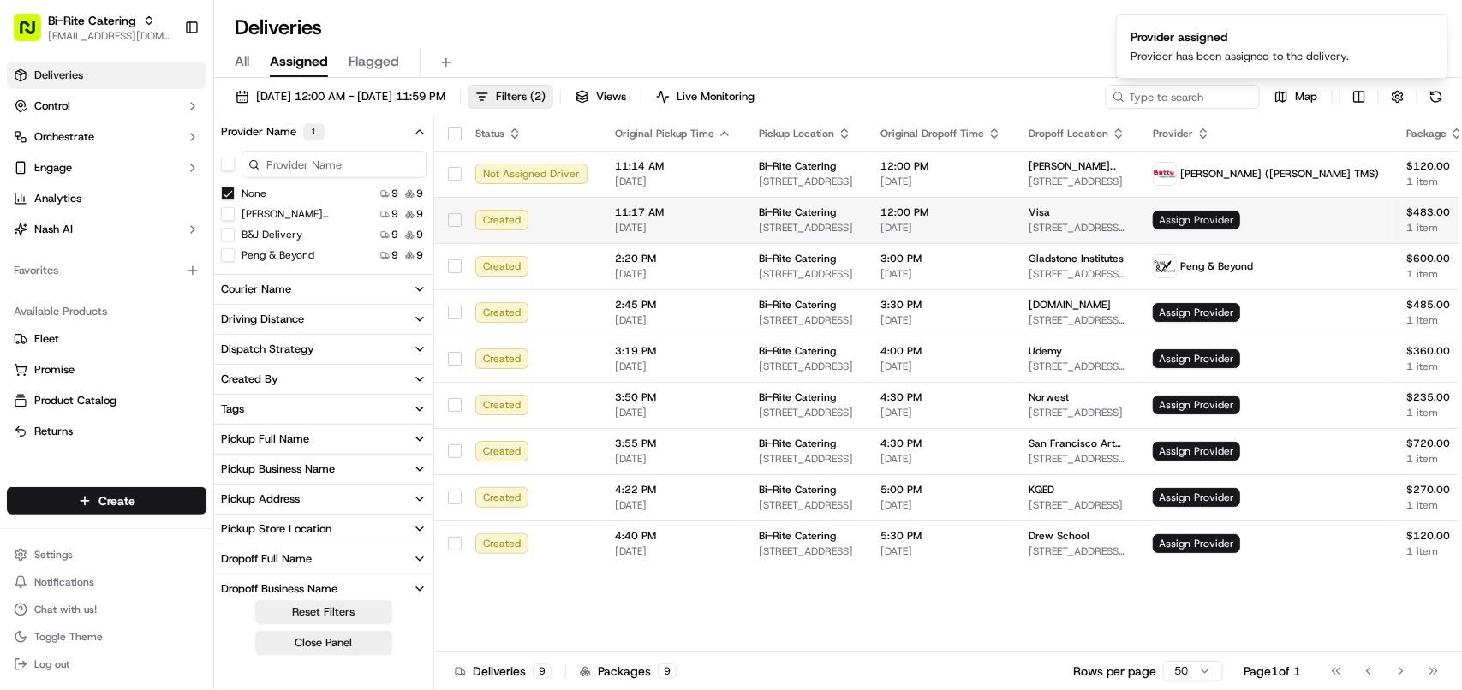
click at [1219, 220] on span "Assign Provider" at bounding box center [1196, 220] width 87 height 19
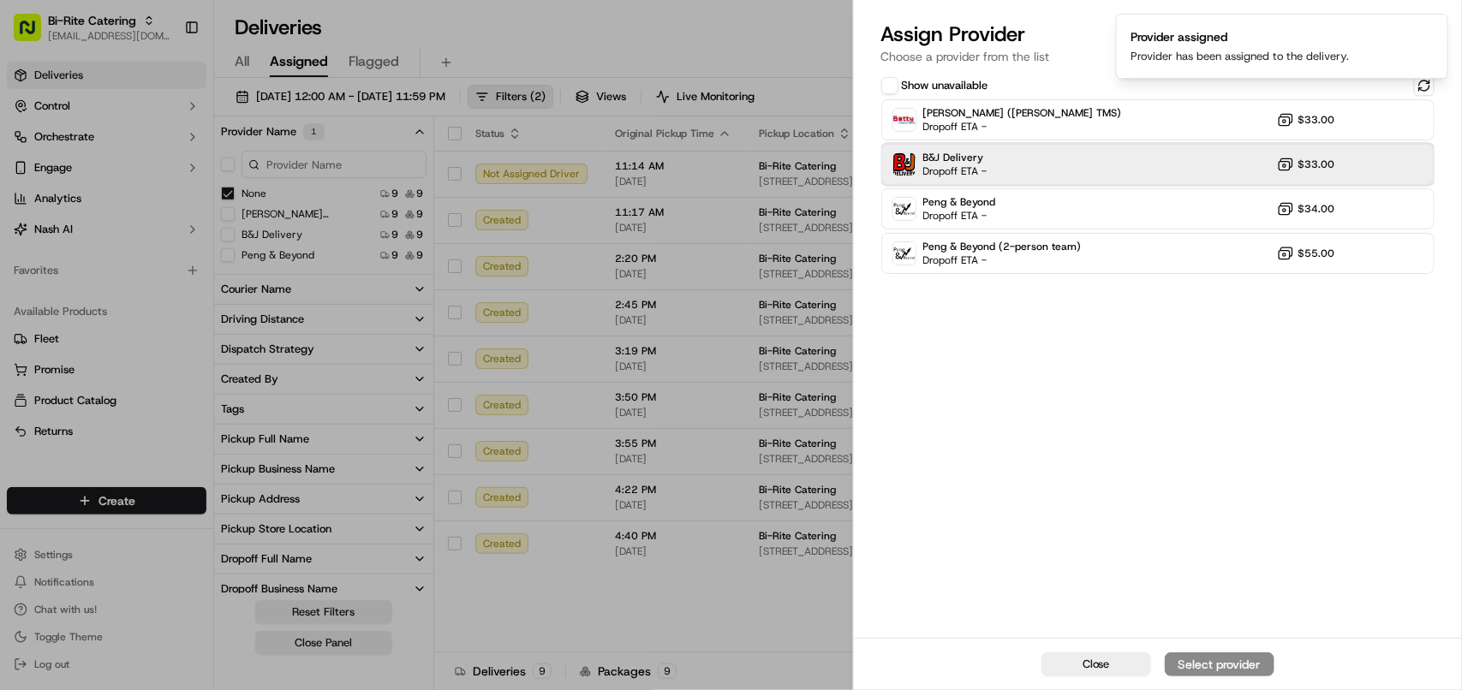
drag, startPoint x: 1003, startPoint y: 173, endPoint x: 1031, endPoint y: 182, distance: 29.0
click at [1001, 173] on div "B&J Delivery Dropoff ETA - $33.00" at bounding box center [1157, 164] width 553 height 41
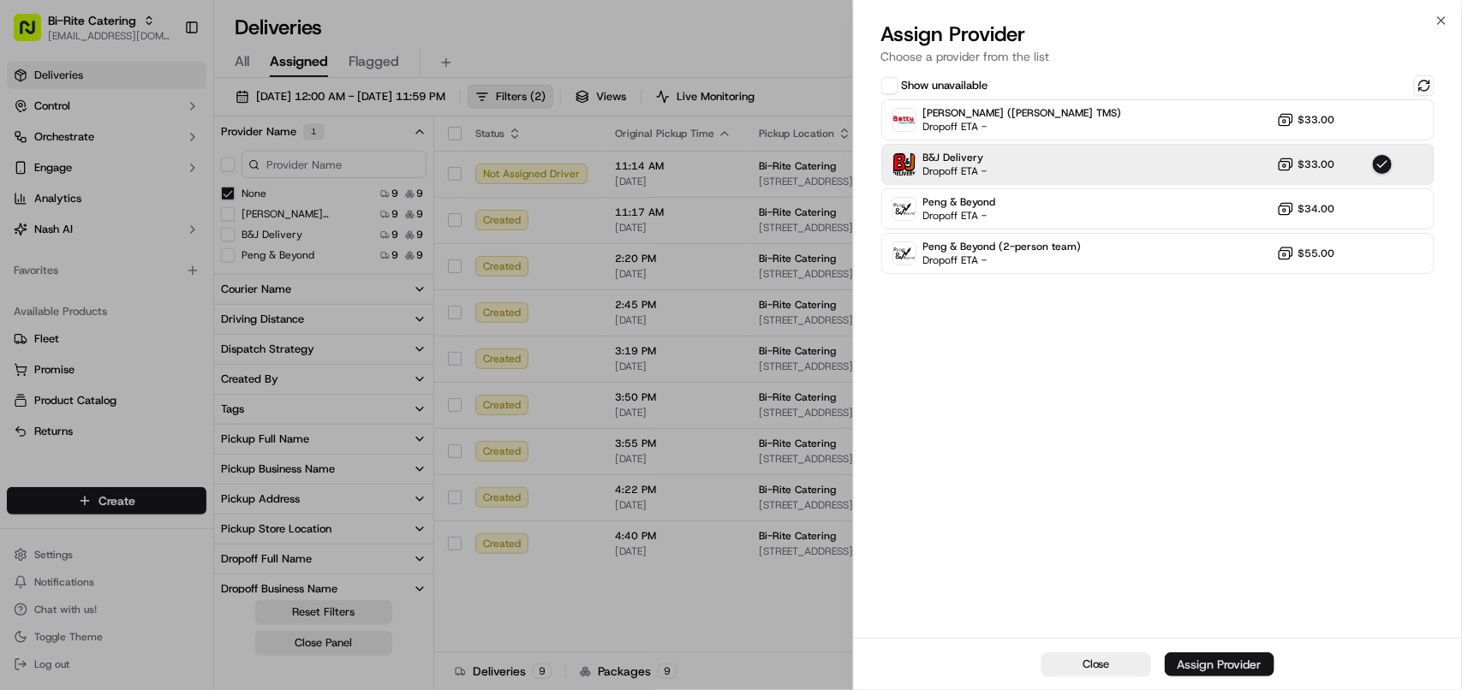
click at [1226, 657] on div "Assign Provider" at bounding box center [1220, 664] width 84 height 17
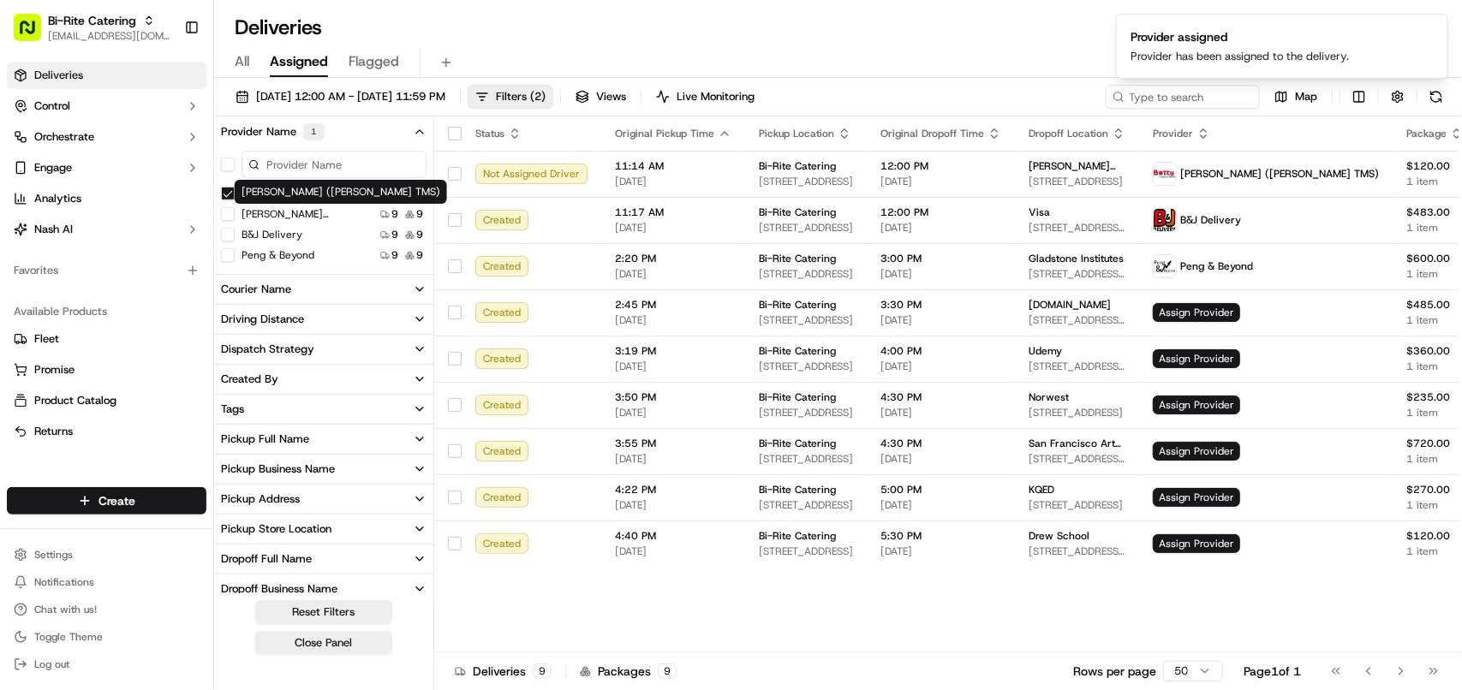
click at [224, 193] on button "None" at bounding box center [228, 194] width 14 height 14
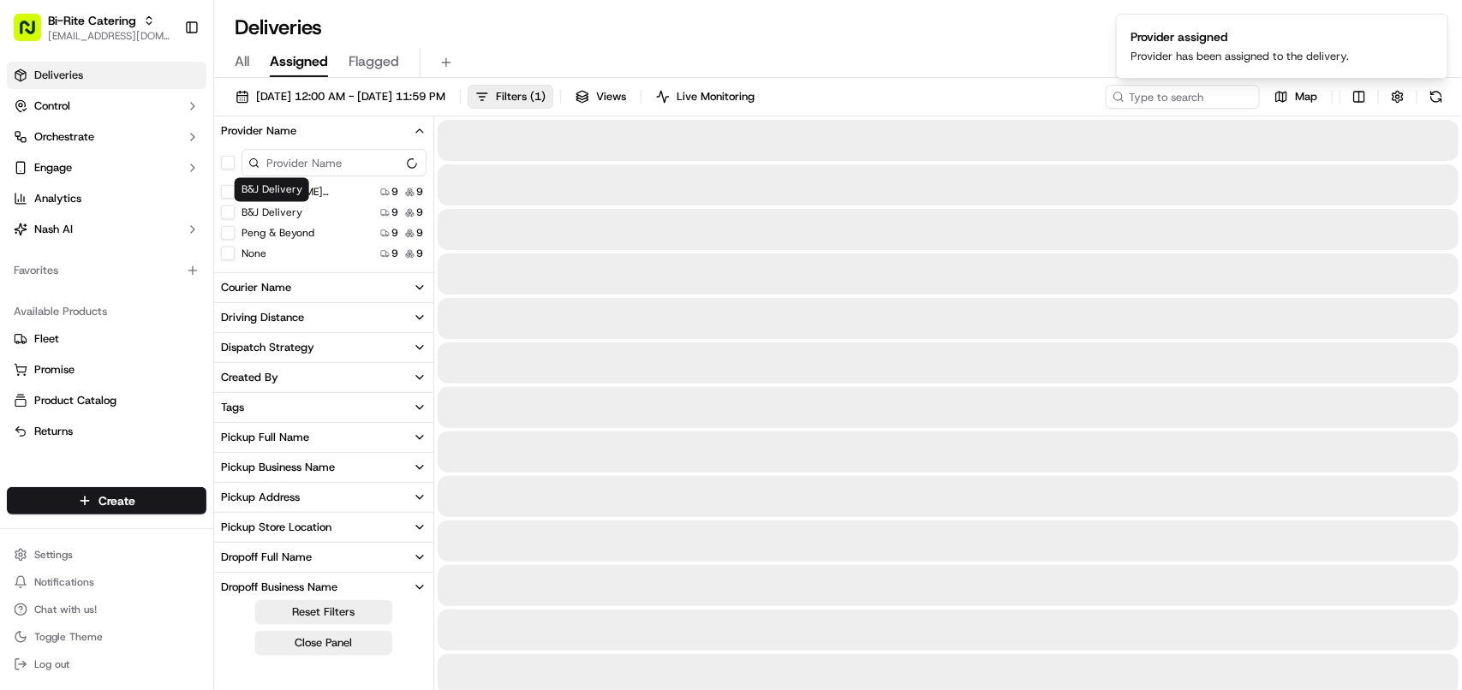
click at [228, 254] on button "None" at bounding box center [228, 254] width 14 height 14
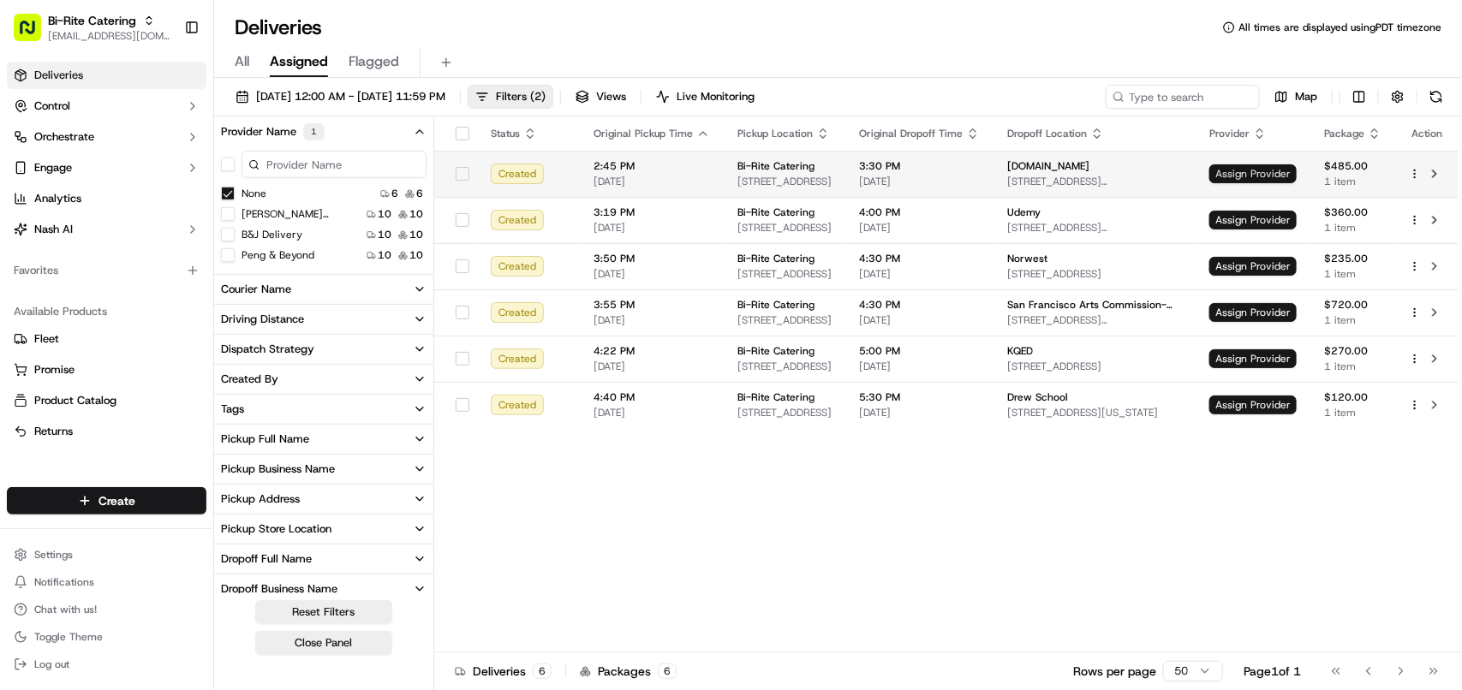
click at [1265, 172] on span "Assign Provider" at bounding box center [1253, 173] width 87 height 19
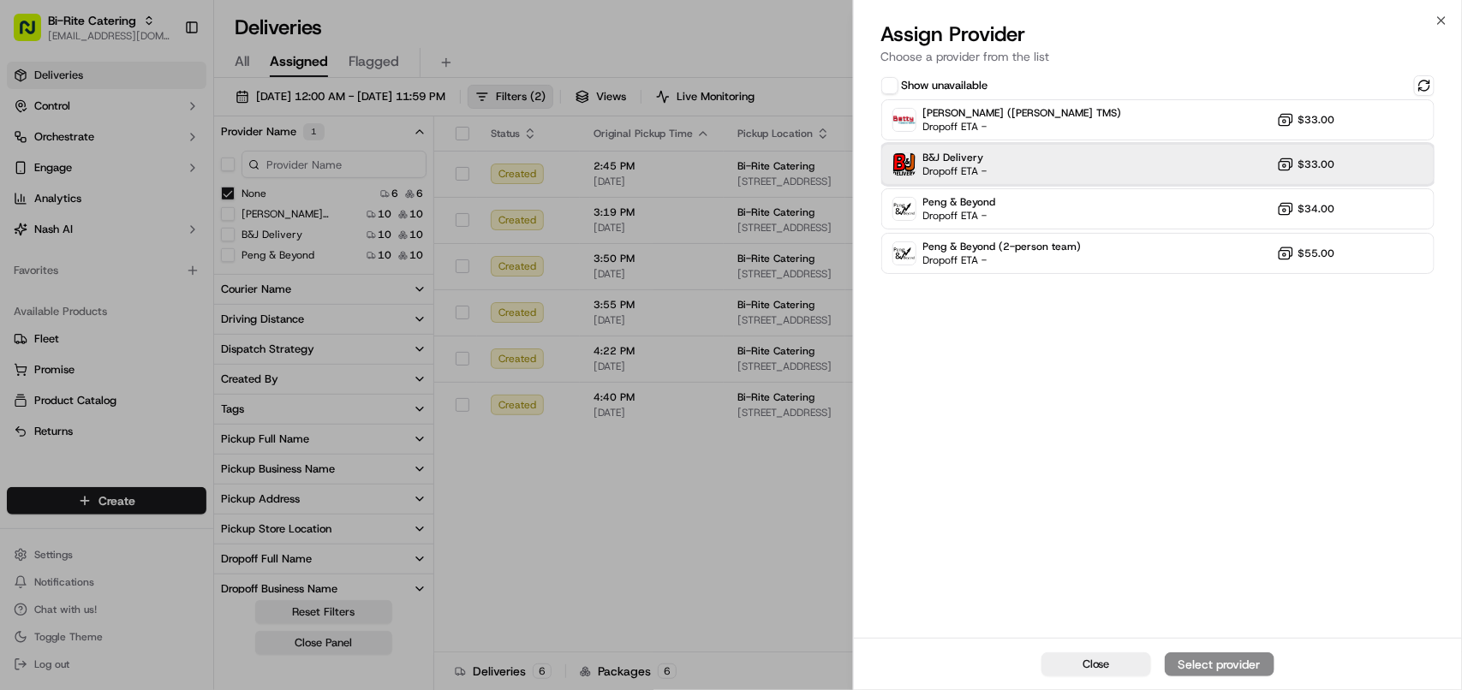
click at [971, 163] on span "B&J Delivery" at bounding box center [955, 158] width 64 height 14
click at [1213, 651] on div "Close Assign Provider" at bounding box center [1158, 664] width 608 height 52
click at [1213, 654] on button "Assign Provider" at bounding box center [1220, 665] width 110 height 24
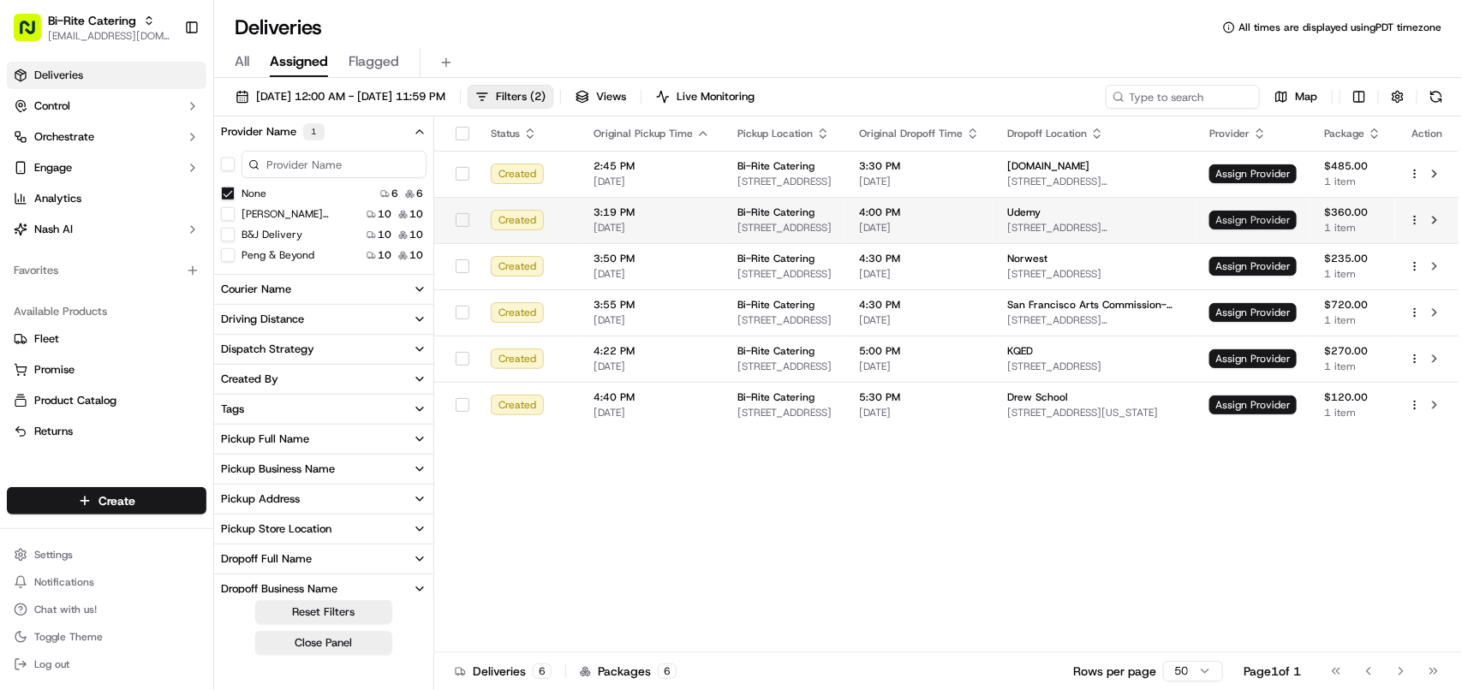
click at [1234, 219] on span "Assign Provider" at bounding box center [1253, 220] width 87 height 19
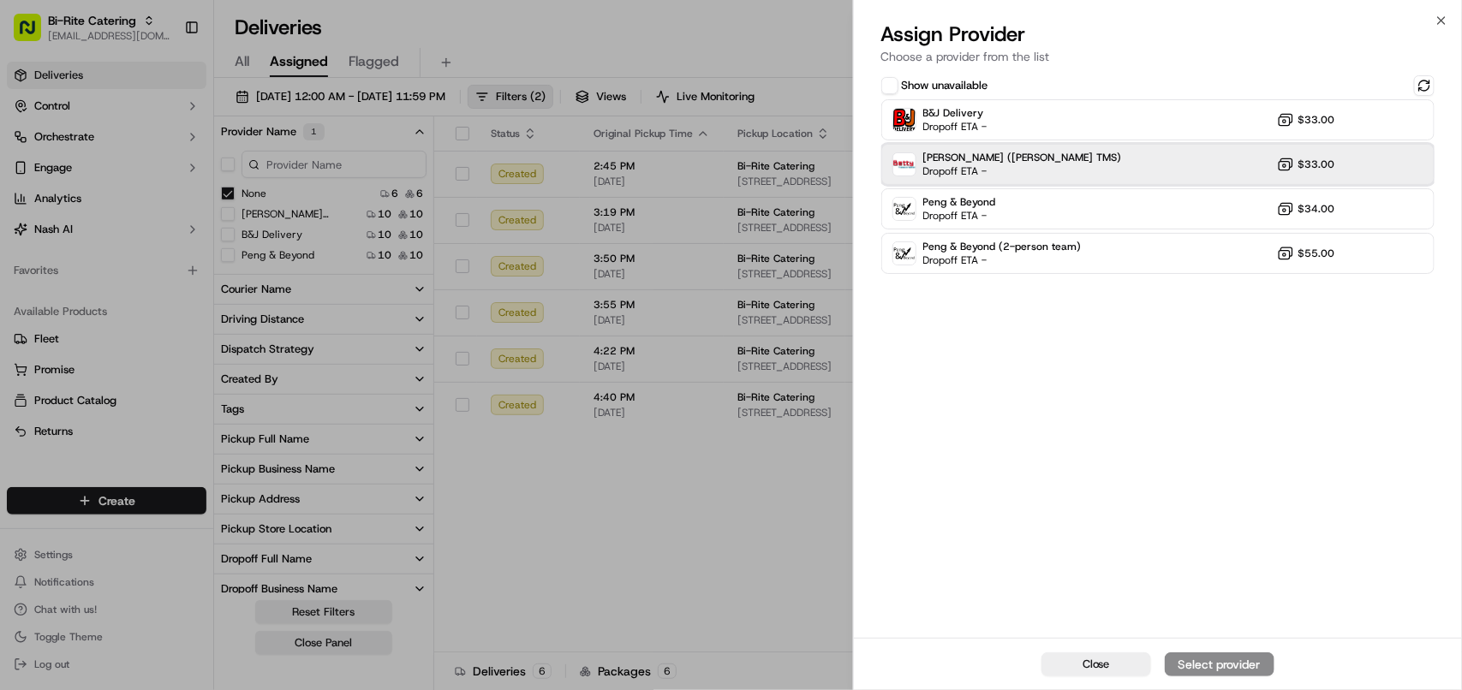
click at [952, 164] on span "Dropoff ETA -" at bounding box center [983, 171] width 120 height 14
click at [1192, 655] on button "Assign Provider" at bounding box center [1220, 665] width 110 height 24
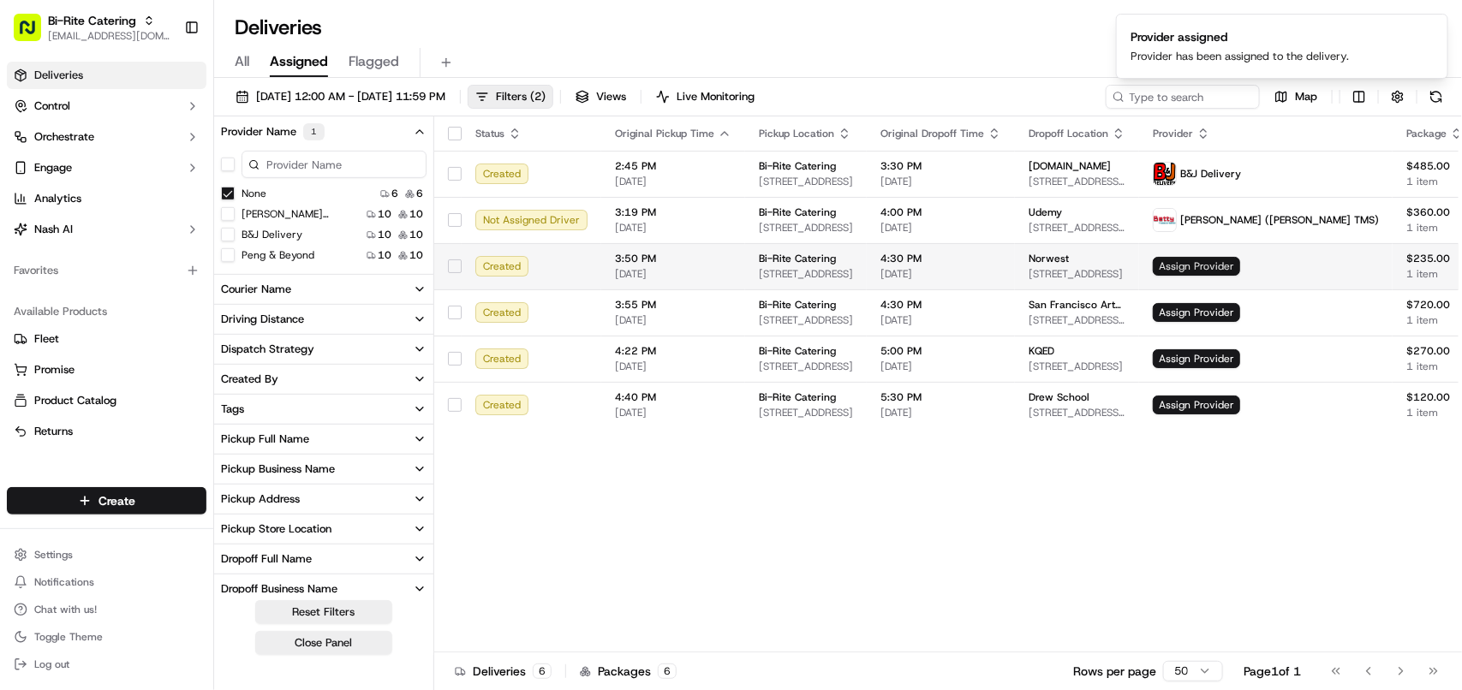
click at [1240, 264] on span "Assign Provider" at bounding box center [1196, 266] width 87 height 19
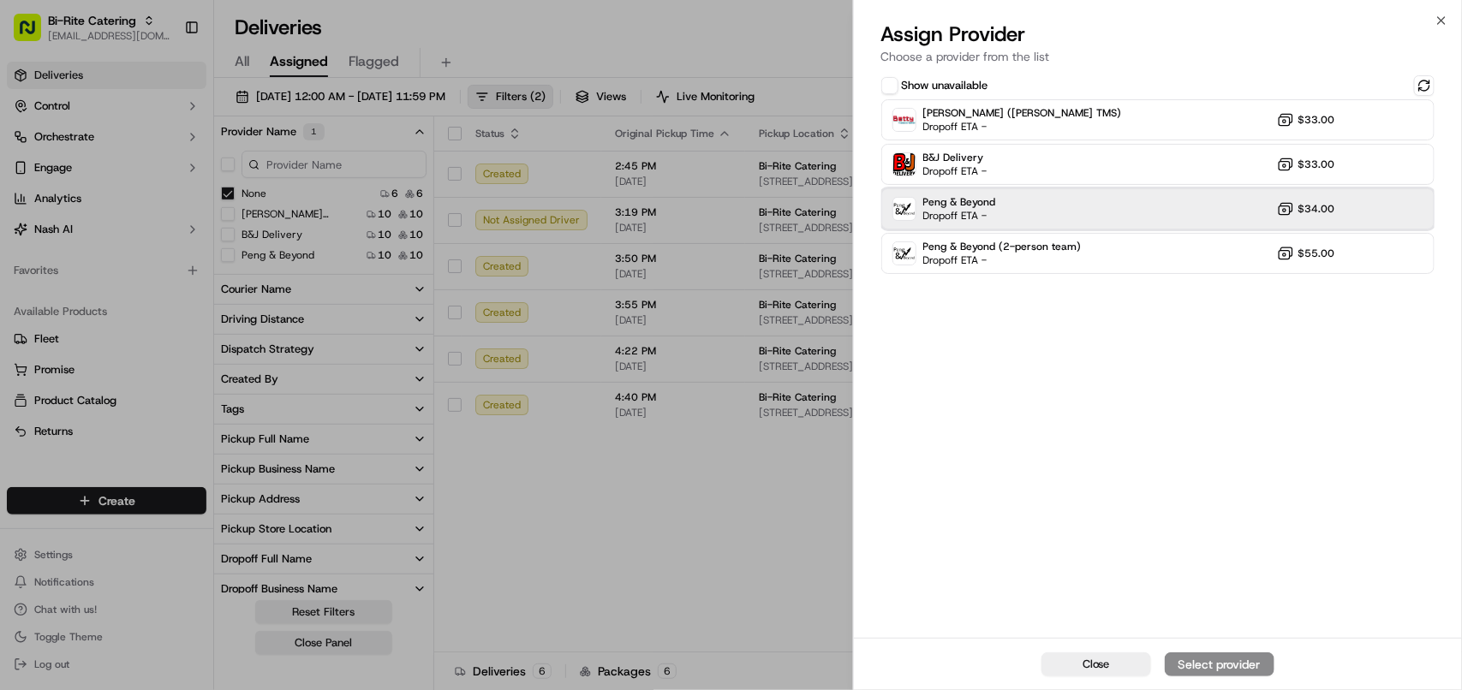
click at [1004, 211] on div "Peng & Beyond Dropoff ETA - $34.00" at bounding box center [1157, 208] width 553 height 41
click at [1239, 655] on button "Assign Provider" at bounding box center [1220, 665] width 110 height 24
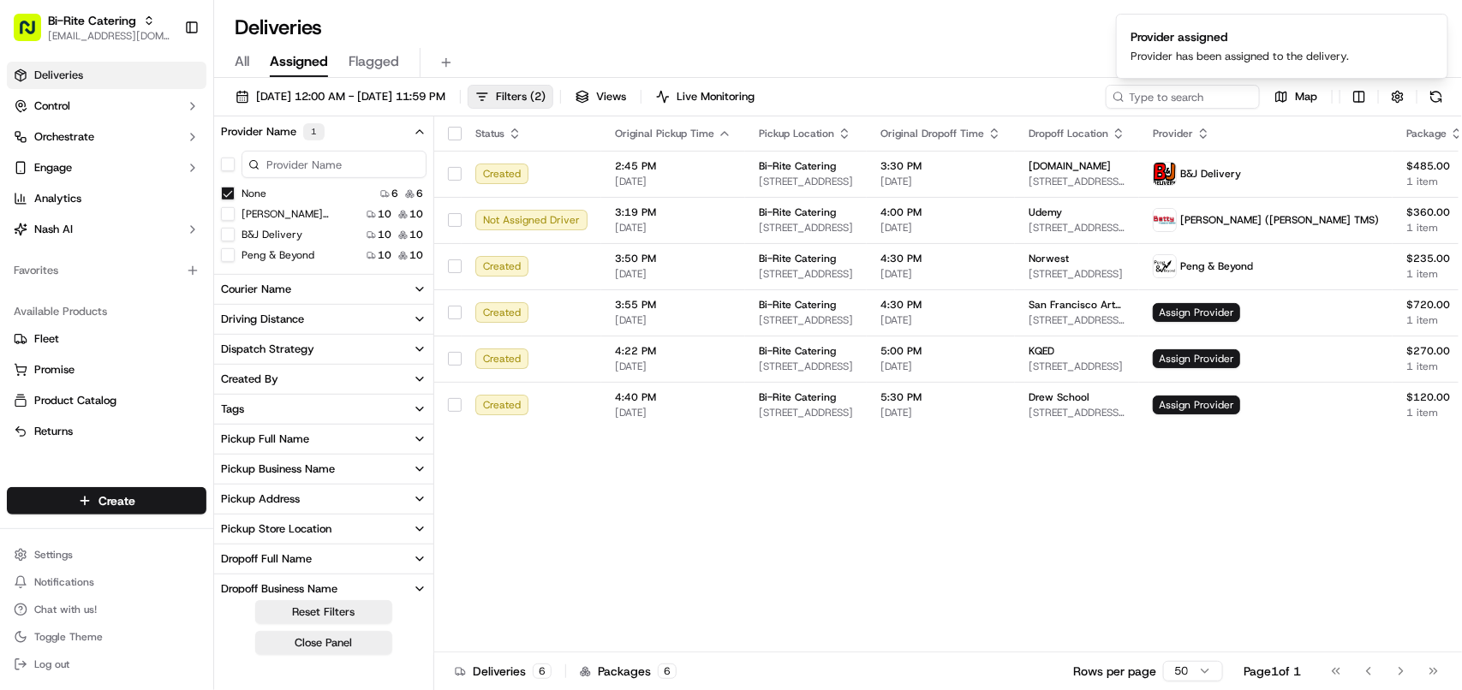
click at [225, 195] on button "None" at bounding box center [228, 194] width 14 height 14
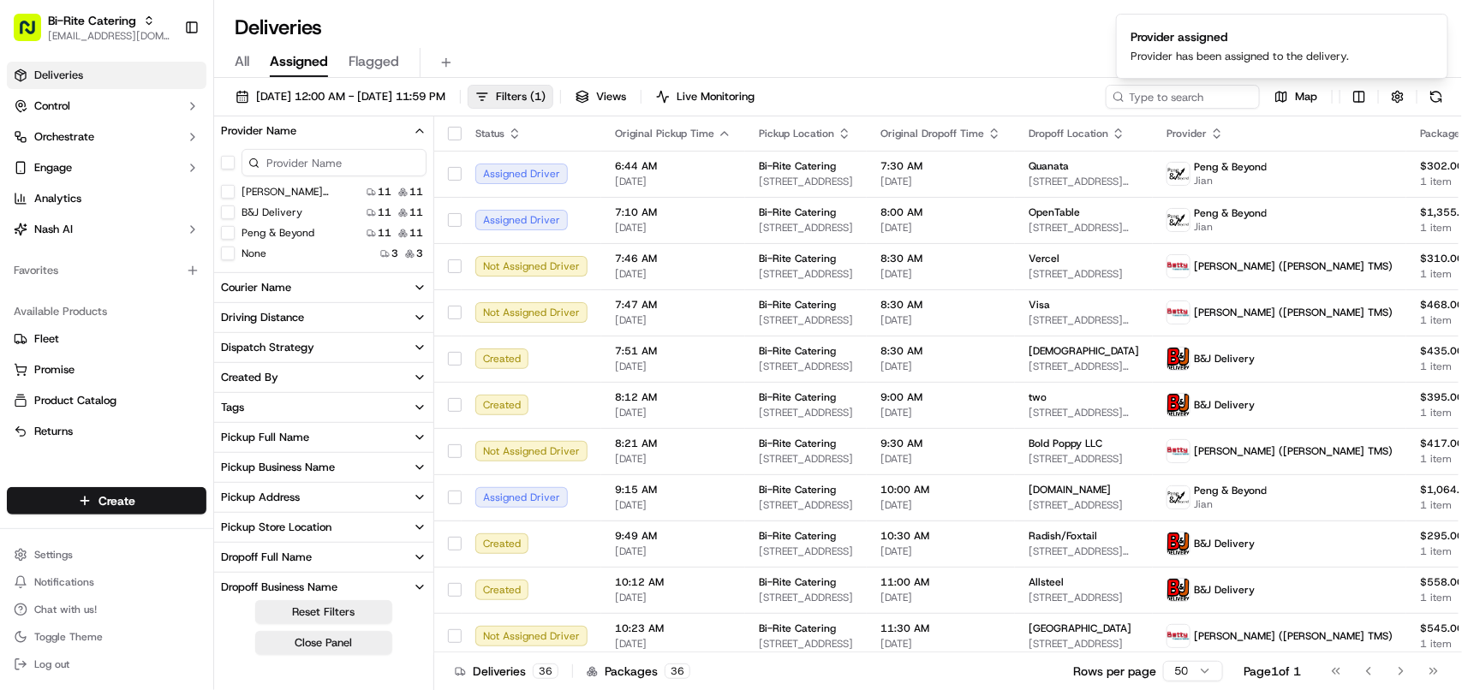
click at [221, 254] on button "None" at bounding box center [228, 254] width 14 height 14
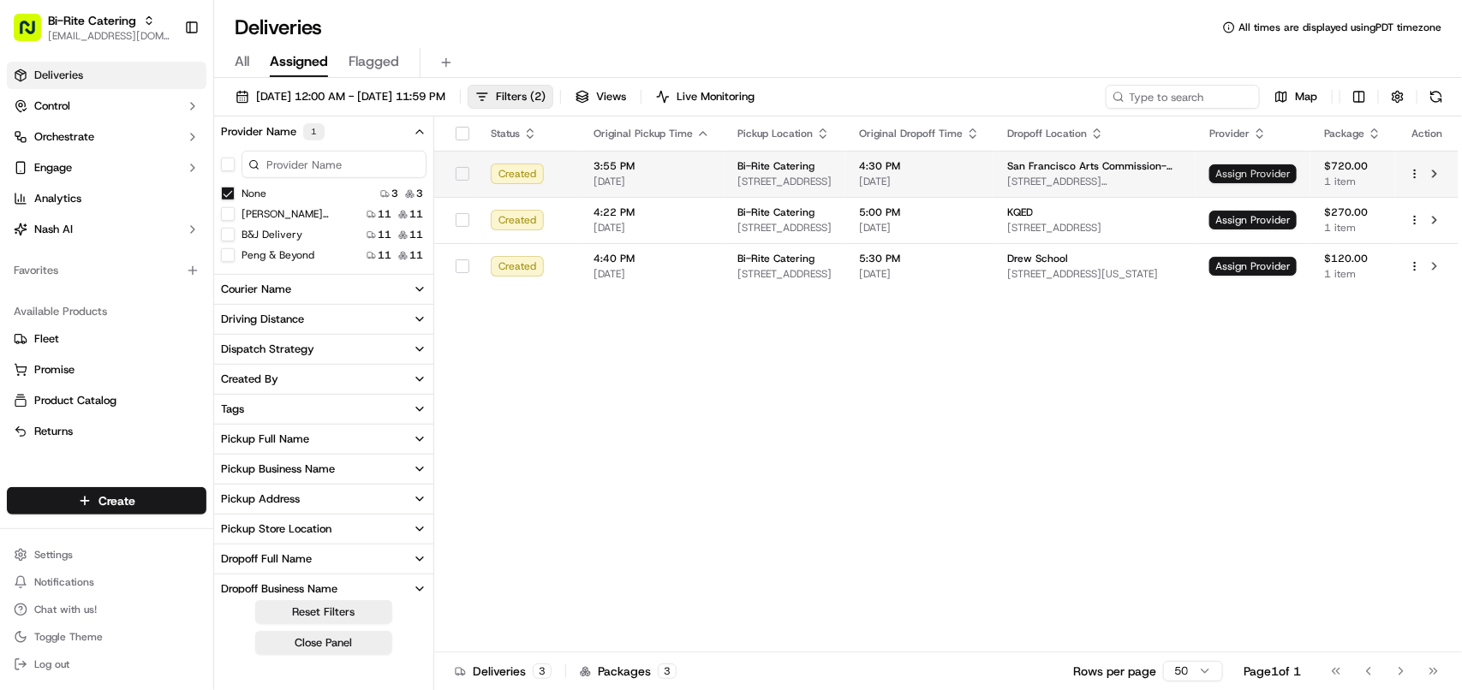
click at [1269, 177] on span "Assign Provider" at bounding box center [1253, 173] width 87 height 19
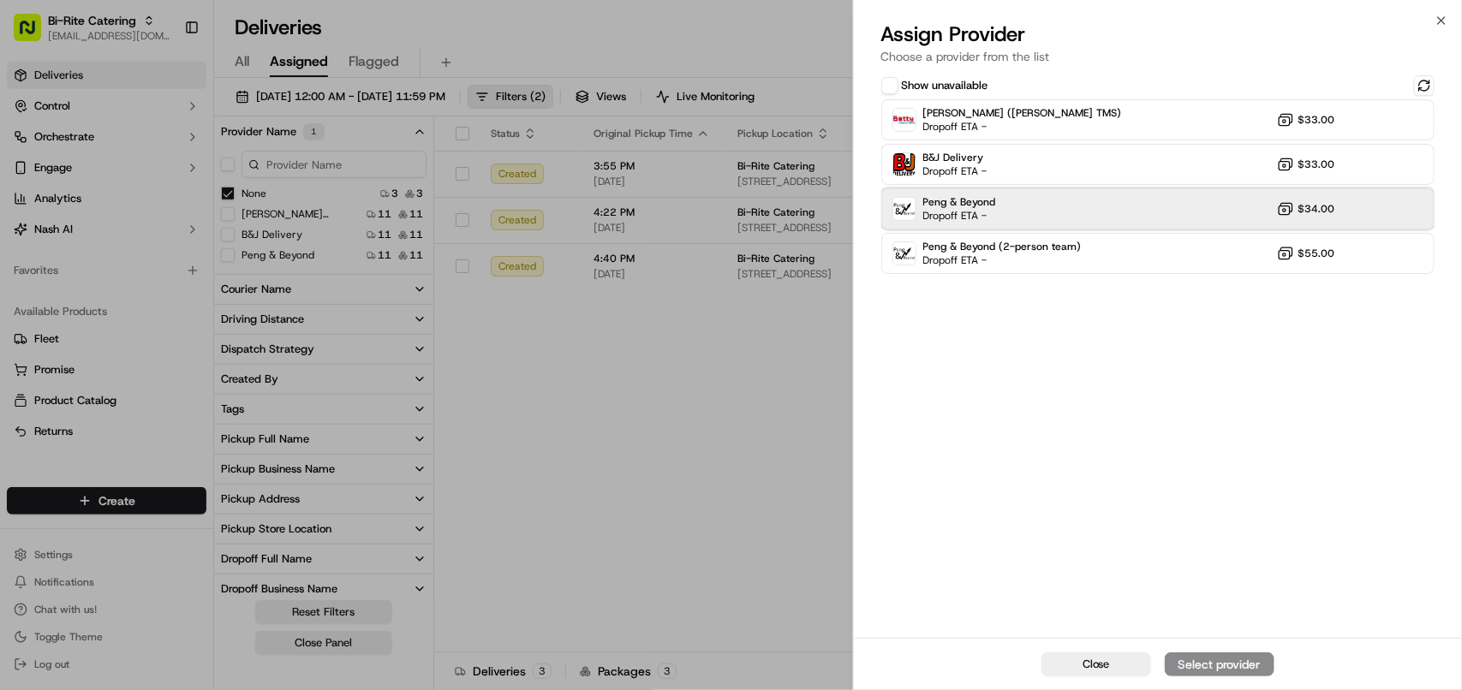
click at [1082, 211] on div "Peng & Beyond Dropoff ETA - $34.00" at bounding box center [1157, 208] width 553 height 41
drag, startPoint x: 1185, startPoint y: 656, endPoint x: 1169, endPoint y: 647, distance: 18.1
click at [1185, 655] on button "Assign Provider" at bounding box center [1220, 665] width 110 height 24
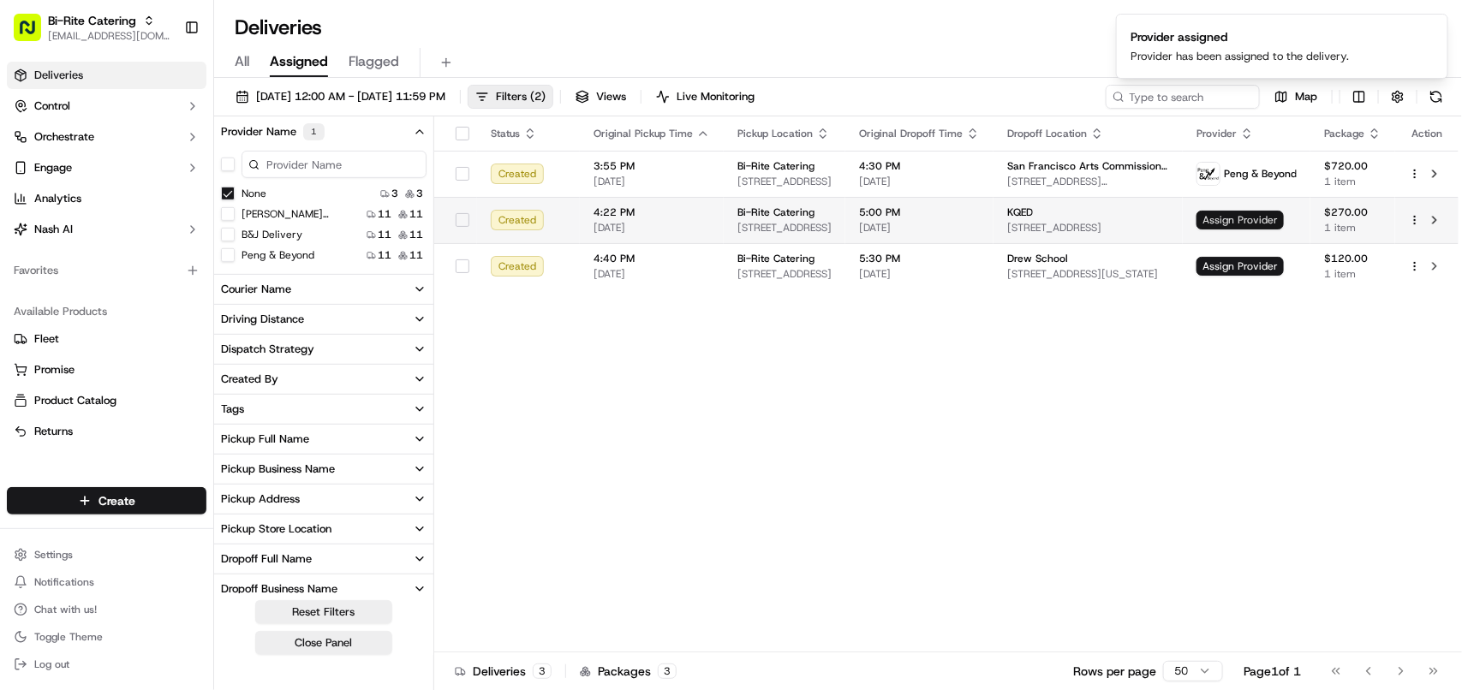
click at [1251, 214] on span "Assign Provider" at bounding box center [1240, 220] width 87 height 19
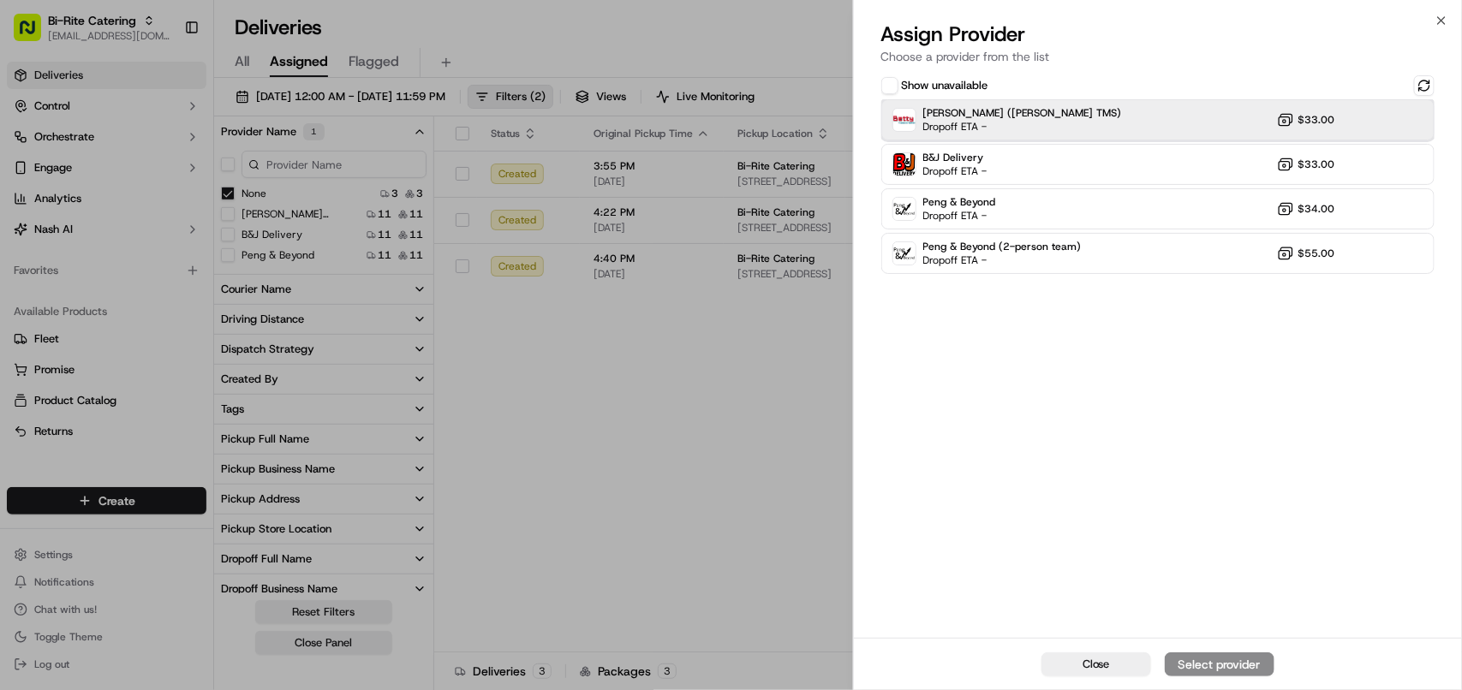
click at [999, 120] on span "Dropoff ETA -" at bounding box center [983, 127] width 120 height 14
click at [1193, 653] on button "Assign Provider" at bounding box center [1220, 665] width 110 height 24
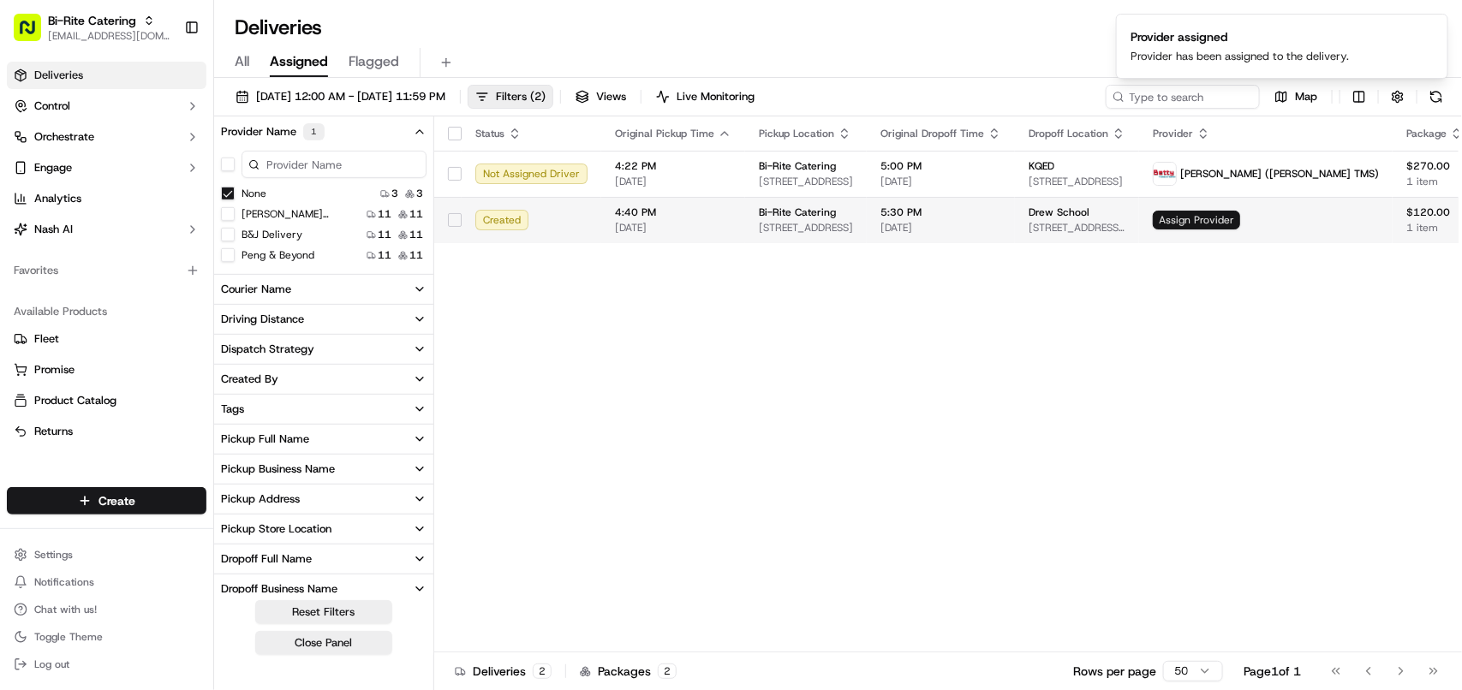
click at [1234, 223] on span "Assign Provider" at bounding box center [1196, 220] width 87 height 19
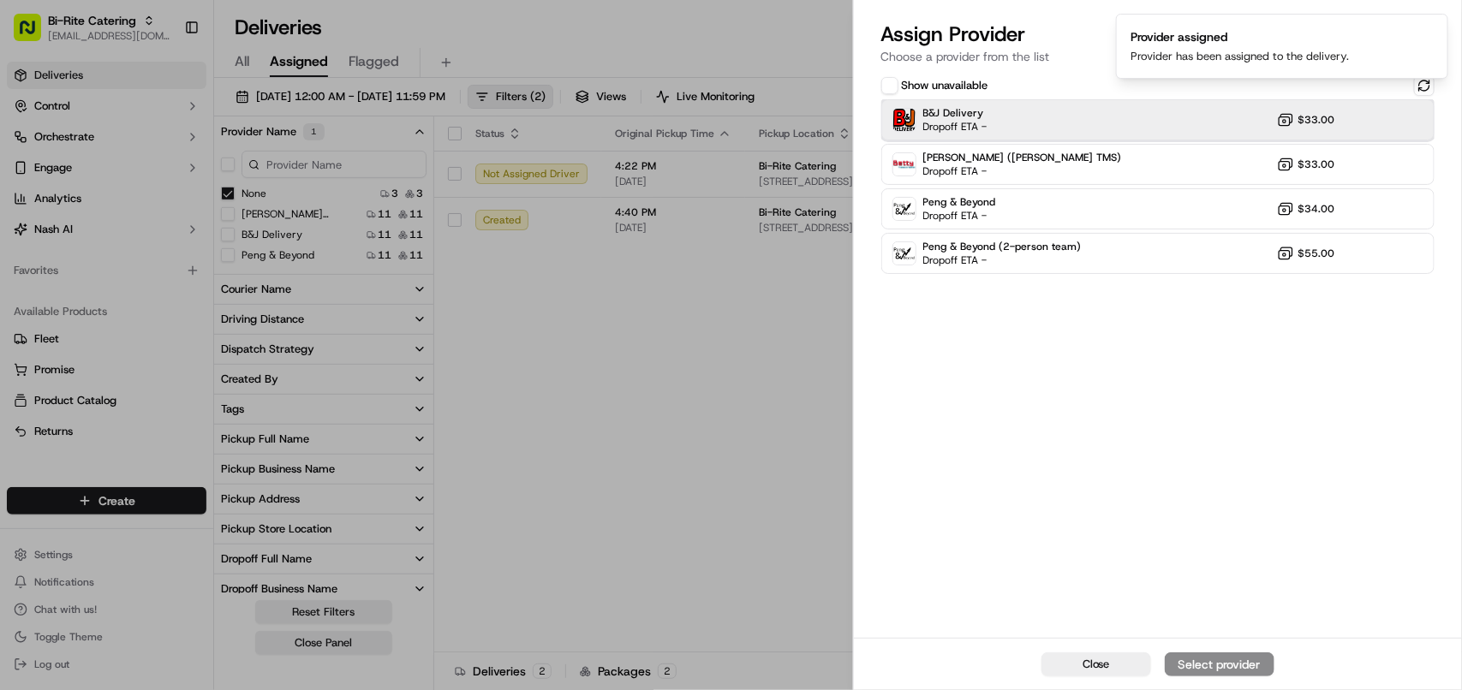
drag, startPoint x: 1018, startPoint y: 131, endPoint x: 1036, endPoint y: 172, distance: 45.2
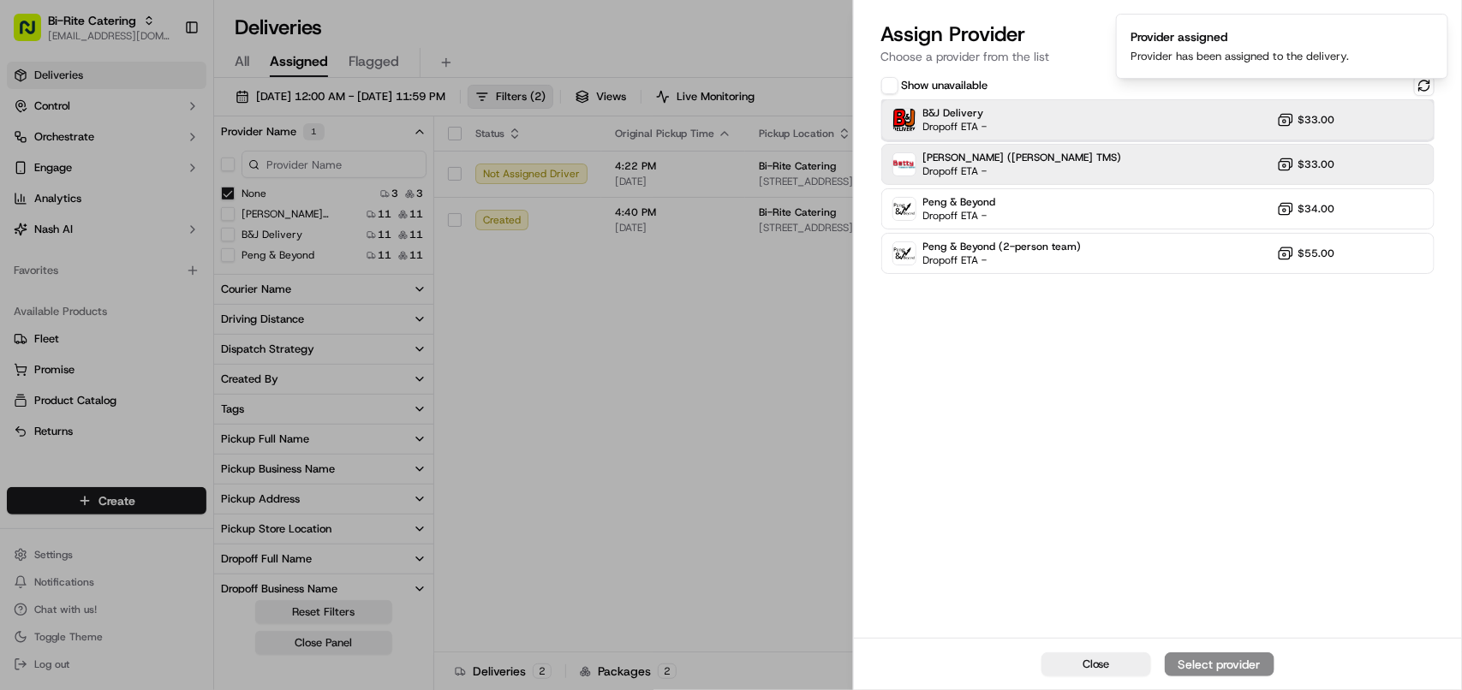
click at [1018, 130] on div "B&J Delivery Dropoff ETA - $33.00" at bounding box center [1157, 119] width 553 height 41
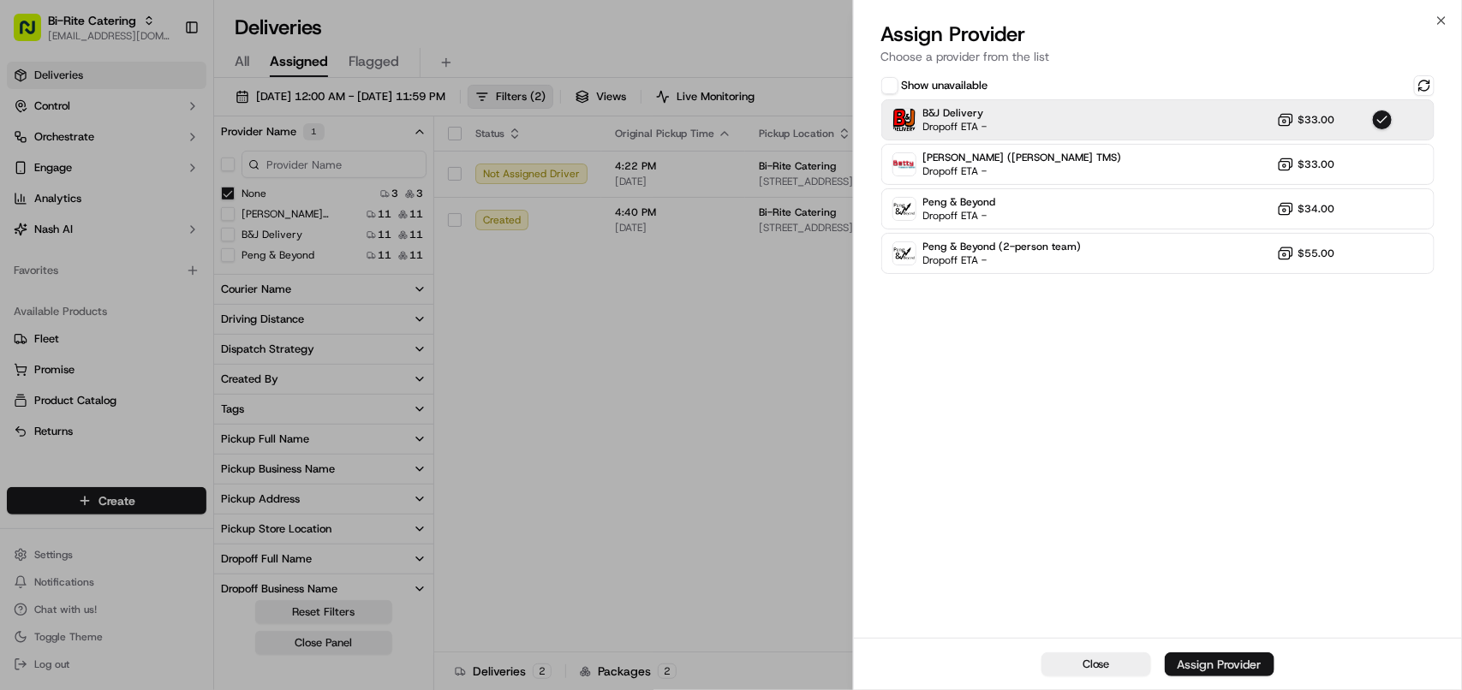
click at [1215, 654] on button "Assign Provider" at bounding box center [1220, 665] width 110 height 24
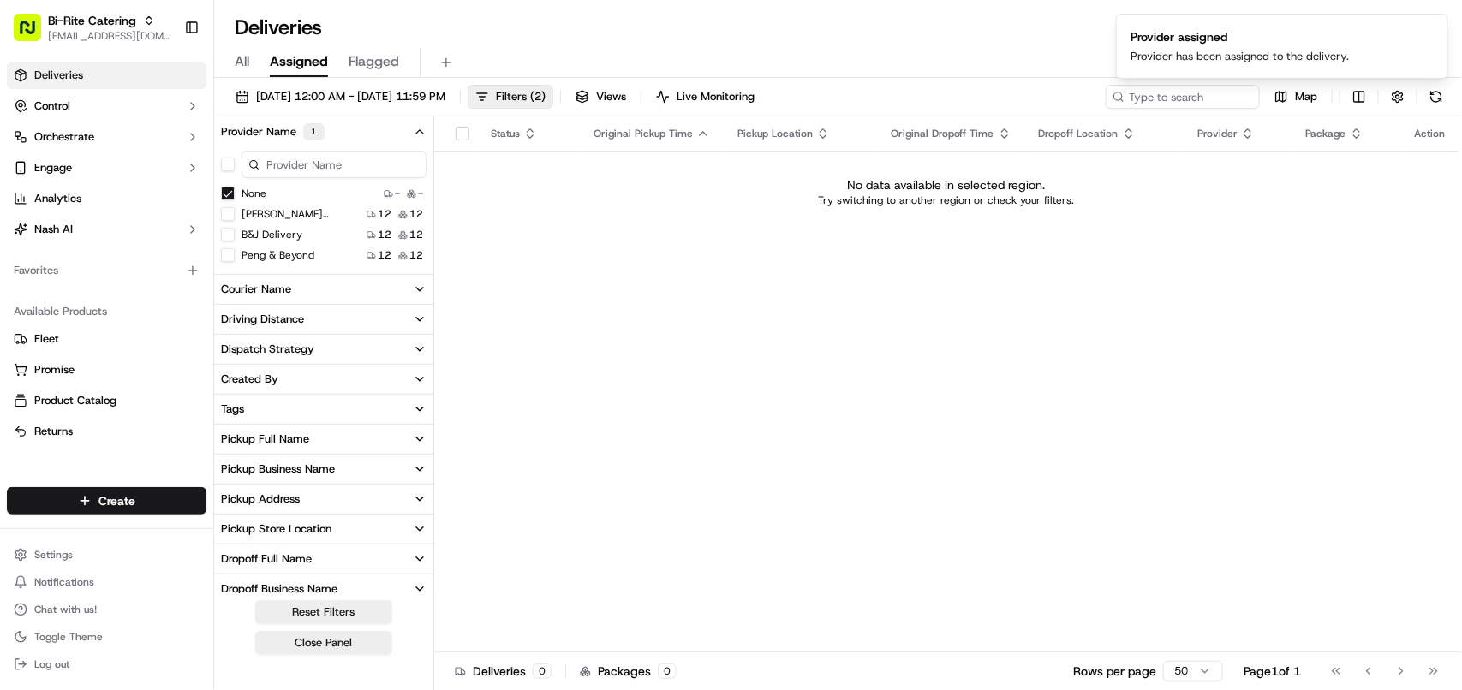
click at [228, 191] on button "None" at bounding box center [228, 194] width 14 height 14
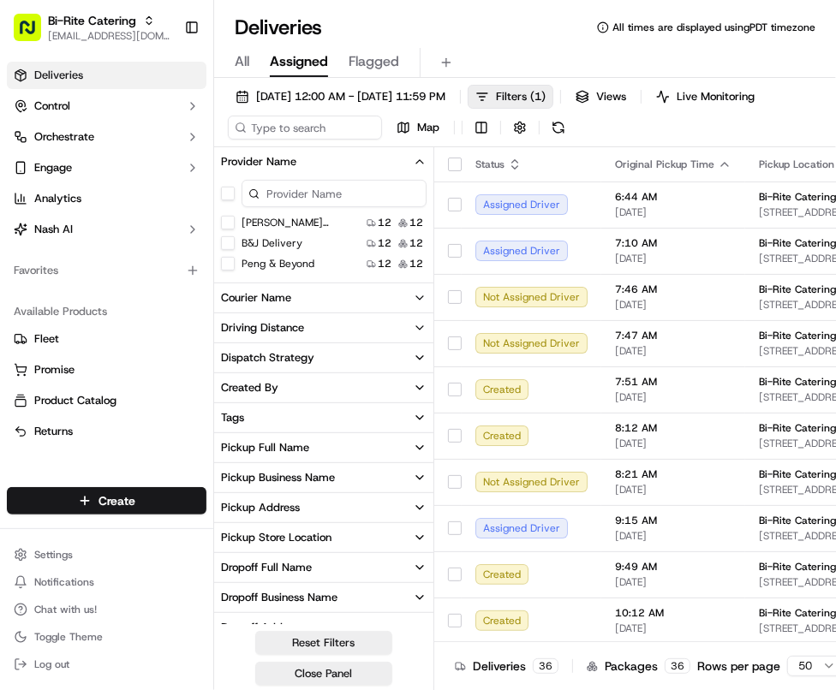
type TMS\) "on"
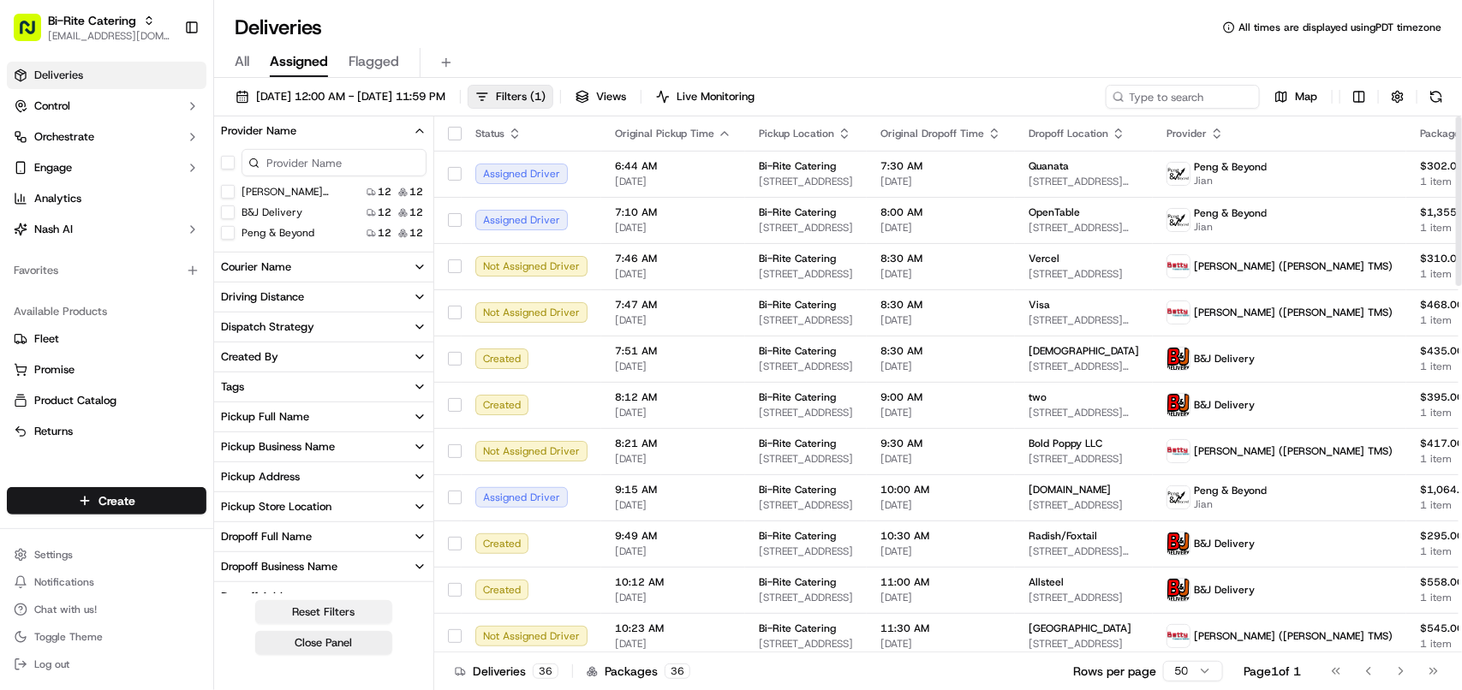
click at [300, 612] on button "Reset Filters" at bounding box center [323, 612] width 137 height 24
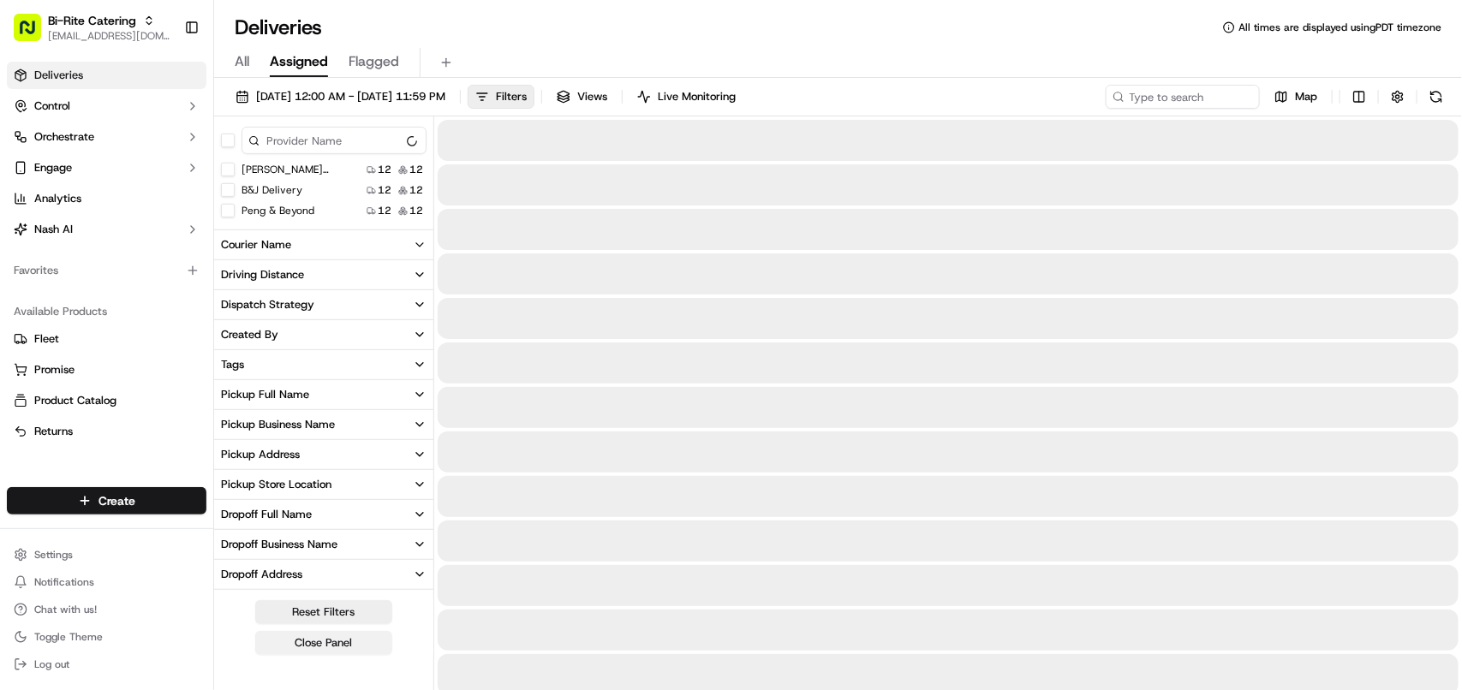
scroll to position [298, 0]
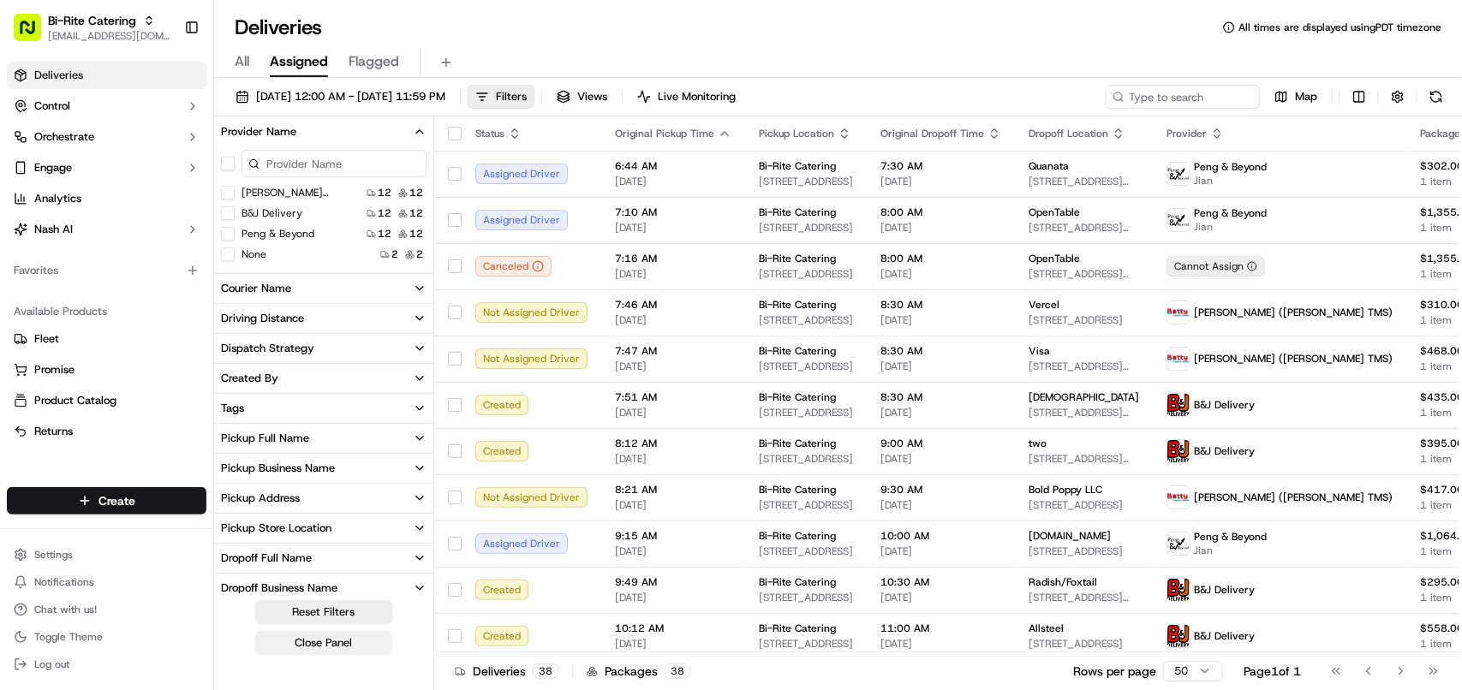
click at [341, 641] on button "Close Panel" at bounding box center [323, 643] width 137 height 24
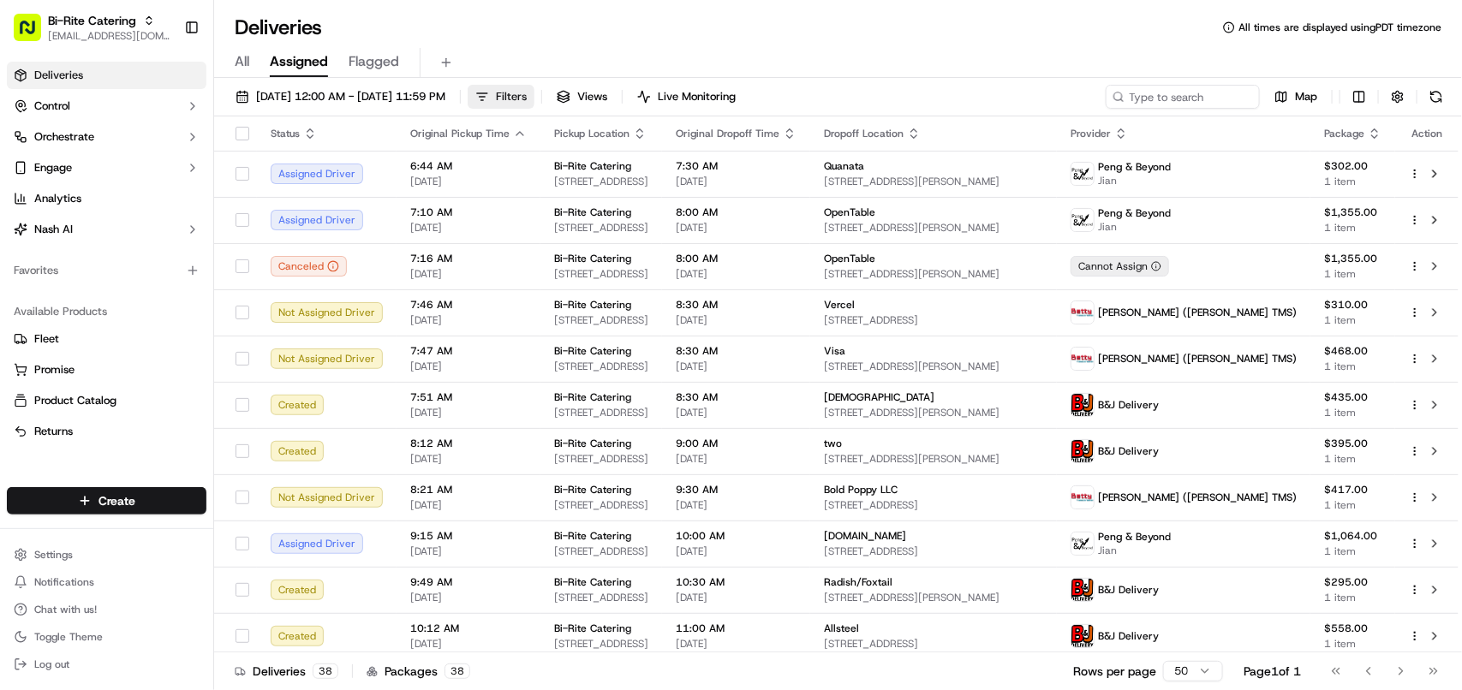
click at [527, 92] on span "Filters" at bounding box center [511, 96] width 31 height 15
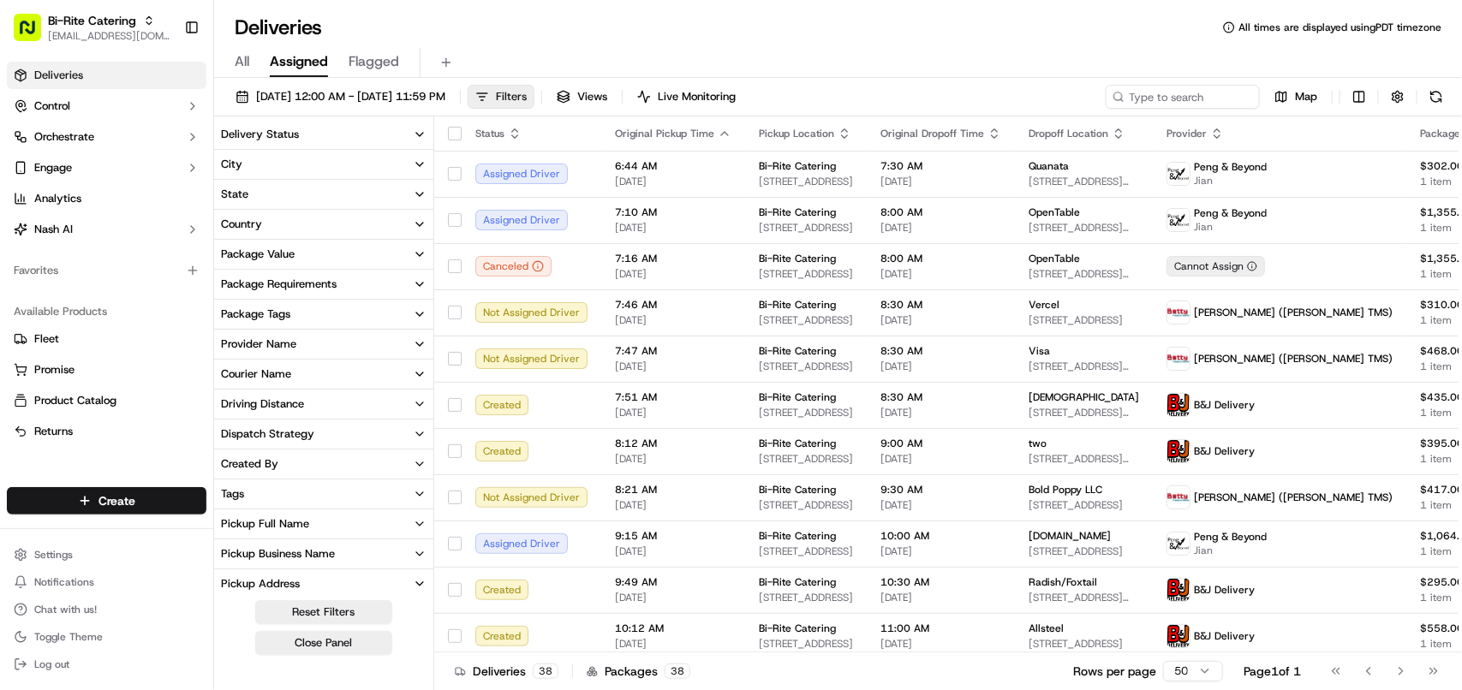
click at [527, 92] on span "Filters" at bounding box center [511, 96] width 31 height 15
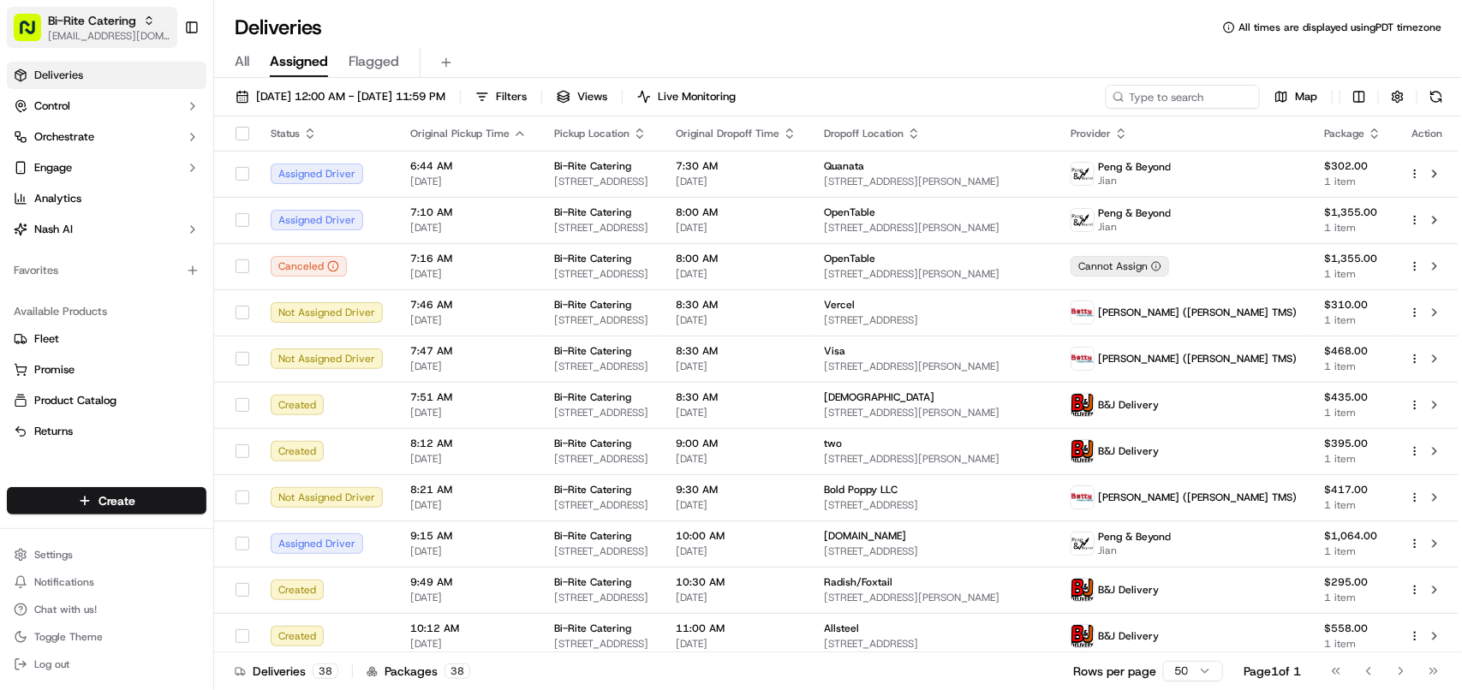
click at [100, 21] on span "Bi-Rite Catering" at bounding box center [92, 20] width 88 height 17
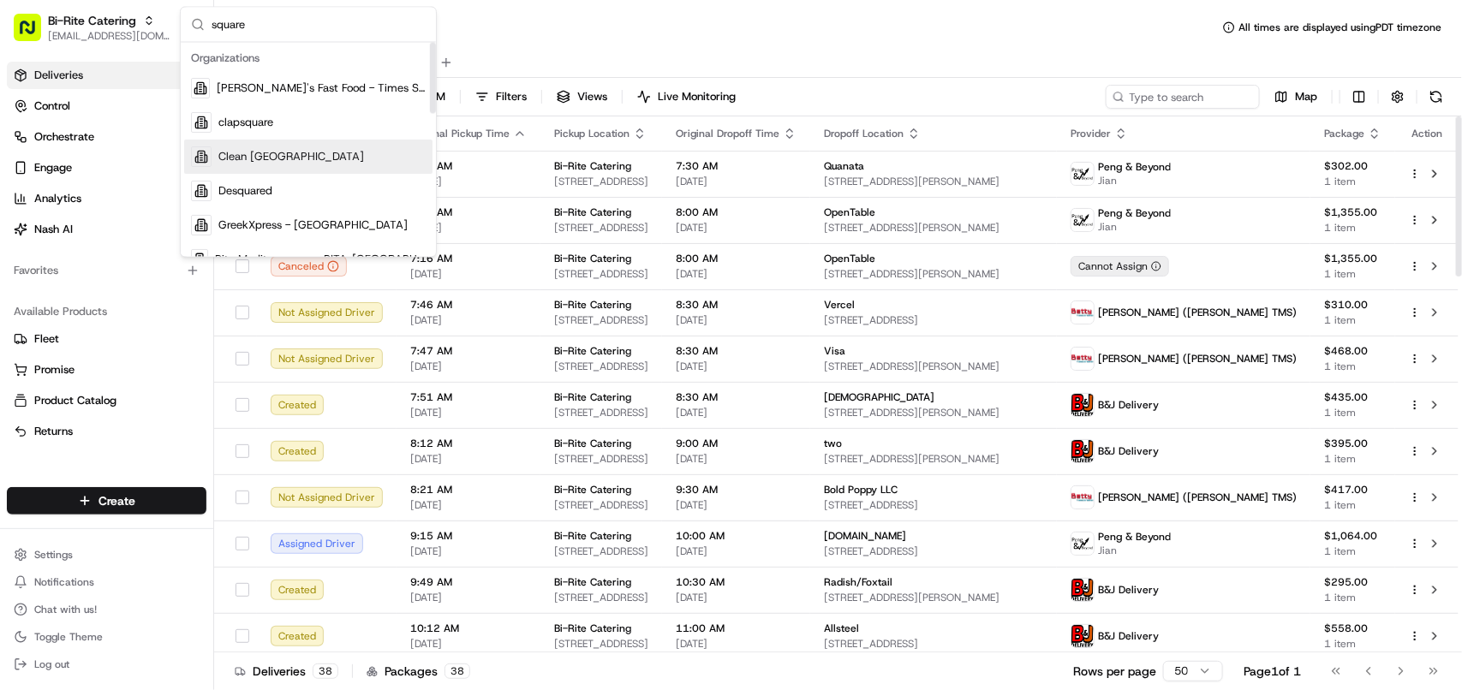
type input "square"
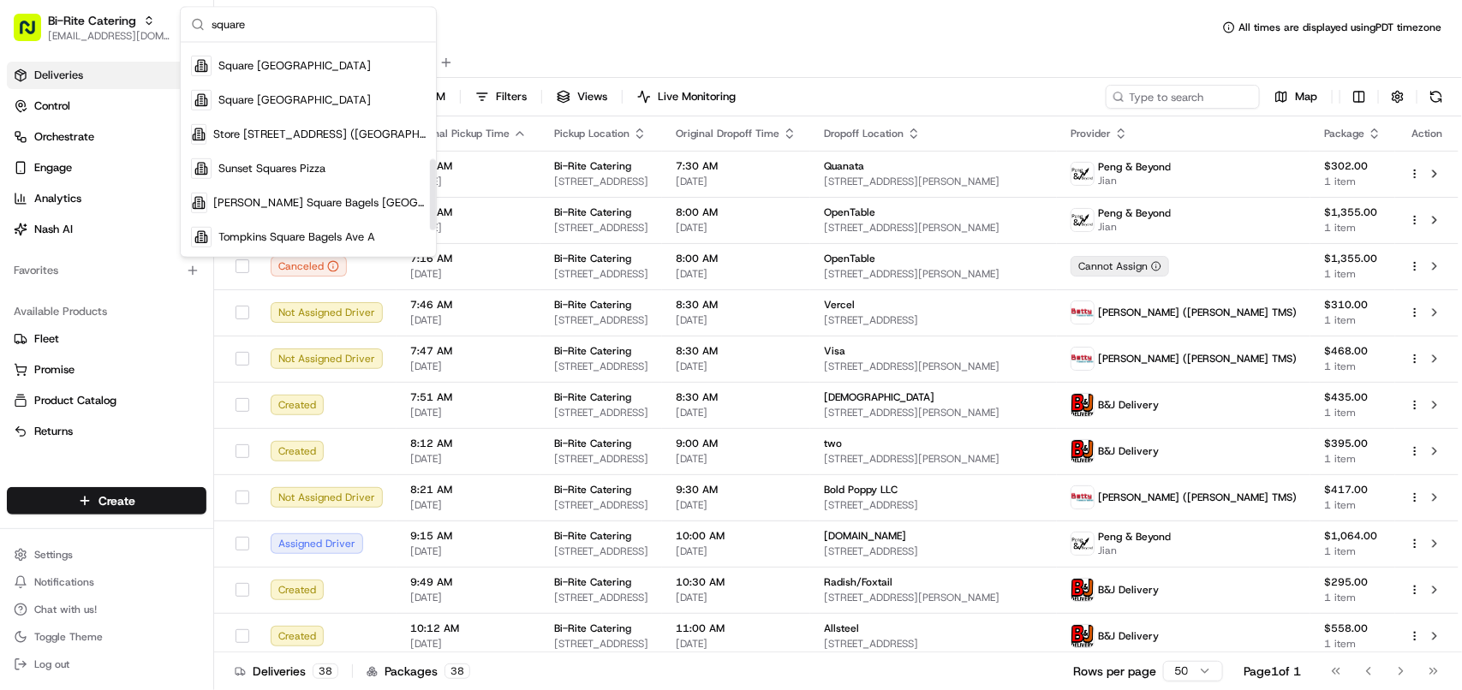
scroll to position [353, 0]
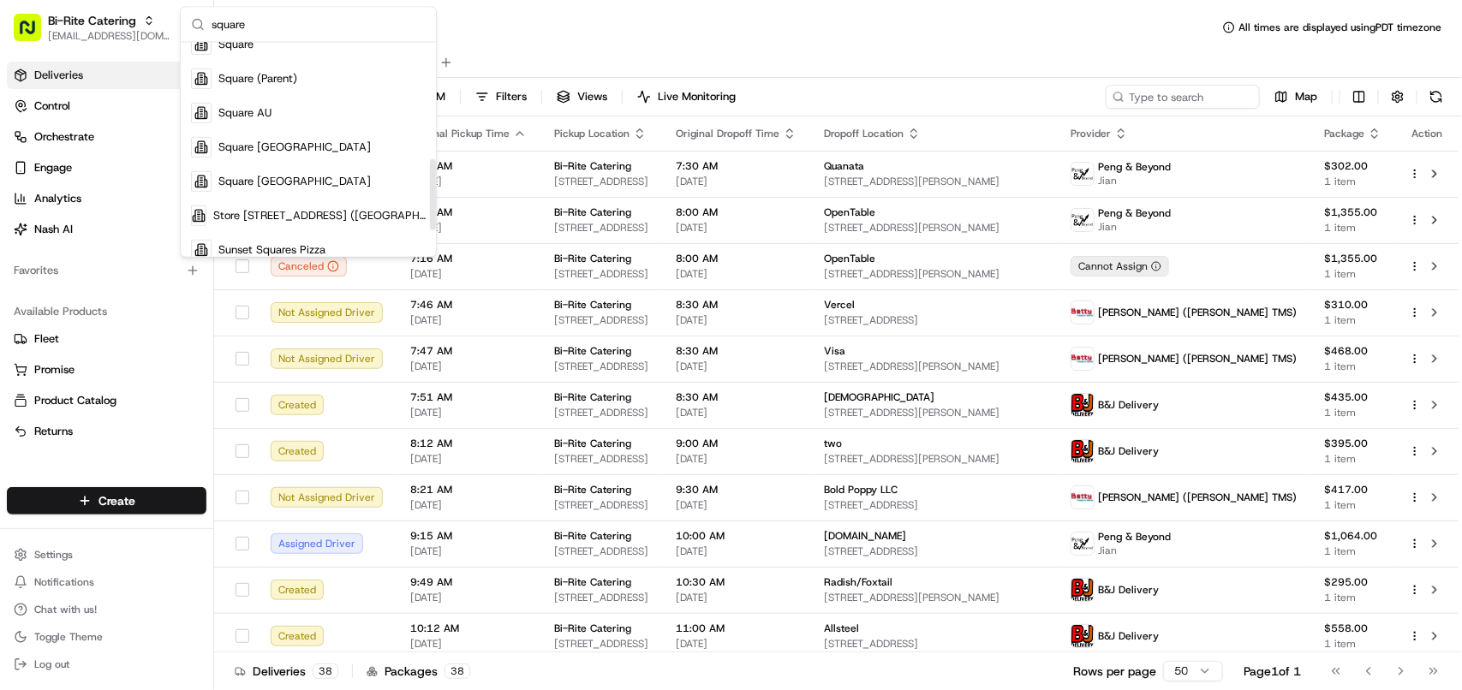
drag, startPoint x: 431, startPoint y: 73, endPoint x: 395, endPoint y: 176, distance: 108.9
click at [430, 189] on div "Suggestions" at bounding box center [433, 194] width 6 height 71
click at [250, 47] on span "Square" at bounding box center [235, 44] width 35 height 15
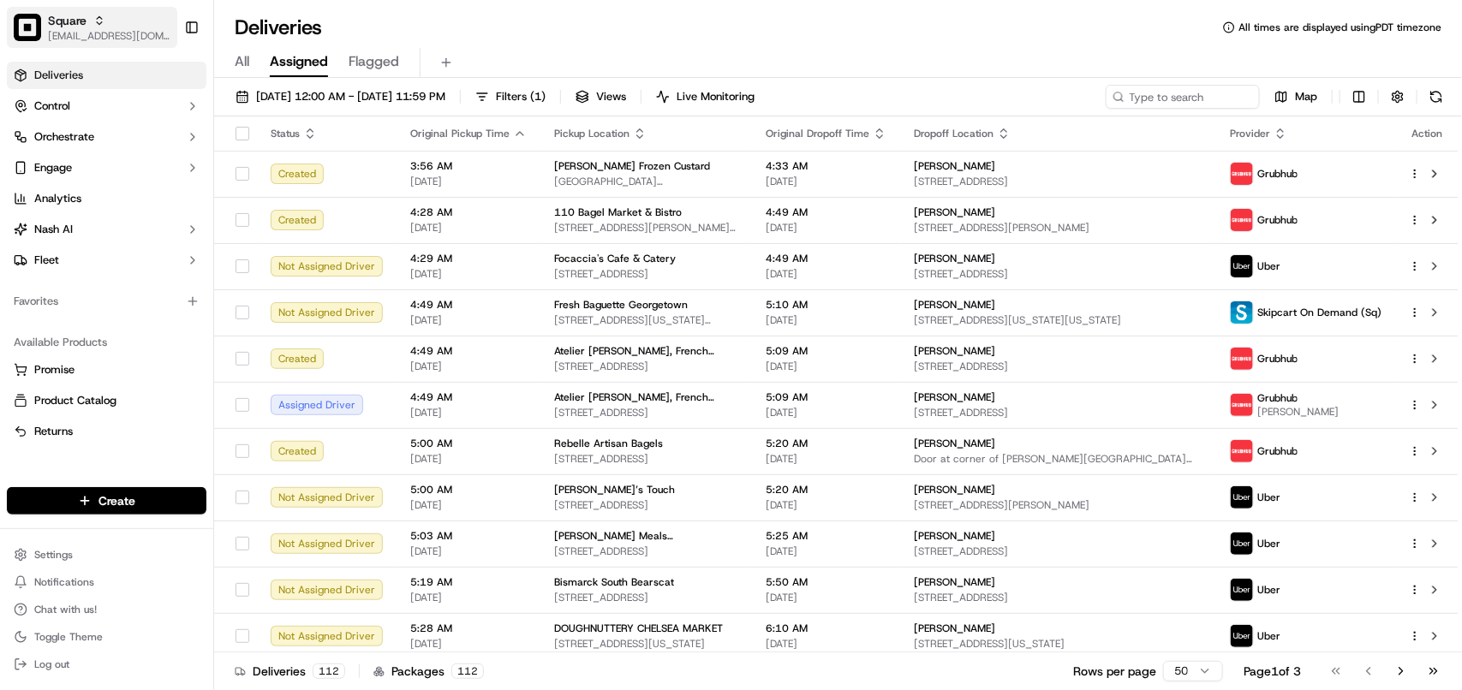
click at [101, 20] on icon "button" at bounding box center [99, 21] width 12 height 12
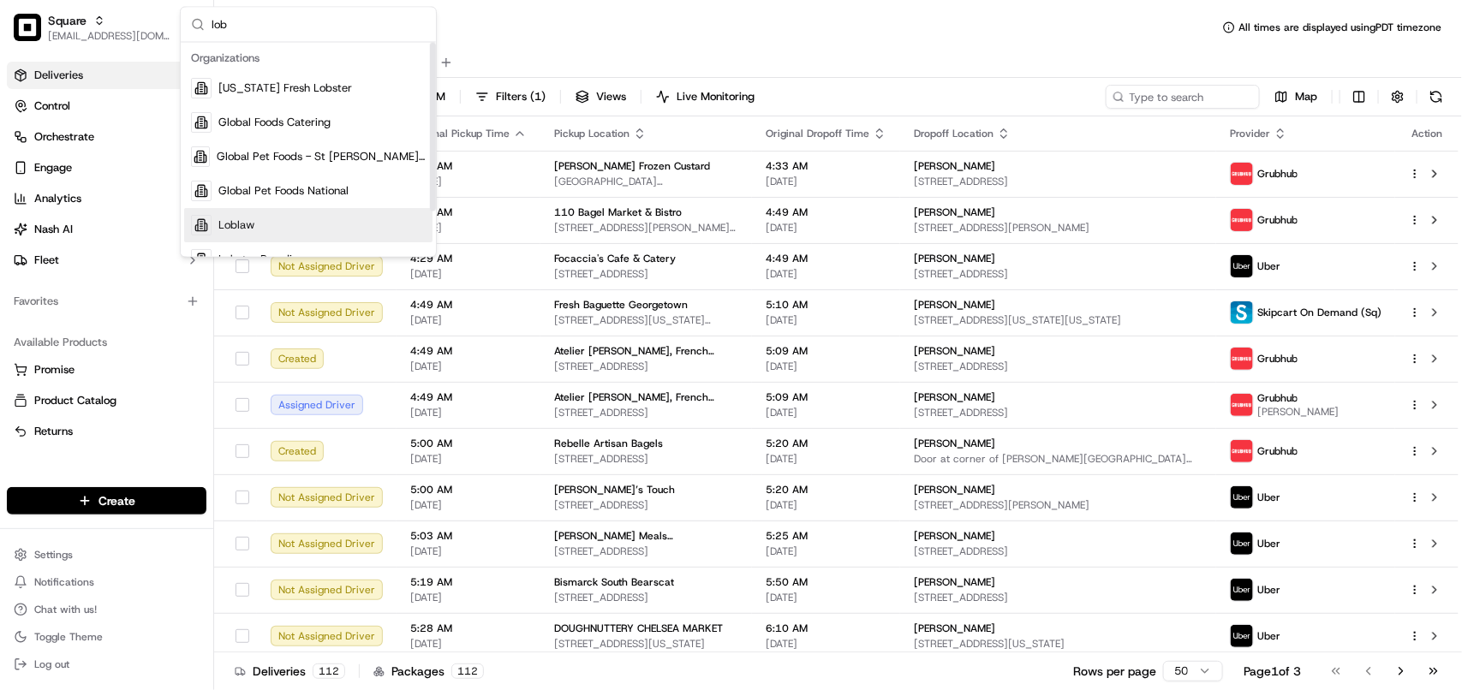
type input "lob"
click at [267, 229] on div "Loblaw" at bounding box center [308, 226] width 248 height 34
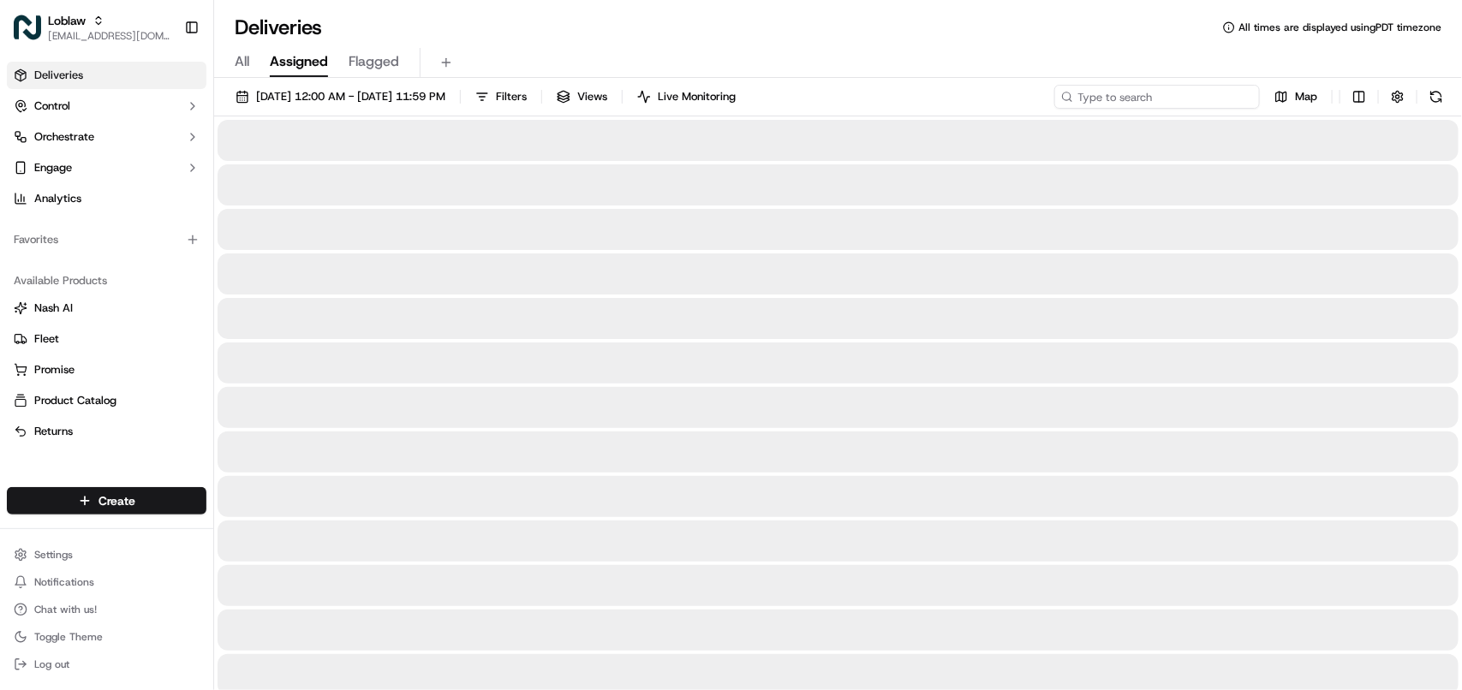
click at [1196, 104] on input at bounding box center [1157, 97] width 206 height 24
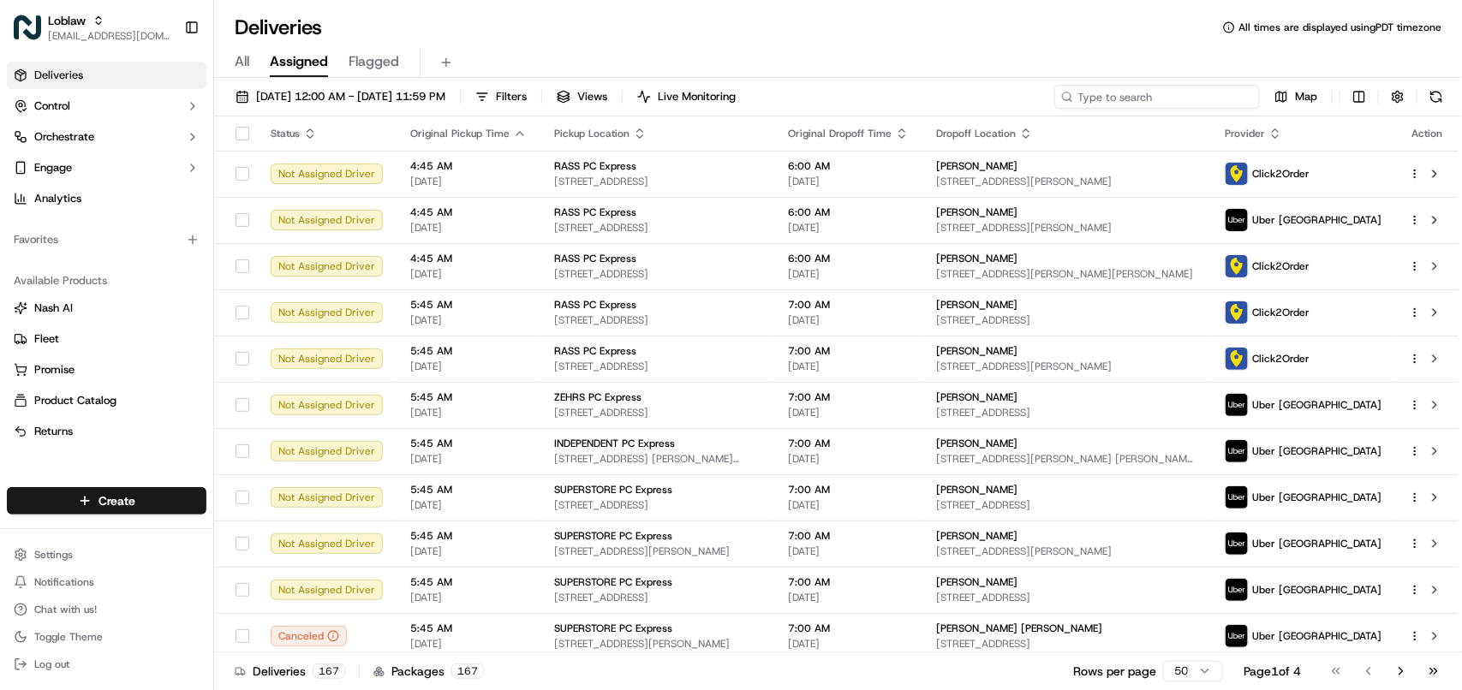
click at [1192, 100] on input at bounding box center [1157, 97] width 206 height 24
paste input "531900013911403"
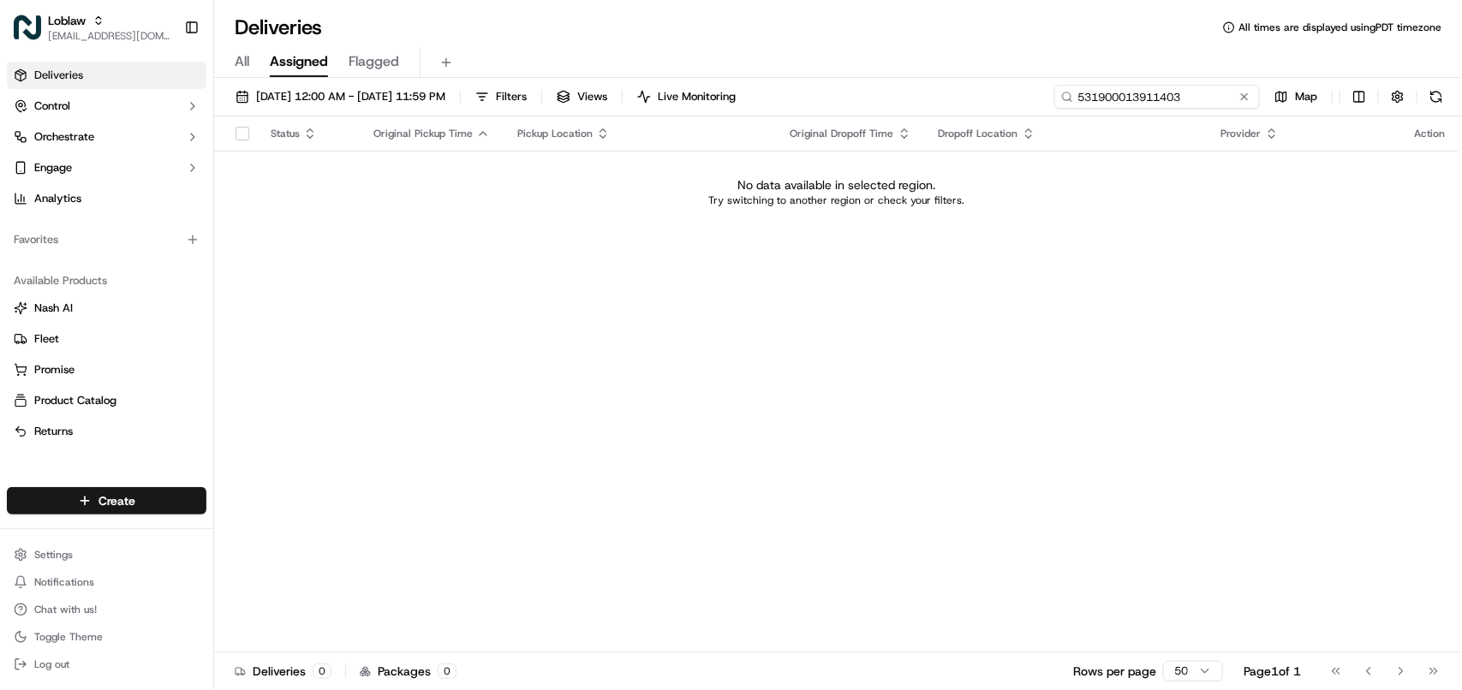
type input "531900013911403"
click at [244, 63] on span "All" at bounding box center [242, 61] width 15 height 21
click at [354, 87] on button "Sep 23 2025 12:00 AM - Sep 23 2025 11:59 PM" at bounding box center [340, 97] width 225 height 24
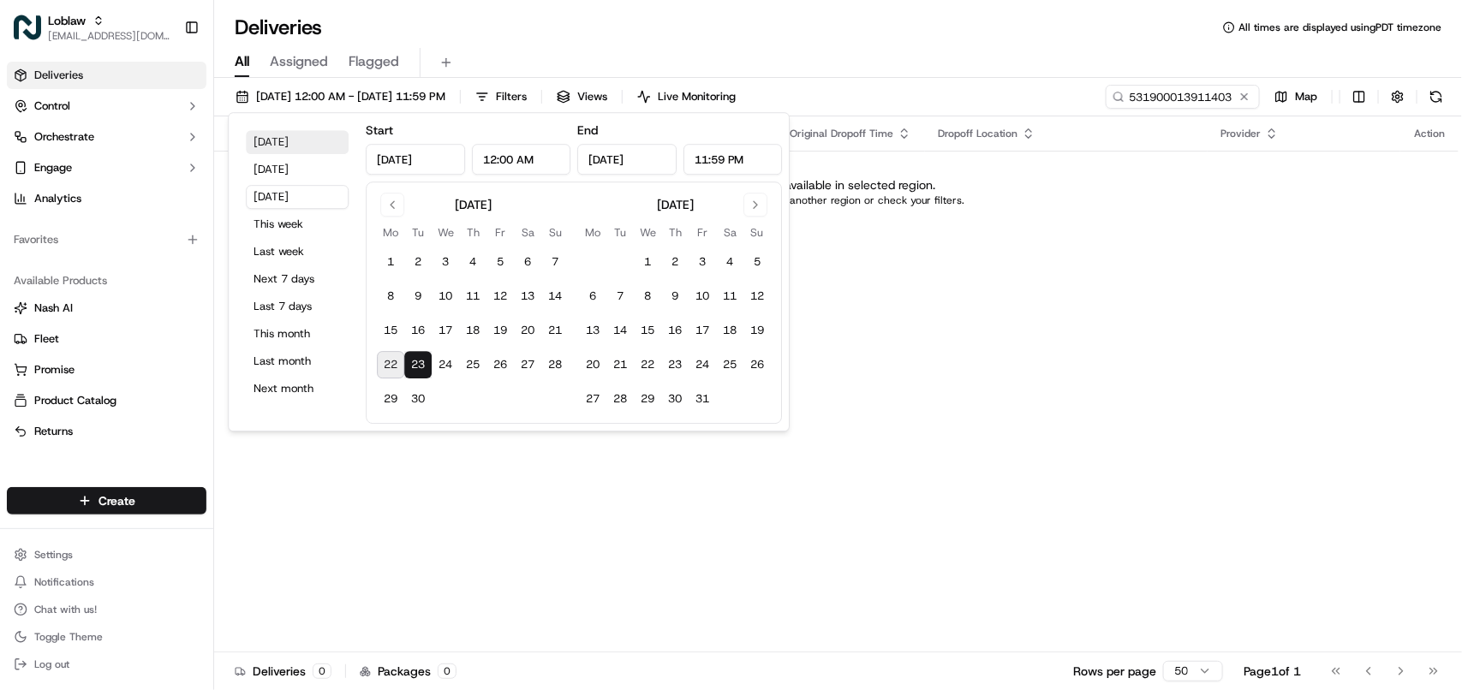
click at [284, 147] on button "Today" at bounding box center [297, 142] width 103 height 24
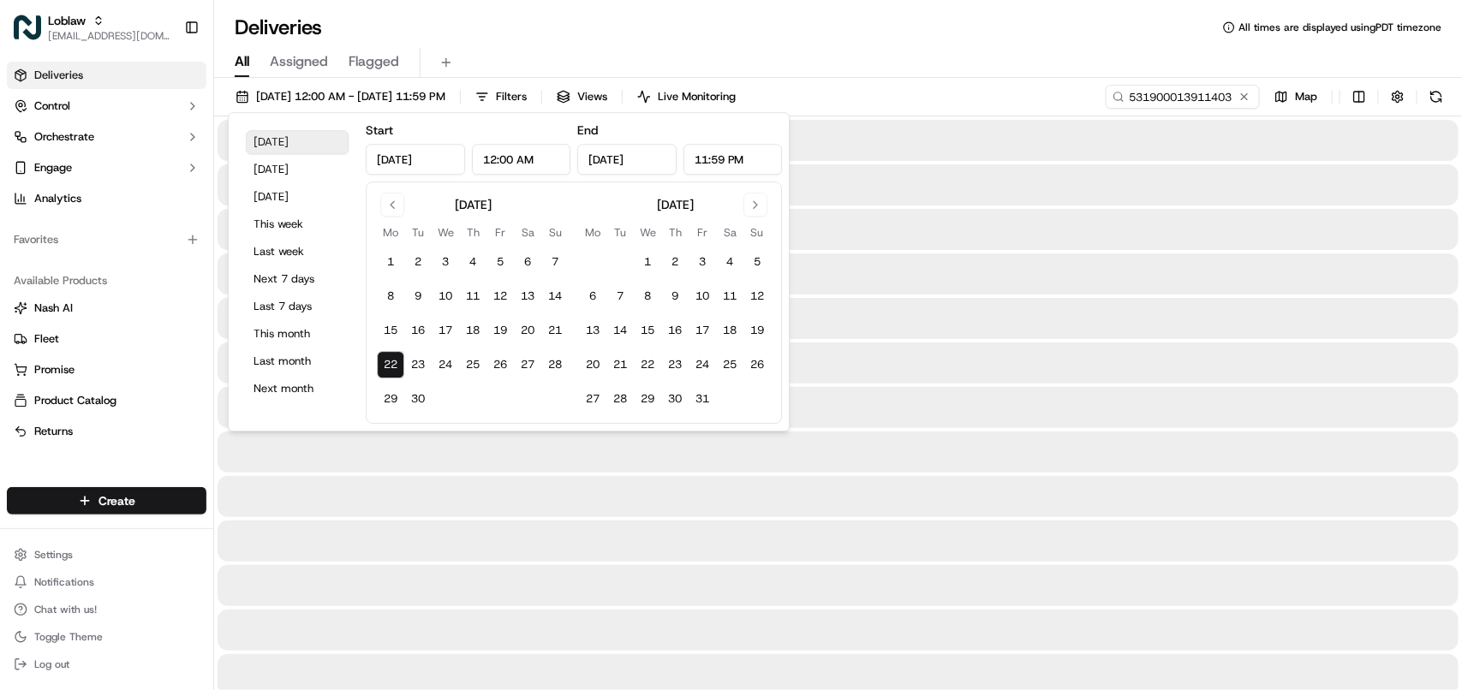
type input "Sep 22, 2025"
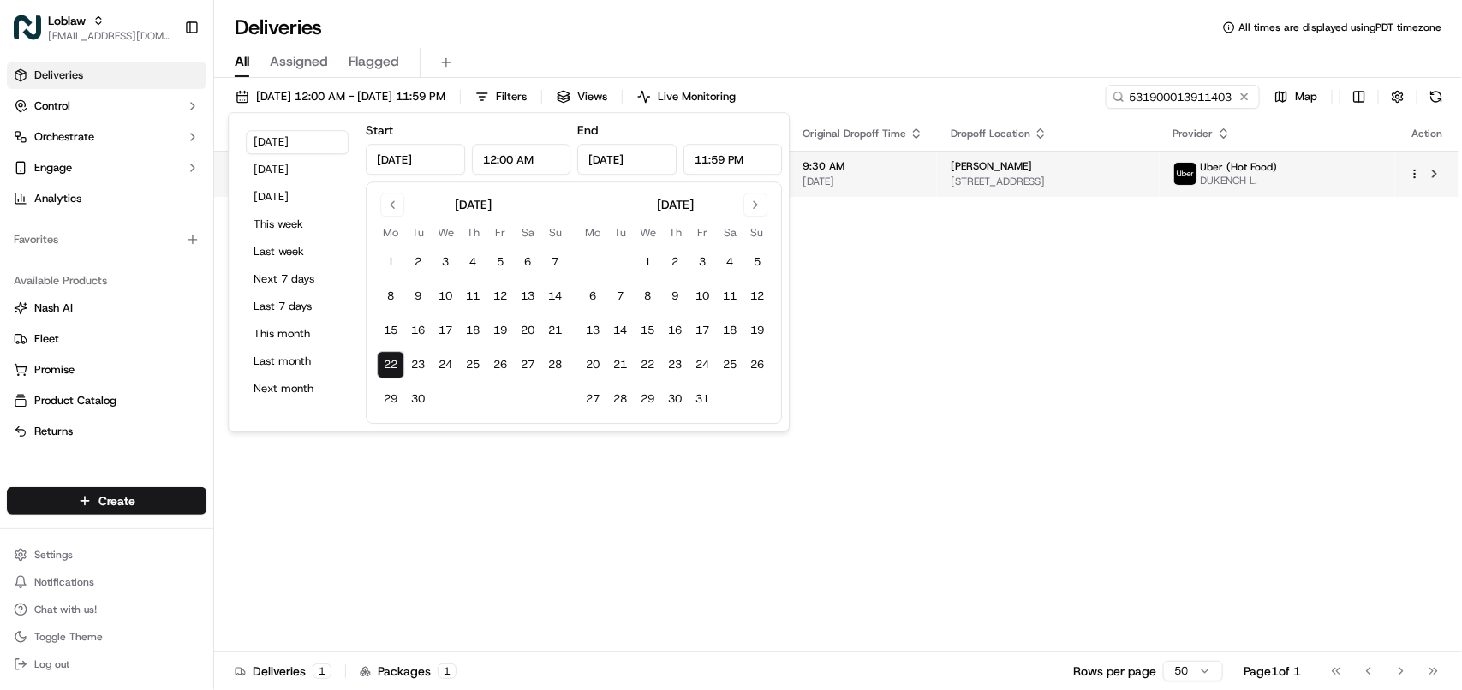
click at [1043, 178] on span "96 Quail Ridge Rd #928, Winnipeg, MB R2Y 2E9, Canada" at bounding box center [1048, 182] width 194 height 14
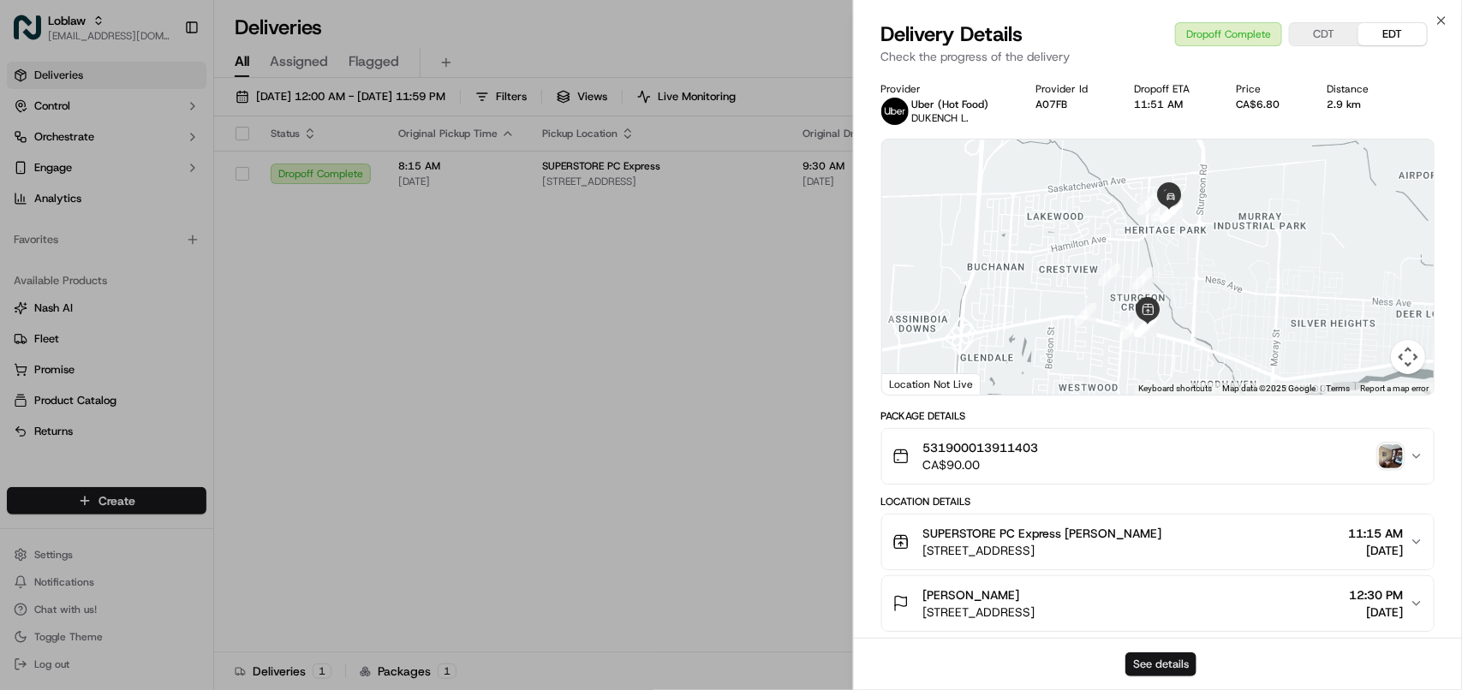
click at [1136, 655] on button "See details" at bounding box center [1161, 665] width 71 height 24
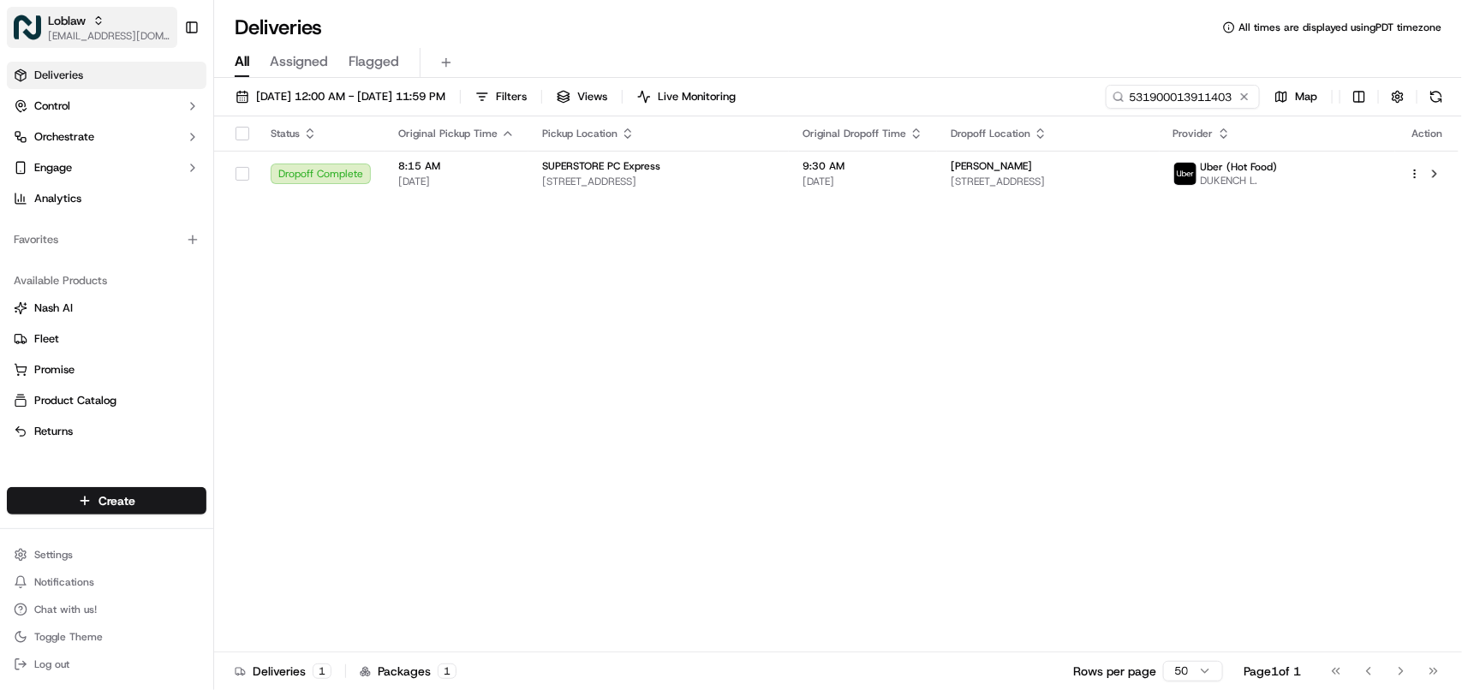
click at [161, 33] on button "Loblaw avaldez@nashhelp.com" at bounding box center [92, 27] width 170 height 41
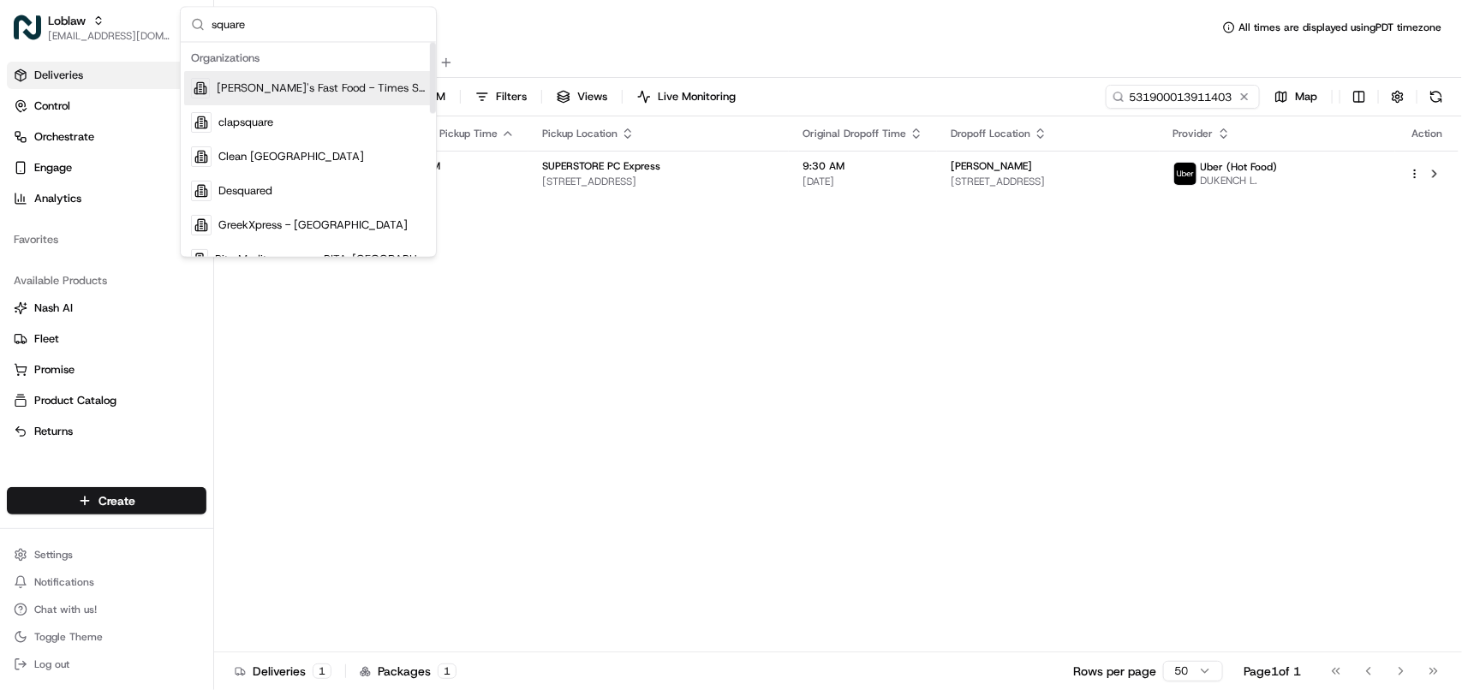
type input "square"
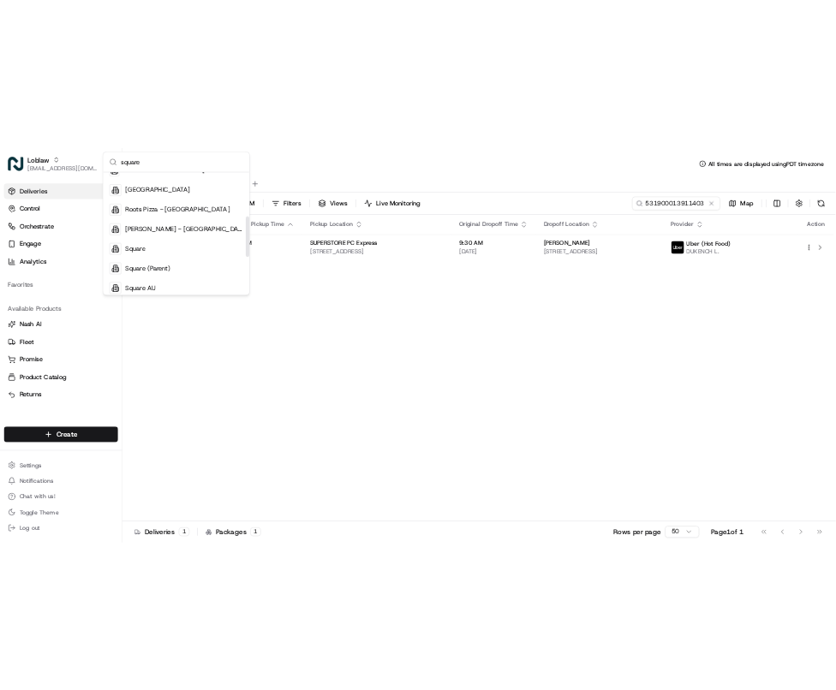
scroll to position [233, 0]
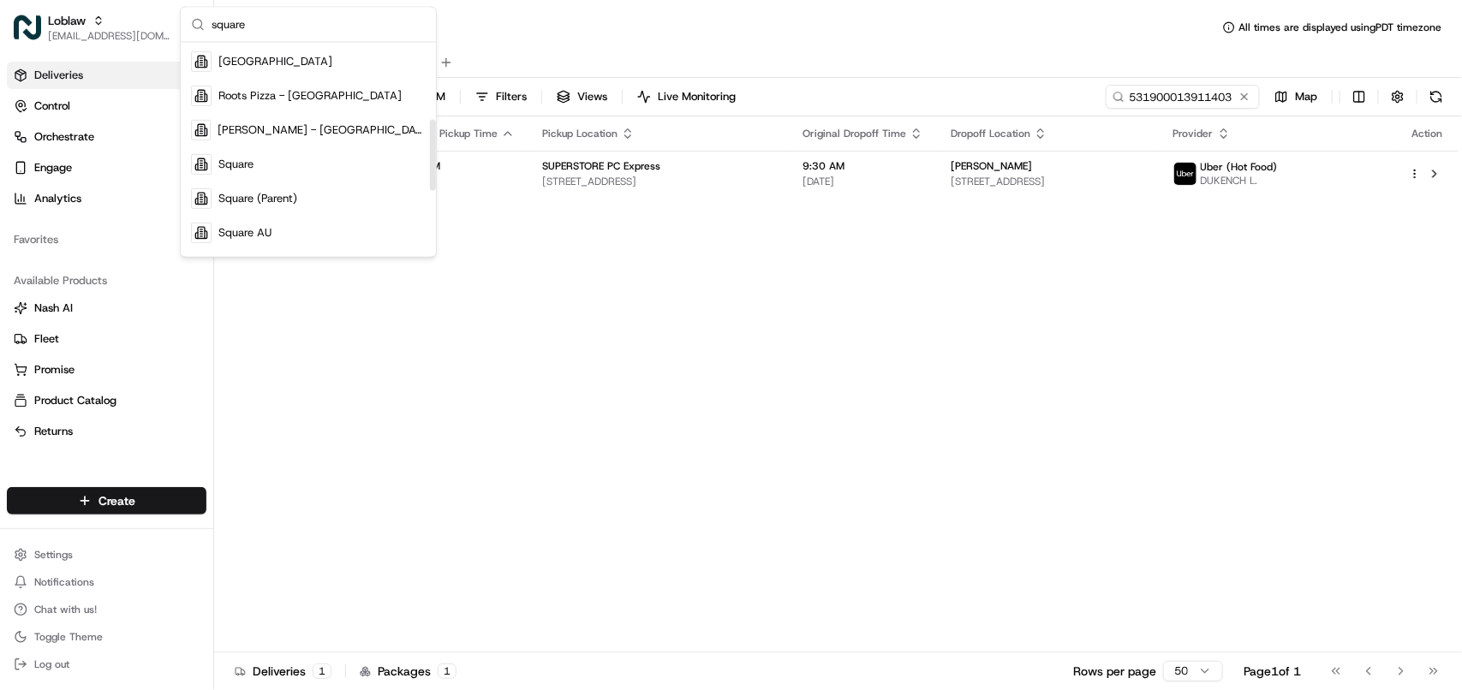
drag, startPoint x: 431, startPoint y: 82, endPoint x: 427, endPoint y: 159, distance: 77.2
click at [430, 159] on div "Suggestions" at bounding box center [433, 154] width 6 height 71
click at [323, 164] on div "Square" at bounding box center [308, 164] width 248 height 34
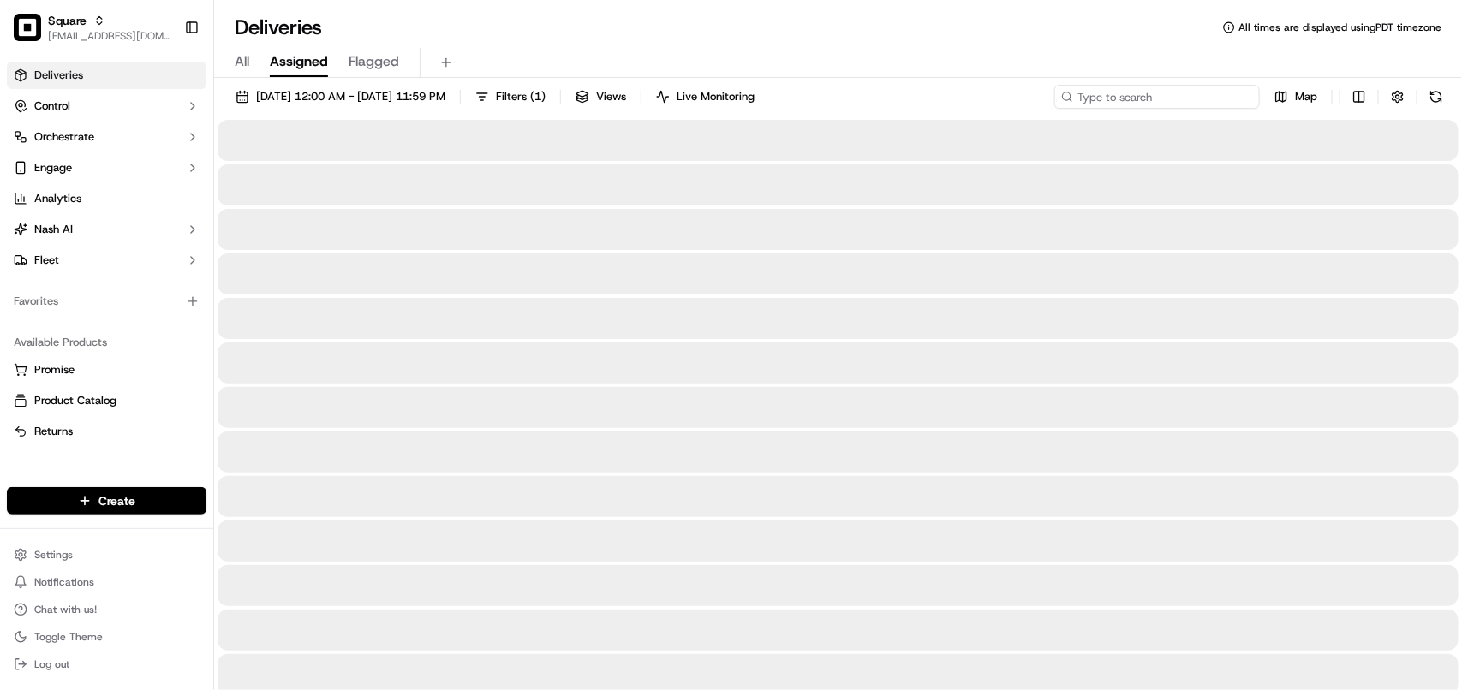
click at [1152, 95] on input at bounding box center [1157, 97] width 206 height 24
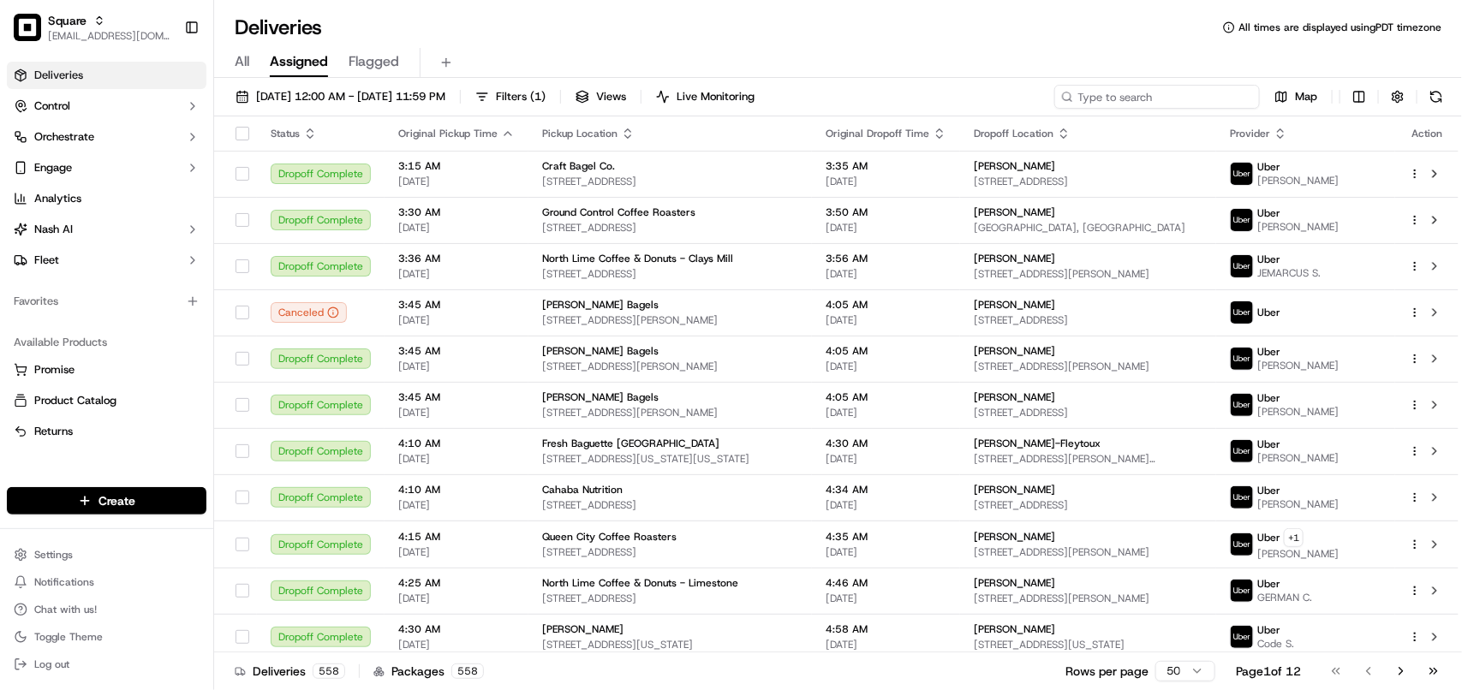
click at [1114, 87] on input at bounding box center [1157, 97] width 206 height 24
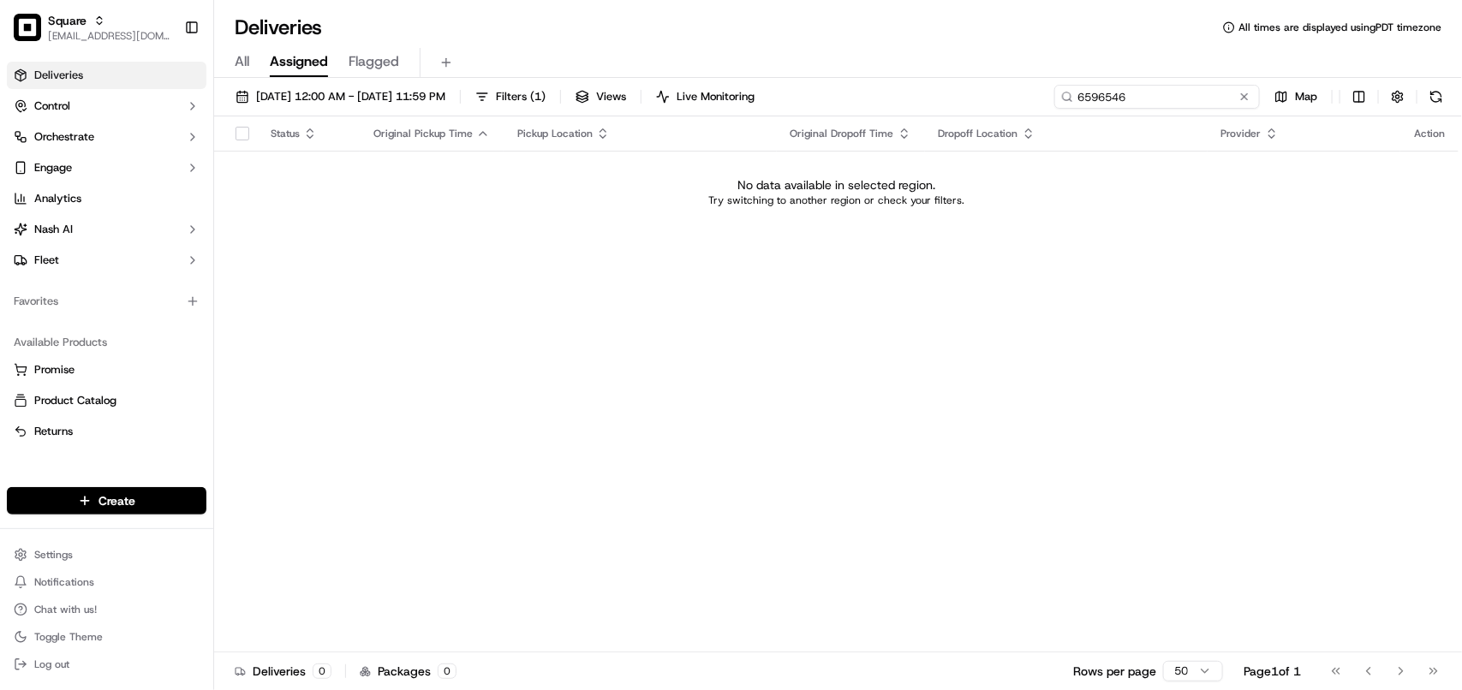
click at [1128, 103] on input "6596546" at bounding box center [1157, 97] width 206 height 24
type input "6596546"
click at [323, 100] on span "09/22/2025 12:00 AM - 09/22/2025 11:59 PM" at bounding box center [350, 96] width 189 height 15
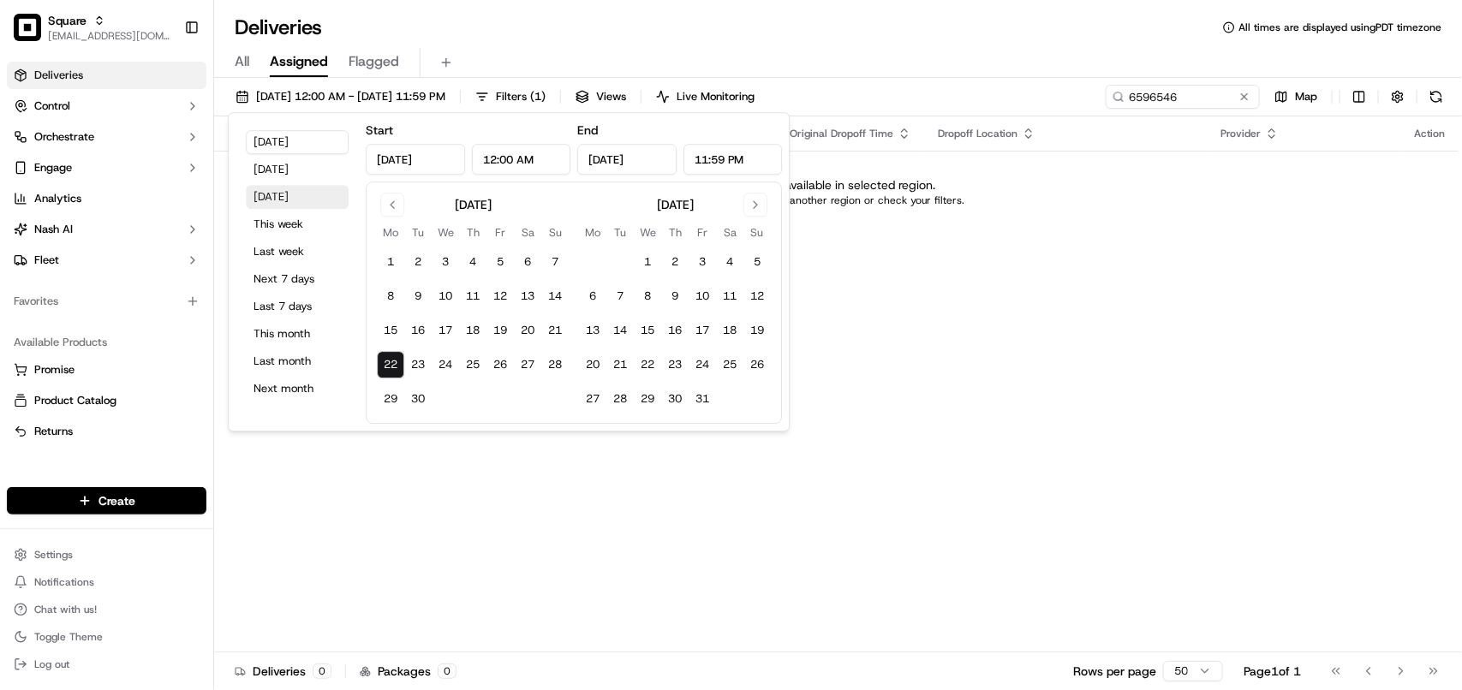
click at [280, 195] on button "Tomorrow" at bounding box center [297, 197] width 103 height 24
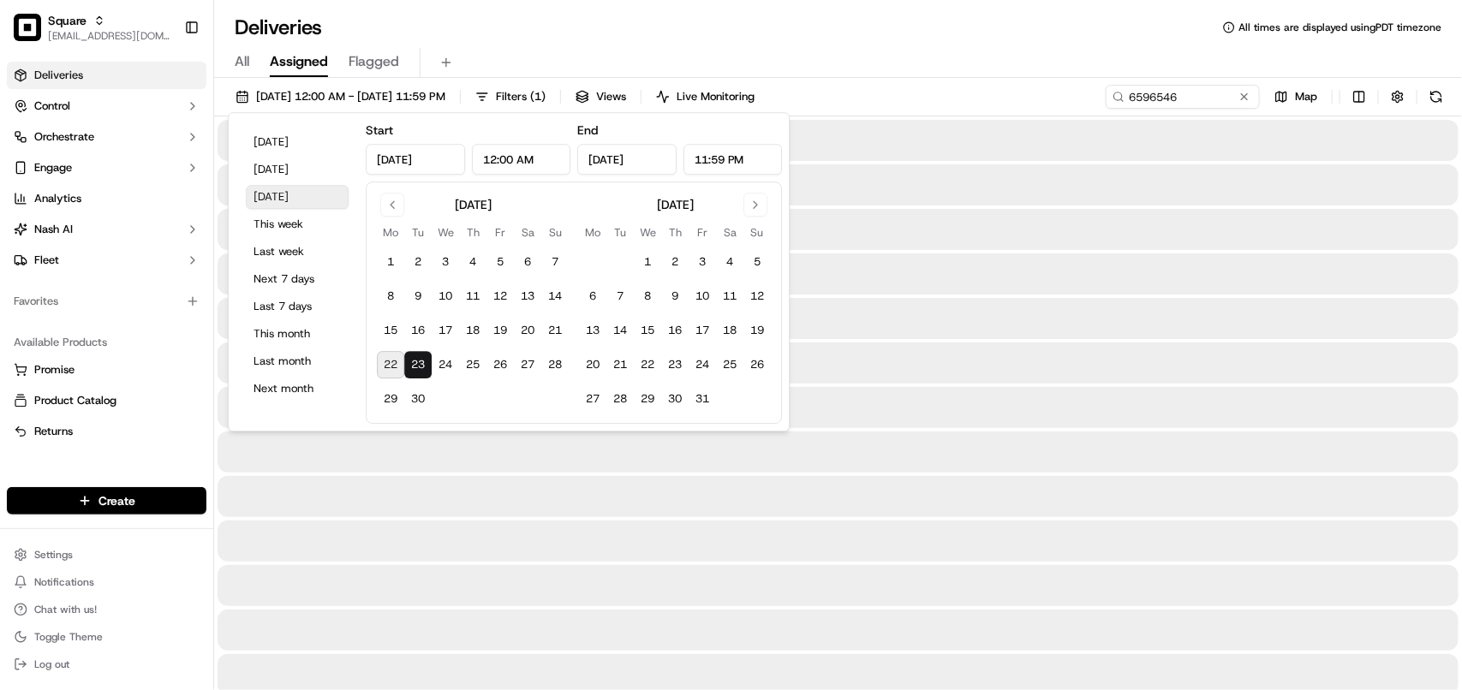
type input "Sep 23, 2025"
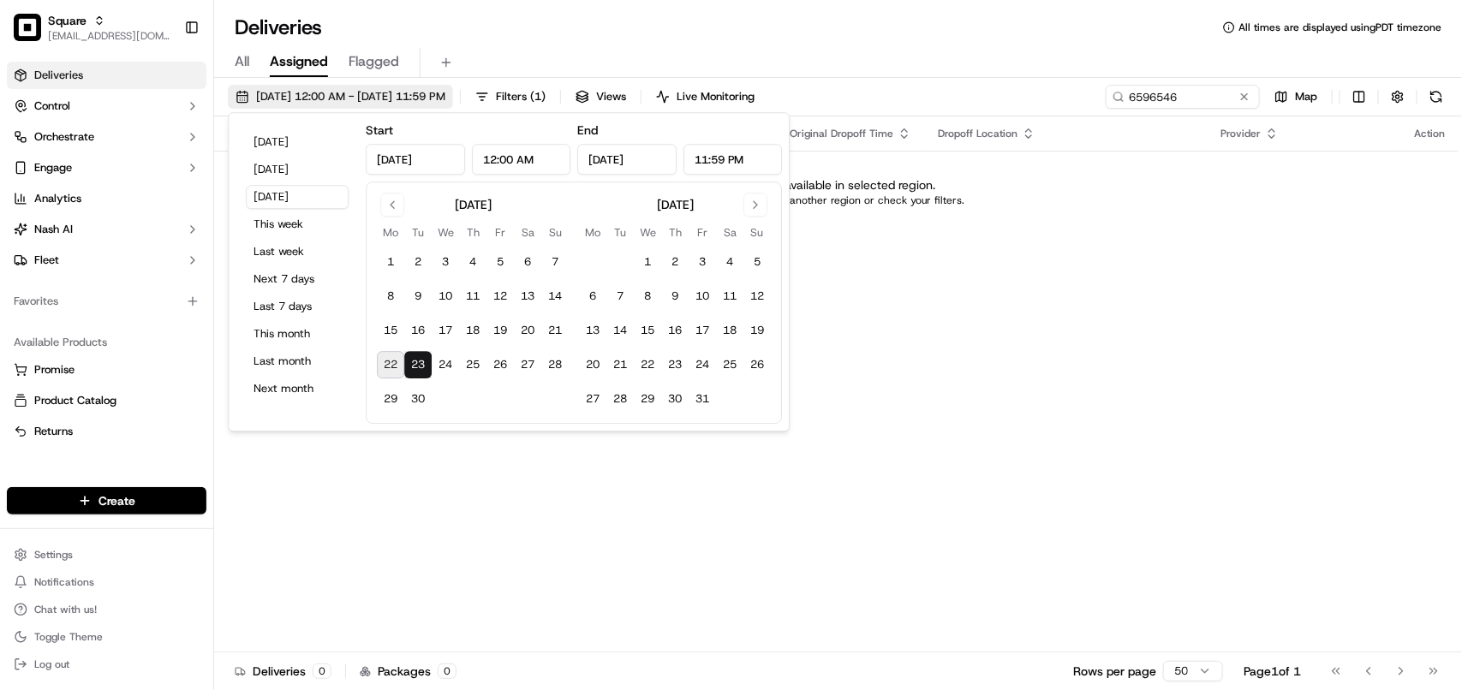
click at [332, 95] on span "09/23/2025 12:00 AM - 09/23/2025 11:59 PM" at bounding box center [350, 96] width 189 height 15
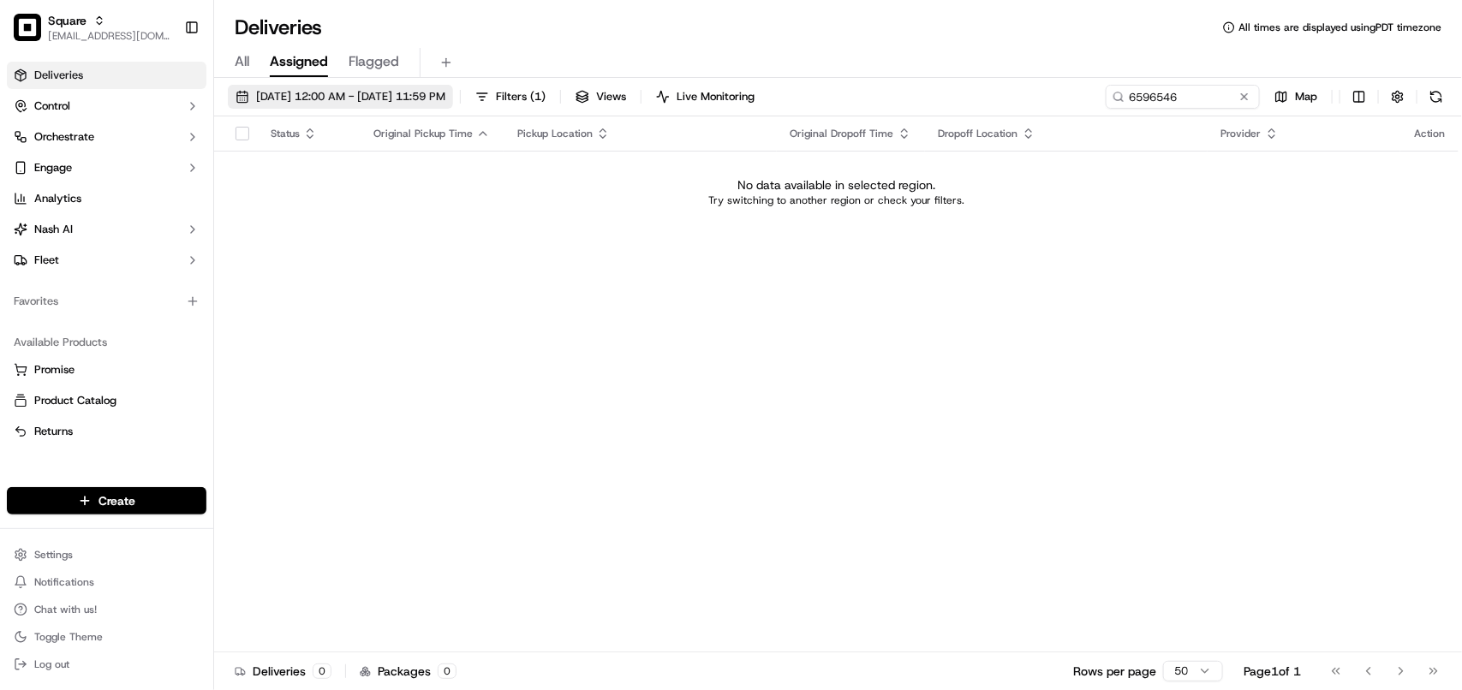
click at [317, 92] on span "09/23/2025 12:00 AM - 09/23/2025 11:59 PM" at bounding box center [350, 96] width 189 height 15
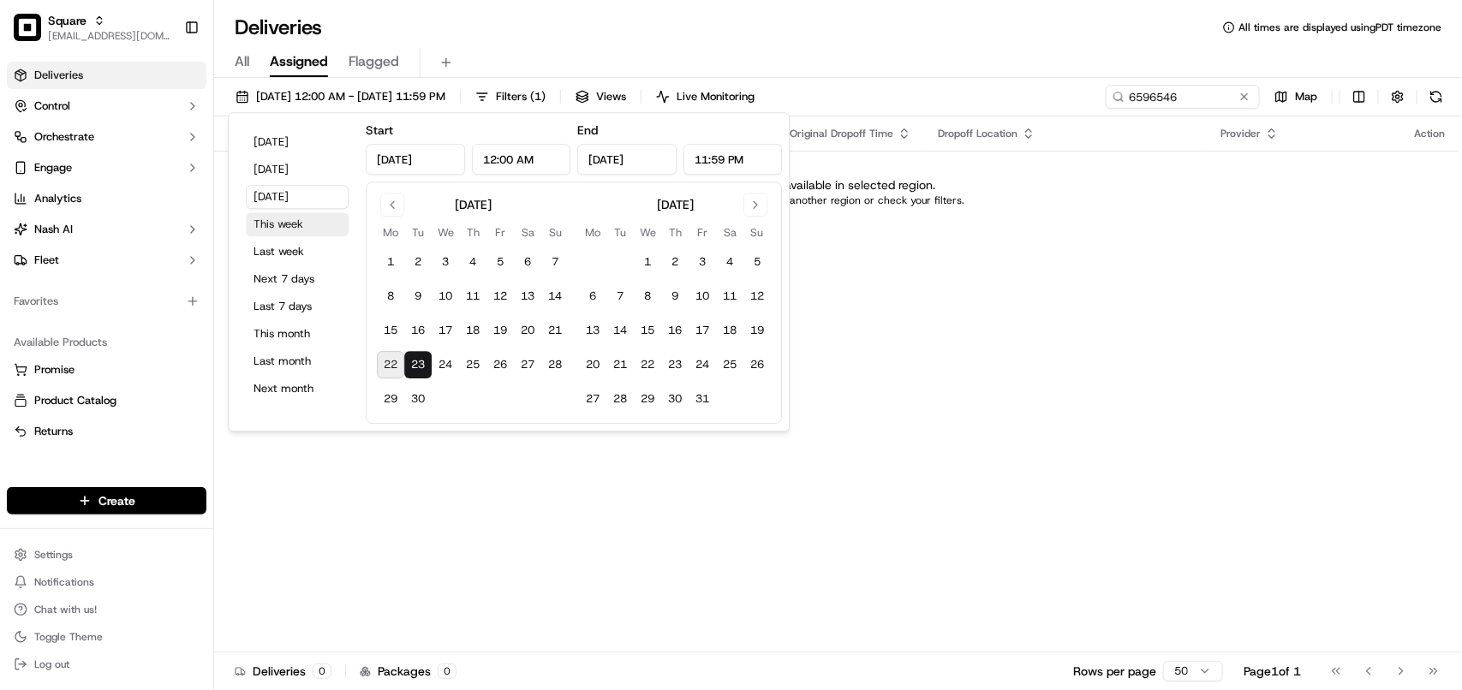
click at [287, 218] on button "This week" at bounding box center [297, 224] width 103 height 24
type input "Sep 22, 2025"
type input "Sep 28, 2025"
click at [1097, 236] on div "Status Original Pickup Time Pickup Location Original Dropoff Time Dropoff Locat…" at bounding box center [836, 384] width 1245 height 536
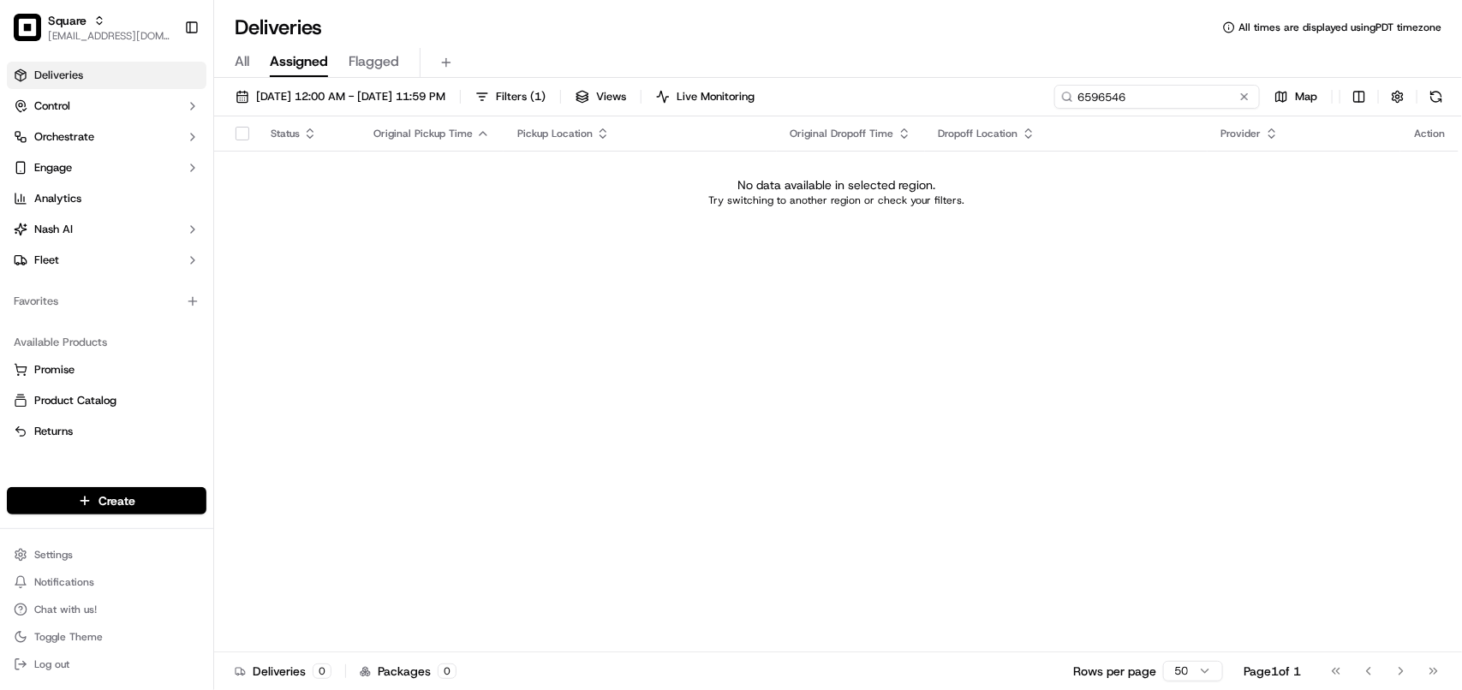
click at [1204, 99] on input "6596546" at bounding box center [1157, 97] width 206 height 24
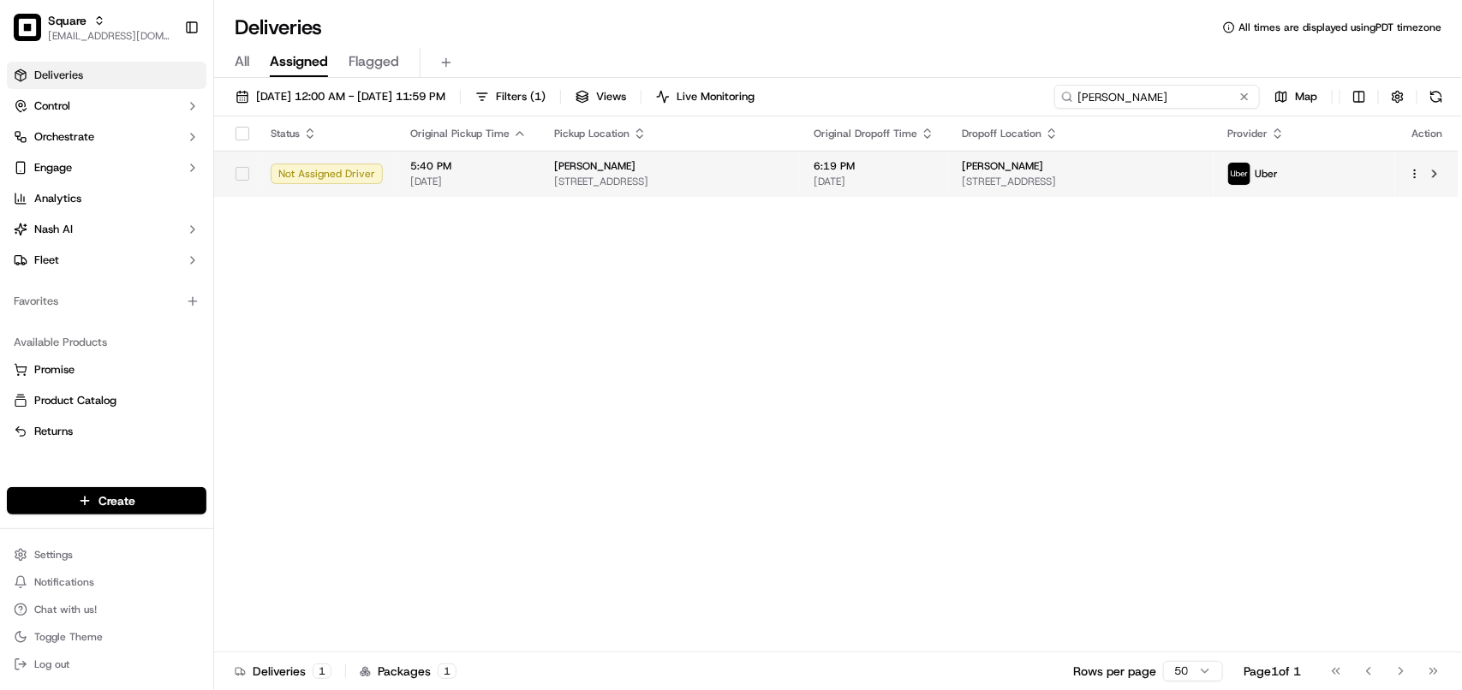
type input "Elona"
click at [1082, 186] on span "[STREET_ADDRESS]" at bounding box center [1081, 182] width 238 height 14
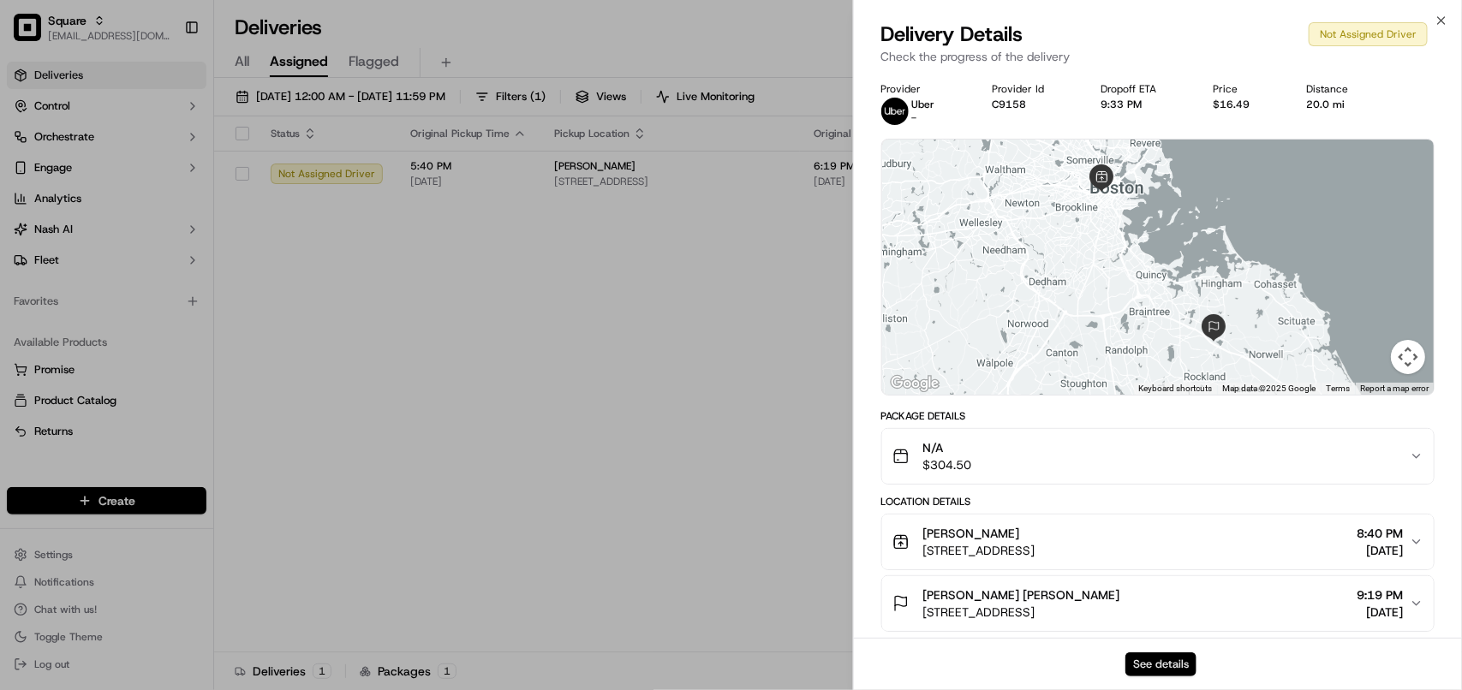
click at [1146, 660] on button "See details" at bounding box center [1161, 665] width 71 height 24
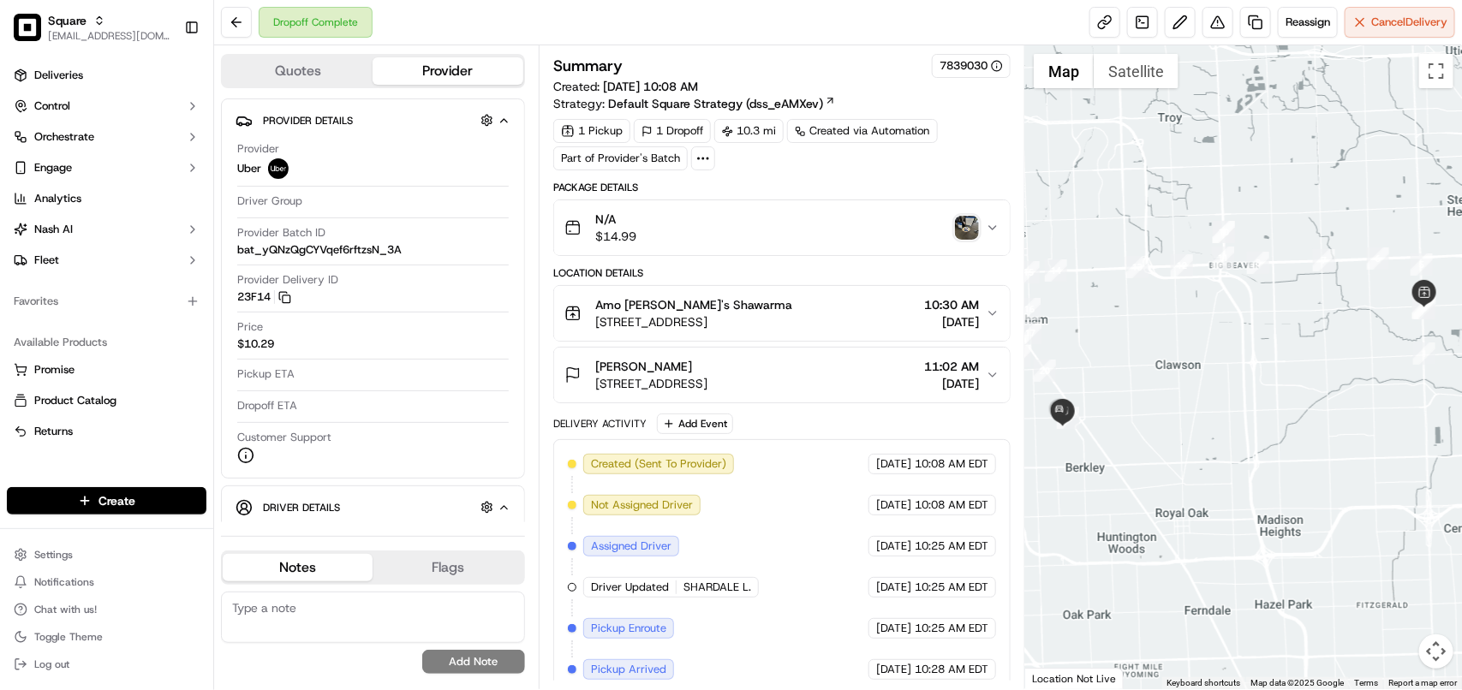
click at [966, 225] on img "button" at bounding box center [967, 228] width 24 height 24
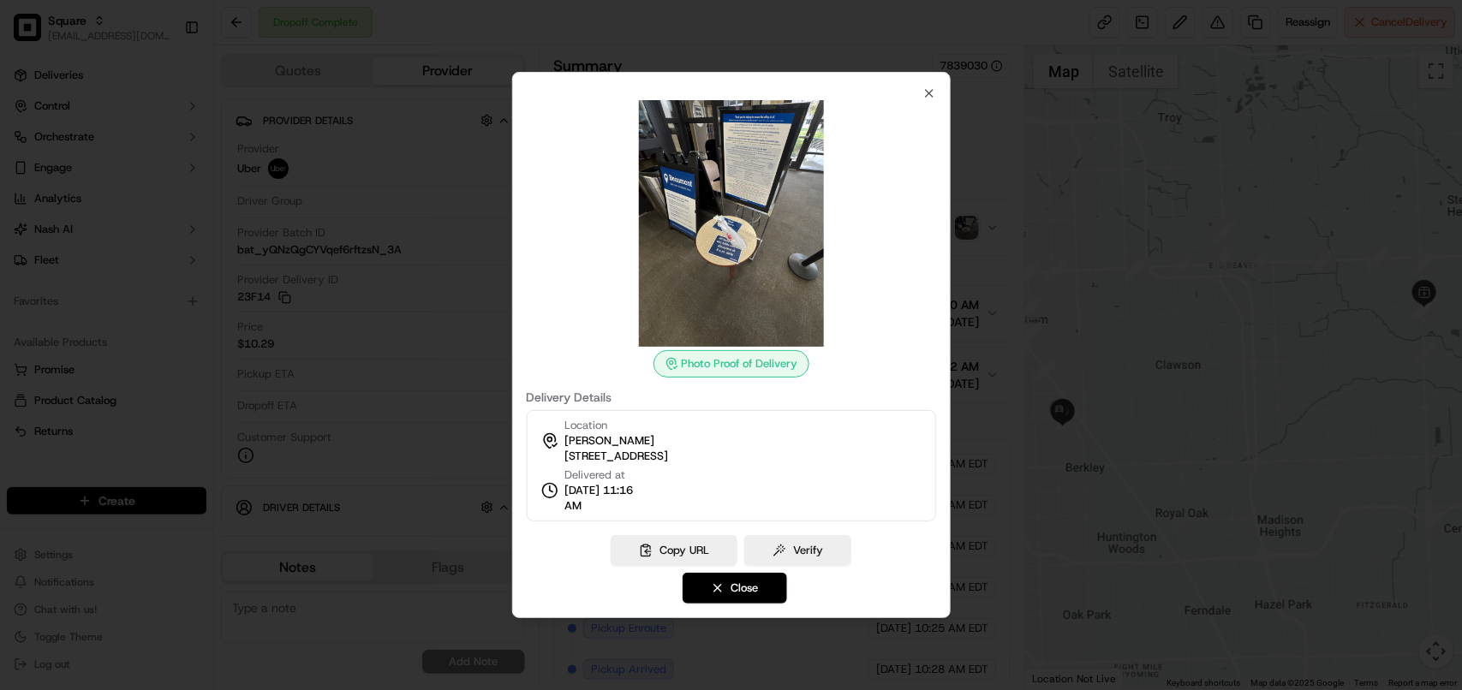
click at [668, 450] on span "3601 W 13 Mile Rd #5, Royal Oak, MI 48073, USA" at bounding box center [617, 456] width 104 height 15
copy div "3601 W 13 Mile Rd #5, Royal Oak, MI 48073, USA"
click at [925, 92] on icon "button" at bounding box center [930, 94] width 14 height 14
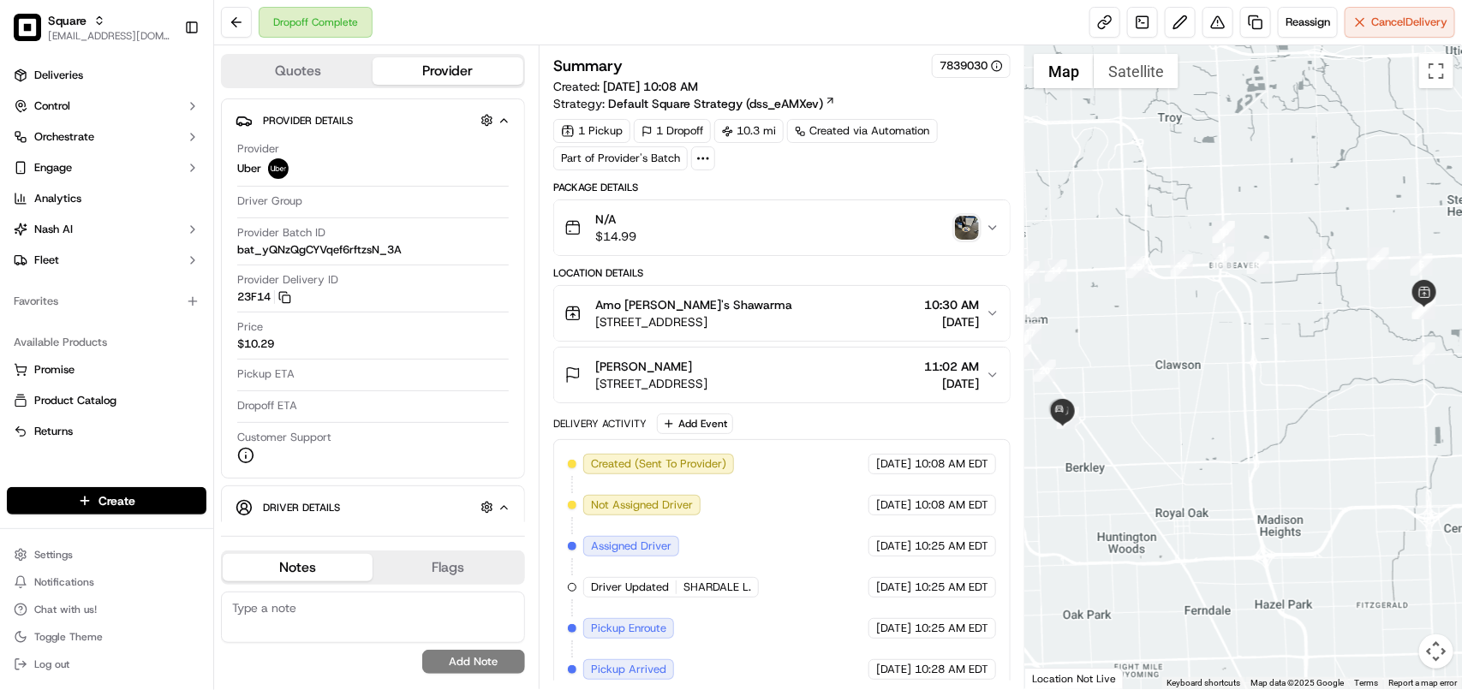
click at [961, 379] on span "09/22/2025" at bounding box center [951, 383] width 55 height 17
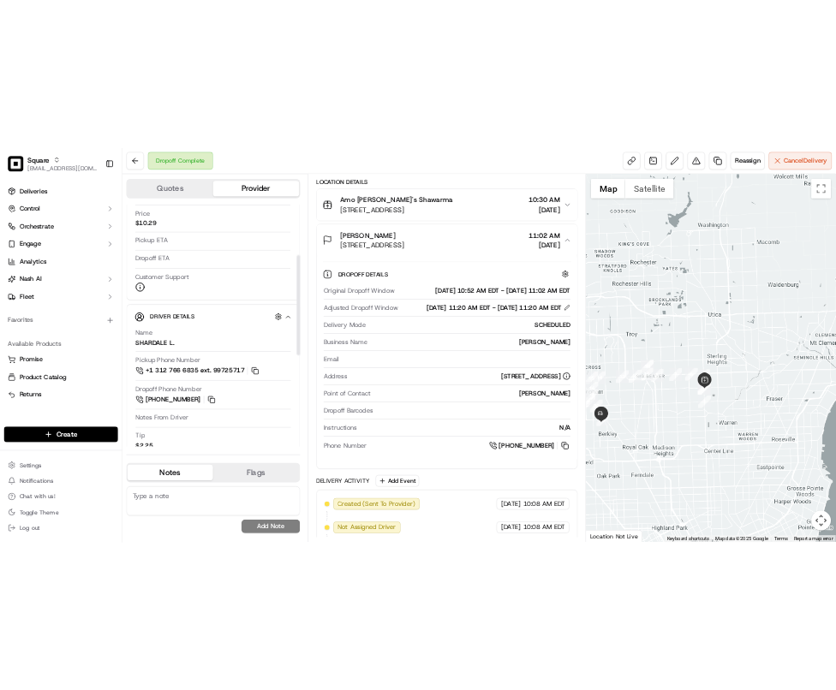
scroll to position [214, 0]
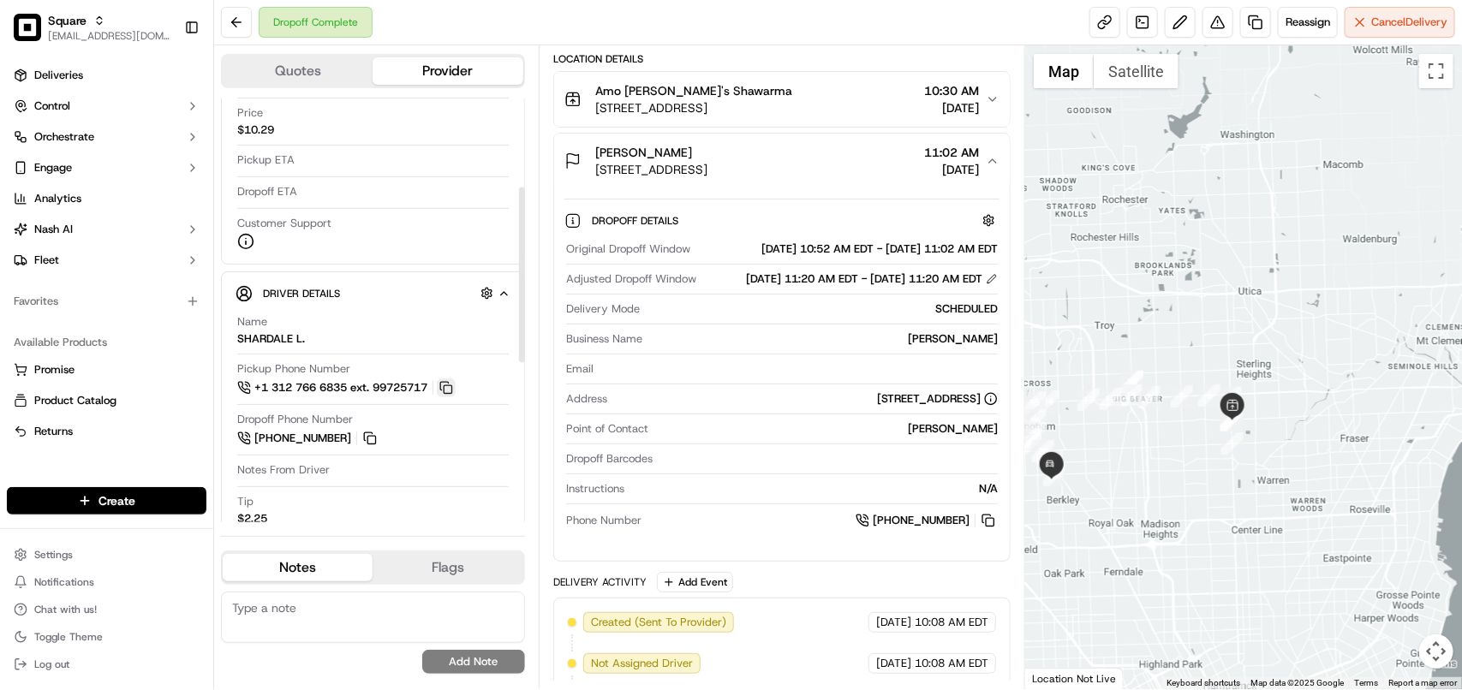
click at [451, 384] on button at bounding box center [446, 388] width 19 height 19
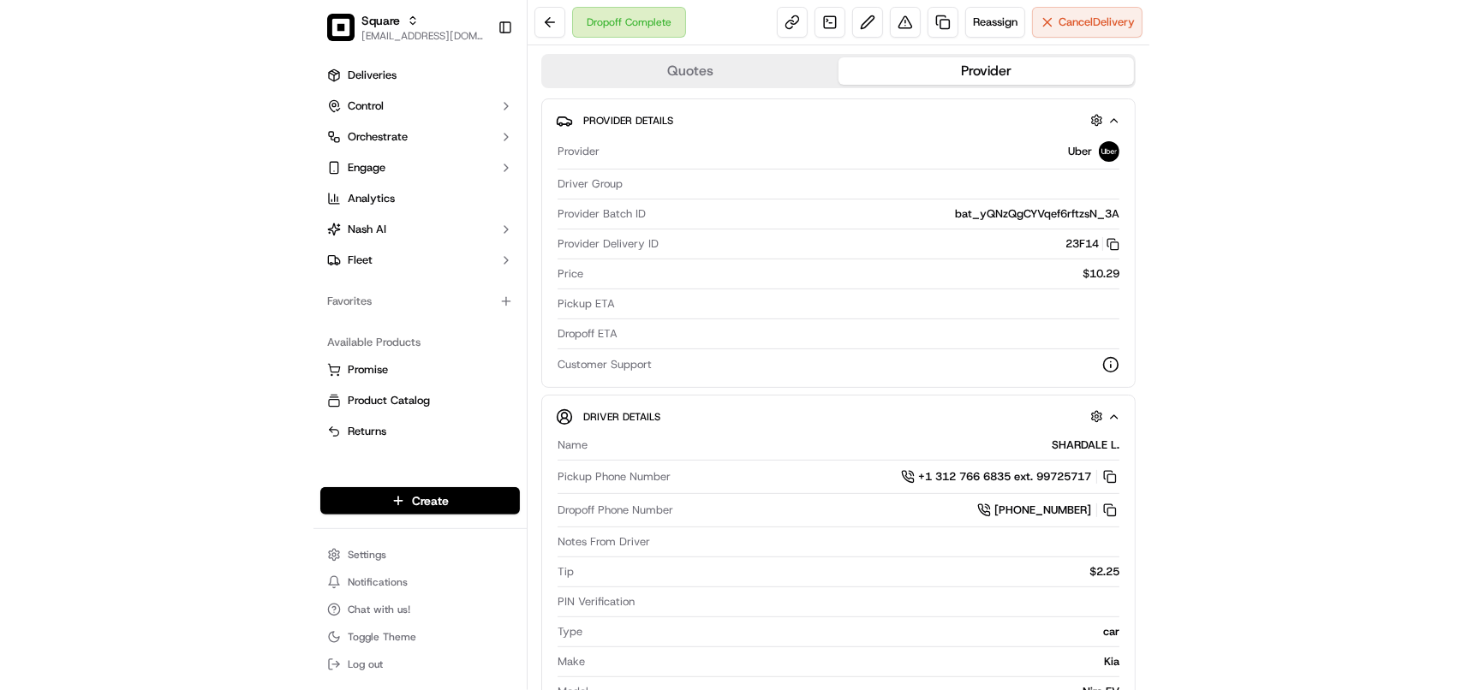
scroll to position [0, 0]
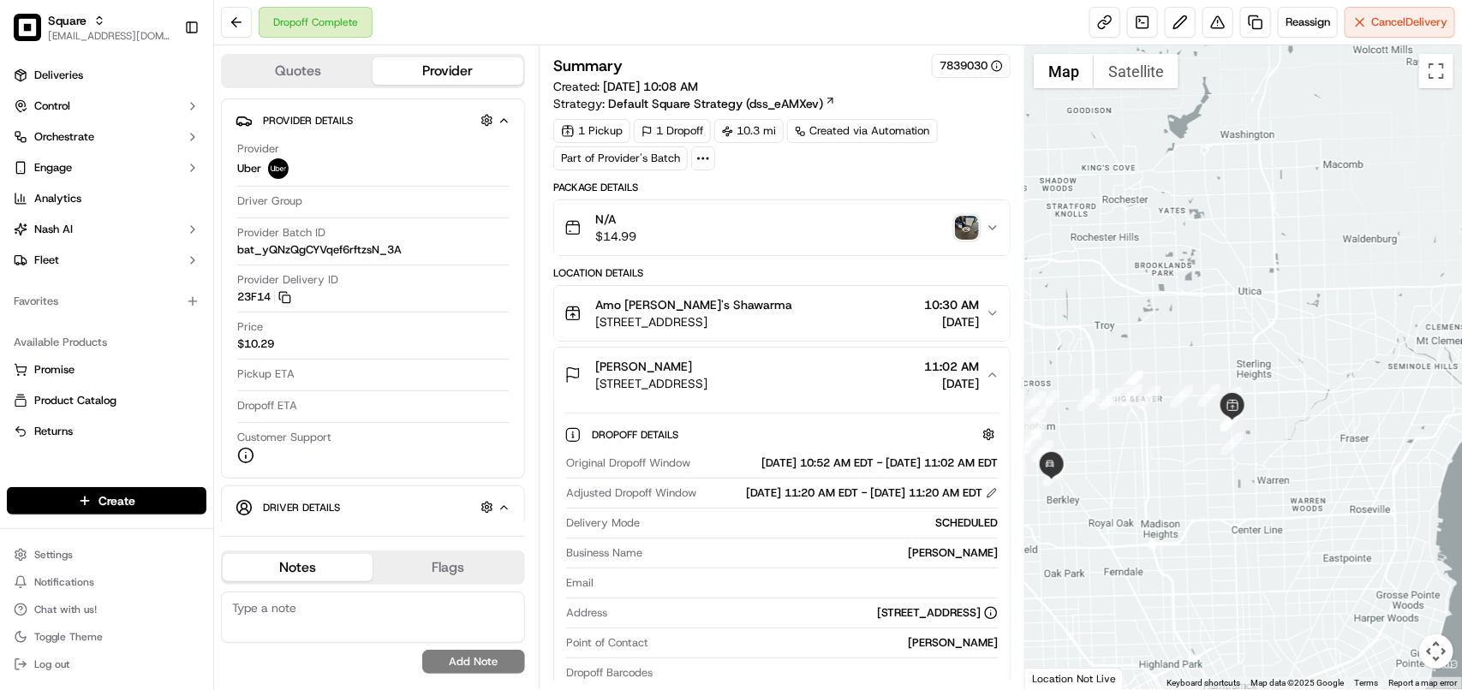
drag, startPoint x: 326, startPoint y: 615, endPoint x: 335, endPoint y: 621, distance: 11.2
click at [326, 615] on textarea at bounding box center [373, 617] width 304 height 51
paste textarea "**Caller Information: Customer **Reason for calling: Wrong delivery **Resolutio…"
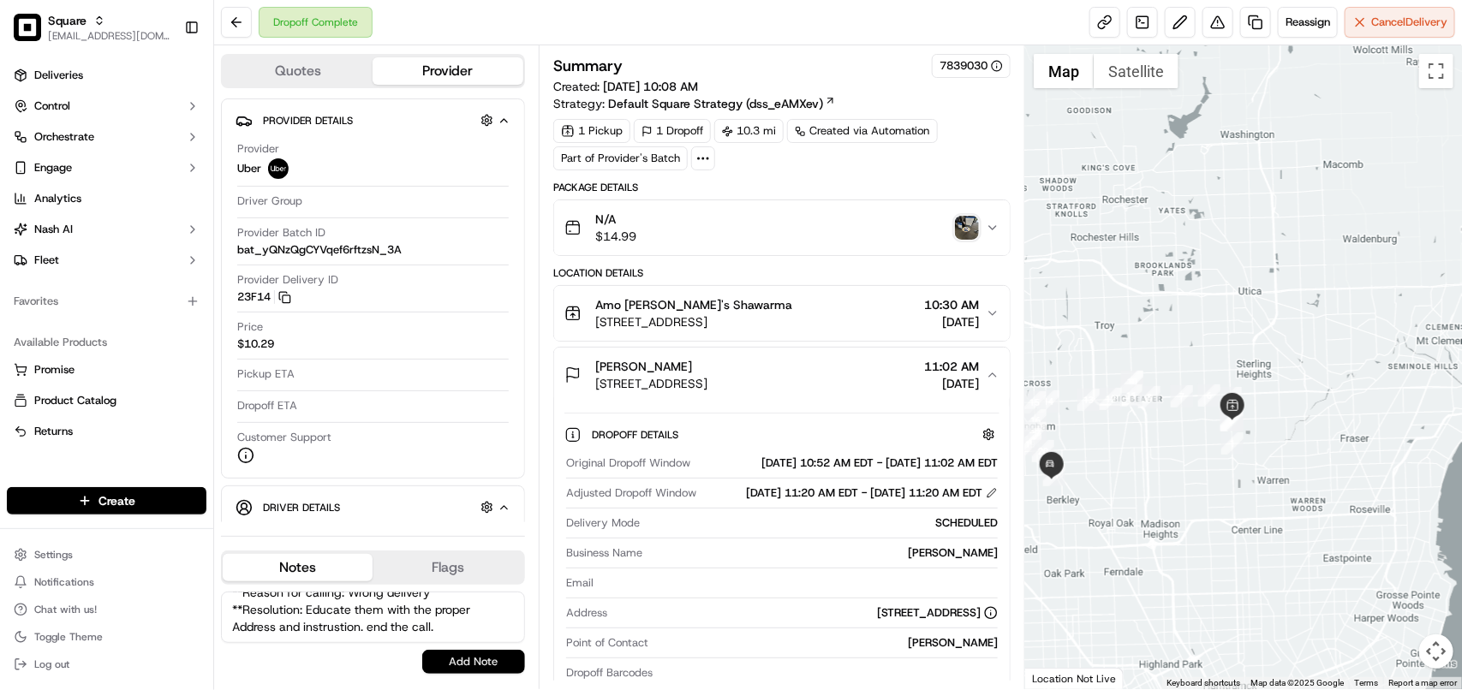
type textarea "**Caller Information: Customer **Reason for calling: Wrong delivery **Resolutio…"
click at [473, 653] on button "Add Note" at bounding box center [473, 662] width 103 height 24
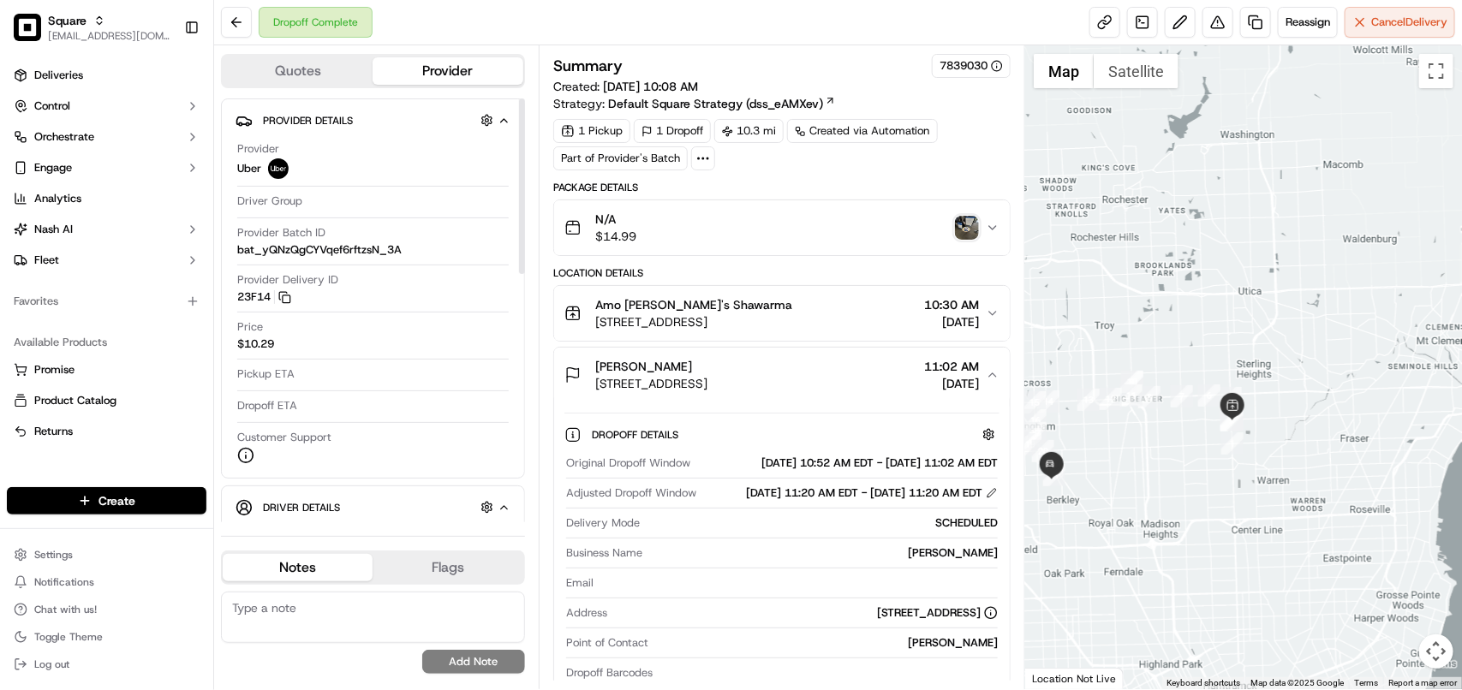
scroll to position [0, 0]
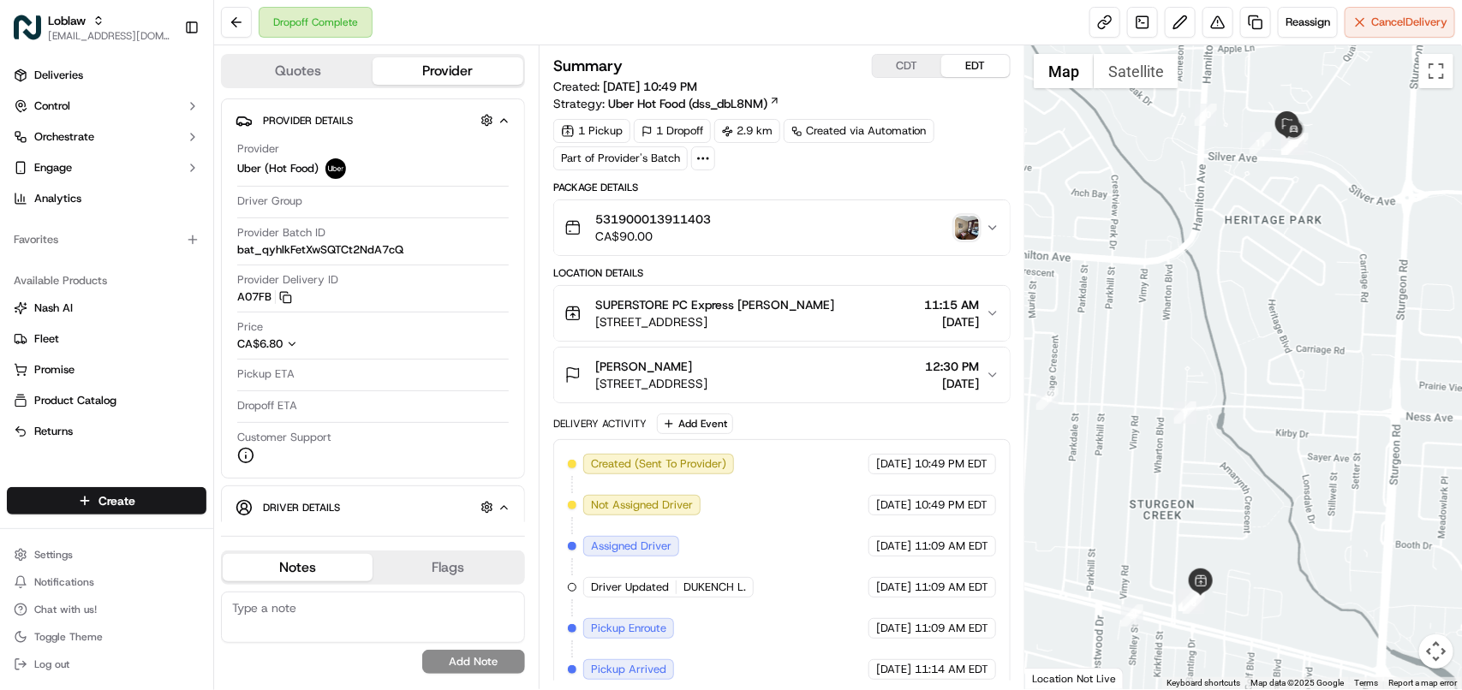
click at [962, 384] on span "[DATE]" at bounding box center [952, 383] width 54 height 17
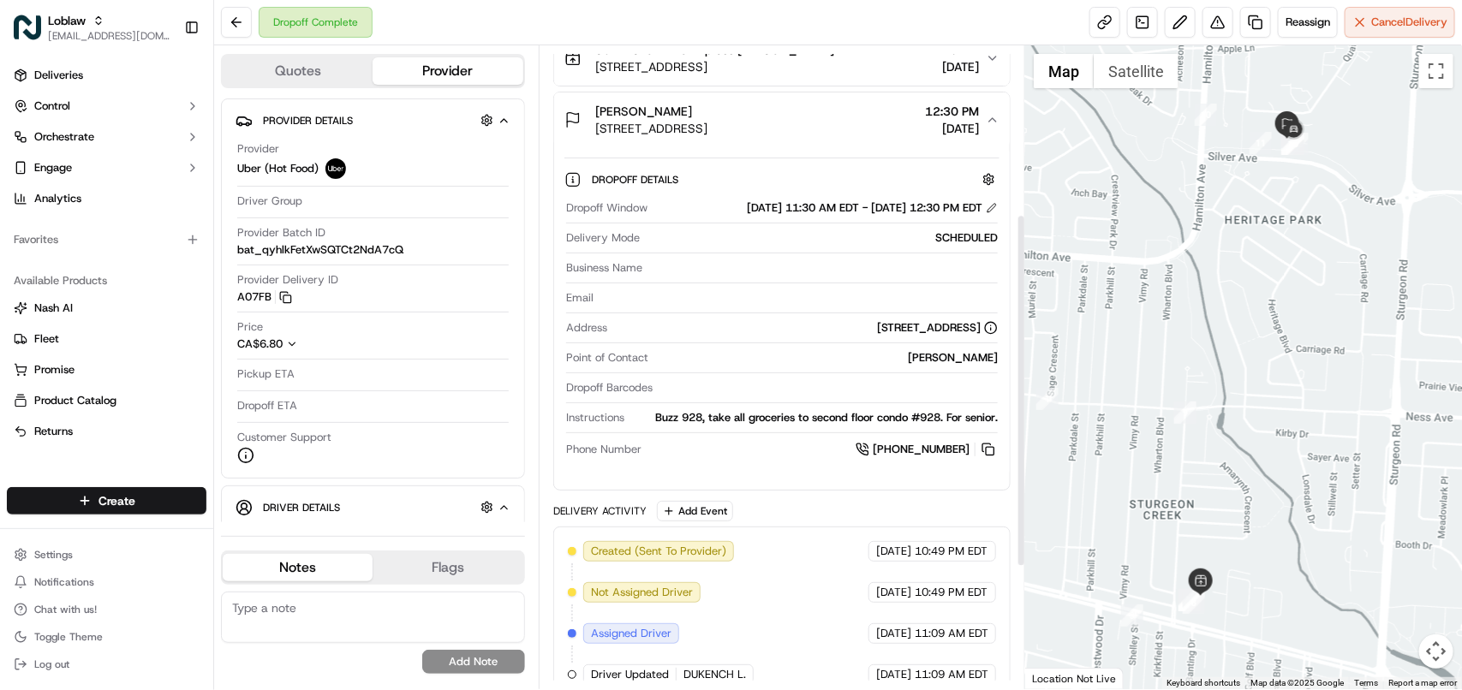
scroll to position [321, 0]
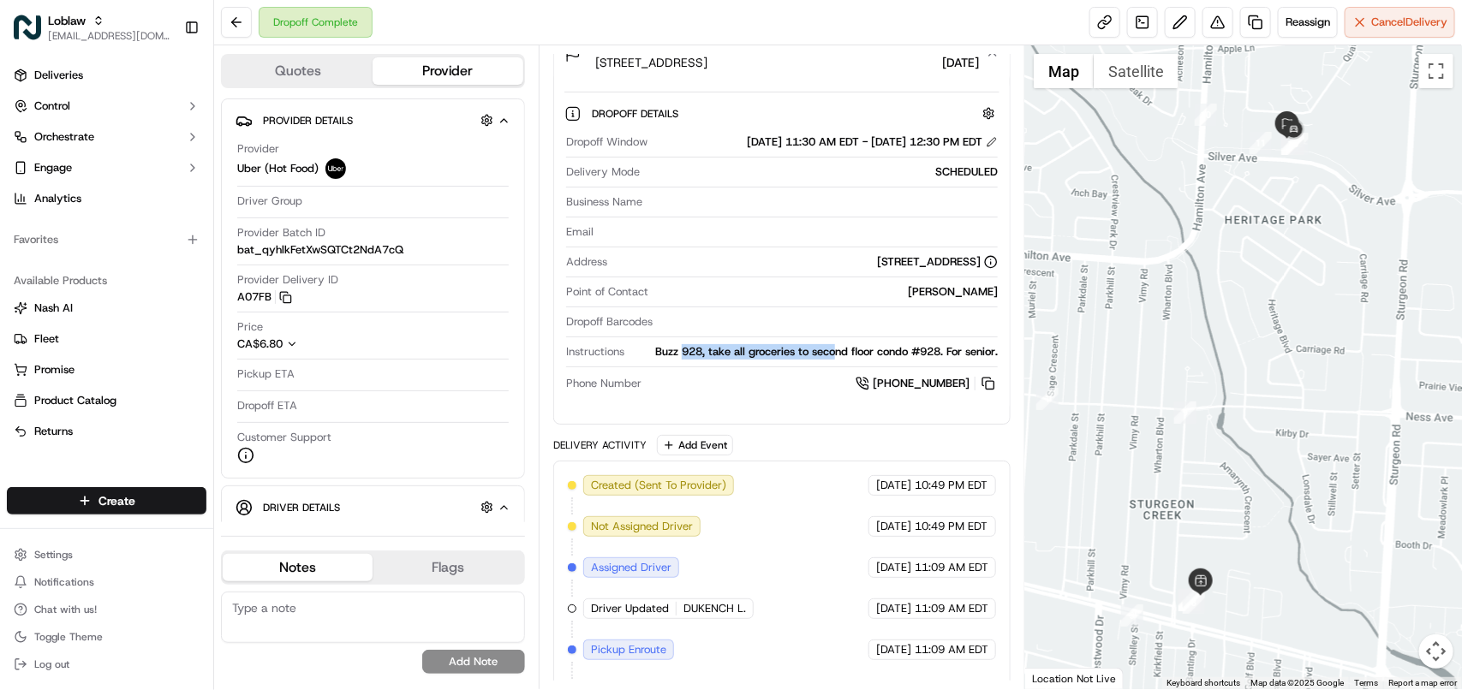
drag, startPoint x: 678, startPoint y: 353, endPoint x: 880, endPoint y: 351, distance: 202.2
click at [832, 353] on div "Buzz 928, take all groceries to second floor condo #928. For senior." at bounding box center [814, 351] width 367 height 15
click at [880, 351] on div "Buzz 928, take all groceries to second floor condo #928. For senior." at bounding box center [814, 351] width 367 height 15
click at [1217, 24] on button at bounding box center [1218, 22] width 31 height 31
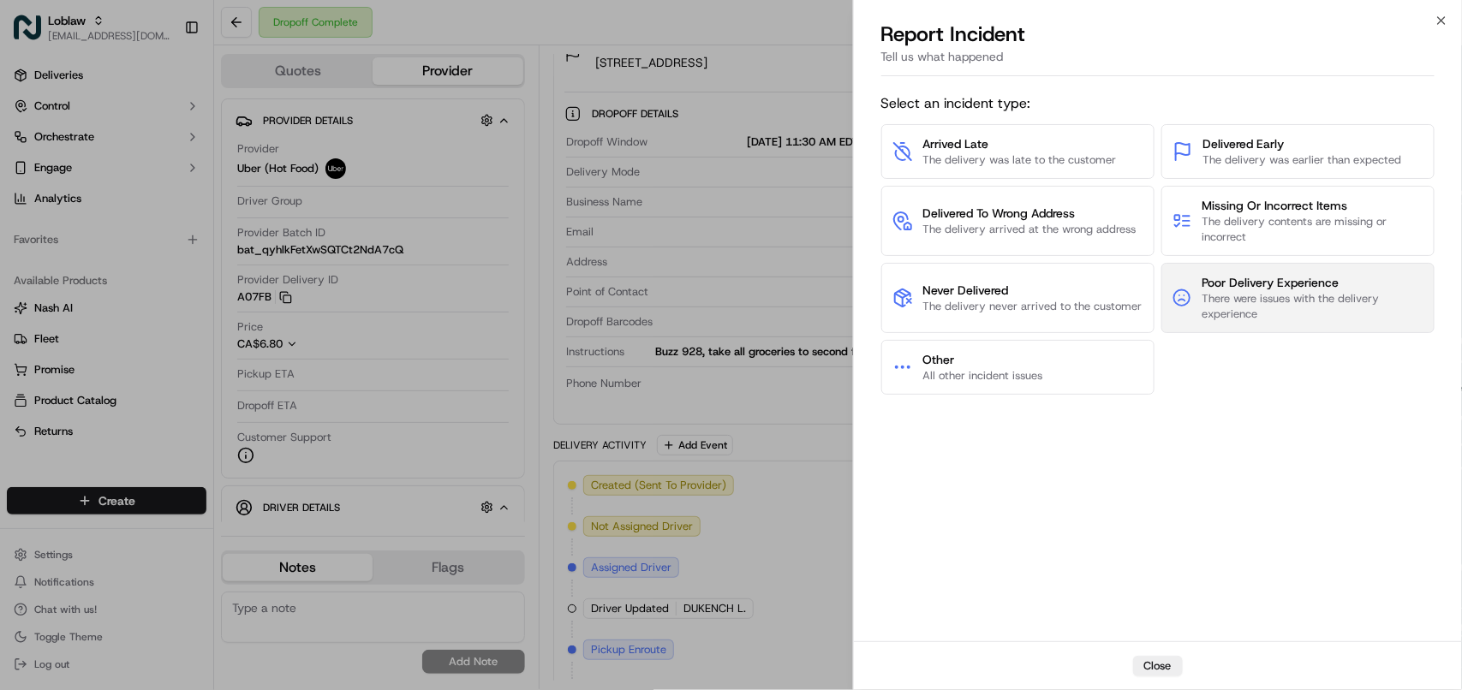
click at [1328, 297] on span "There were issues with the delivery experience" at bounding box center [1313, 306] width 222 height 31
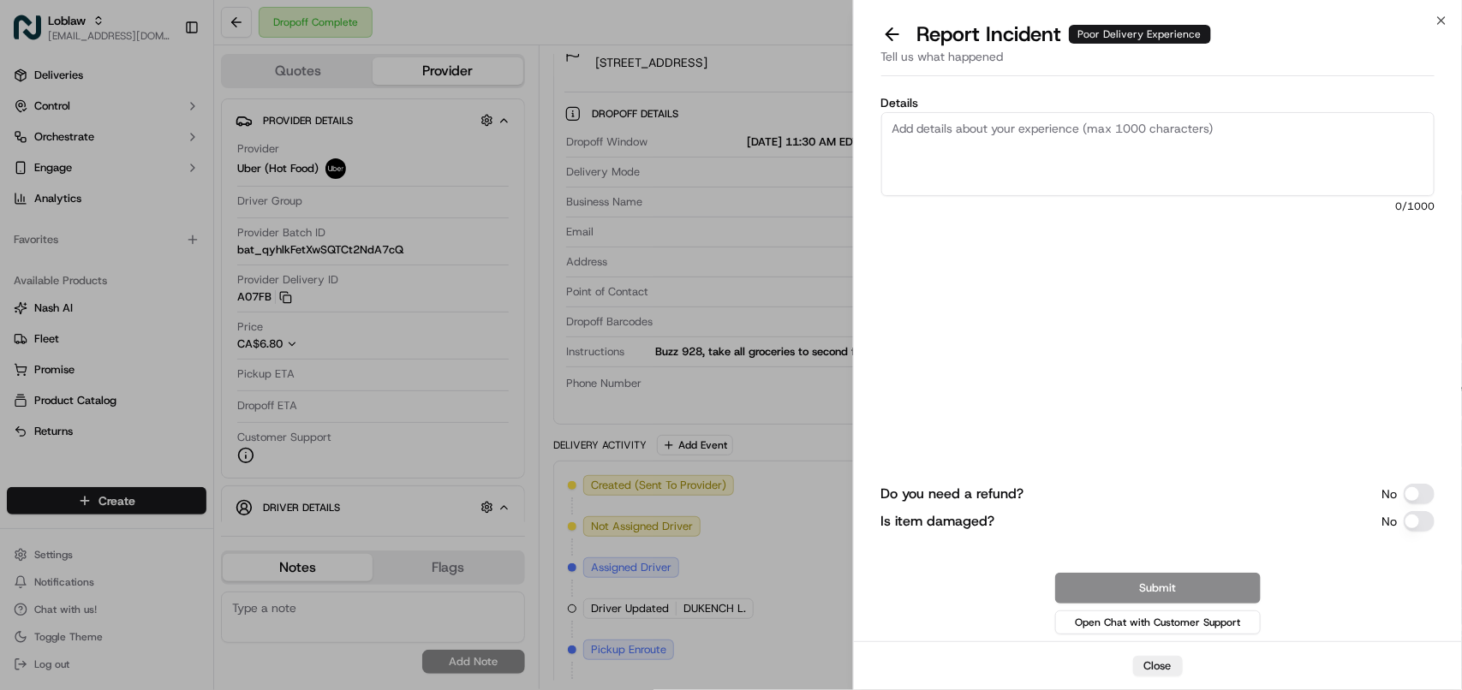
click at [1099, 133] on textarea "Details" at bounding box center [1157, 154] width 553 height 84
paste textarea "Kindly block the driver for this order 531900013911403 driver always leave thei…"
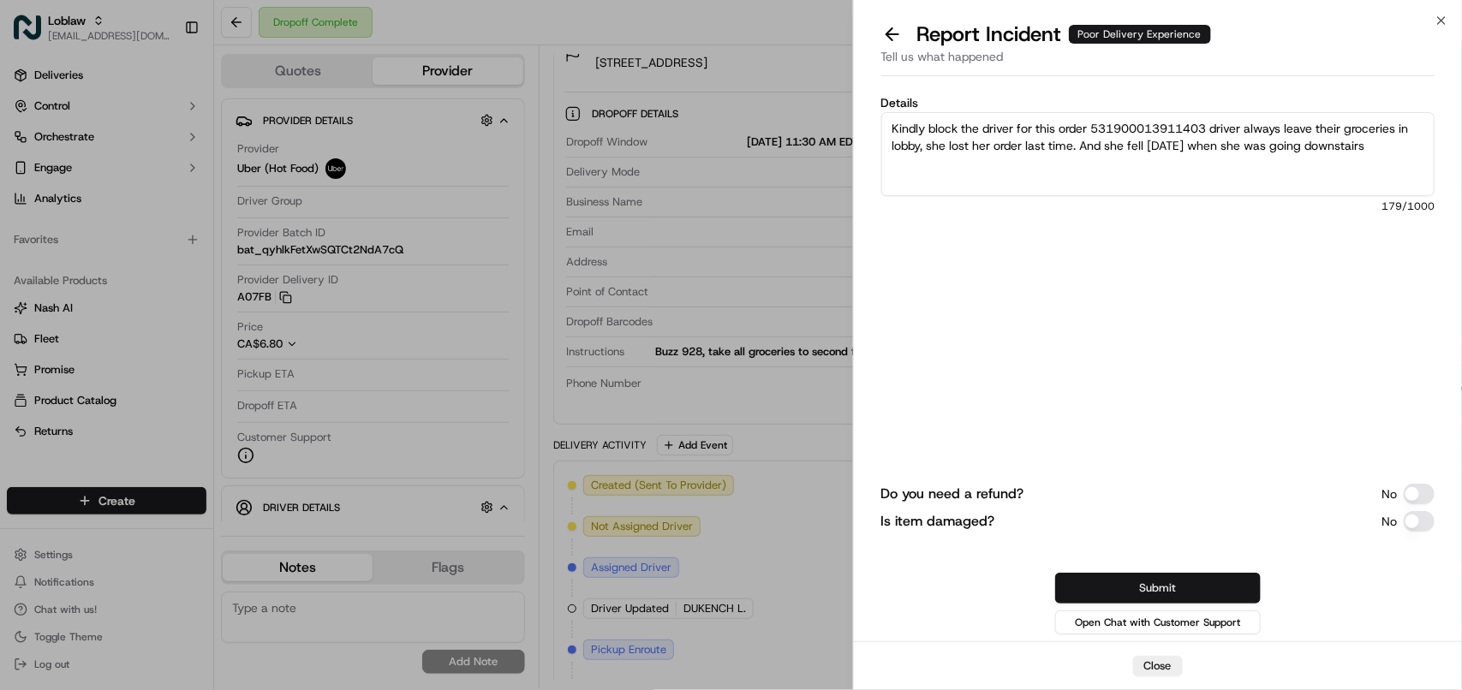
type textarea "Kindly block the driver for this order 531900013911403 driver always leave thei…"
click at [1153, 591] on button "Submit" at bounding box center [1158, 588] width 206 height 31
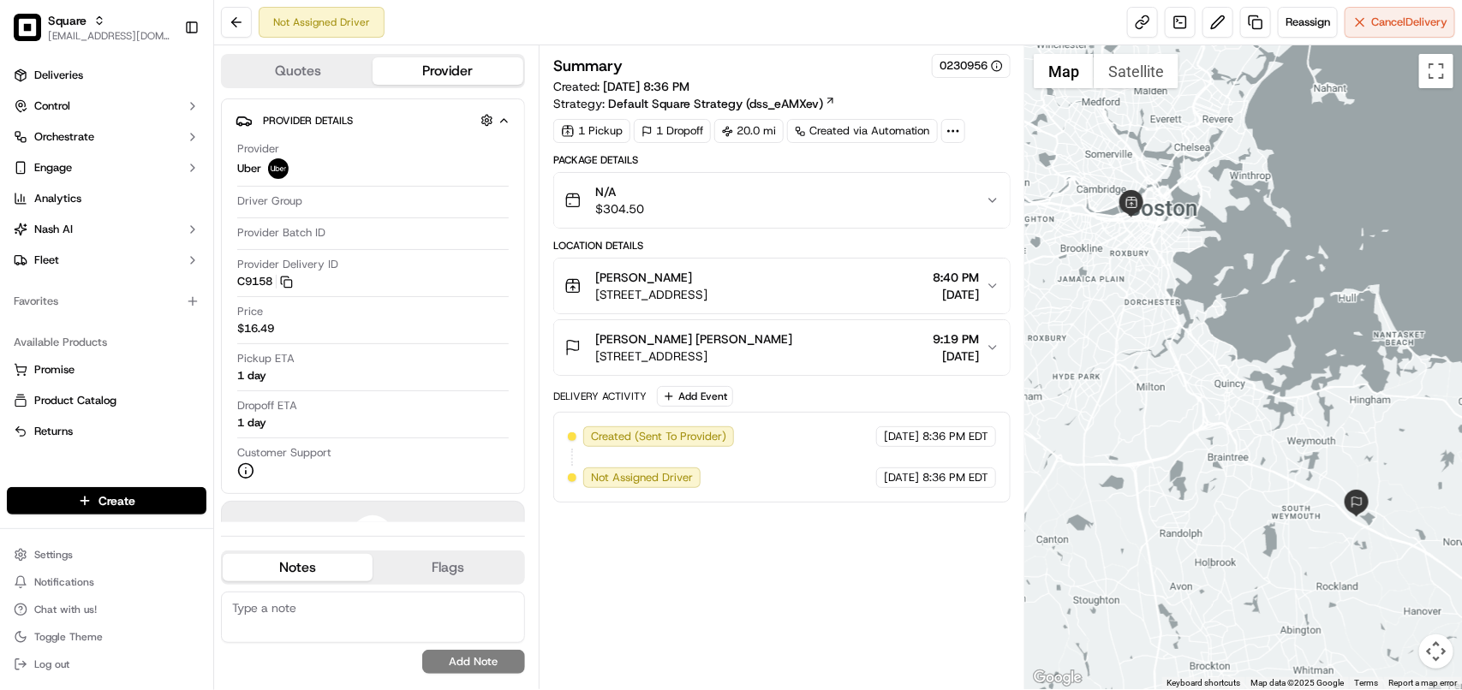
click at [735, 561] on div "Summary 0230956 Created: [DATE] 8:36 PM Strategy: Default Square Strategy (dss_…" at bounding box center [781, 367] width 457 height 627
click at [829, 300] on div "[PERSON_NAME] [STREET_ADDRESS] 8:40 PM [DATE]" at bounding box center [775, 286] width 421 height 34
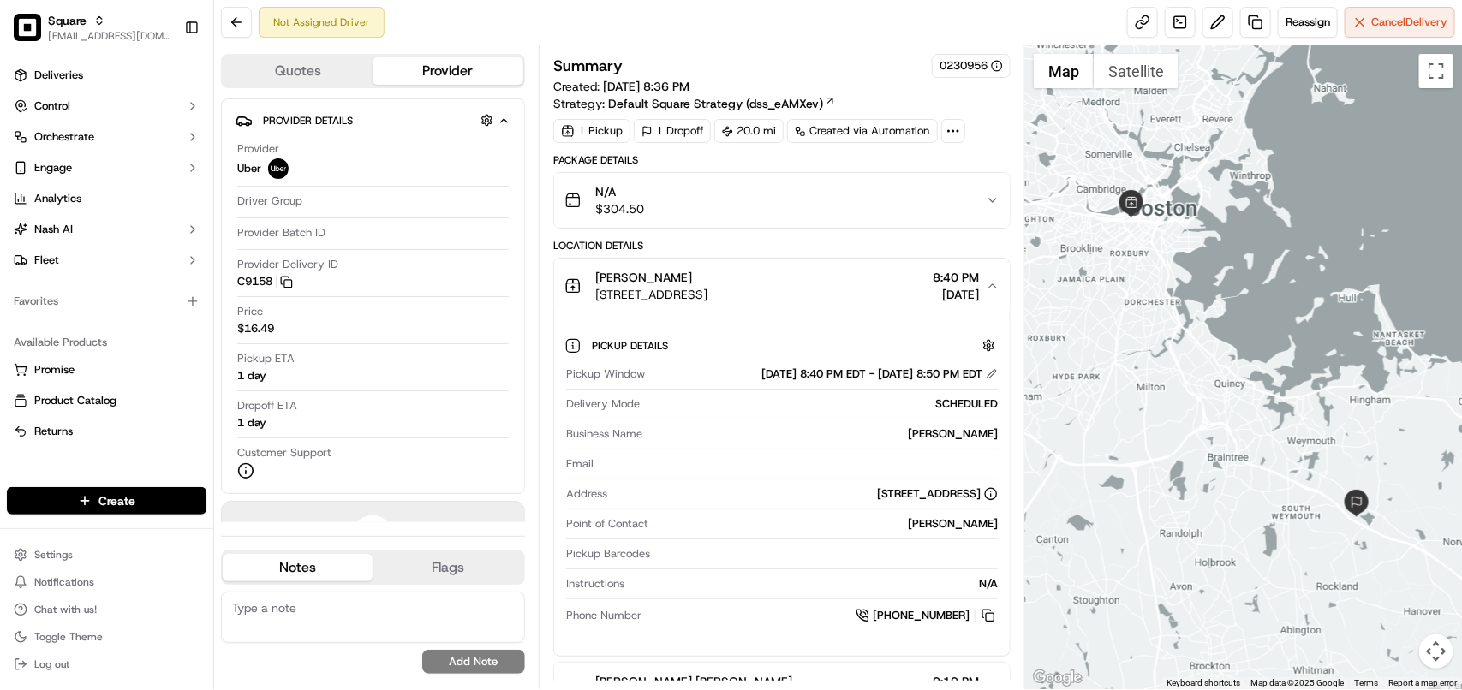
click at [829, 300] on div "[PERSON_NAME] [STREET_ADDRESS] 8:40 PM [DATE]" at bounding box center [775, 286] width 421 height 34
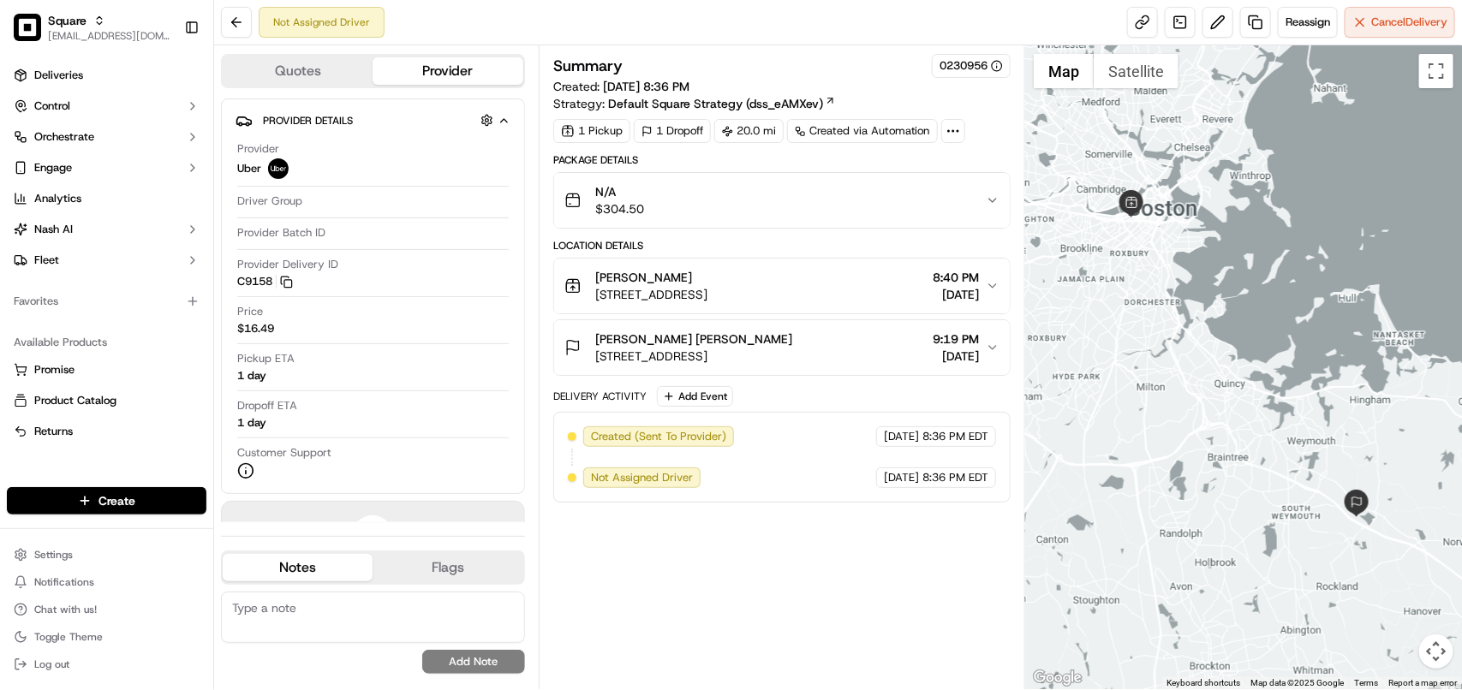
click at [892, 292] on div "[PERSON_NAME] [STREET_ADDRESS] 8:40 PM [DATE]" at bounding box center [775, 286] width 421 height 34
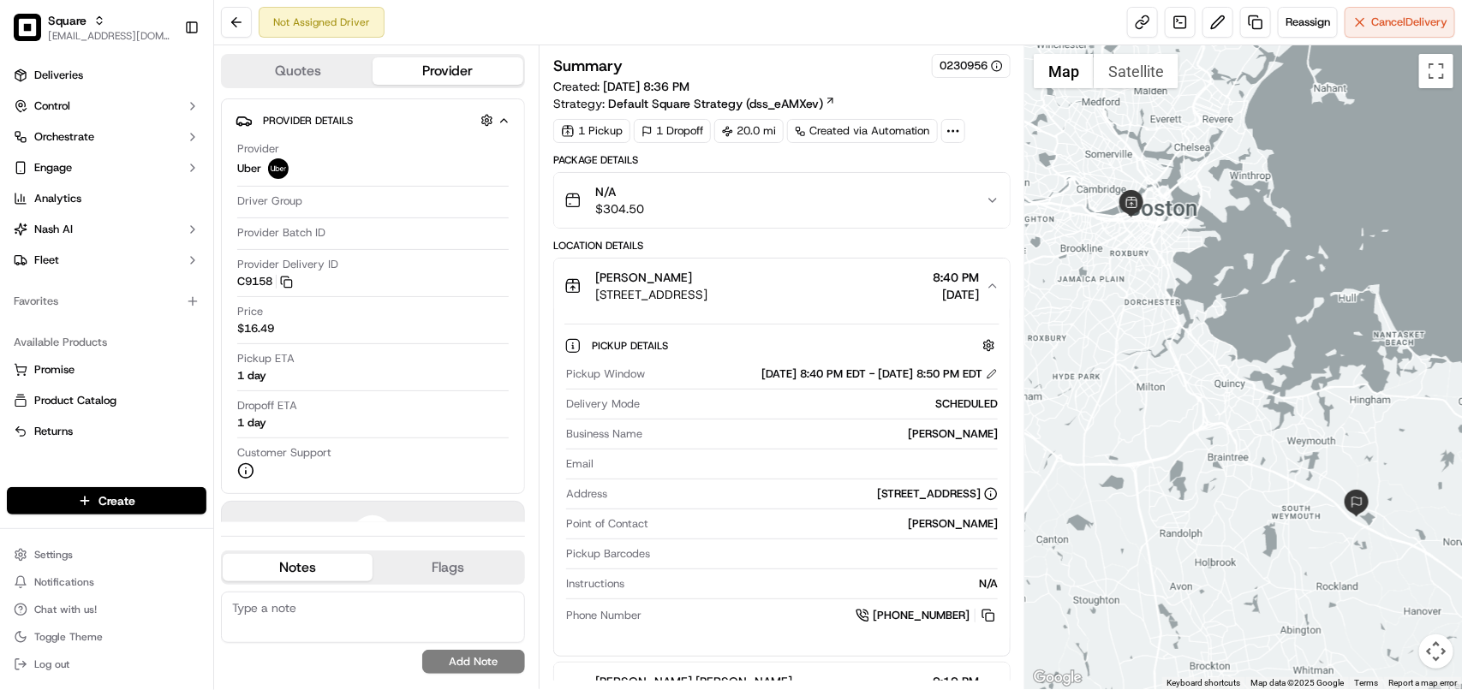
click at [892, 292] on div "[PERSON_NAME] [STREET_ADDRESS] 8:40 PM [DATE]" at bounding box center [775, 286] width 421 height 34
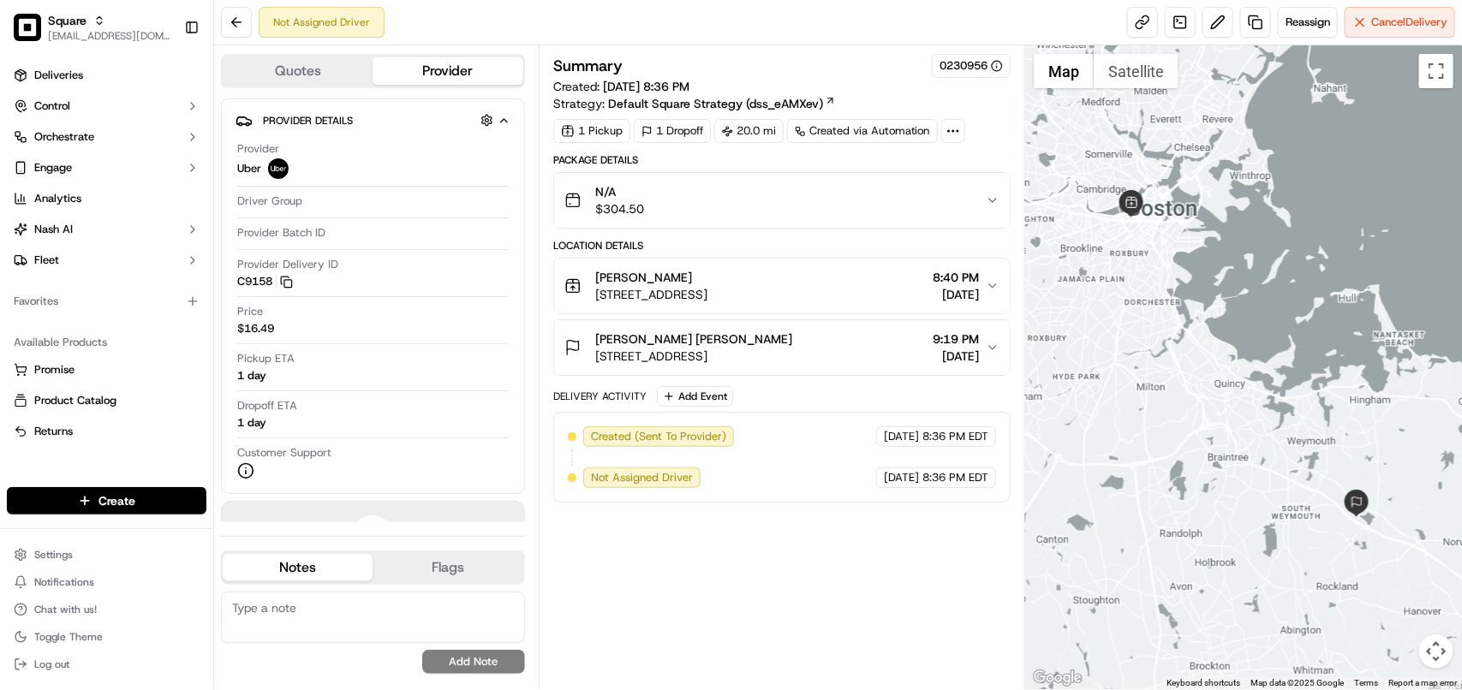
click at [977, 288] on span "[DATE]" at bounding box center [956, 294] width 46 height 17
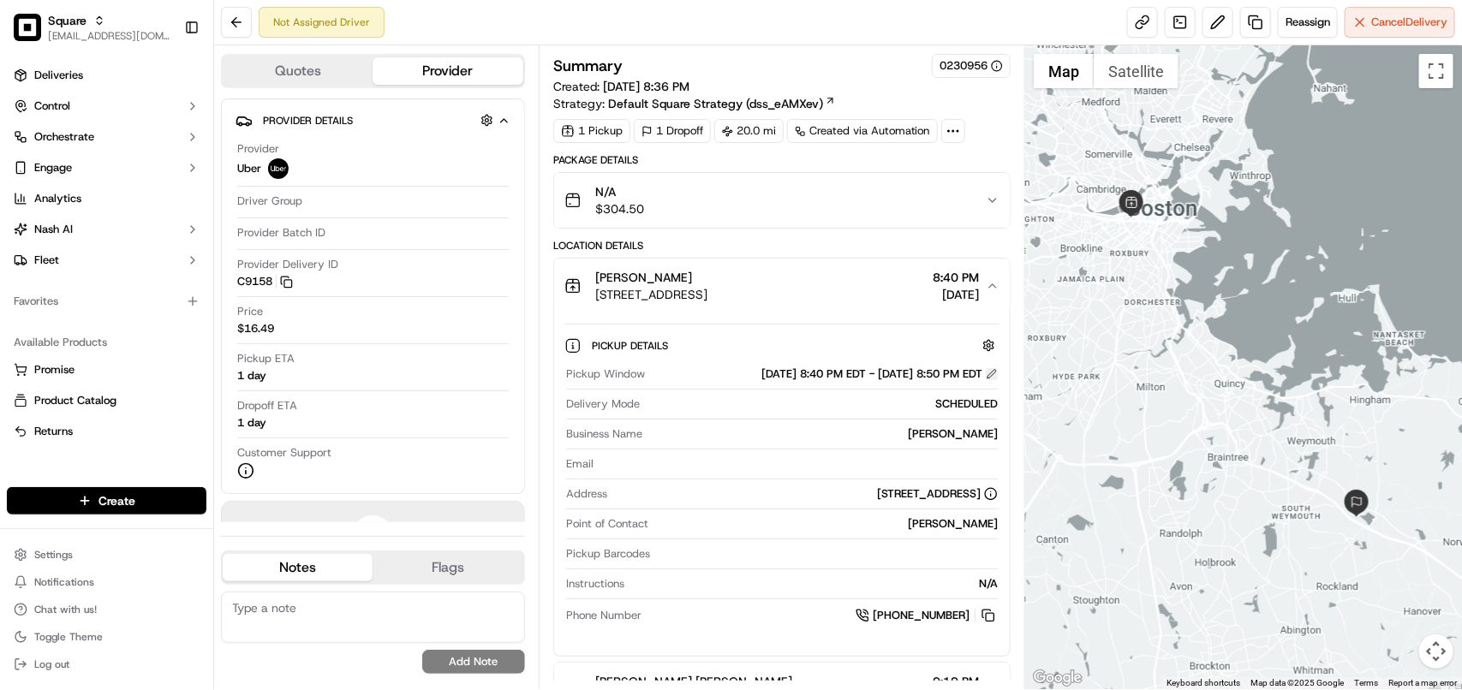
click at [989, 377] on button at bounding box center [992, 374] width 12 height 12
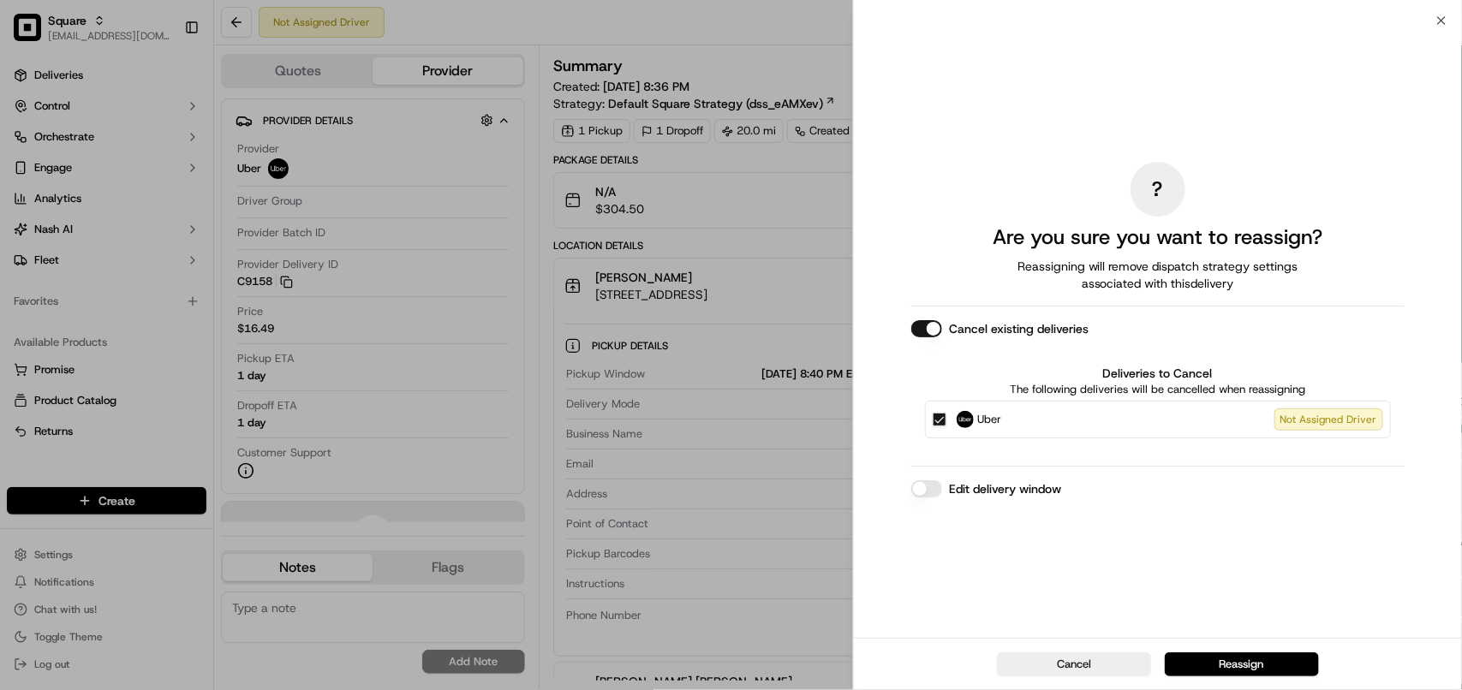
click at [923, 482] on button "Edit delivery window" at bounding box center [926, 489] width 31 height 17
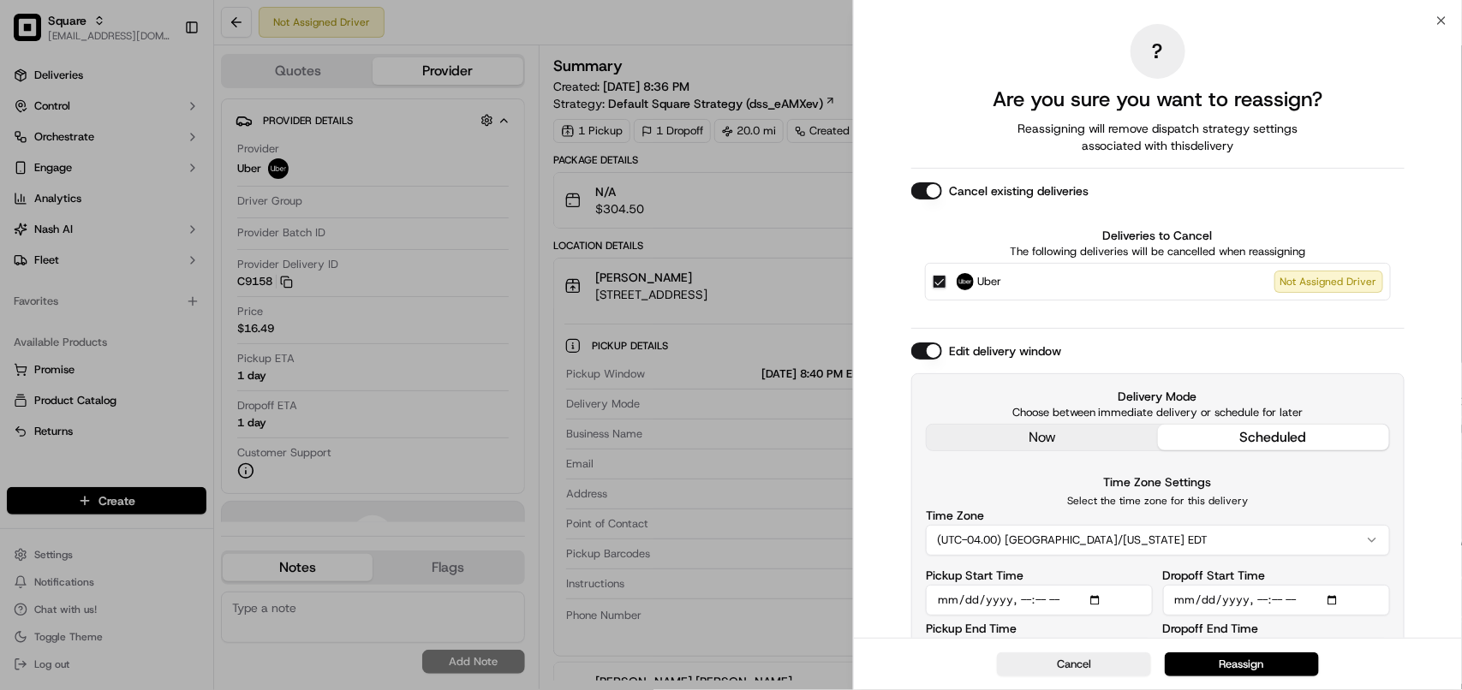
click at [1045, 435] on div "Edit delivery window Delivery Mode Choose between immediate delivery or schedul…" at bounding box center [1157, 513] width 493 height 341
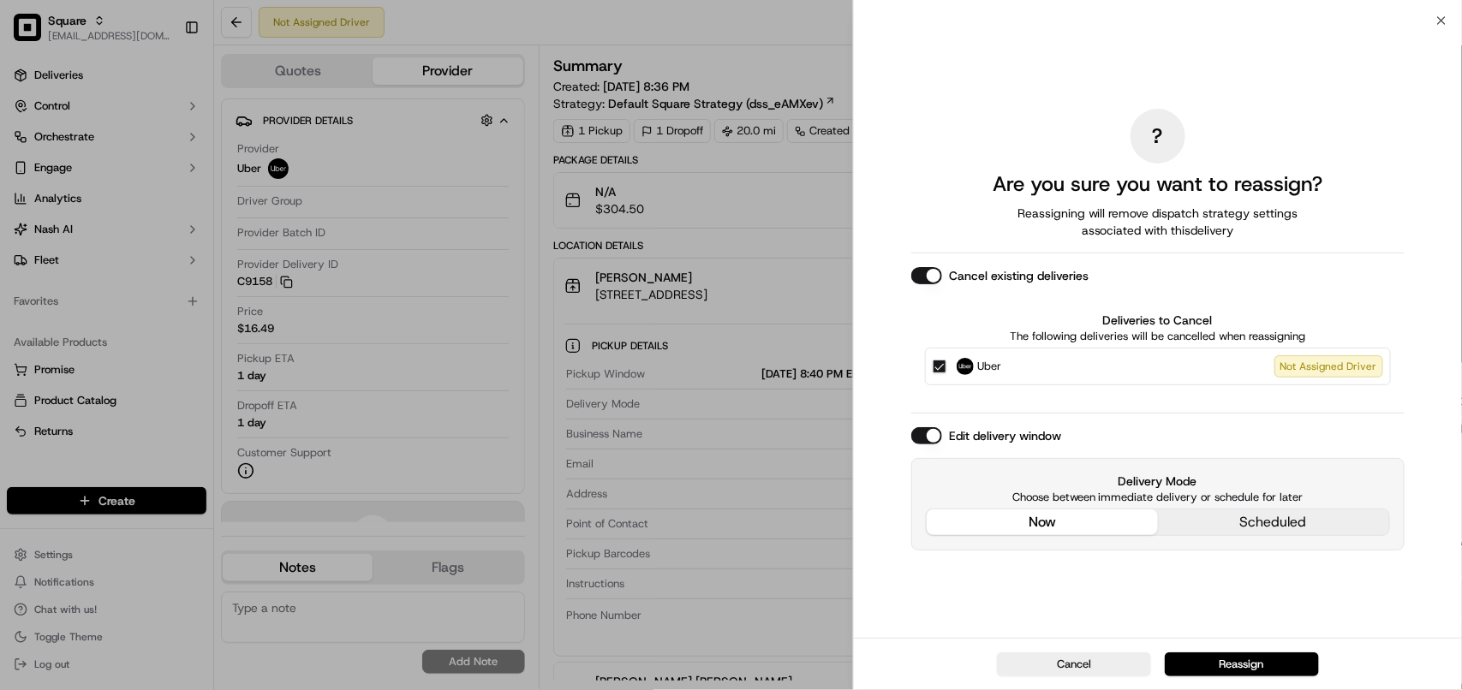
click at [1260, 516] on div "Delivery Mode Choose between immediate delivery or schedule for later now sched…" at bounding box center [1157, 504] width 493 height 93
click at [995, 434] on div "Edit delivery window Delivery Mode Choose between immediate delivery or schedul…" at bounding box center [1157, 488] width 493 height 123
click at [1440, 21] on div "? Are you sure you want to reassign? Reassigning will remove dispatch strategy …" at bounding box center [1158, 330] width 608 height 618
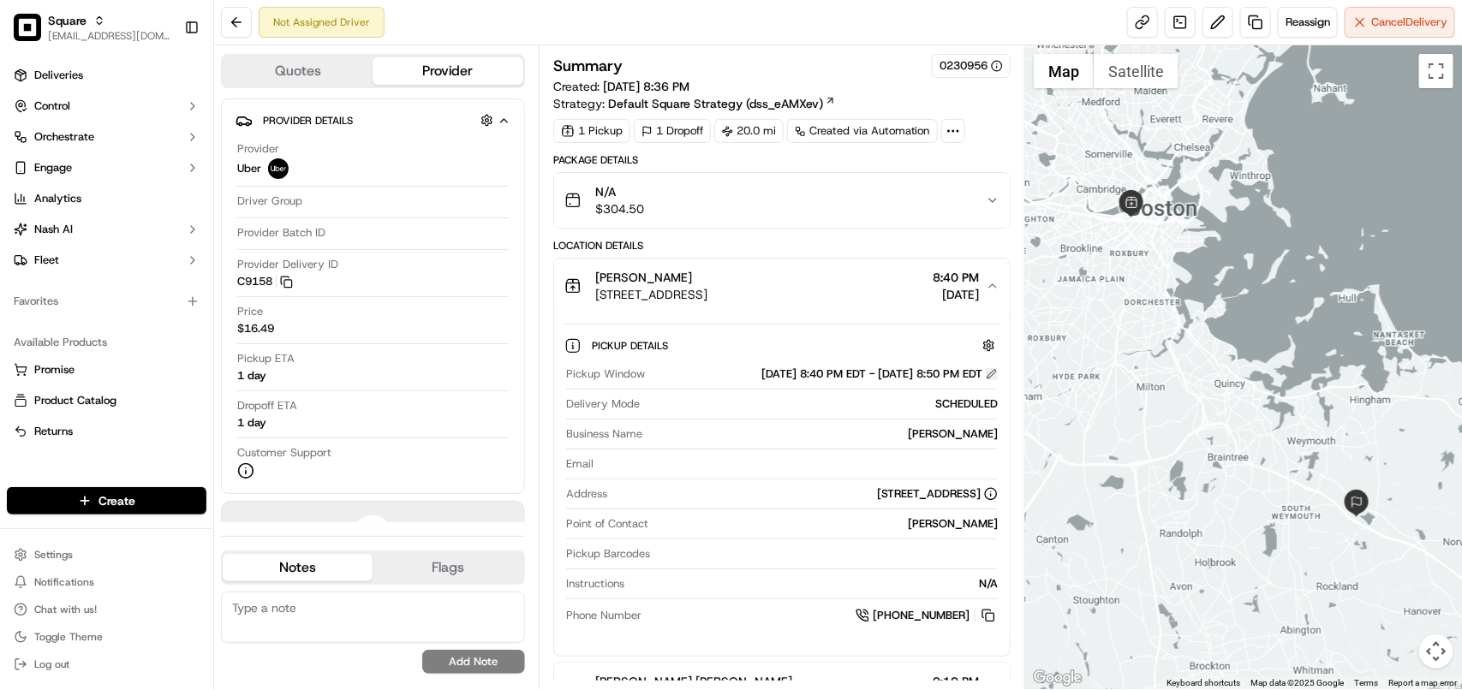
click at [992, 375] on button at bounding box center [992, 374] width 12 height 12
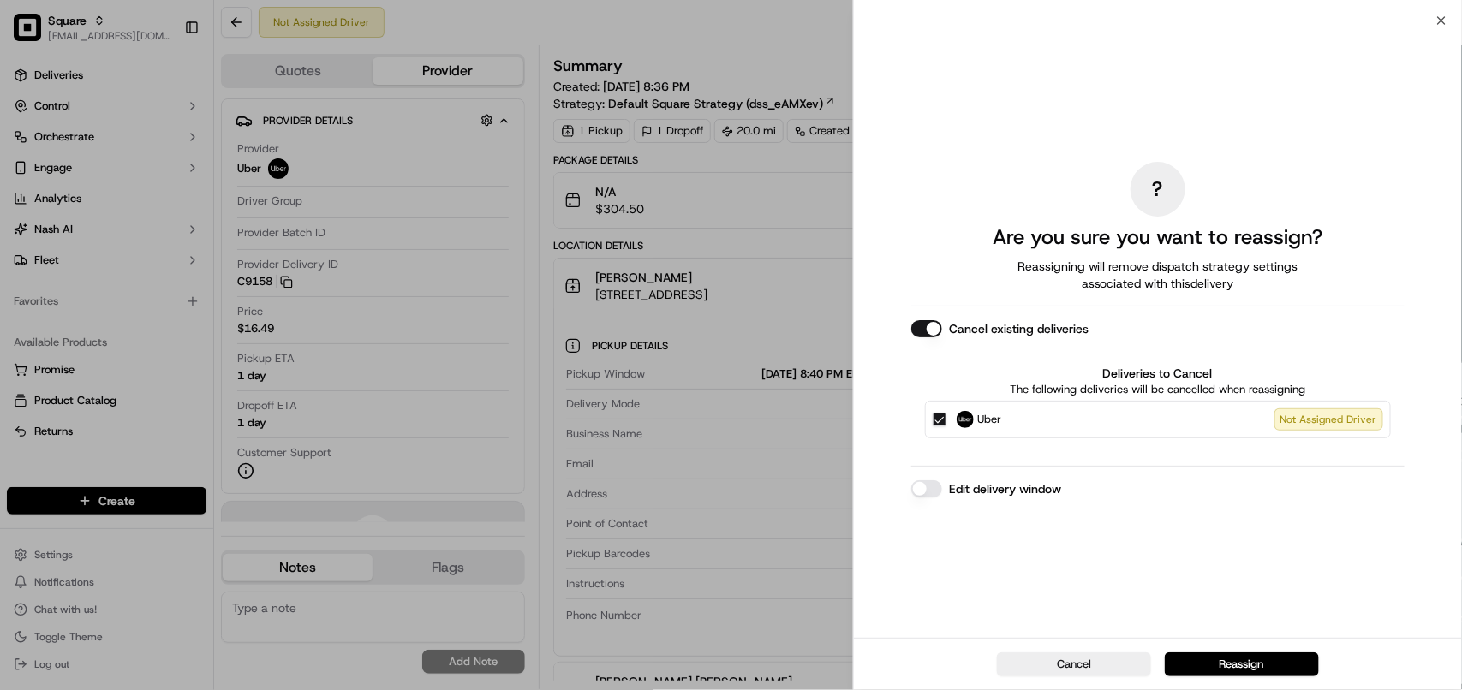
click at [925, 484] on button "Edit delivery window" at bounding box center [926, 489] width 31 height 17
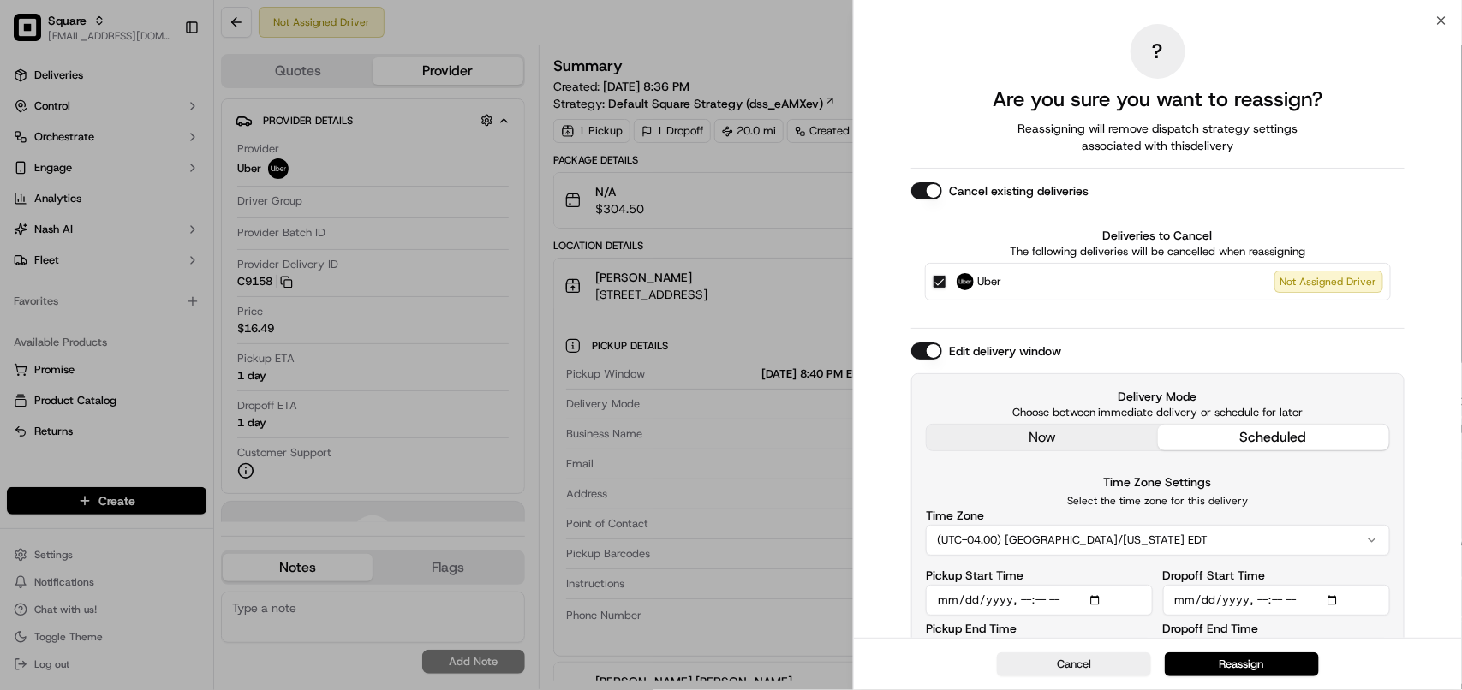
click at [1124, 386] on div "? Are you sure you want to reassign? Reassigning will remove dispatch strategy …" at bounding box center [1157, 354] width 493 height 660
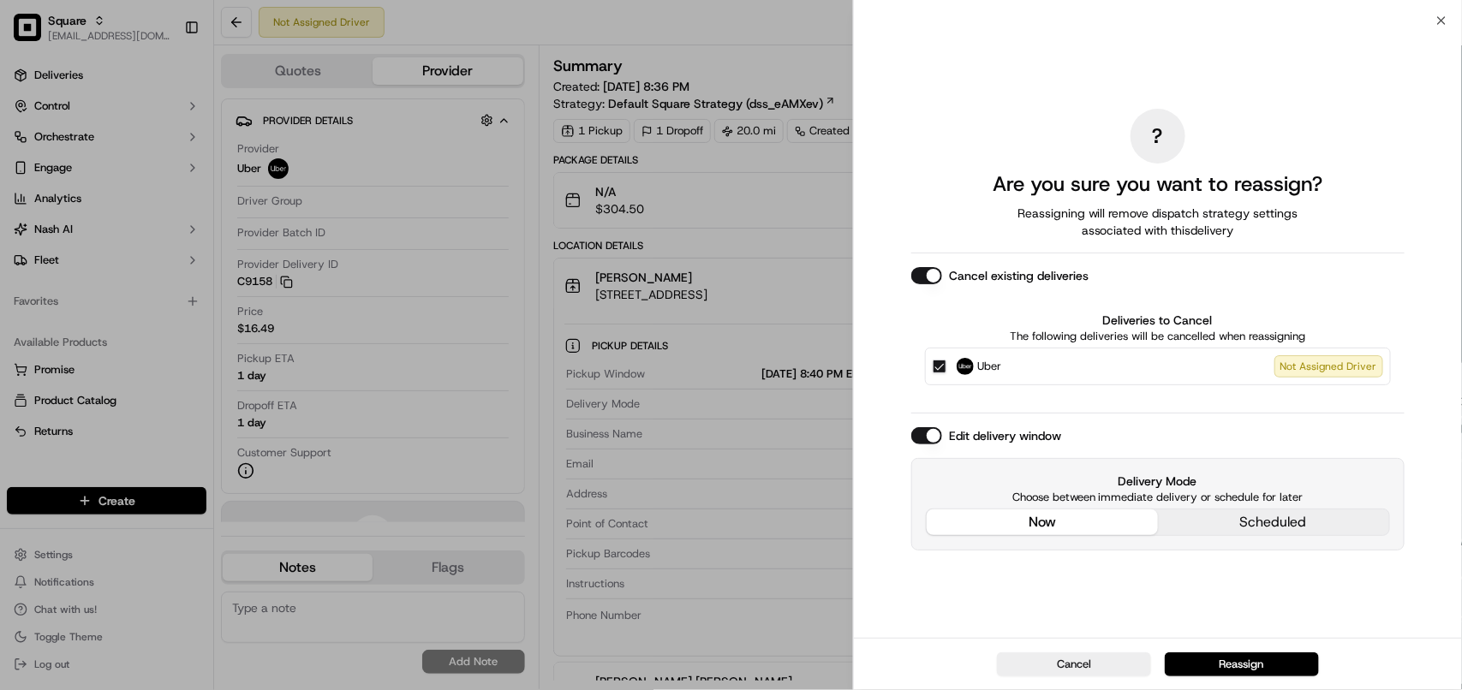
click at [1255, 517] on div "Delivery Mode Choose between immediate delivery or schedule for later now sched…" at bounding box center [1157, 504] width 493 height 93
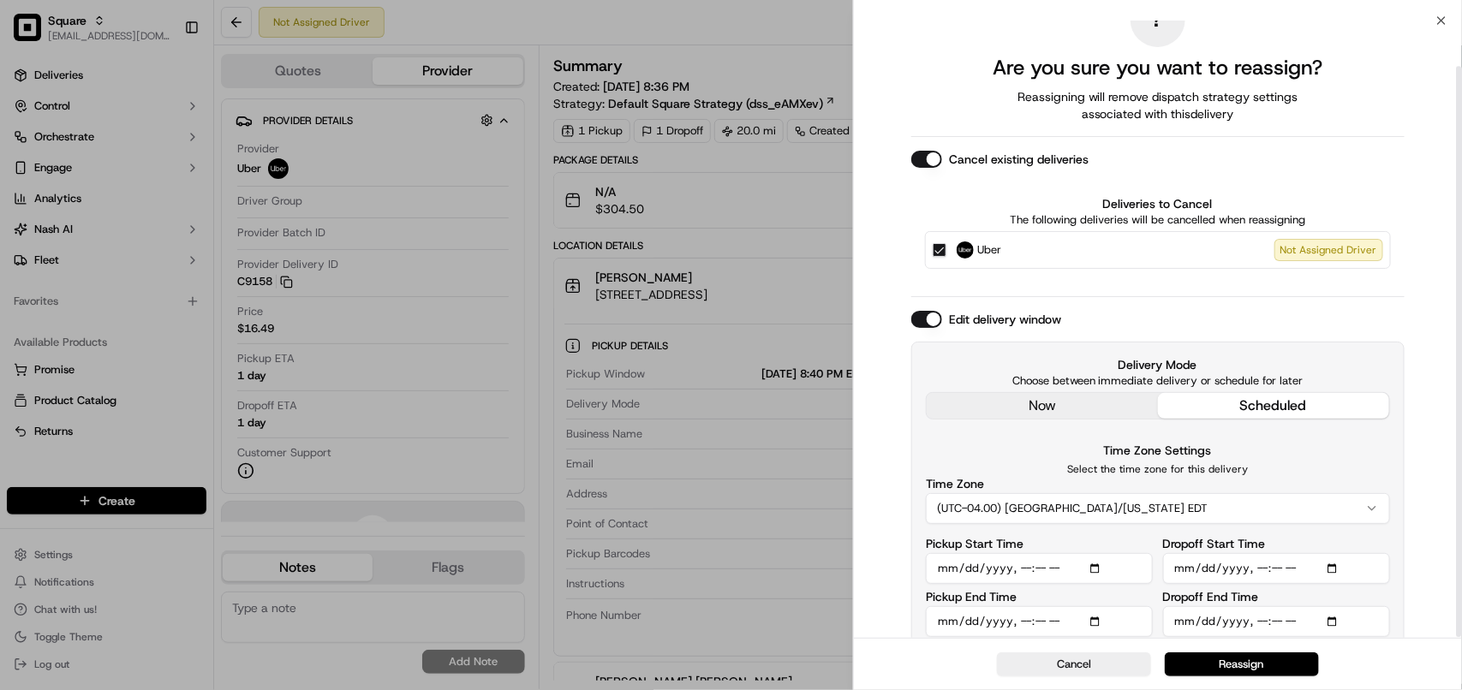
scroll to position [49, 0]
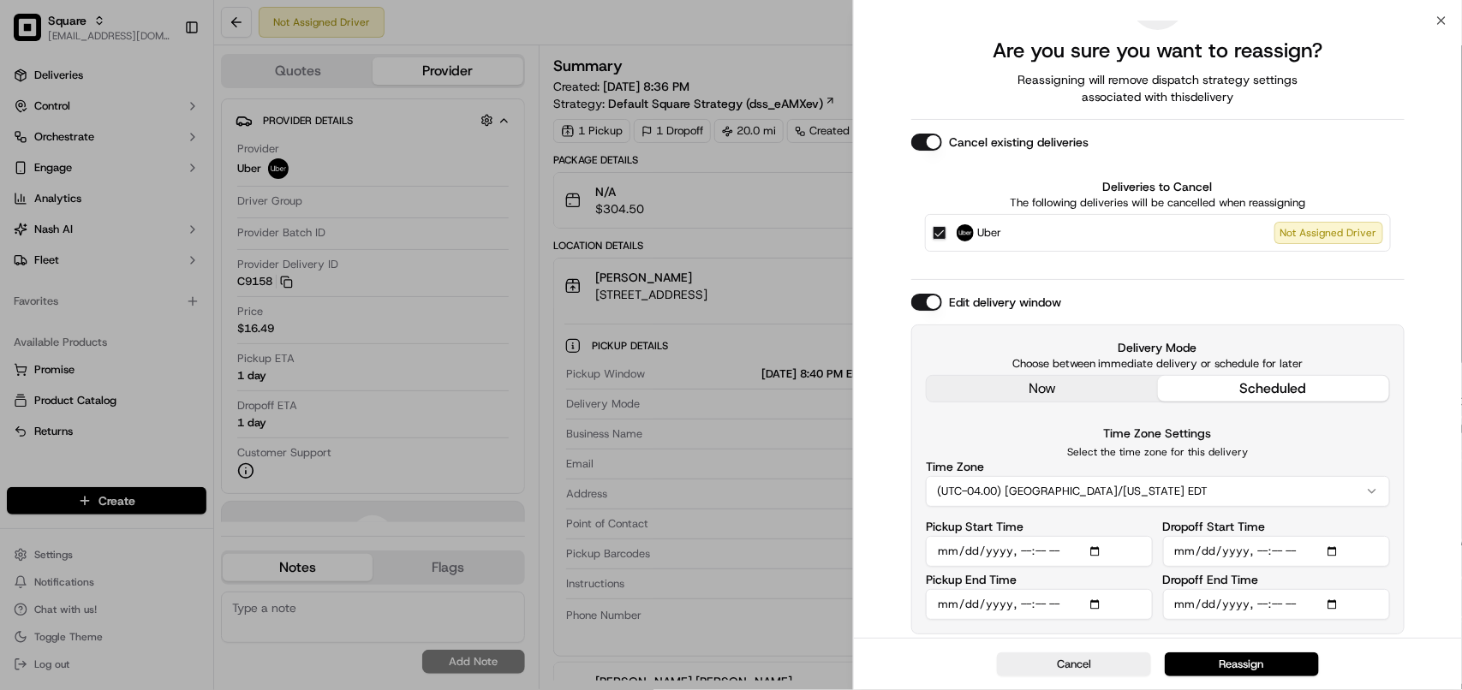
click at [1257, 388] on button "scheduled" at bounding box center [1273, 389] width 231 height 26
click at [1273, 606] on input "Dropoff End Time" at bounding box center [1276, 604] width 227 height 31
click at [1274, 549] on input "Dropoff Start Time" at bounding box center [1276, 551] width 227 height 31
click at [1261, 550] on input "Dropoff Start Time" at bounding box center [1276, 551] width 227 height 31
click at [1258, 605] on input "Dropoff End Time" at bounding box center [1276, 604] width 227 height 31
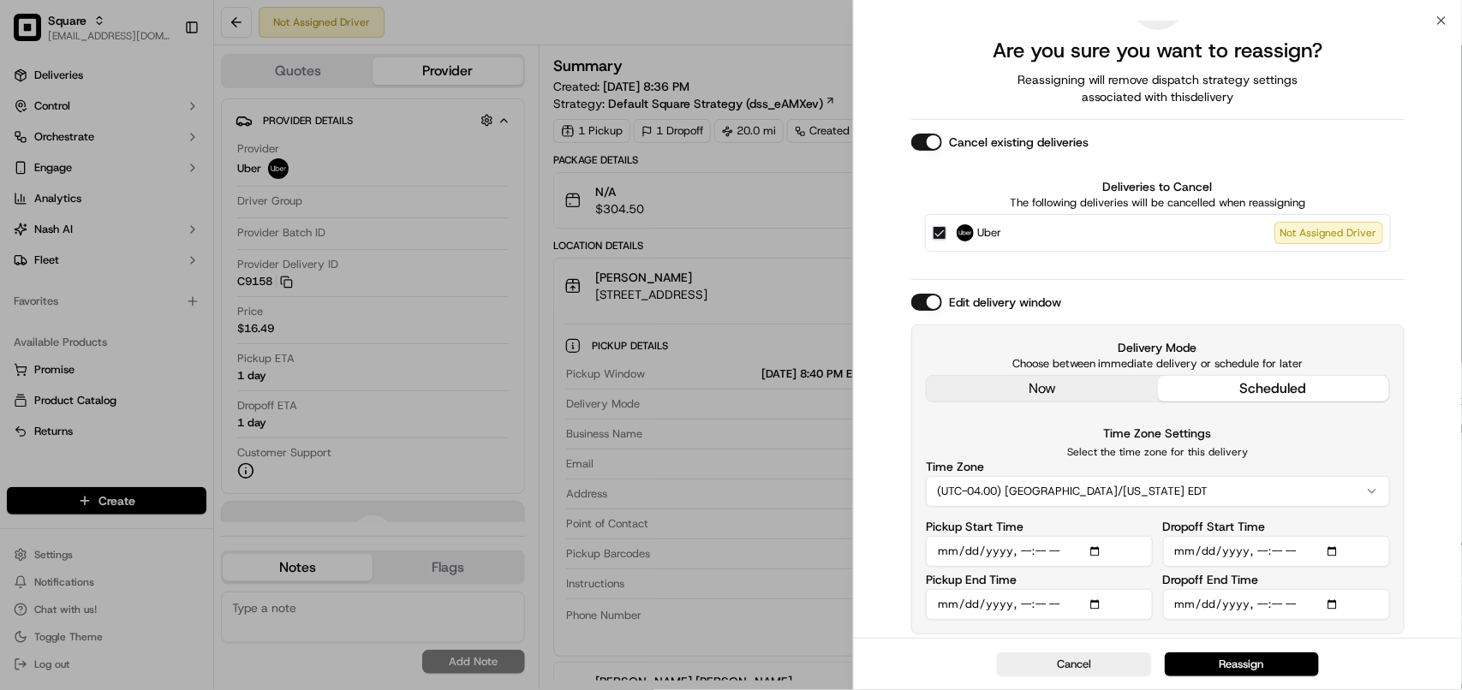
click at [1025, 553] on input "Pickup Start Time" at bounding box center [1039, 551] width 227 height 31
drag, startPoint x: 1007, startPoint y: 606, endPoint x: 1016, endPoint y: 608, distance: 8.9
click at [1009, 608] on input "Pickup End Time" at bounding box center [1039, 604] width 227 height 31
click at [1021, 604] on input "Pickup End Time" at bounding box center [1039, 604] width 227 height 31
click at [1024, 553] on input "Pickup Start Time" at bounding box center [1039, 551] width 227 height 31
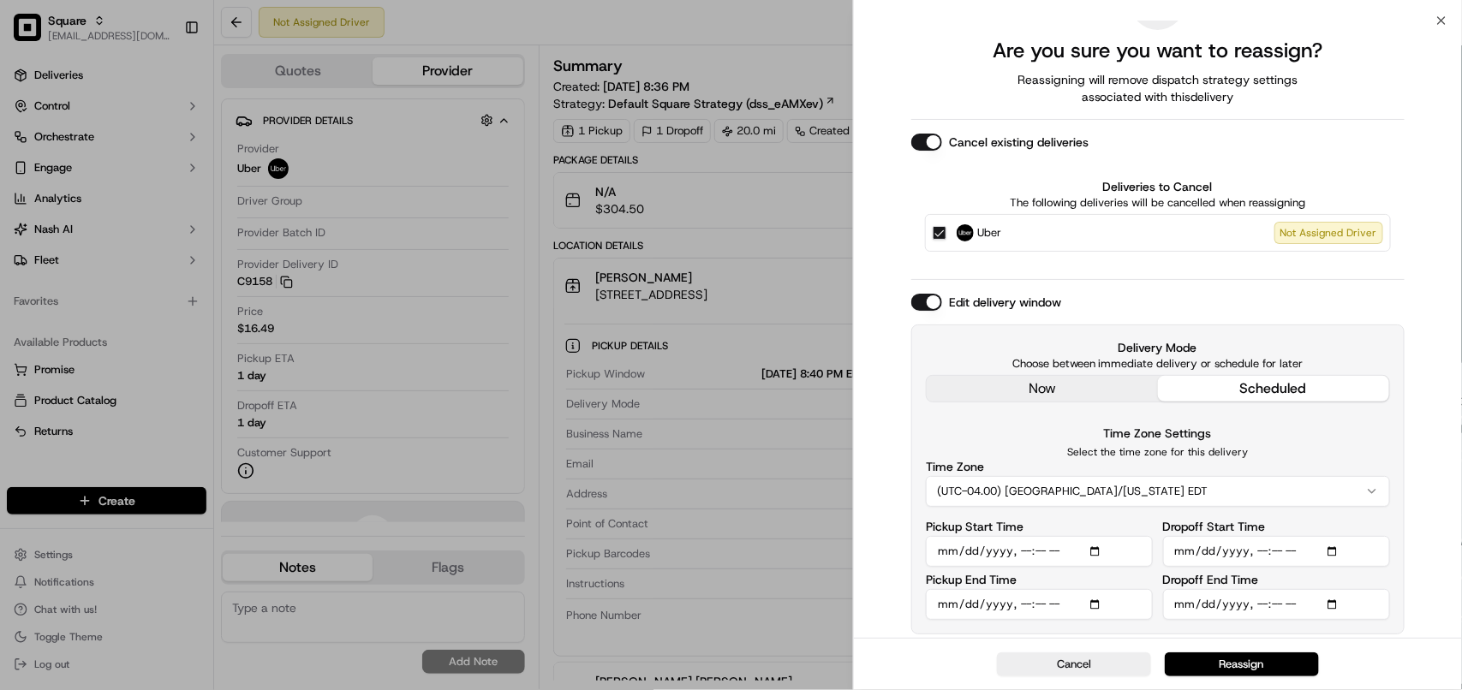
click at [1063, 604] on input "Pickup End Time" at bounding box center [1039, 604] width 227 height 31
click at [936, 550] on input "Pickup Start Time" at bounding box center [1039, 551] width 227 height 31
type input "[DATE]T17:20"
drag, startPoint x: 935, startPoint y: 548, endPoint x: 1003, endPoint y: 553, distance: 67.9
click at [1003, 553] on input "Pickup Start Time" at bounding box center [1039, 551] width 227 height 31
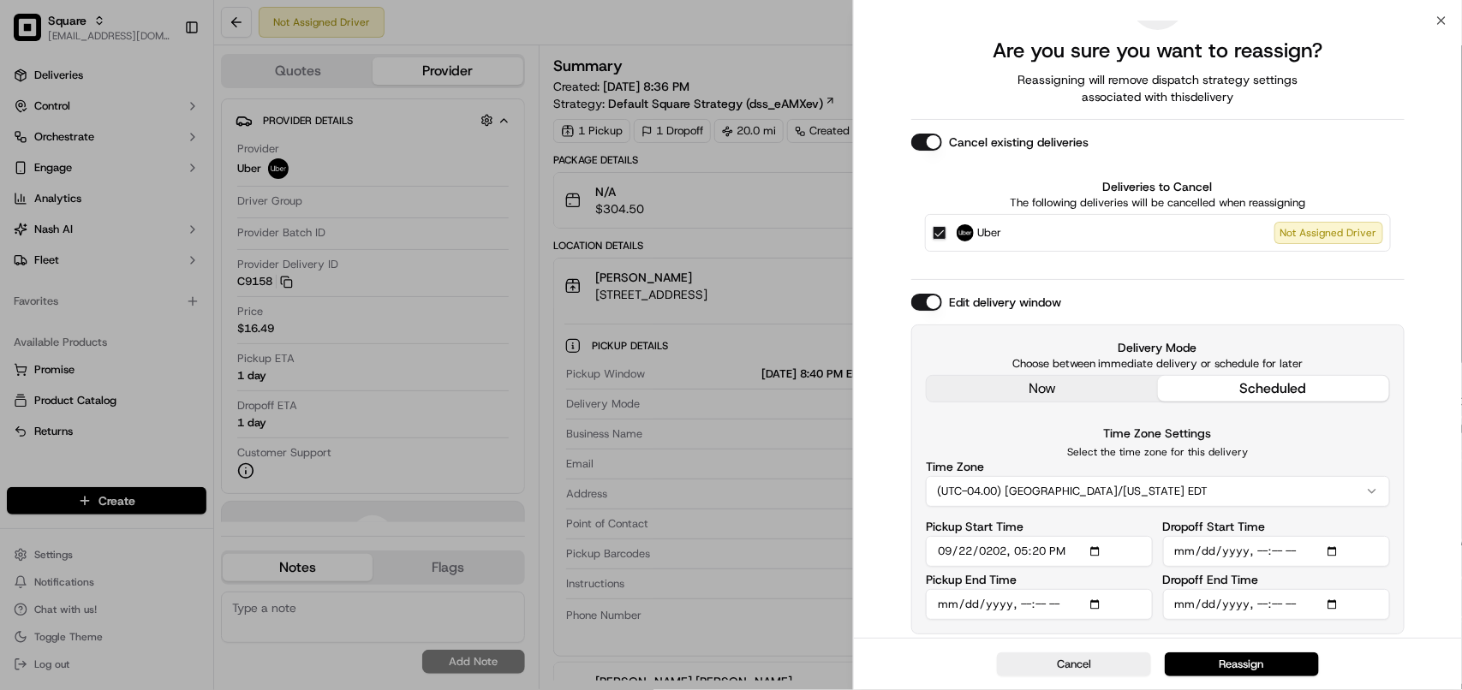
click at [943, 606] on input "Pickup End Time" at bounding box center [1039, 604] width 227 height 31
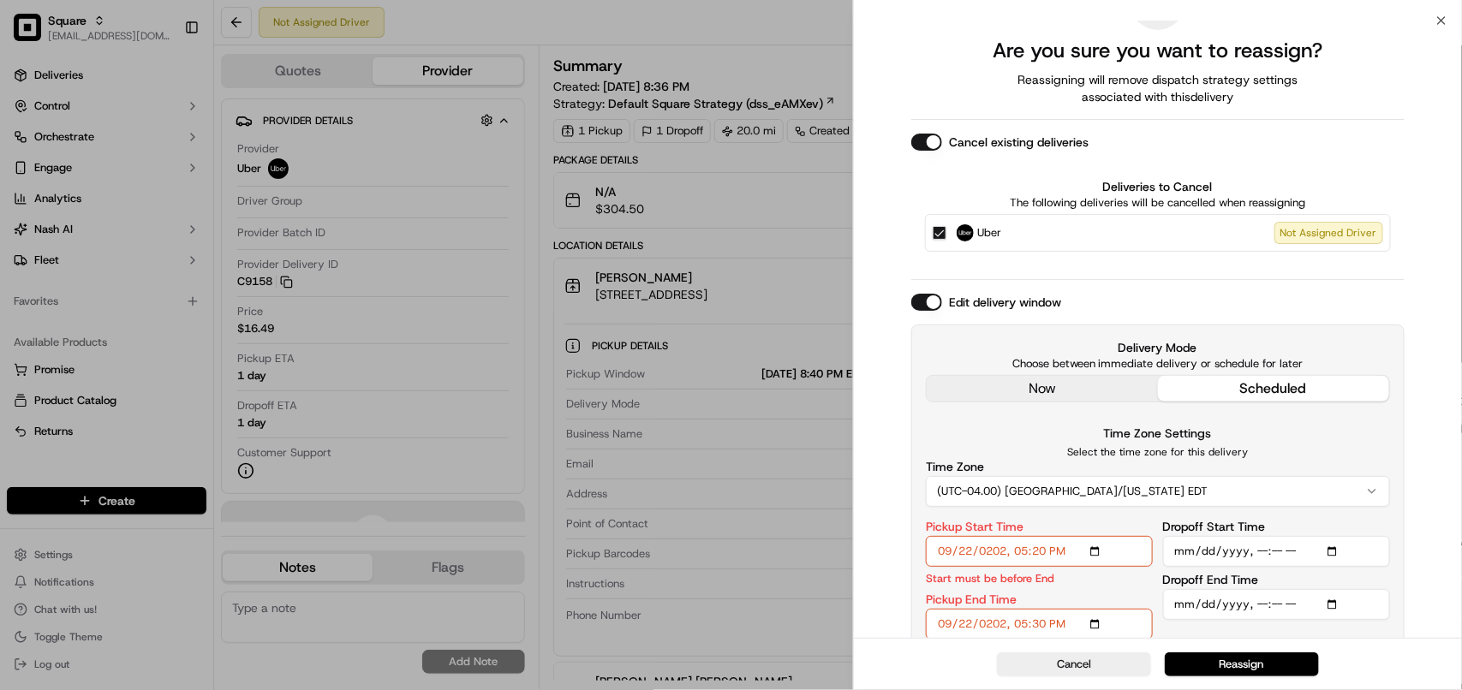
type input "[DATE]T17:30"
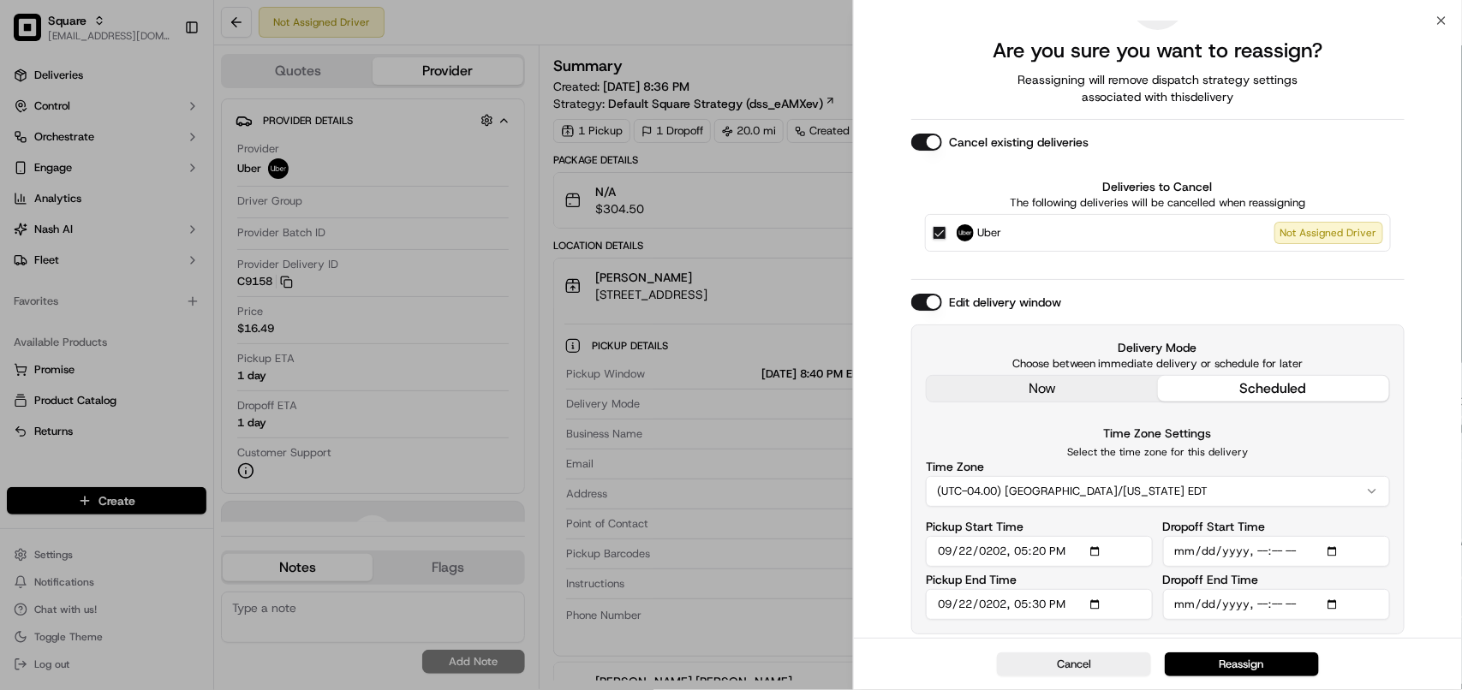
click at [1178, 553] on input "Dropoff Start Time" at bounding box center [1276, 551] width 227 height 31
click at [1210, 554] on input "Dropoff Start Time" at bounding box center [1276, 551] width 227 height 31
type input "[DATE]T17:30"
click at [1180, 606] on input "Dropoff End Time" at bounding box center [1276, 604] width 227 height 31
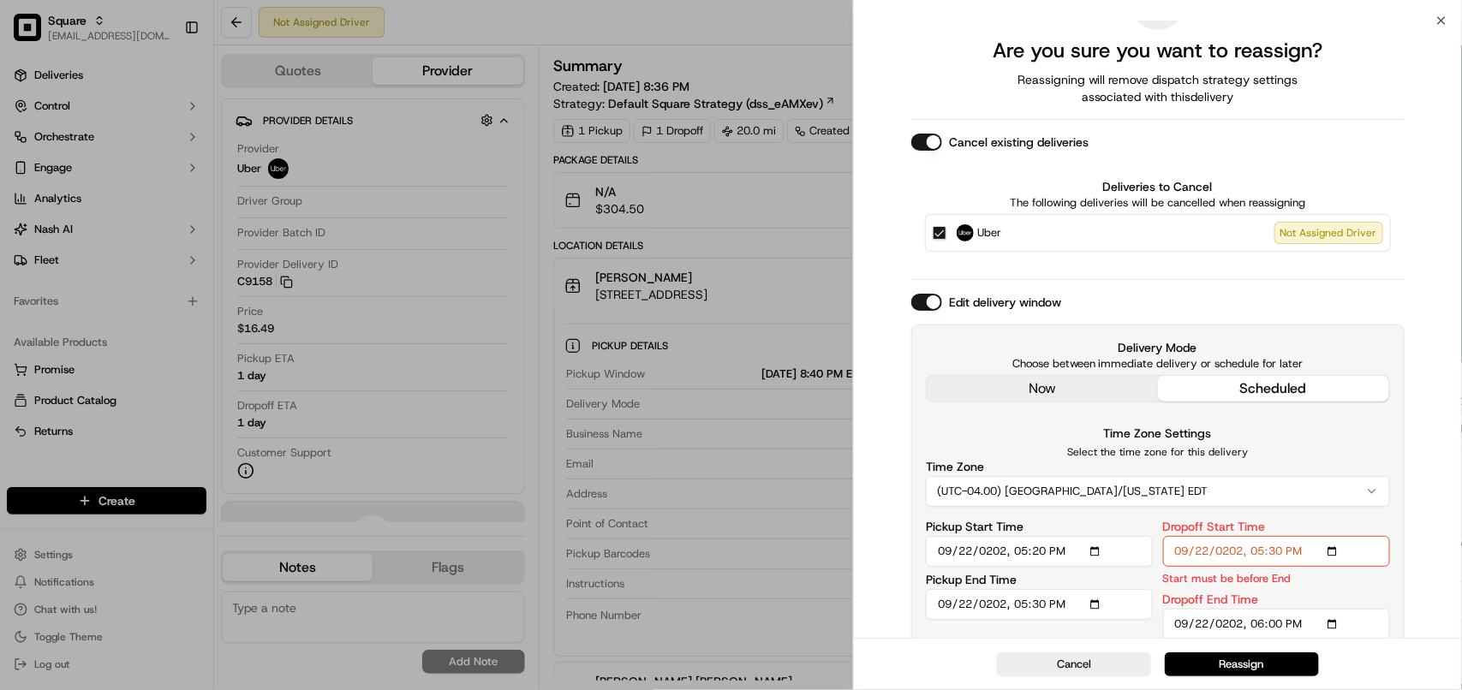
type input "[DATE]T18:00"
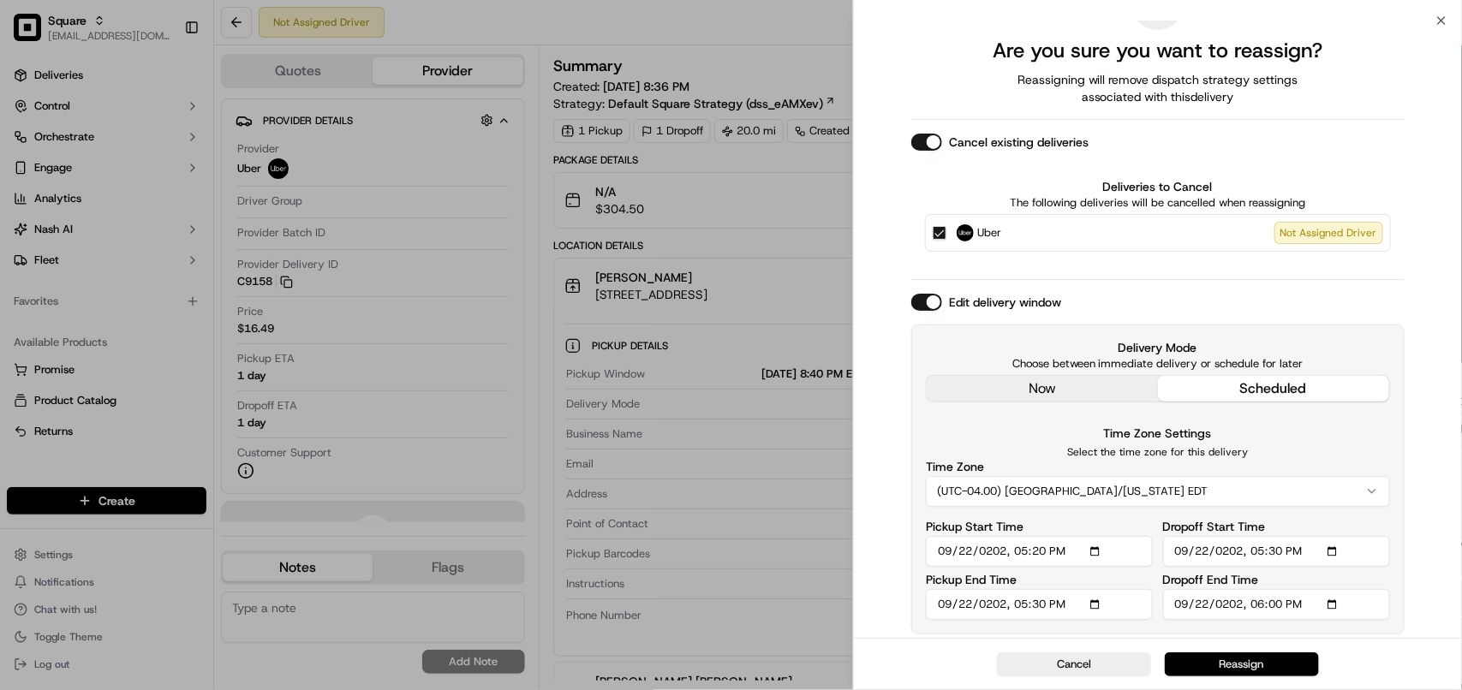
click at [1244, 656] on button "Reassign" at bounding box center [1242, 665] width 154 height 24
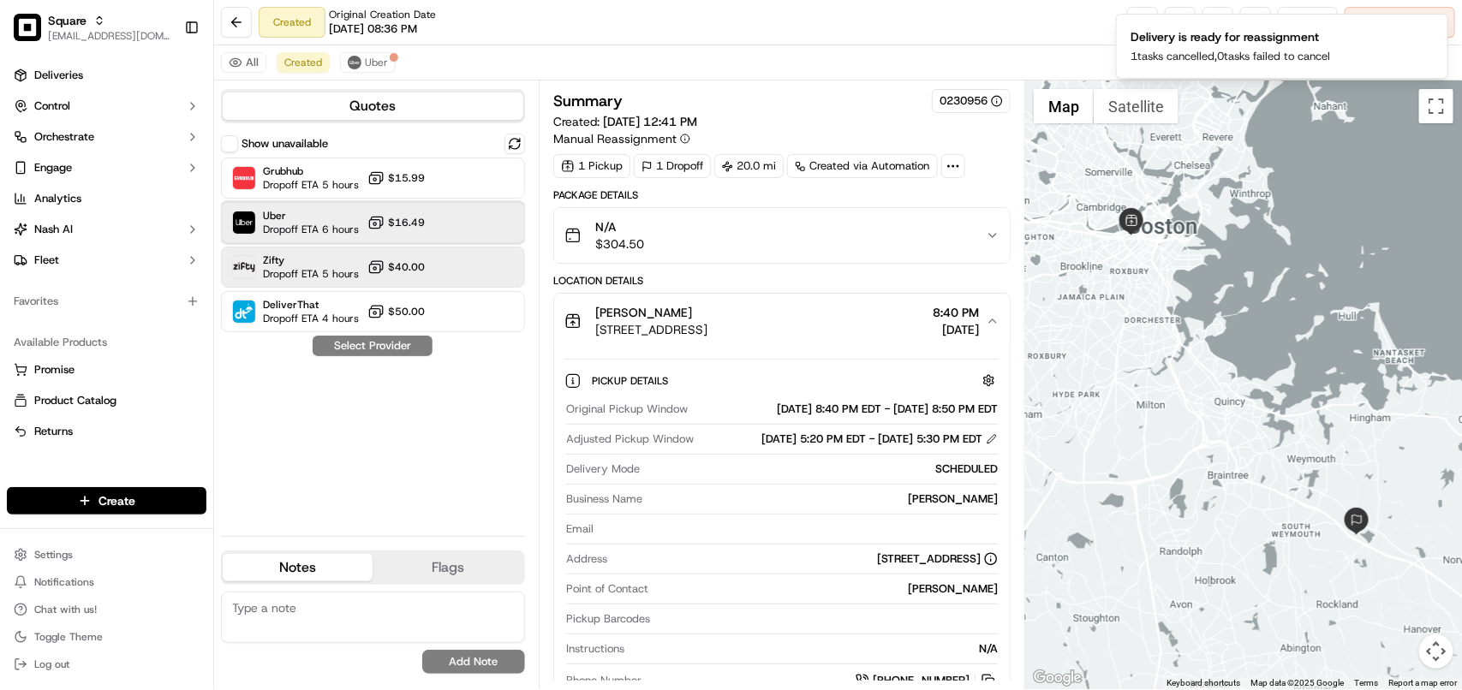
drag, startPoint x: 486, startPoint y: 215, endPoint x: 444, endPoint y: 283, distance: 79.6
click at [486, 216] on div "Uber Dropoff ETA 6 hours $16.49" at bounding box center [373, 222] width 304 height 41
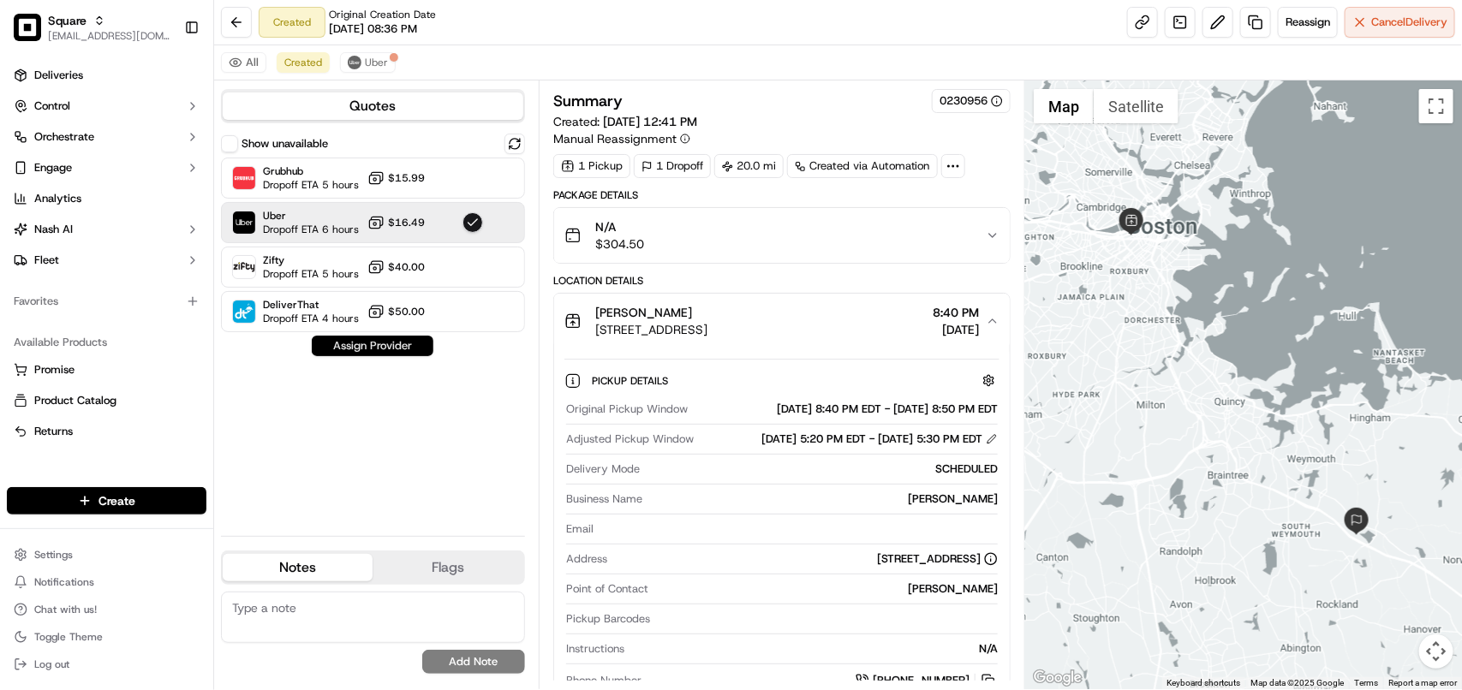
click at [379, 344] on button "Assign Provider" at bounding box center [373, 346] width 122 height 21
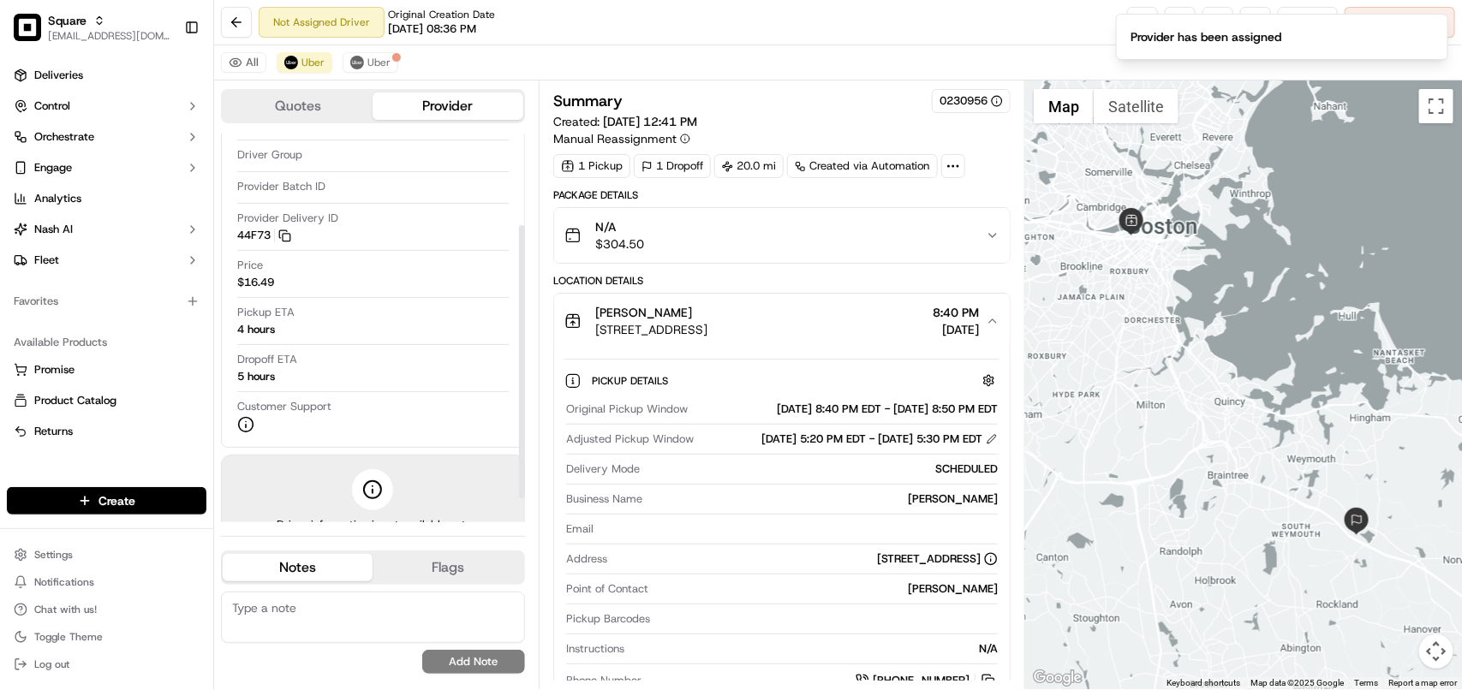
scroll to position [107, 0]
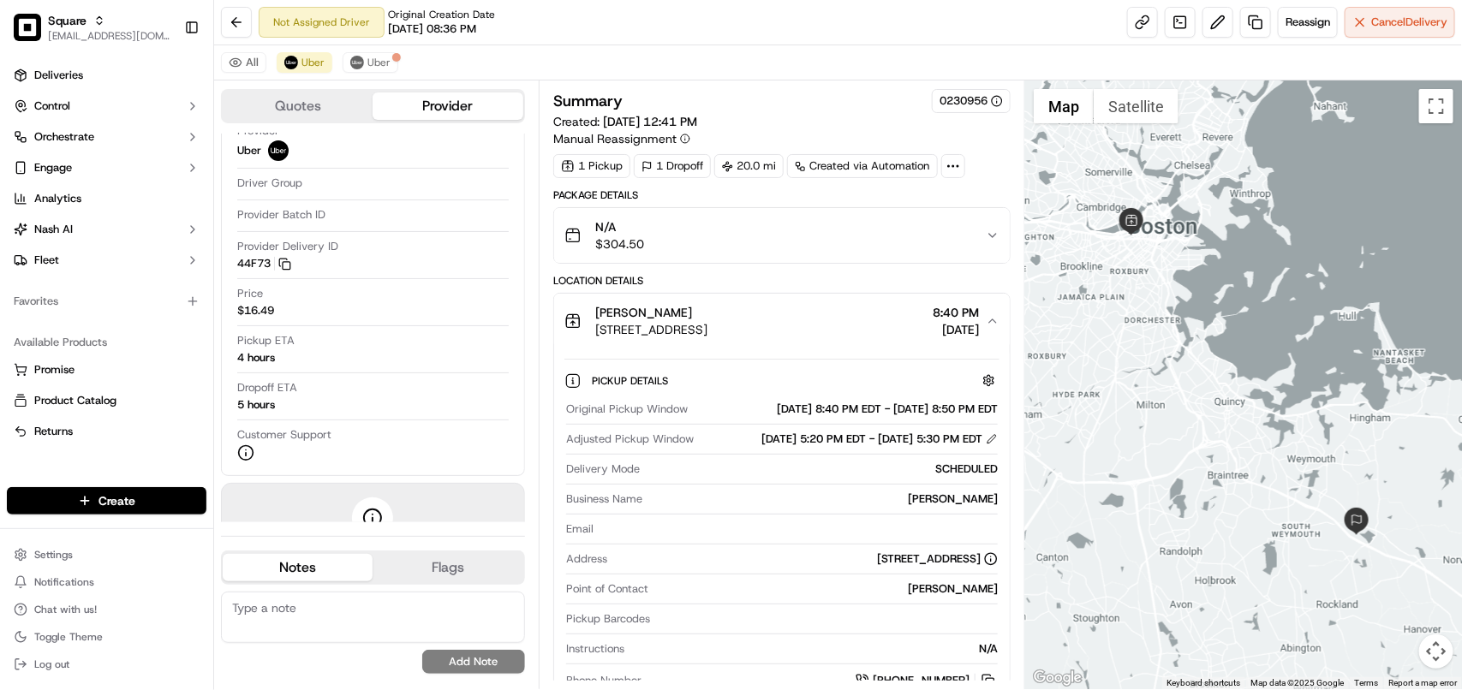
click at [957, 330] on span "[DATE]" at bounding box center [956, 329] width 46 height 17
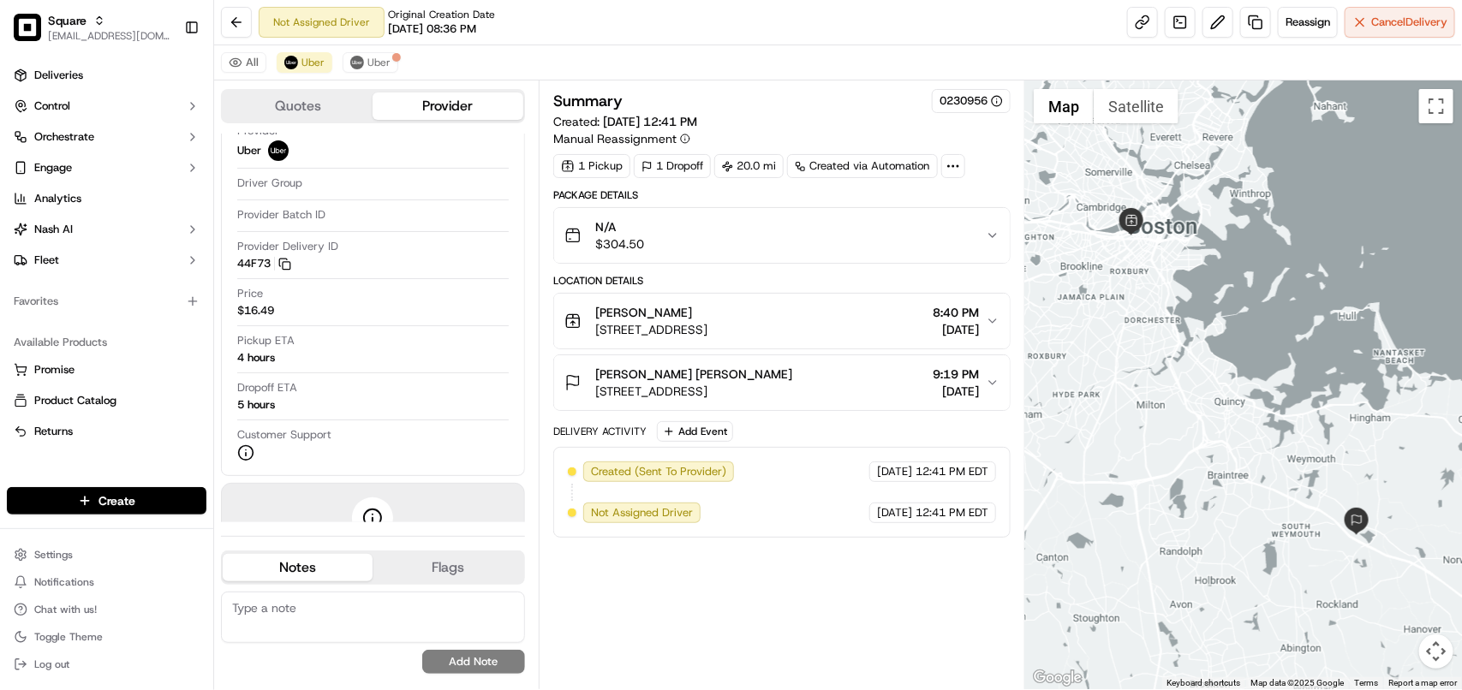
click at [973, 326] on span "[DATE]" at bounding box center [956, 329] width 46 height 17
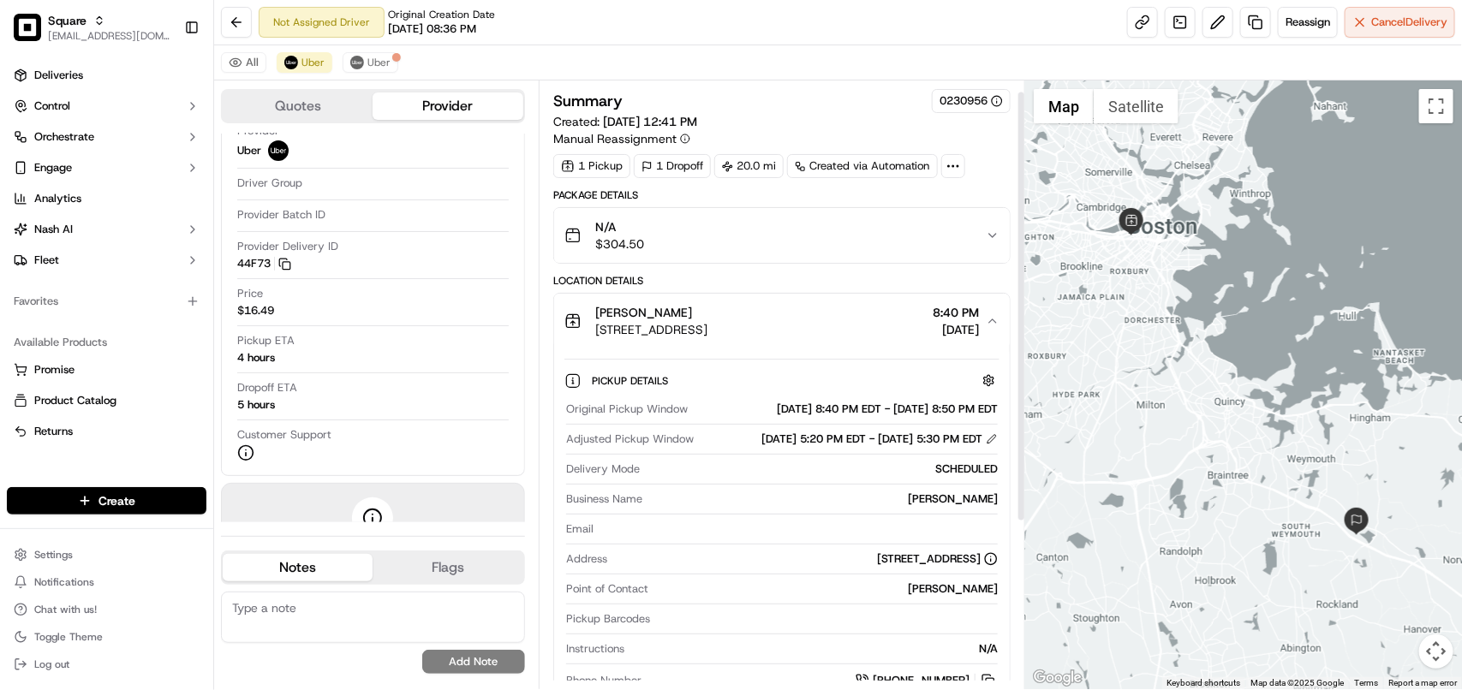
scroll to position [248, 0]
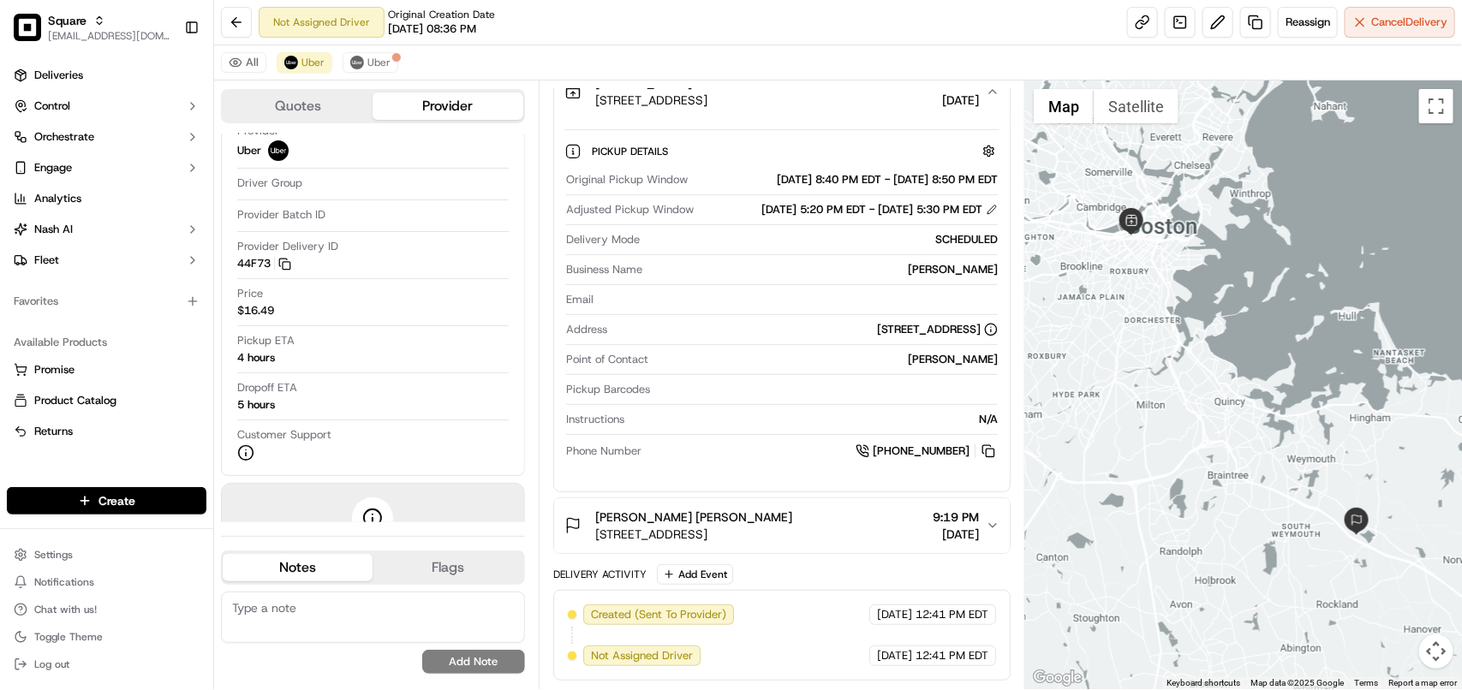
click at [934, 523] on span "9:19 PM" at bounding box center [956, 517] width 46 height 17
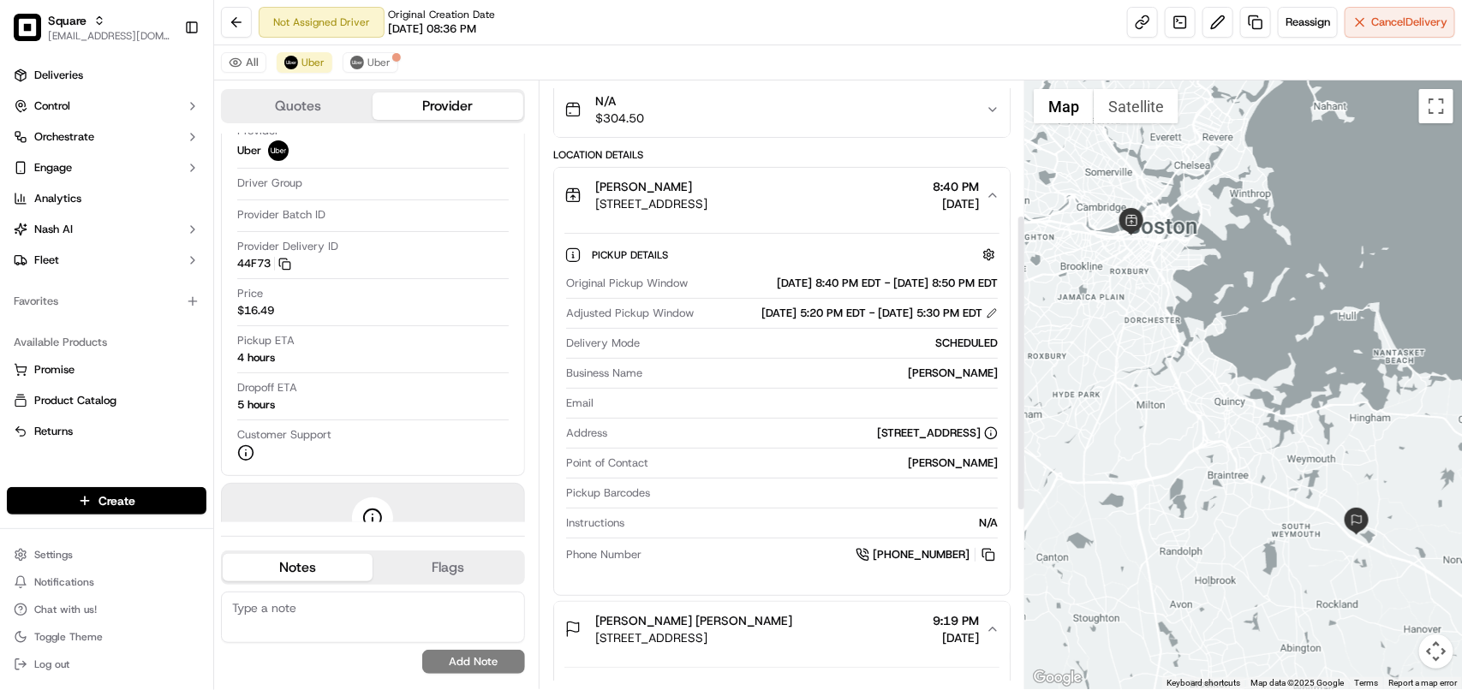
scroll to position [0, 0]
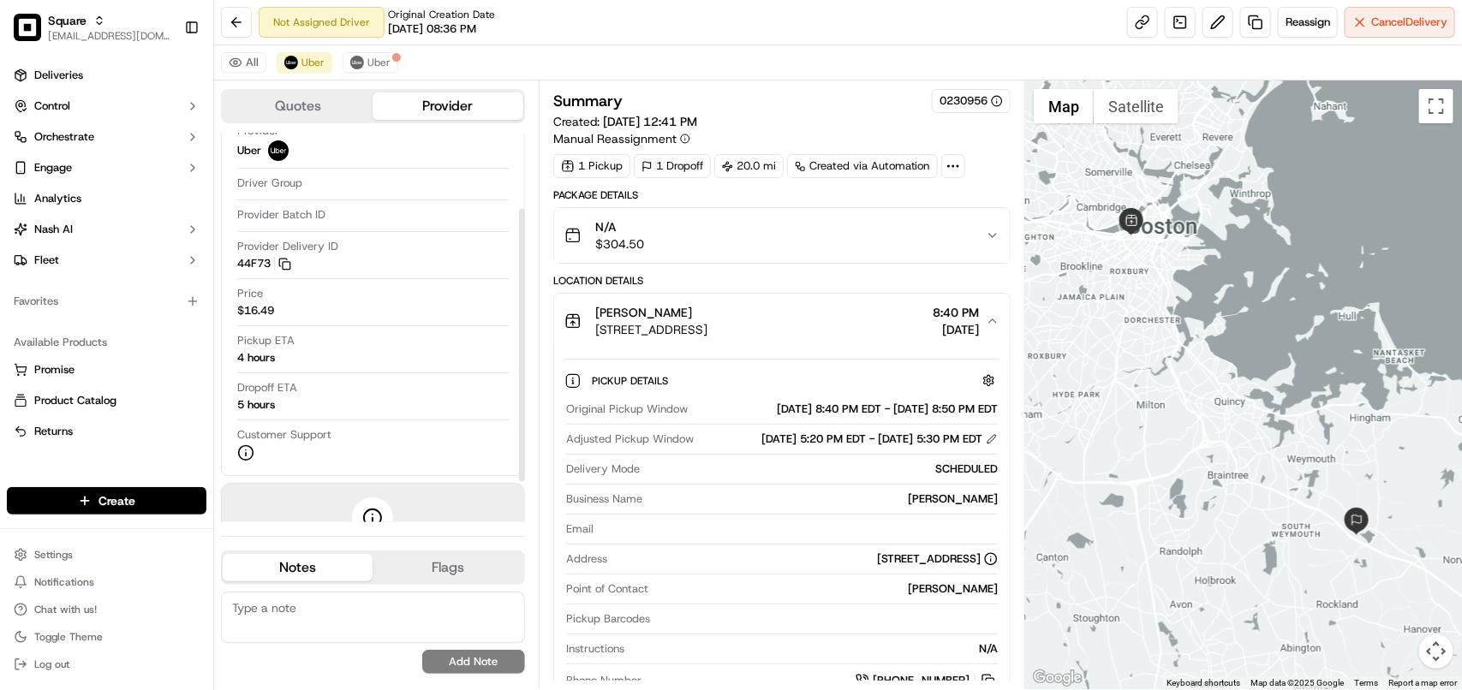
click at [404, 608] on textarea at bounding box center [373, 617] width 304 height 51
paste textarea "**Caller Information: Customer **Reason for calling: Re-sched a delivery **Reso…"
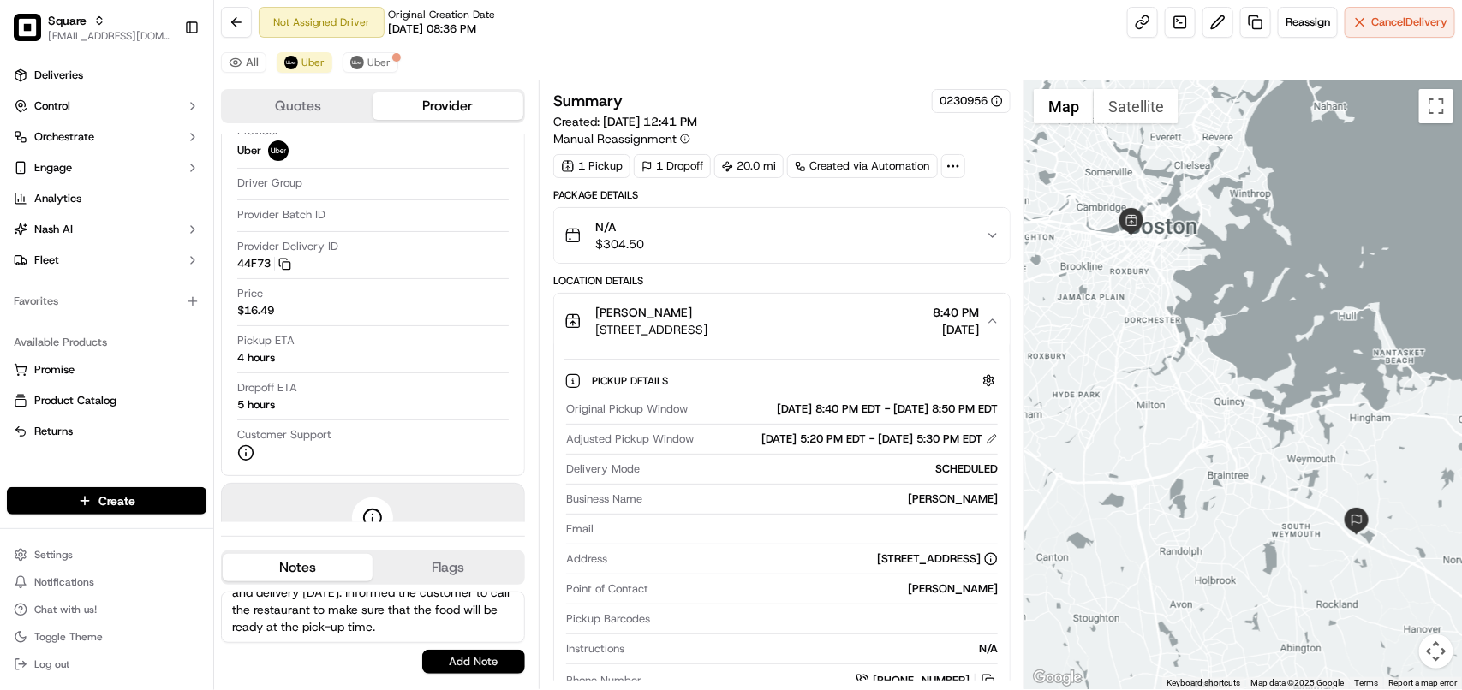
type textarea "**Caller Information: Customer **Reason for calling: Re-sched a delivery **Reso…"
click at [467, 654] on button "Add Note" at bounding box center [473, 662] width 103 height 24
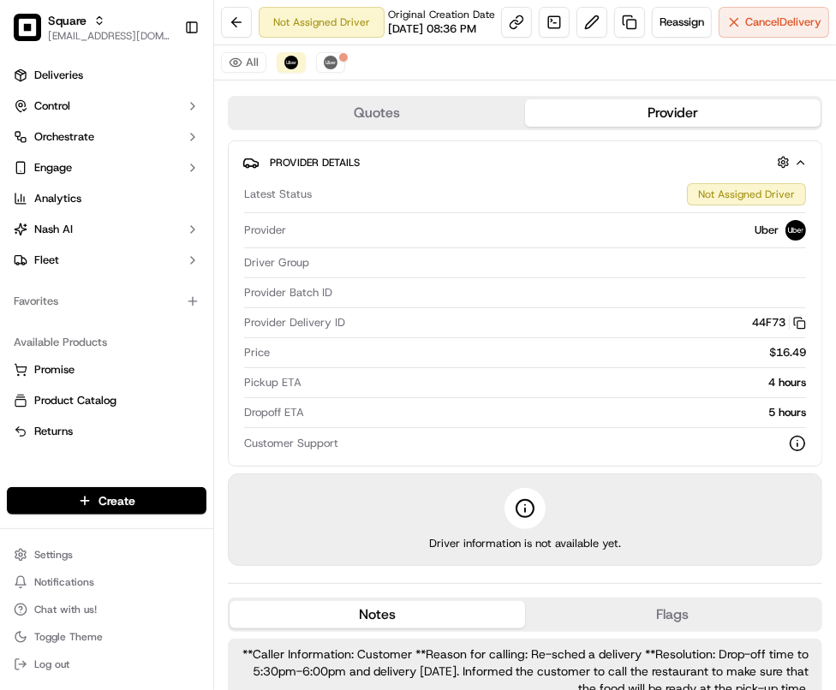
scroll to position [0, 0]
